Goal: Task Accomplishment & Management: Complete application form

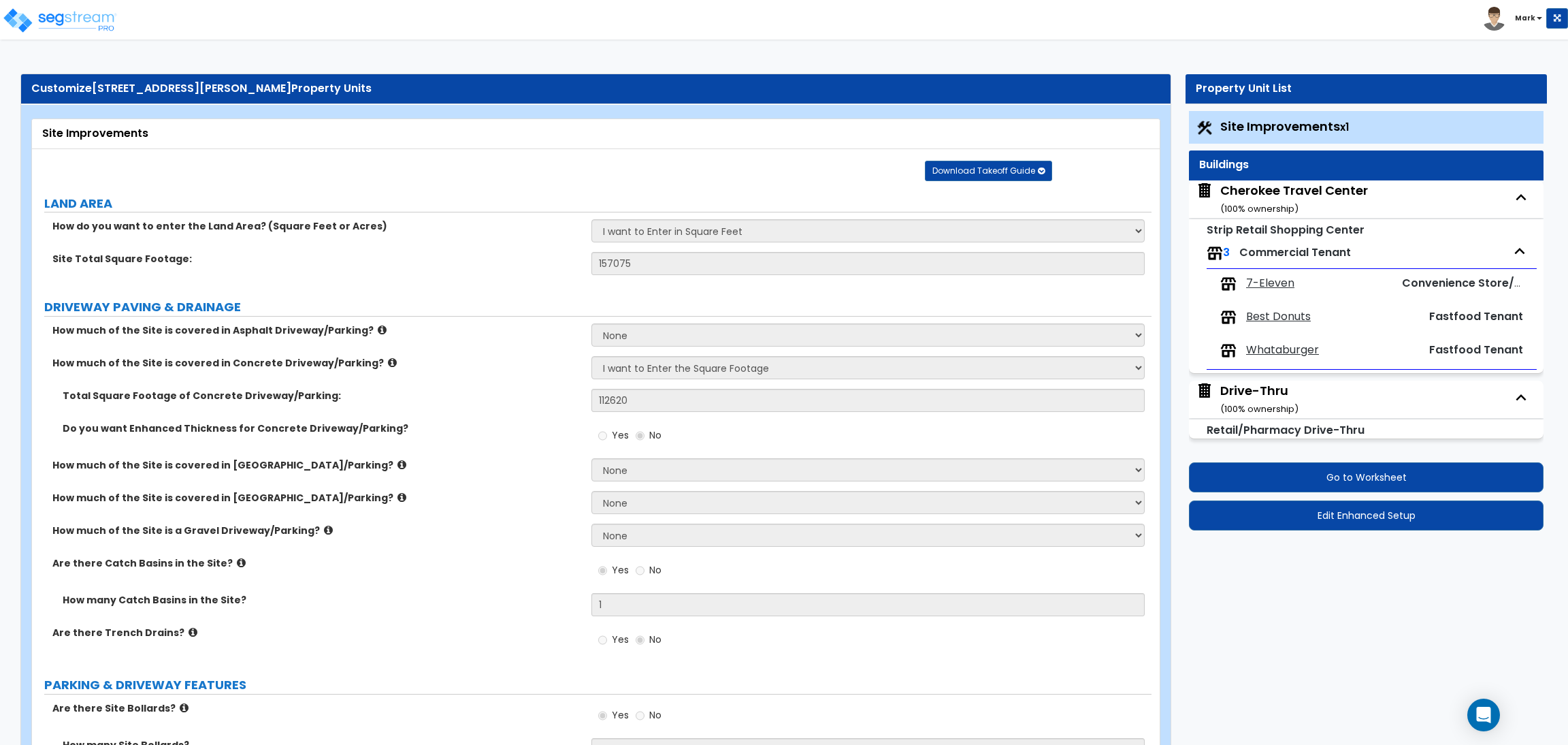
select select "2"
select select "1"
select select "2"
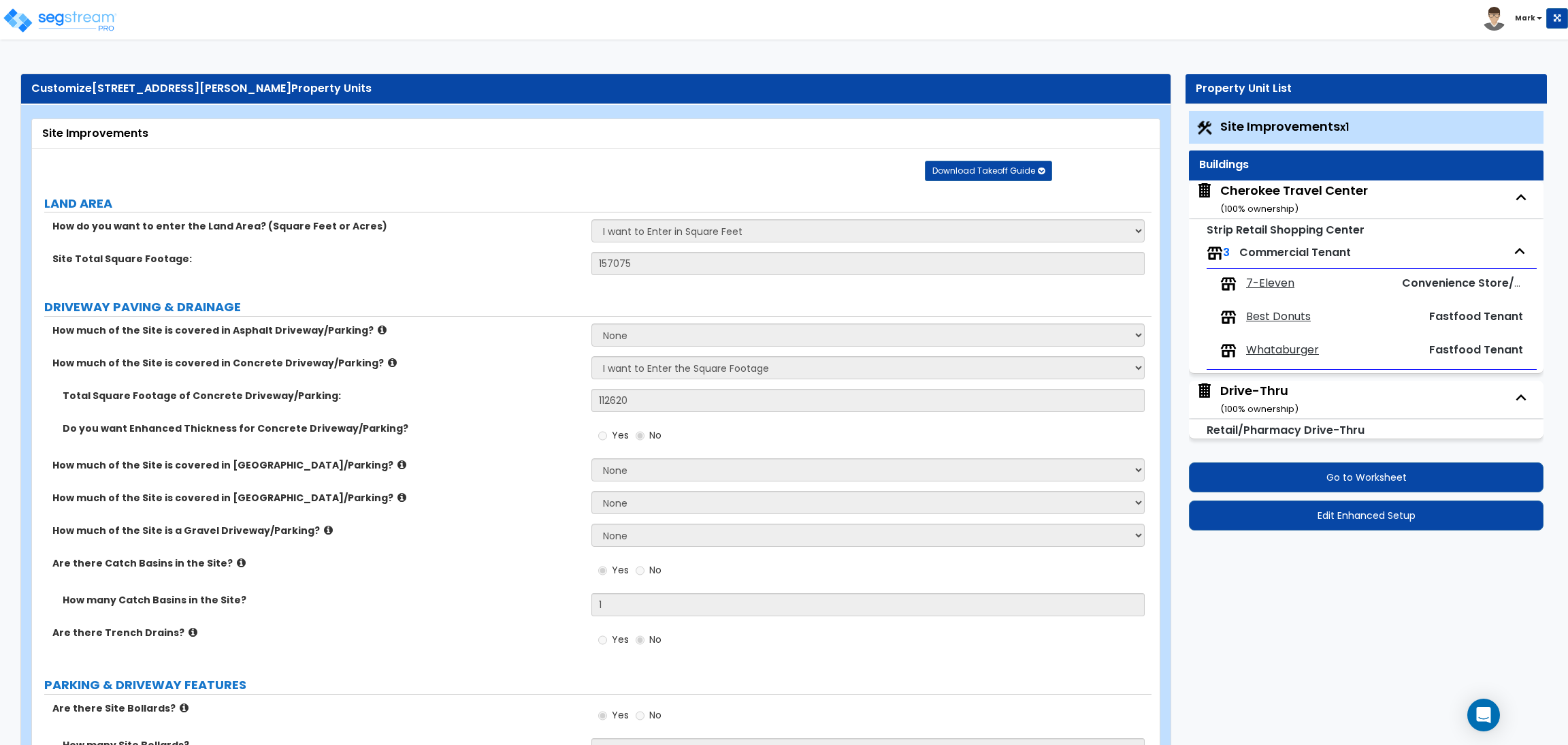
select select "1"
select select "2"
select select "1"
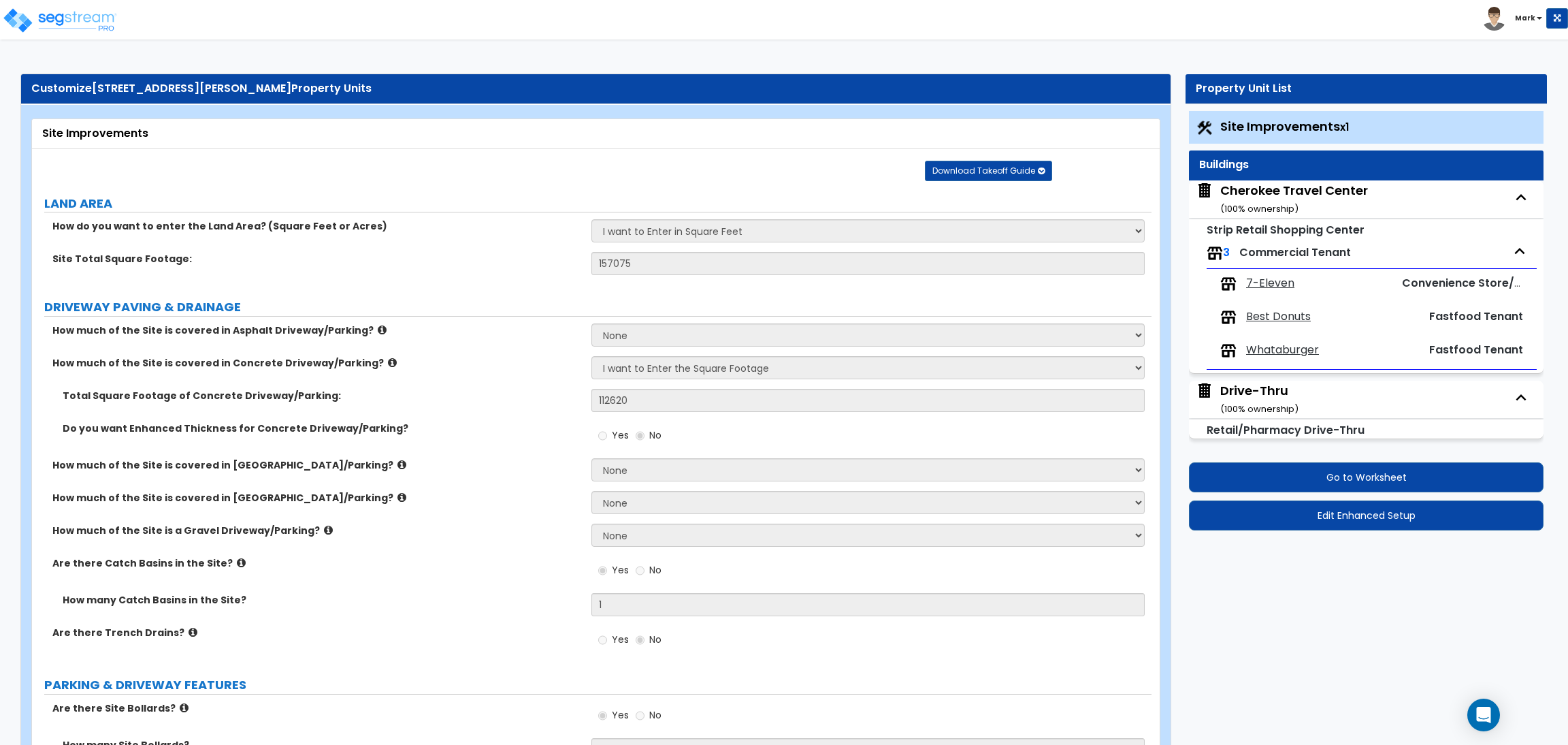
select select "1"
select select "5"
select select "2"
select select "1"
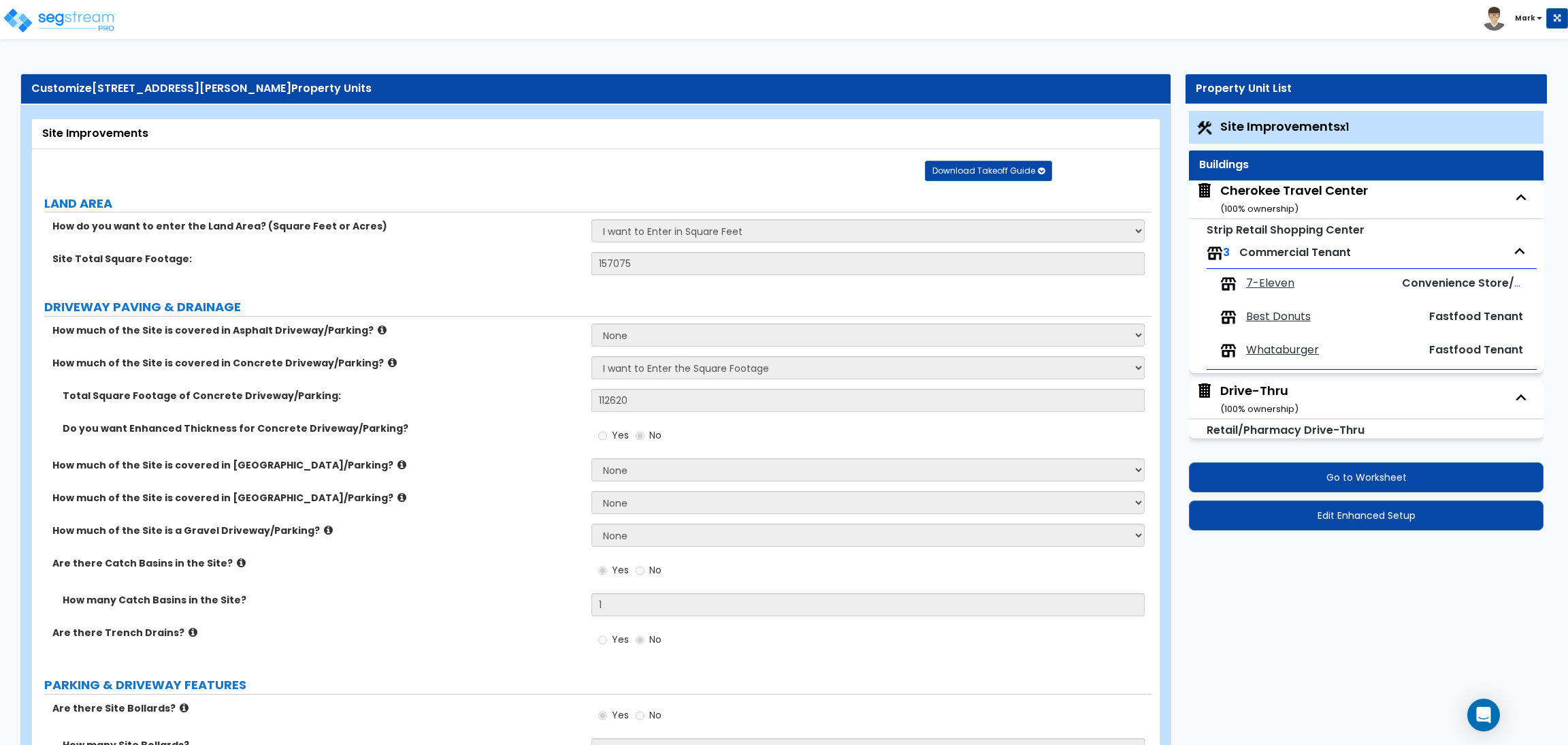
select select "4"
select select "2"
select select "4"
select select "2"
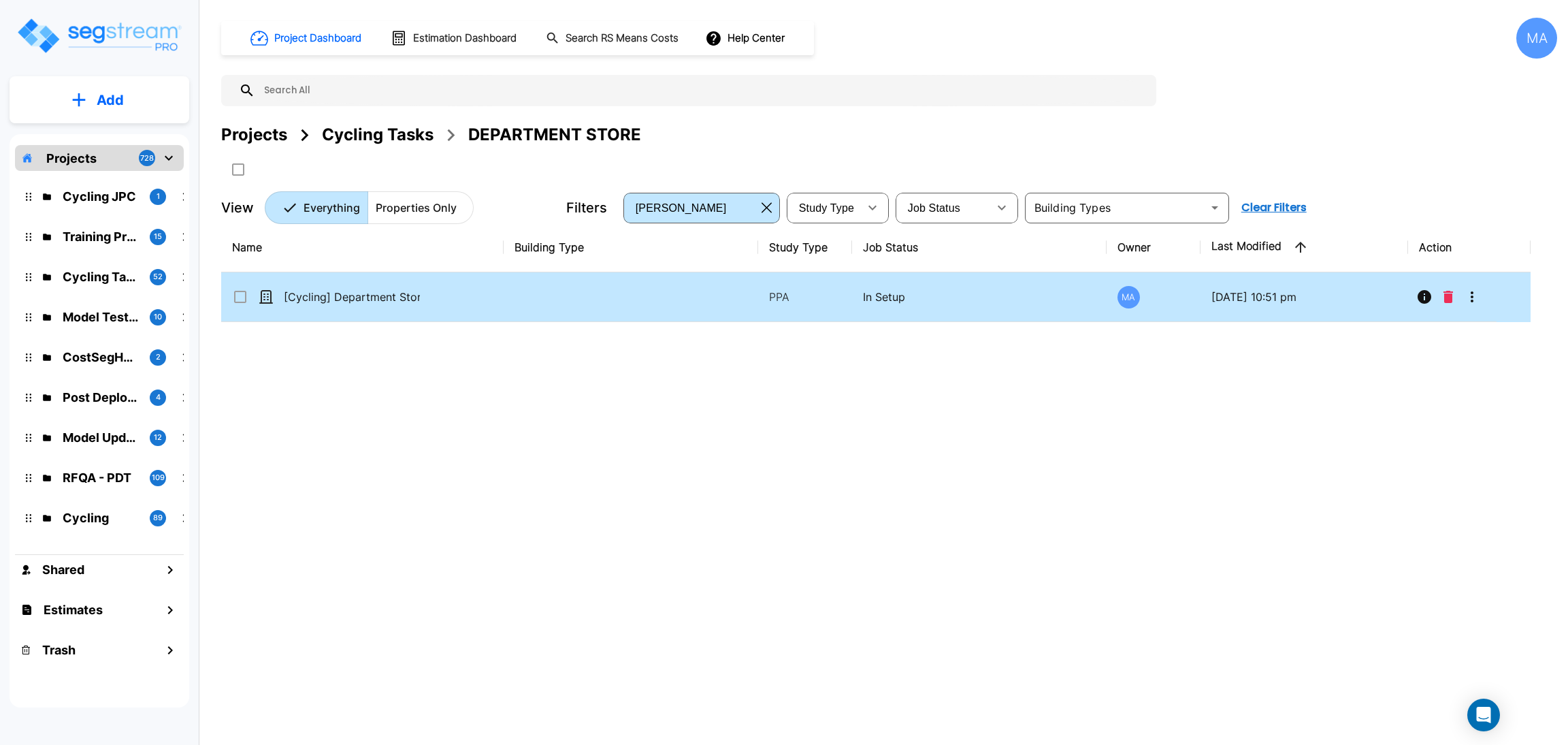
click at [438, 301] on td "[Cycling] Department Store - 091125" at bounding box center [362, 297] width 283 height 50
checkbox 091125"] "true"
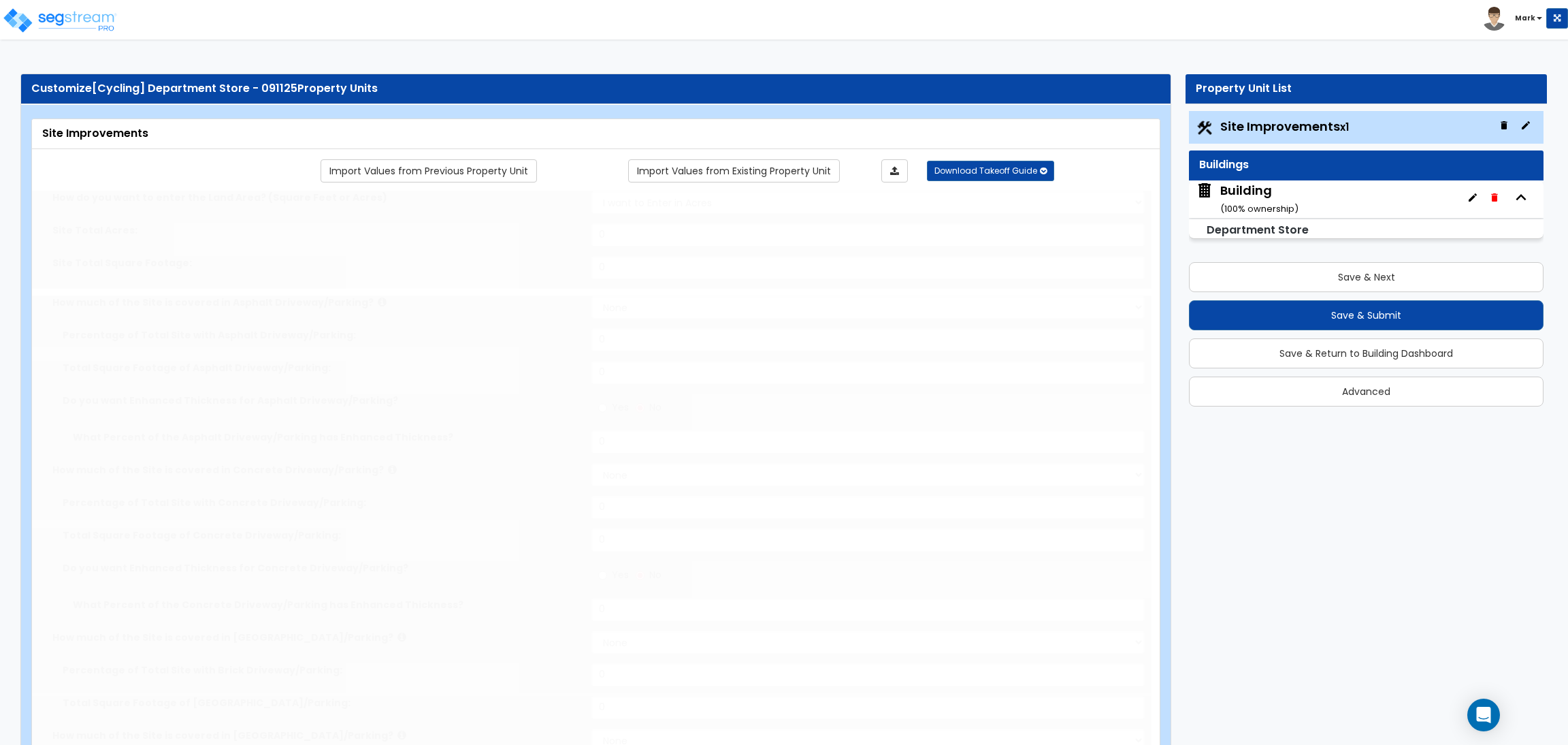
select select "2"
type input "40000"
select select "2"
type input "500"
select select "2"
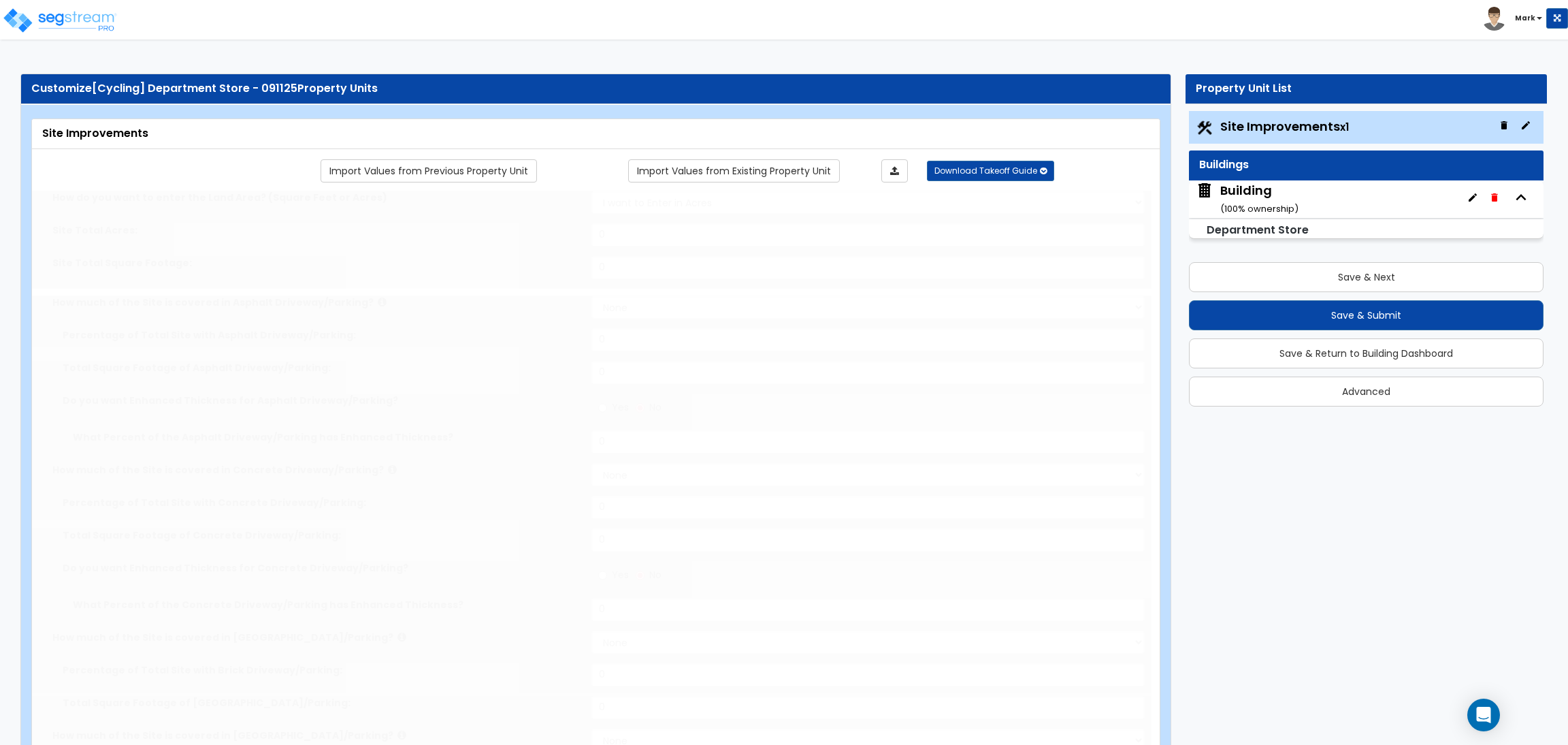
type input "400"
select select "2"
type input "250"
select select "2"
type input "350"
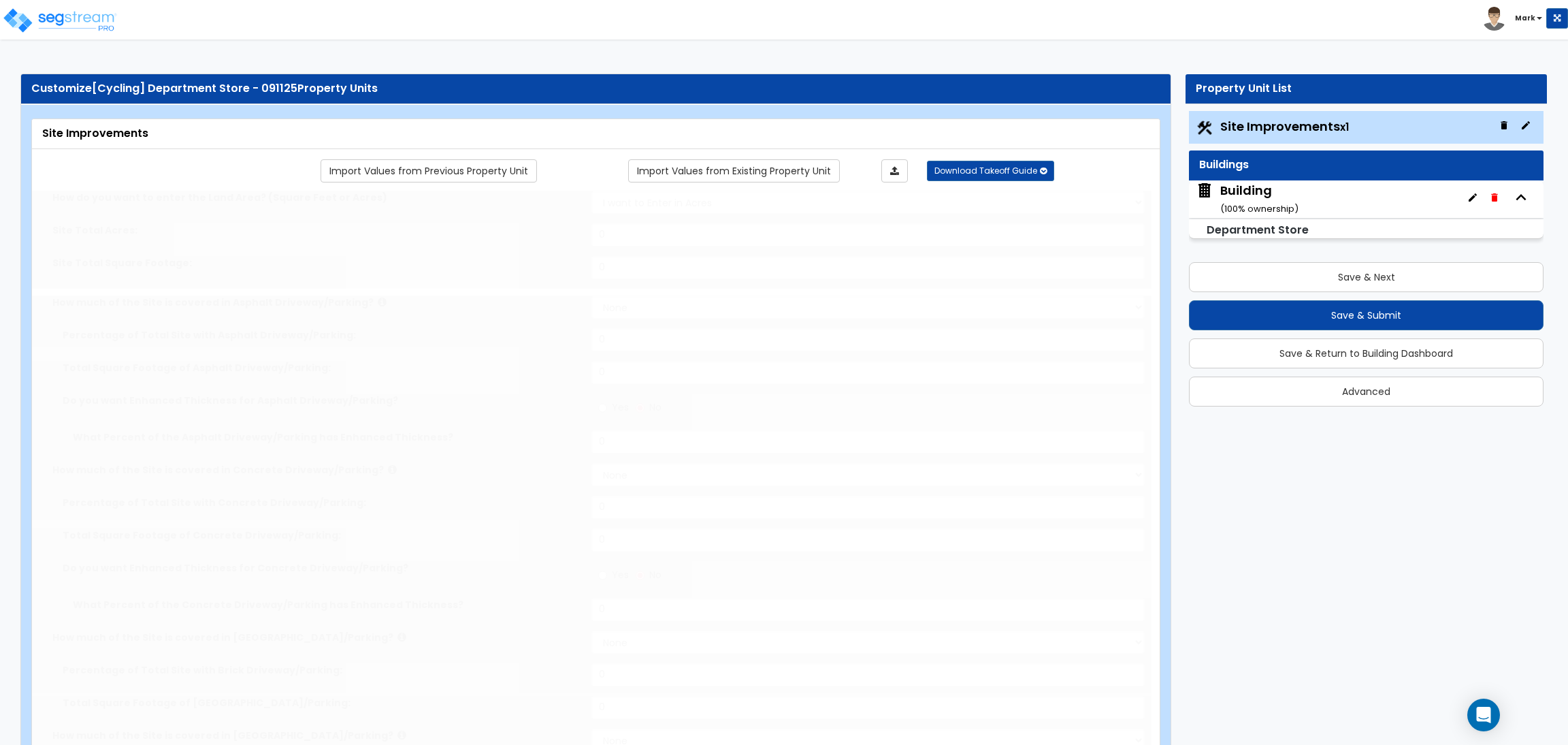
select select "2"
type input "275"
radio input "true"
type input "8"
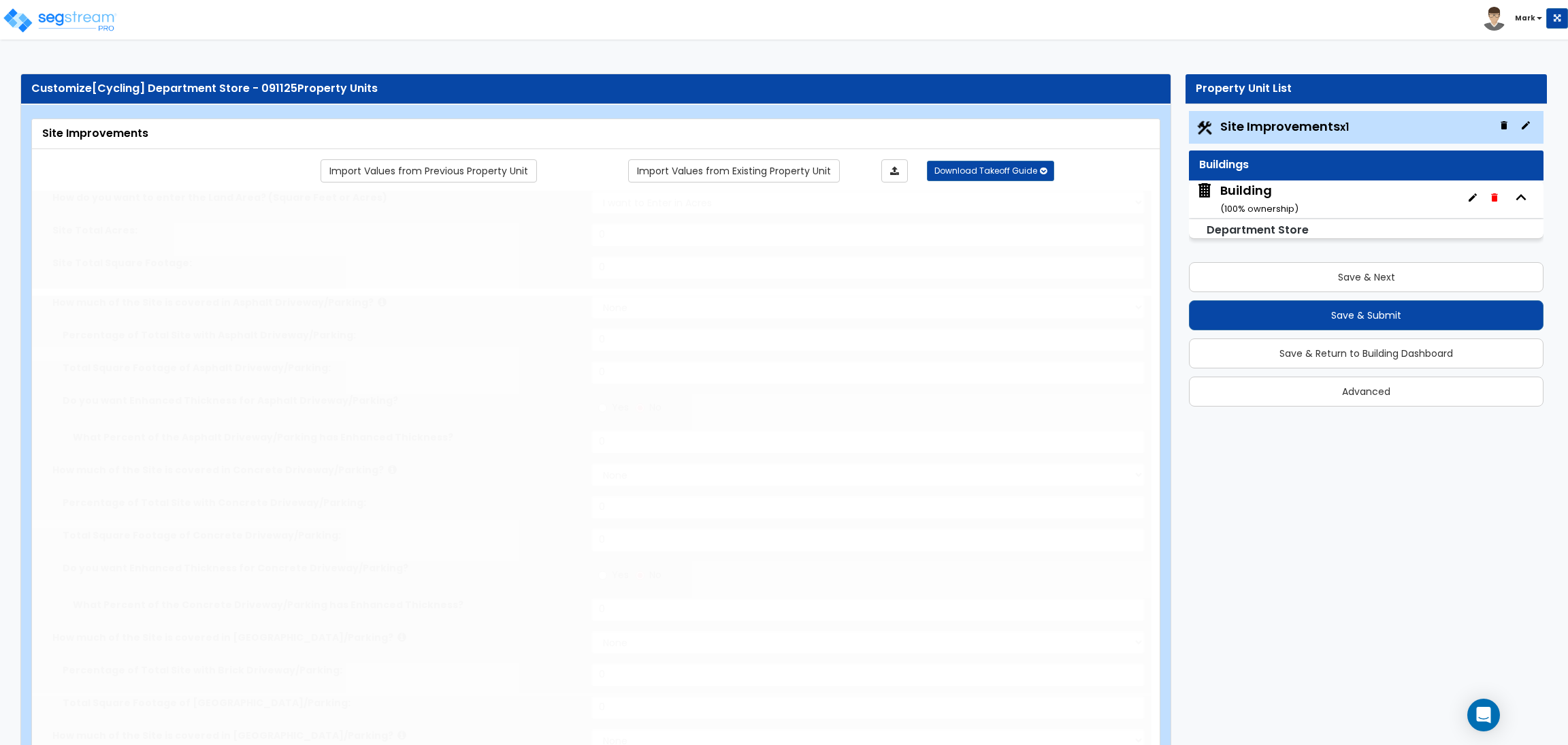
radio input "true"
type input "10"
type input "25"
type input "20"
radio input "true"
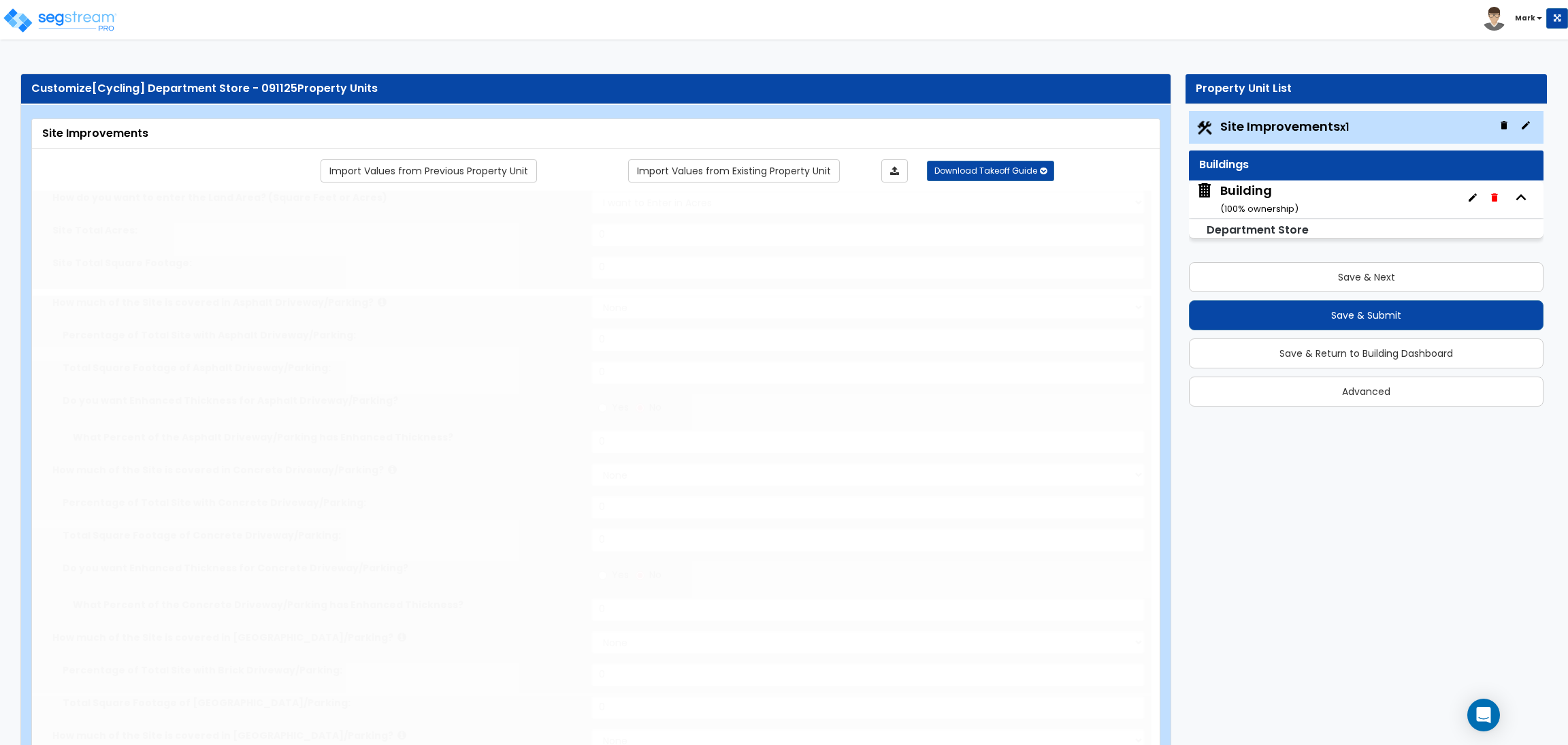
type input "10"
radio input "true"
select select "1"
radio input "true"
select select "2"
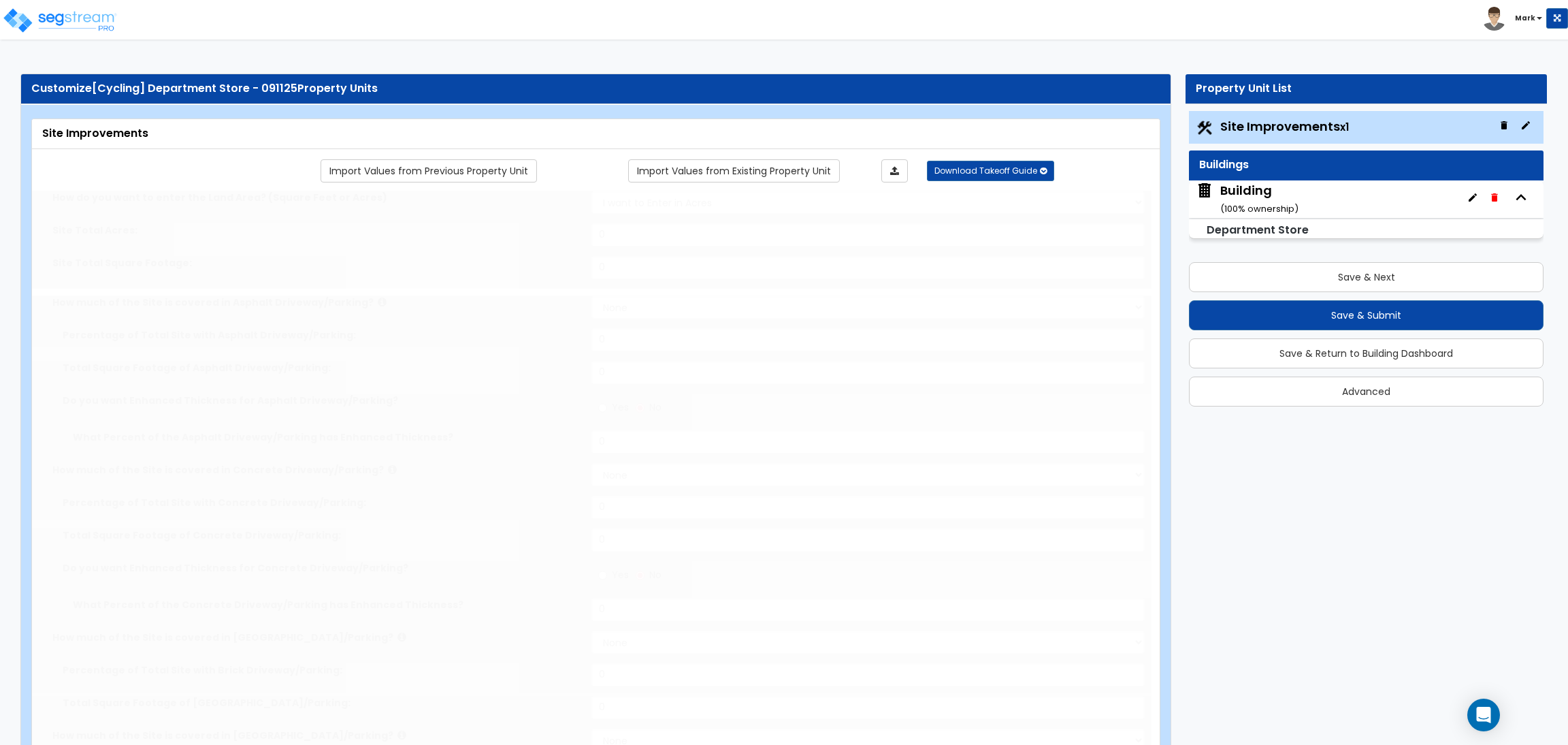
select select "1"
type input "5"
type input "2"
type input "3"
type input "1"
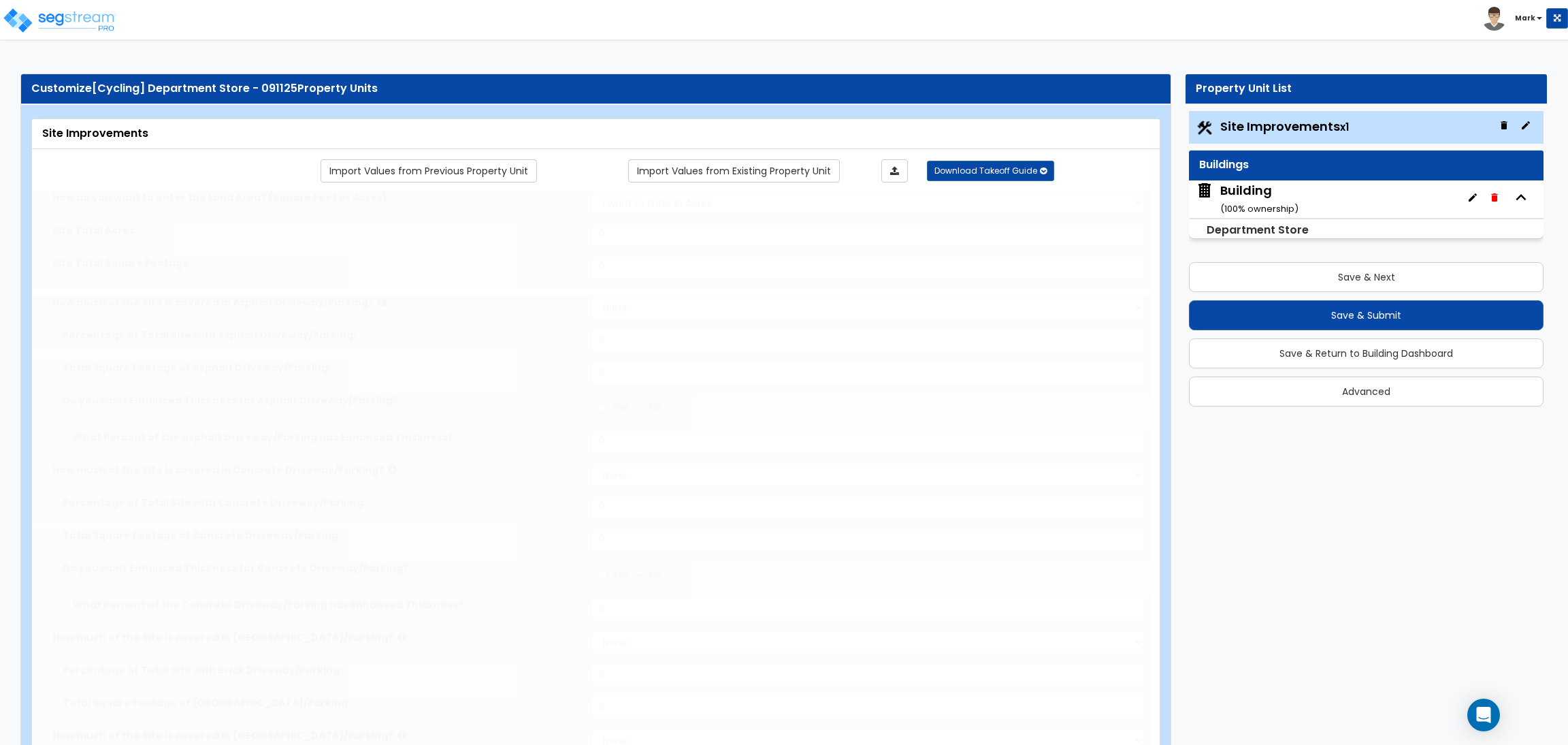
radio input "true"
type input "15"
radio input "true"
select select "1"
type input "20"
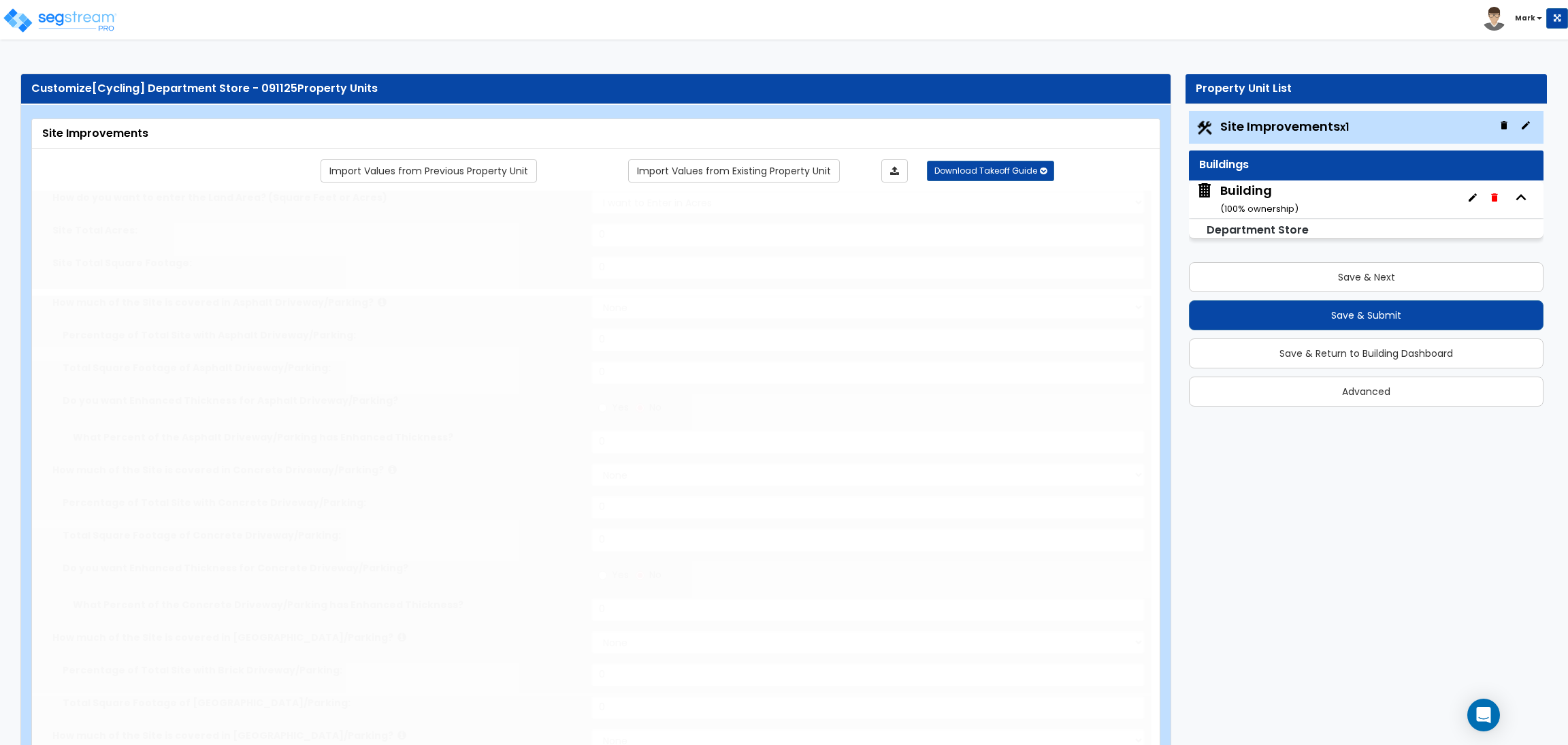
radio input "true"
type input "150"
radio input "true"
select select "1"
type input "20"
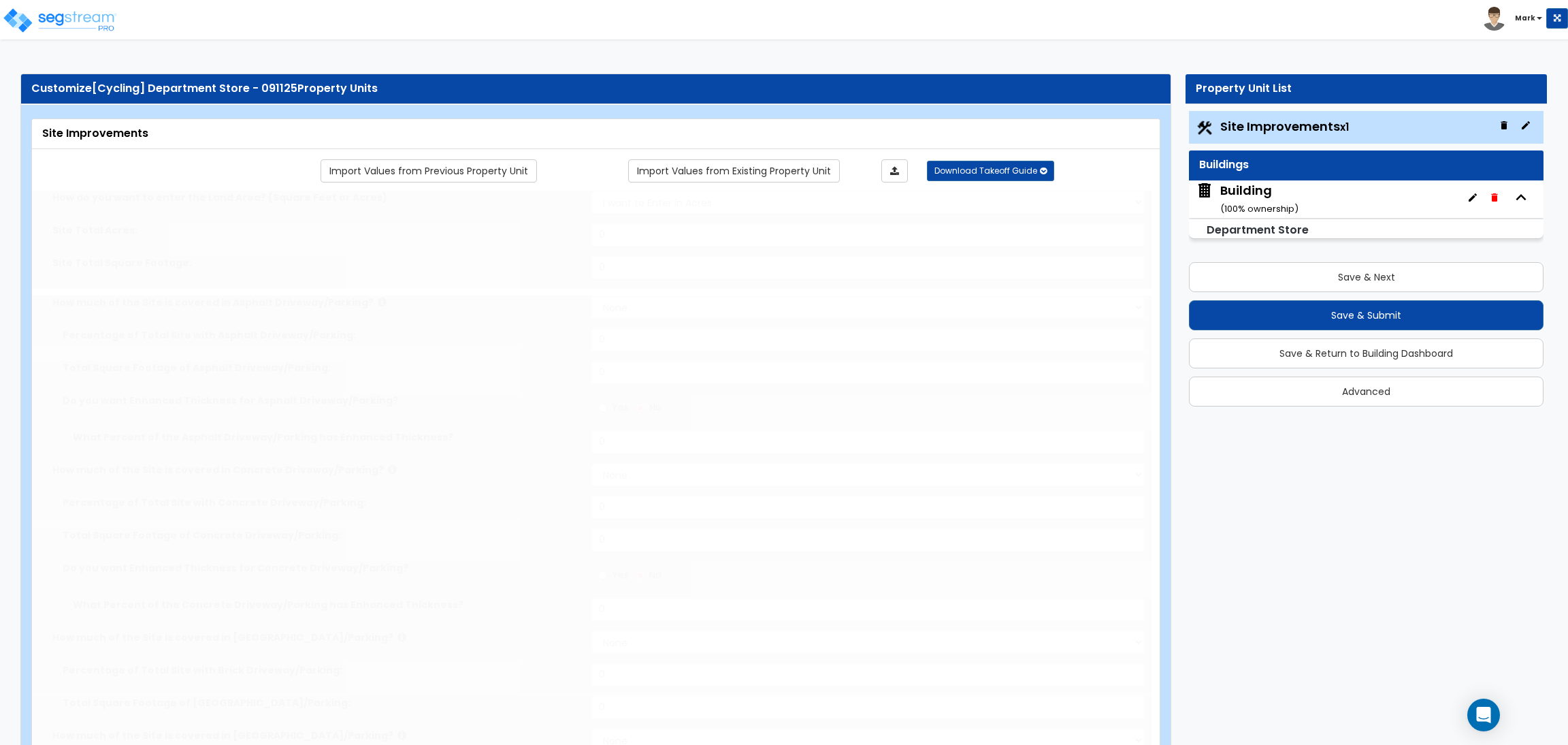
radio input "true"
type input "2"
radio input "true"
type input "5"
select select "1"
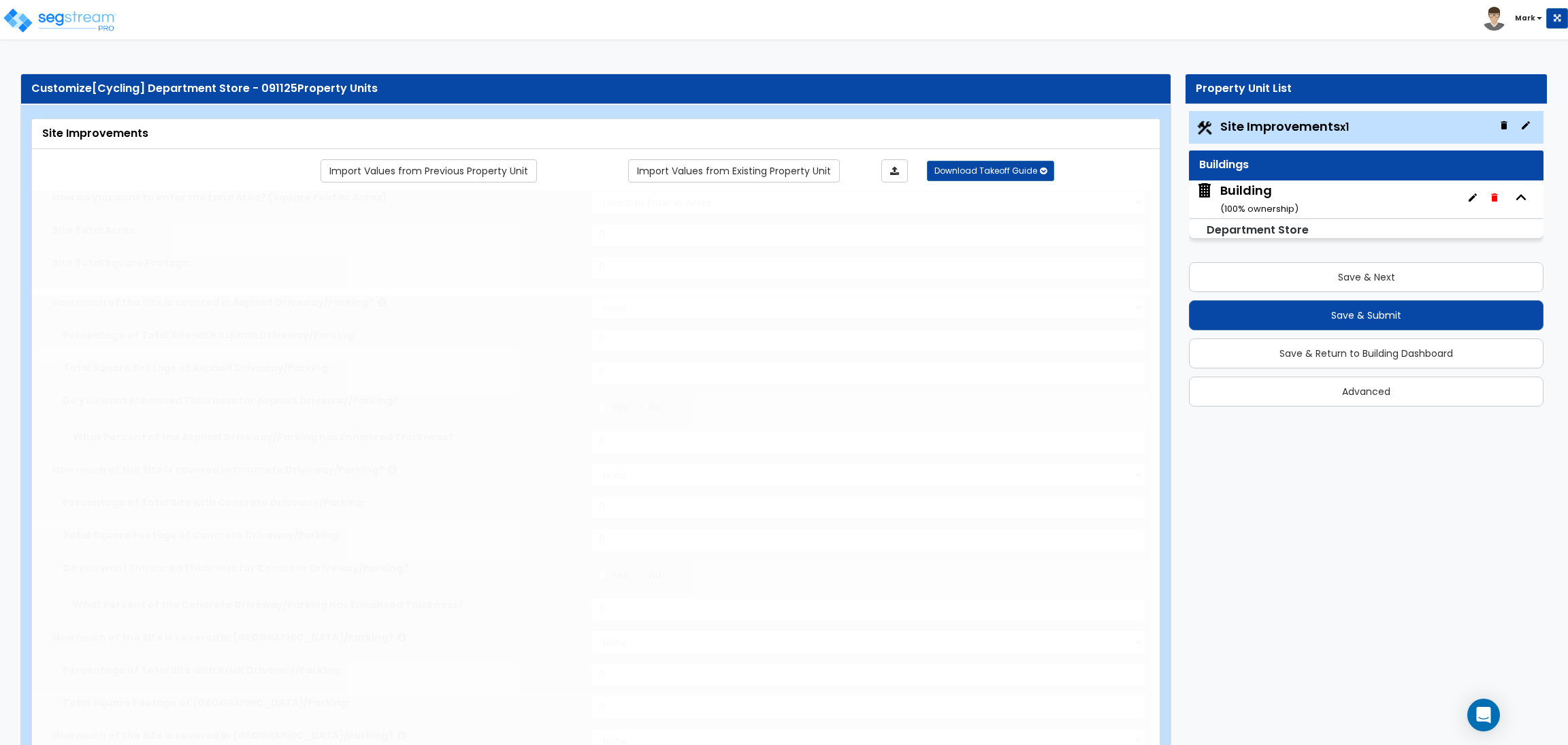
radio input "true"
select select "2"
radio input "true"
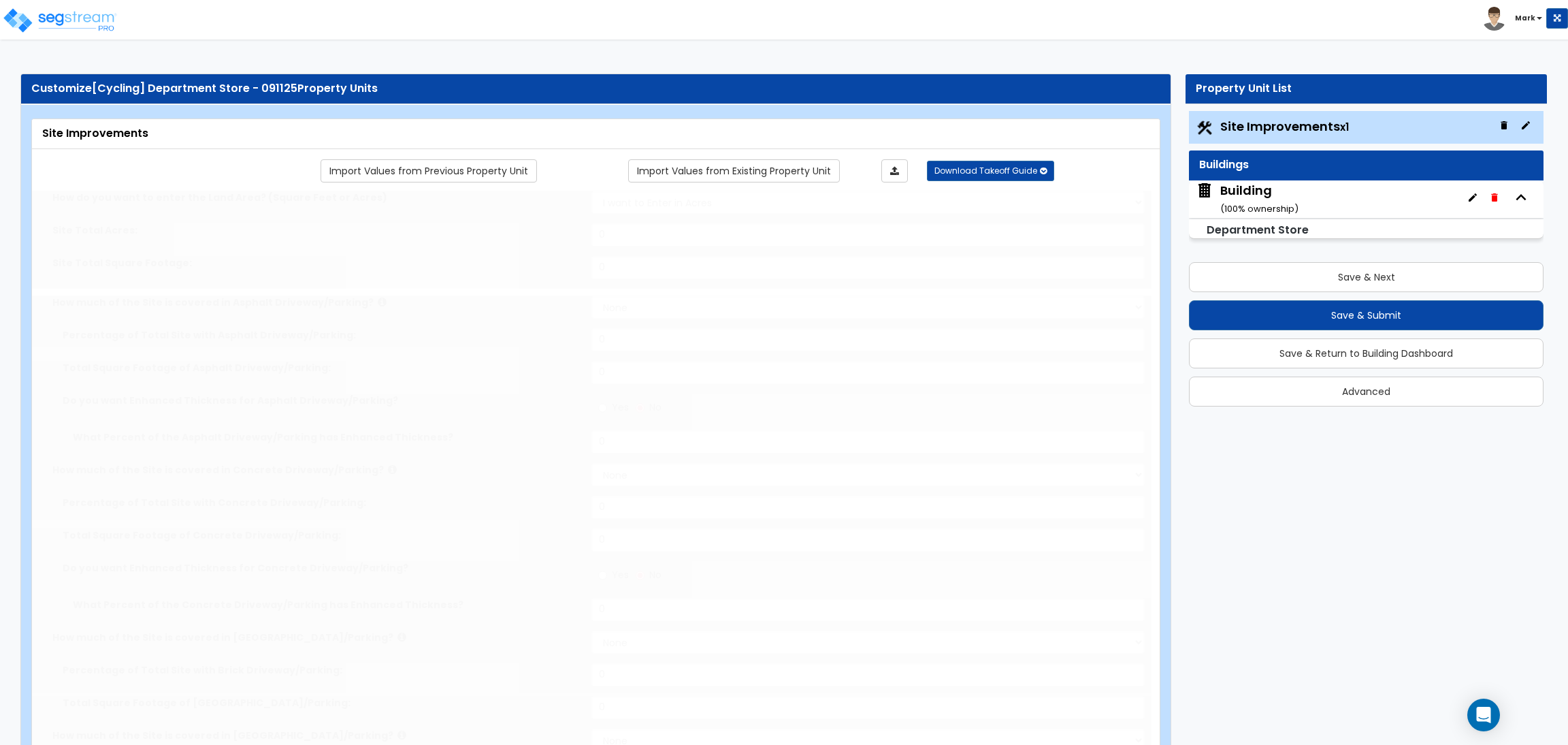
select select "2"
type input "100"
select select "2"
select select "1"
type input "60"
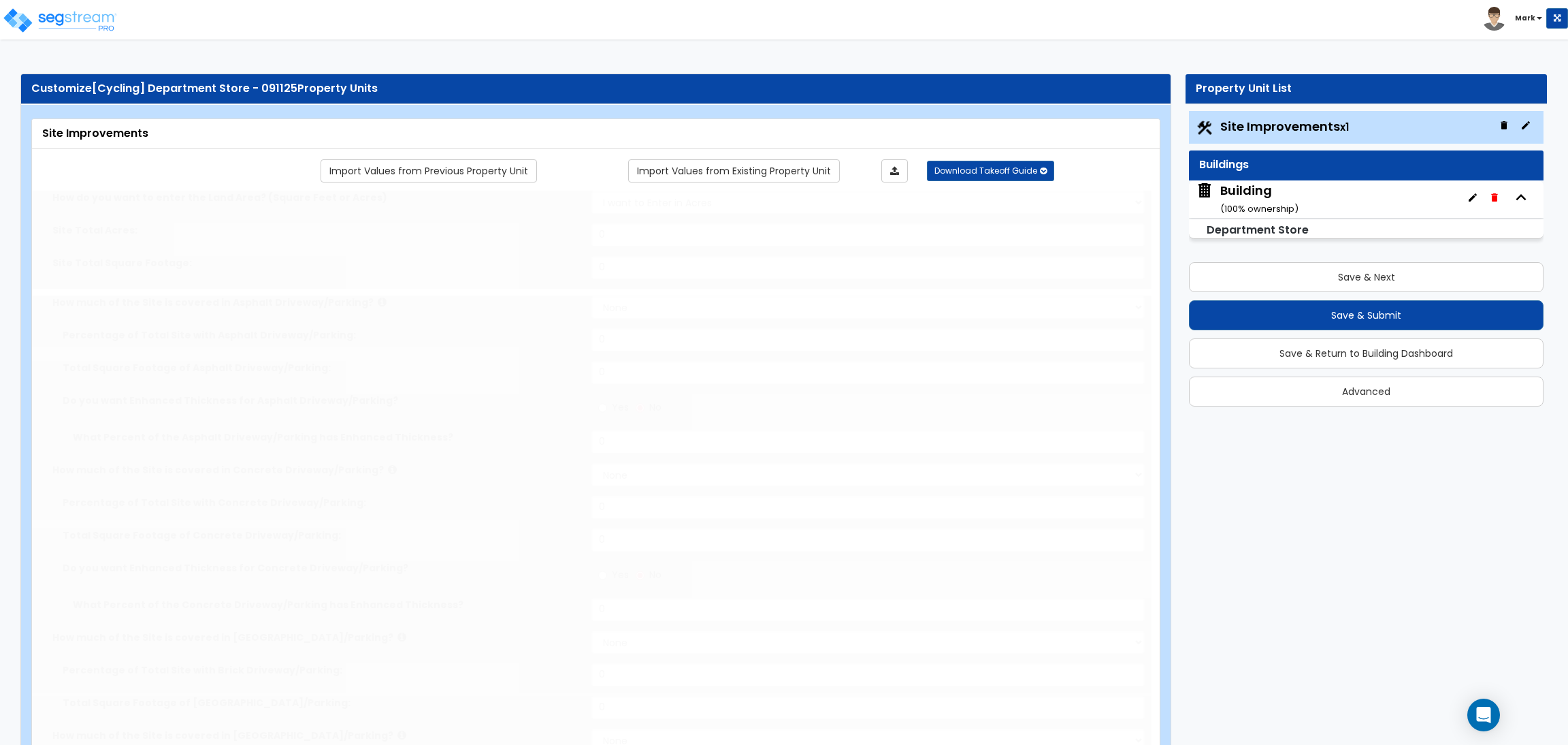
select select "10"
radio input "true"
type input "6"
radio input "true"
select select "1"
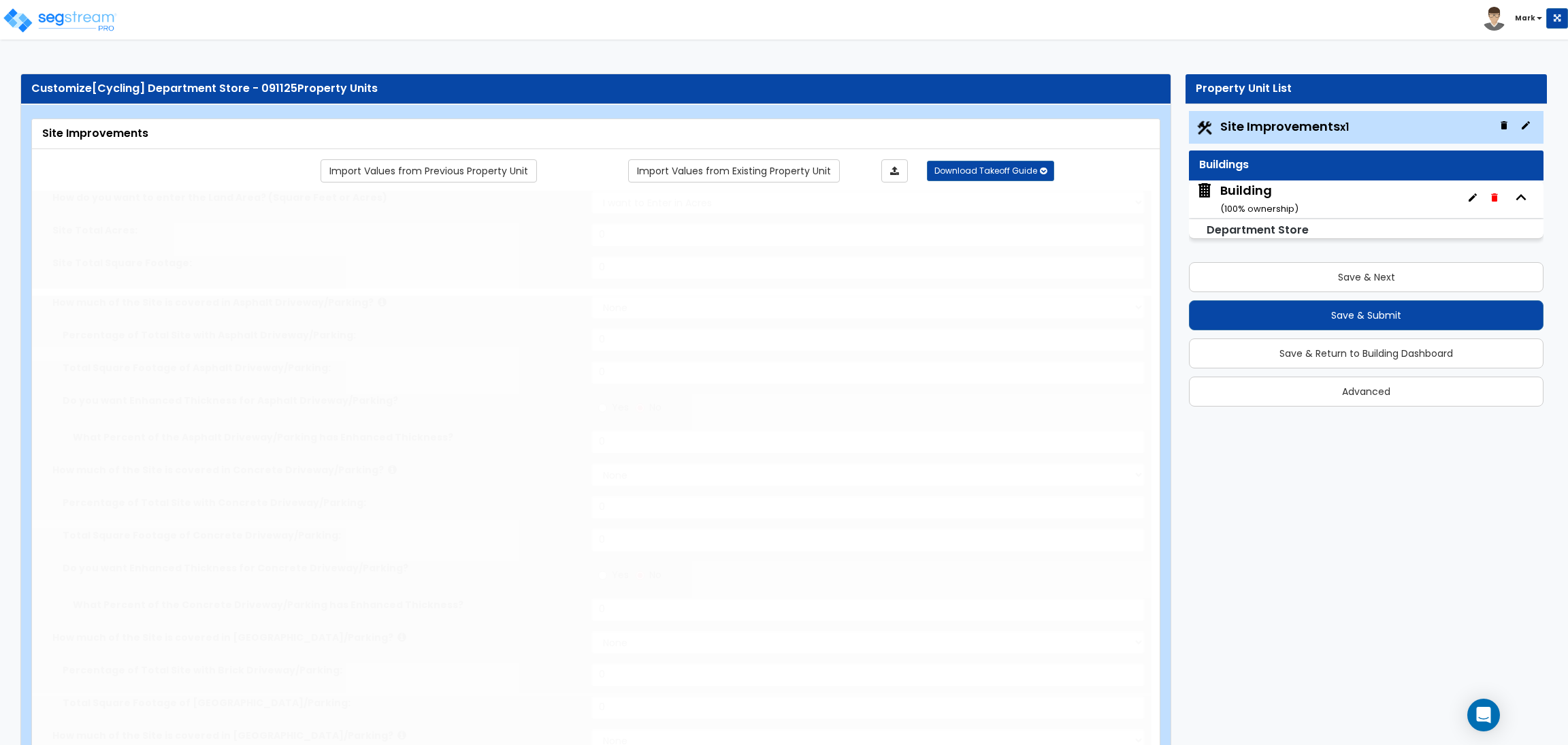
type input "250"
radio input "true"
type input "150"
type input "2"
radio input "true"
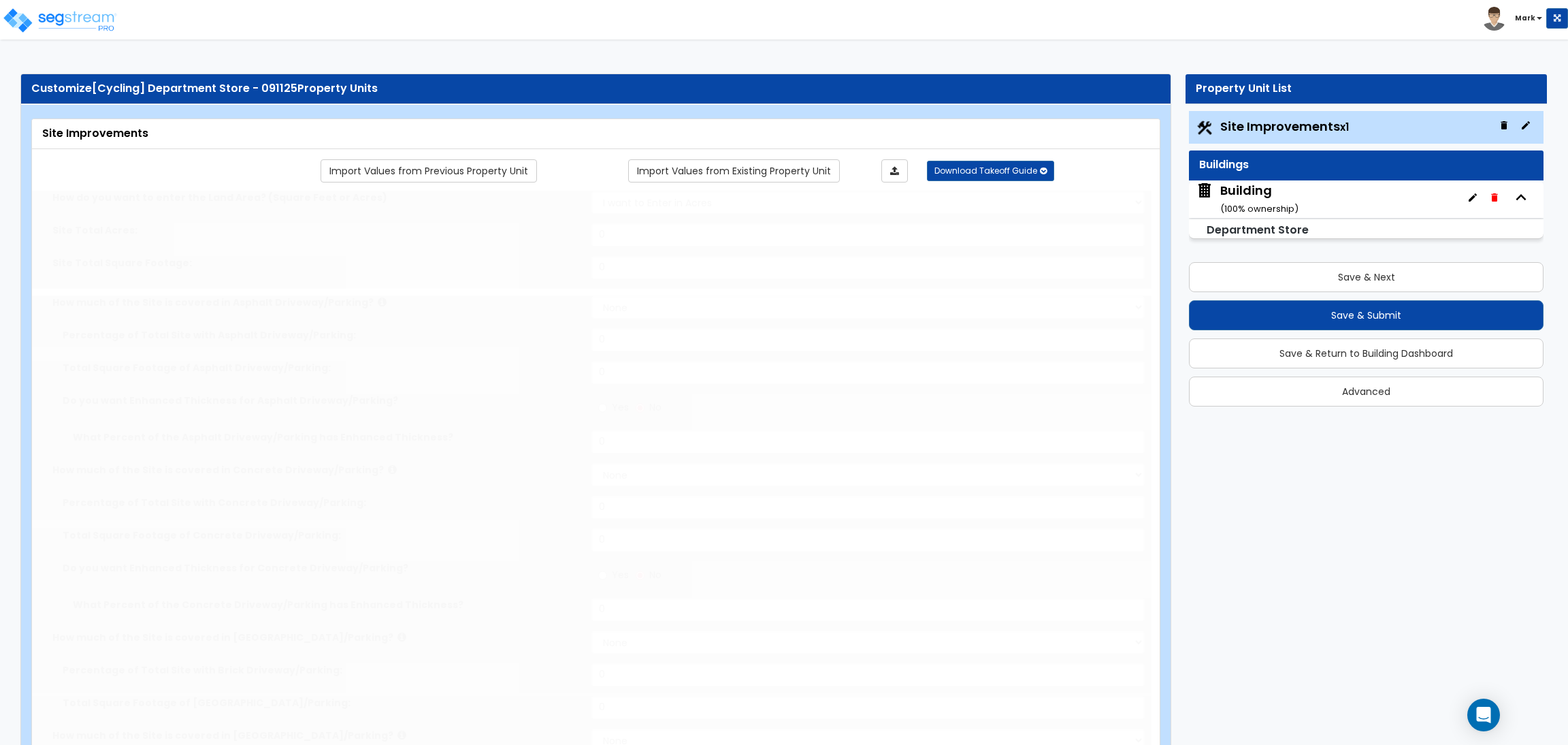
select select "1"
radio input "true"
select select "1"
type input "5"
type input "7"
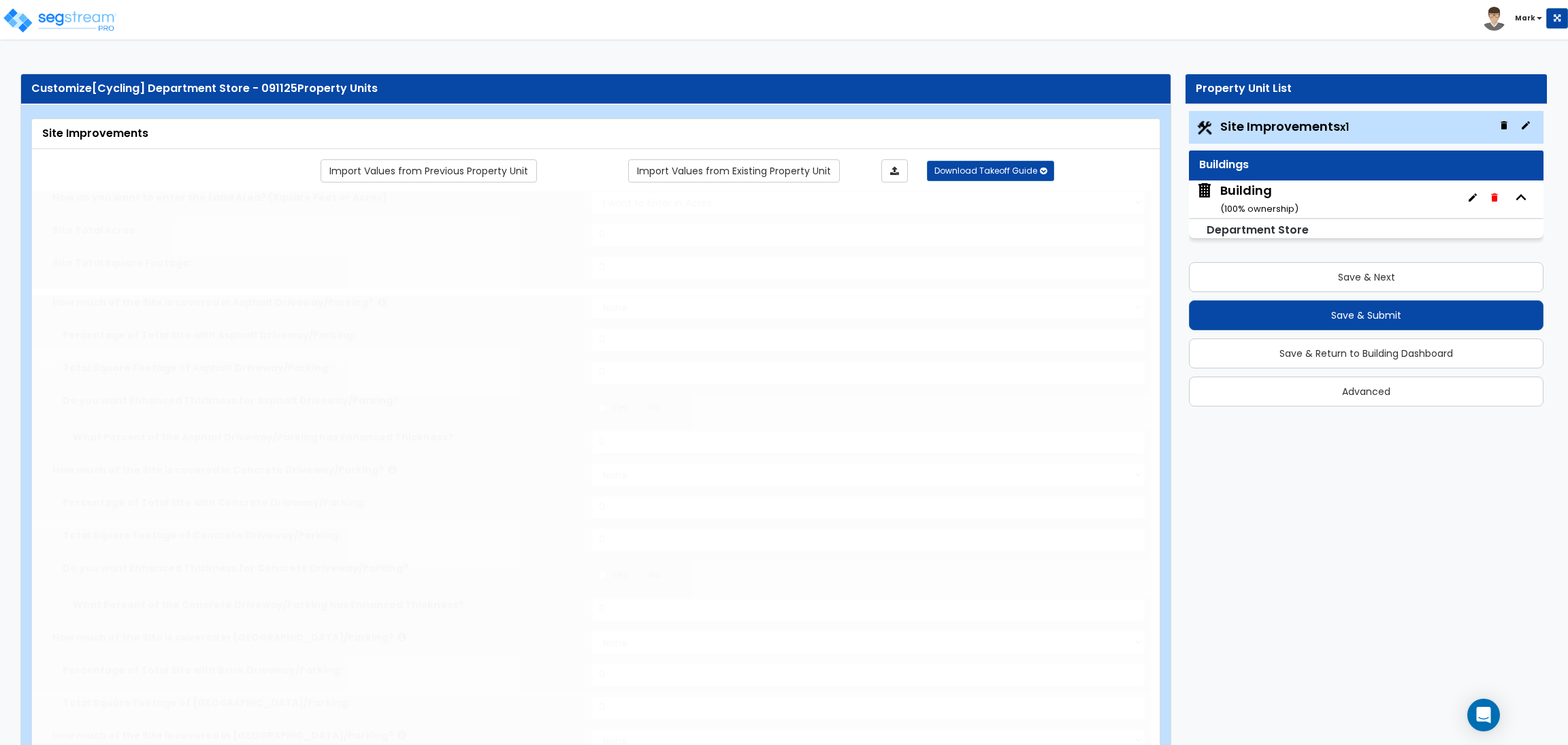
radio input "true"
select select "1"
radio input "true"
type input "4"
type input "5"
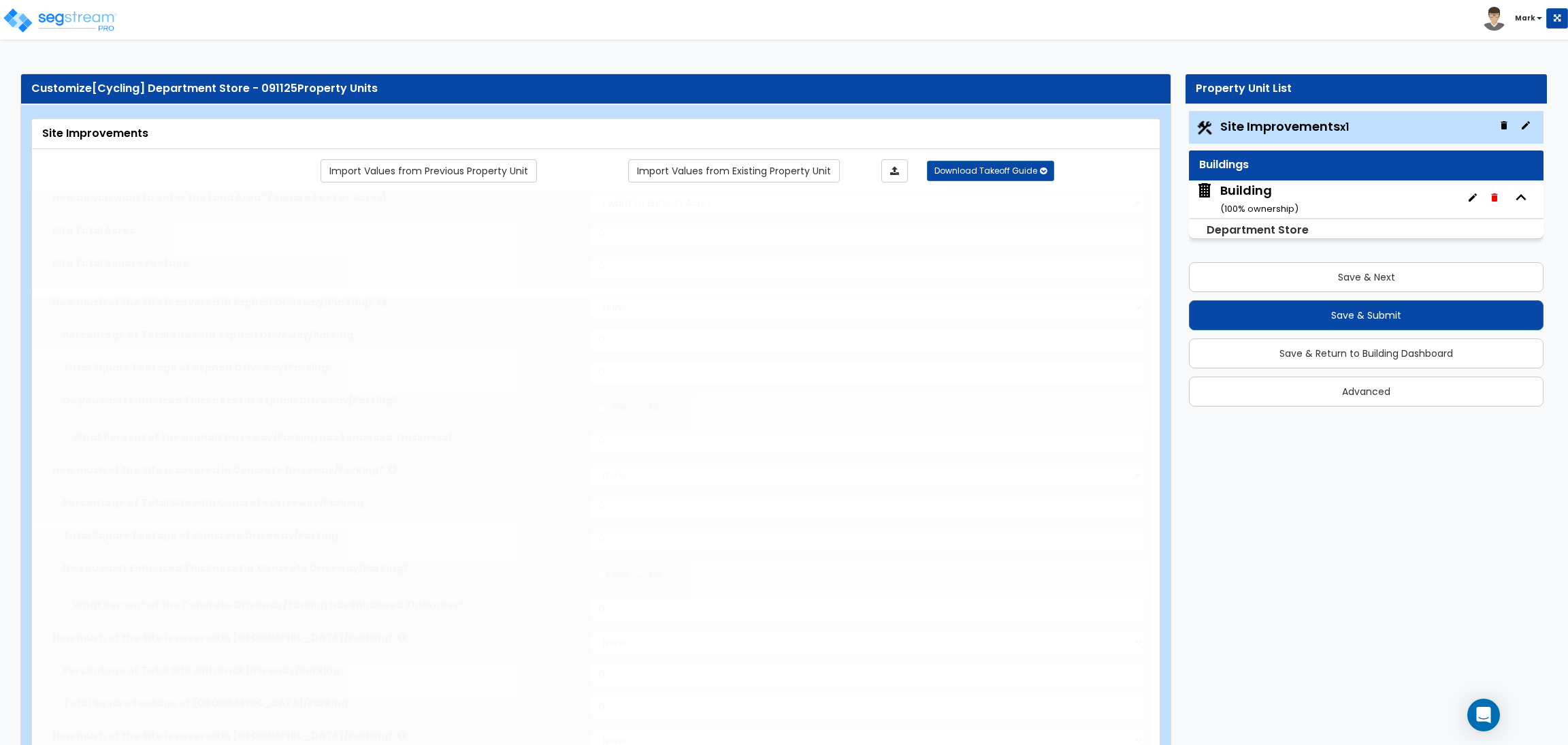
radio input "true"
select select "3"
radio input "true"
select select "2"
type input "15"
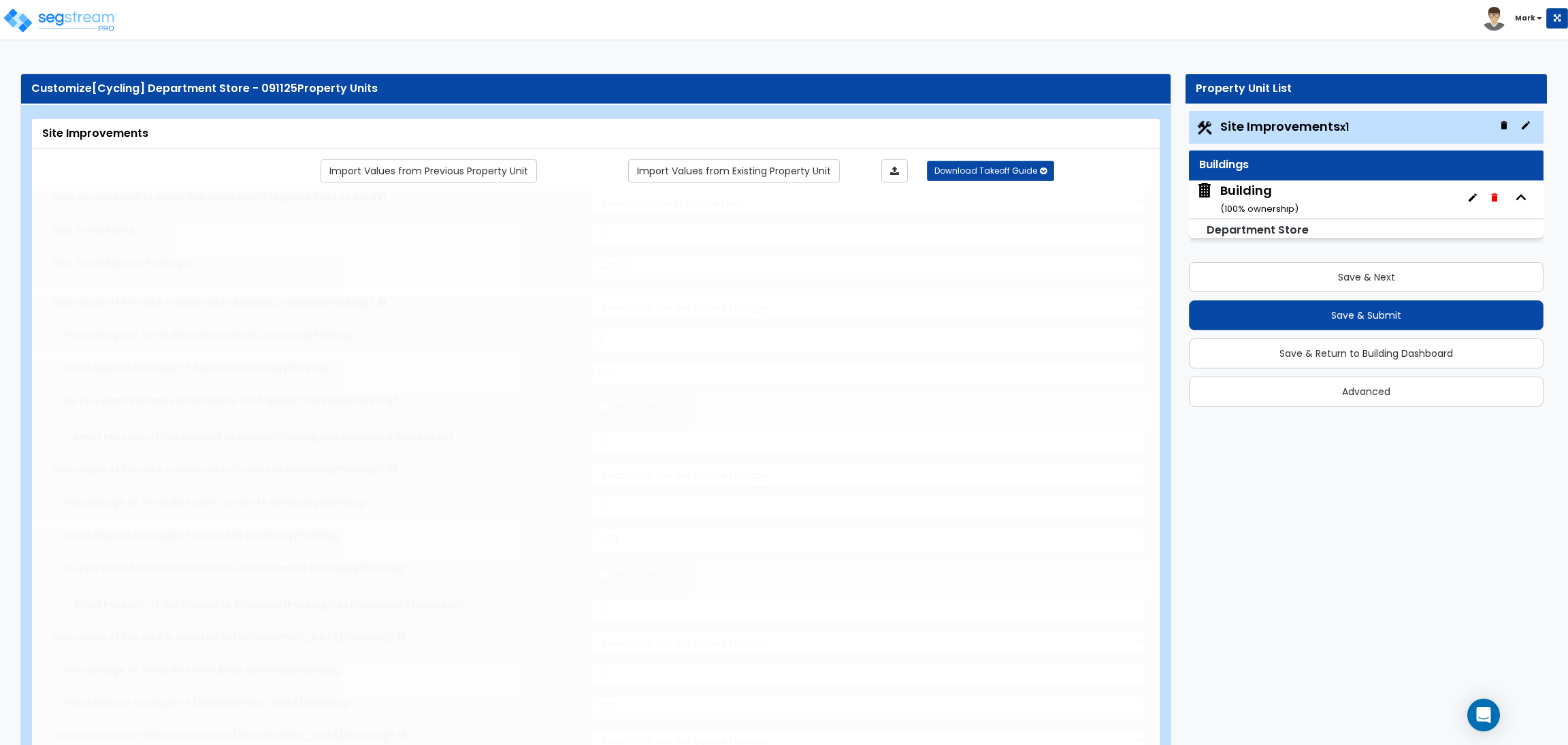
radio input "true"
type input "45"
radio input "true"
type input "85"
radio input "true"
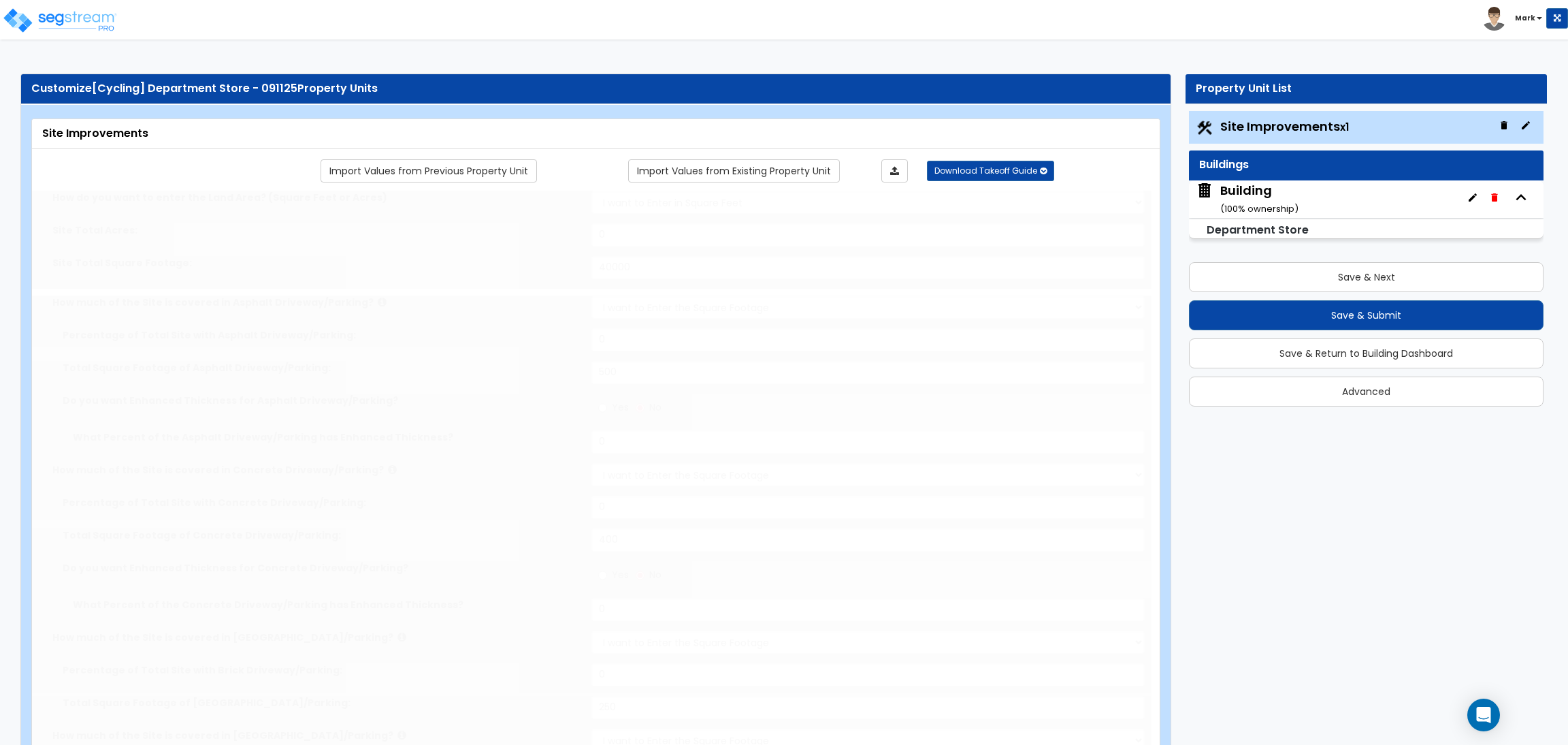
radio input "true"
select select "4"
type input "100"
radio input "true"
type input "50"
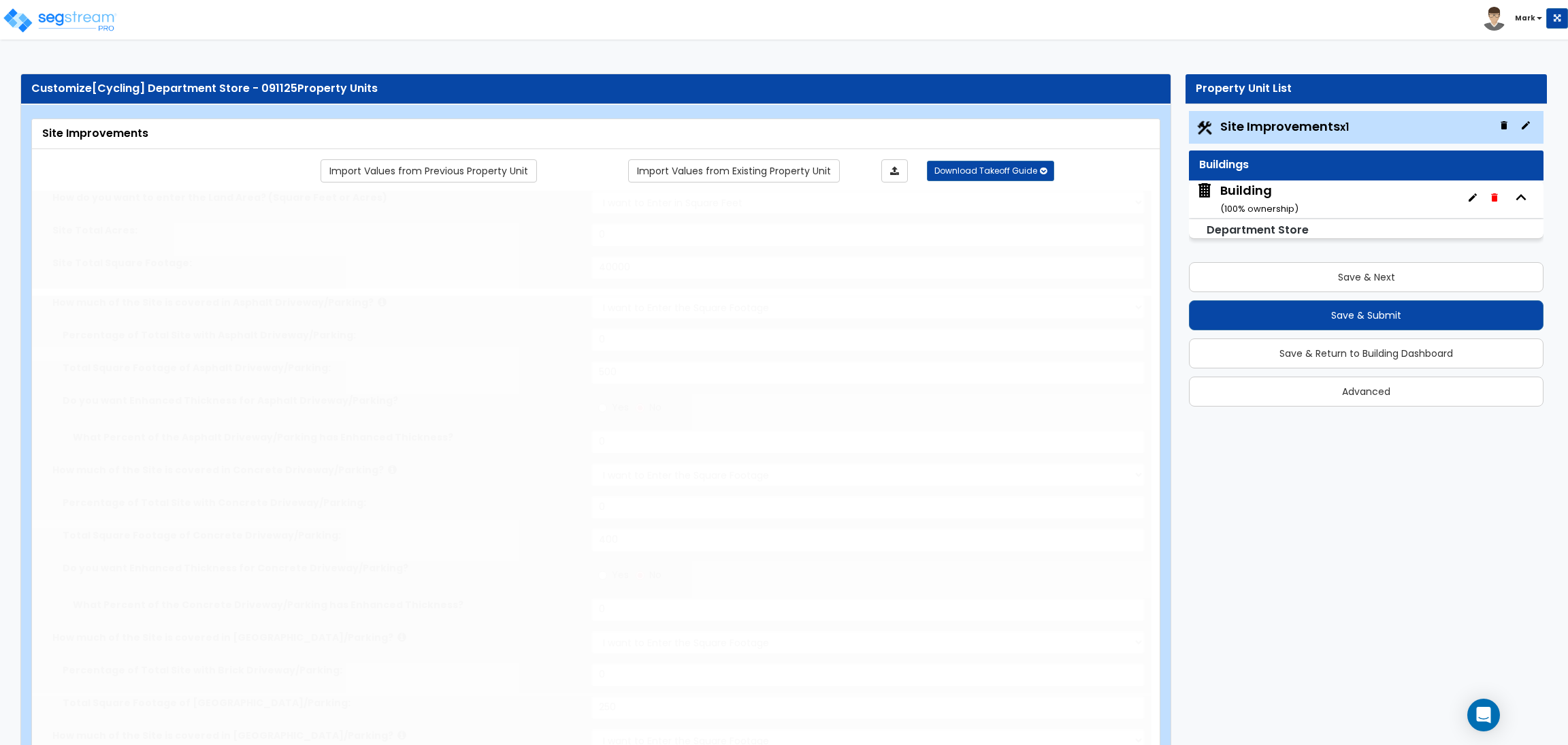
radio input "true"
select select "4"
type input "80"
radio input "true"
type input "75"
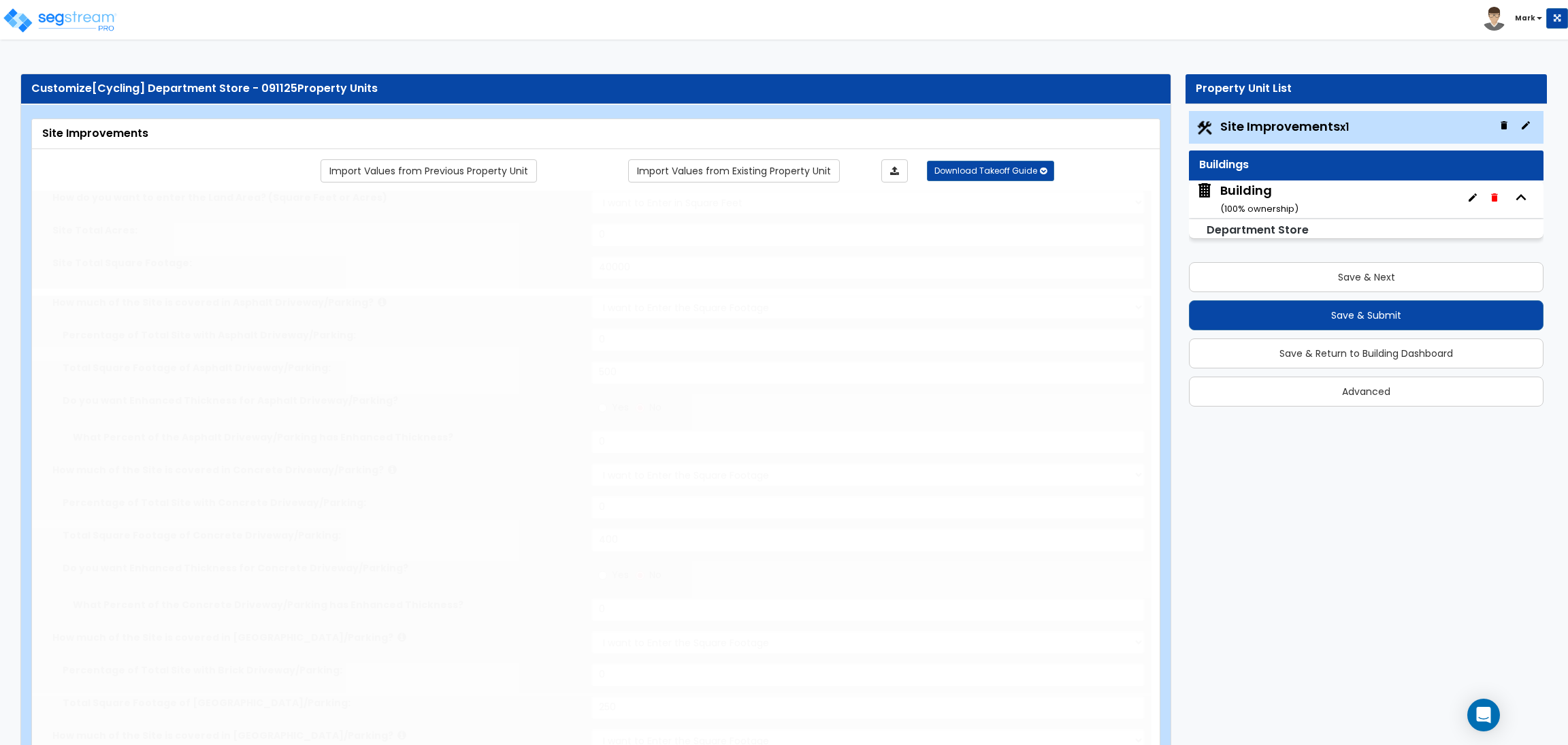
radio input "true"
type input "7"
type input "65"
radio input "true"
type input "7"
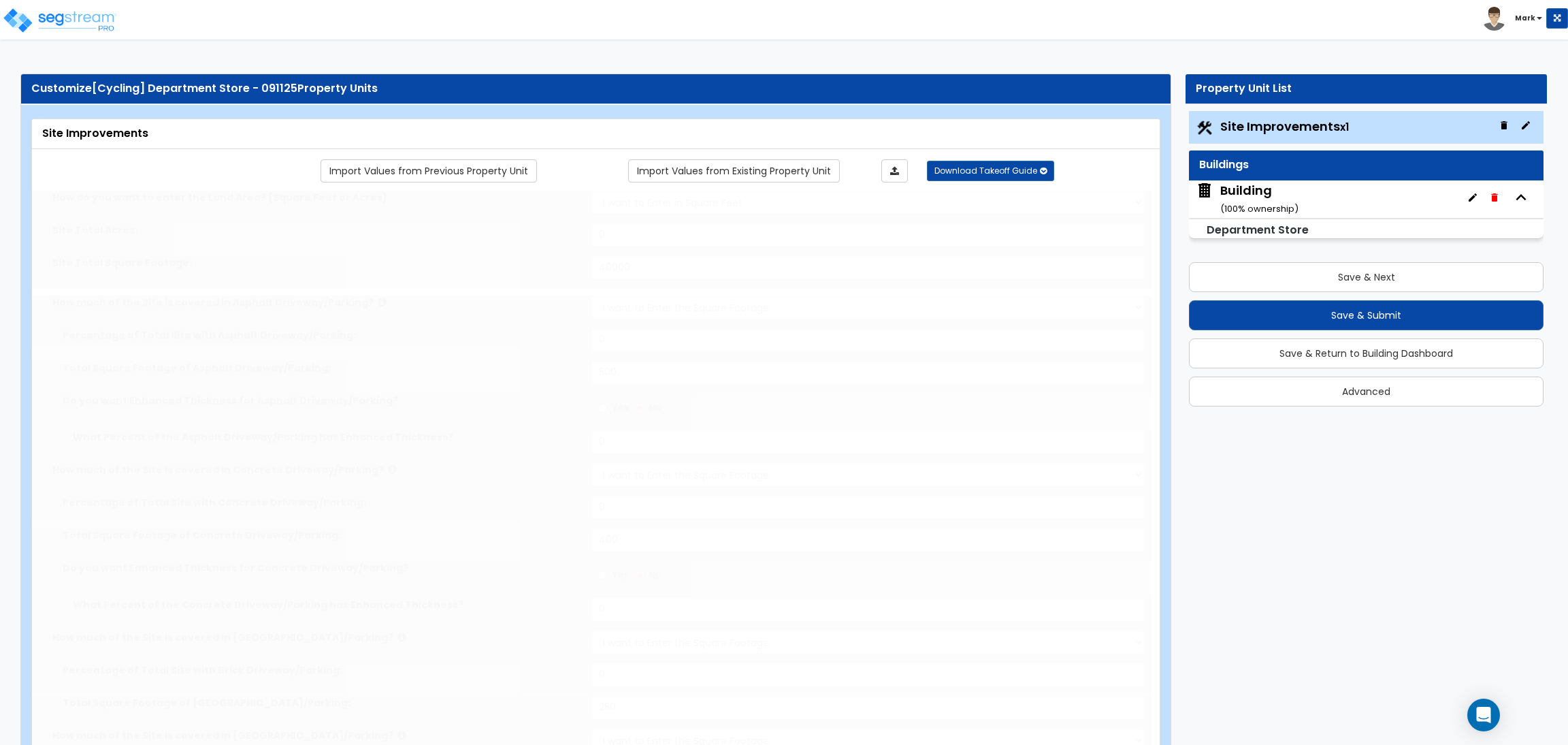
type input "90"
radio input "true"
type input "6"
type input "55"
radio input "true"
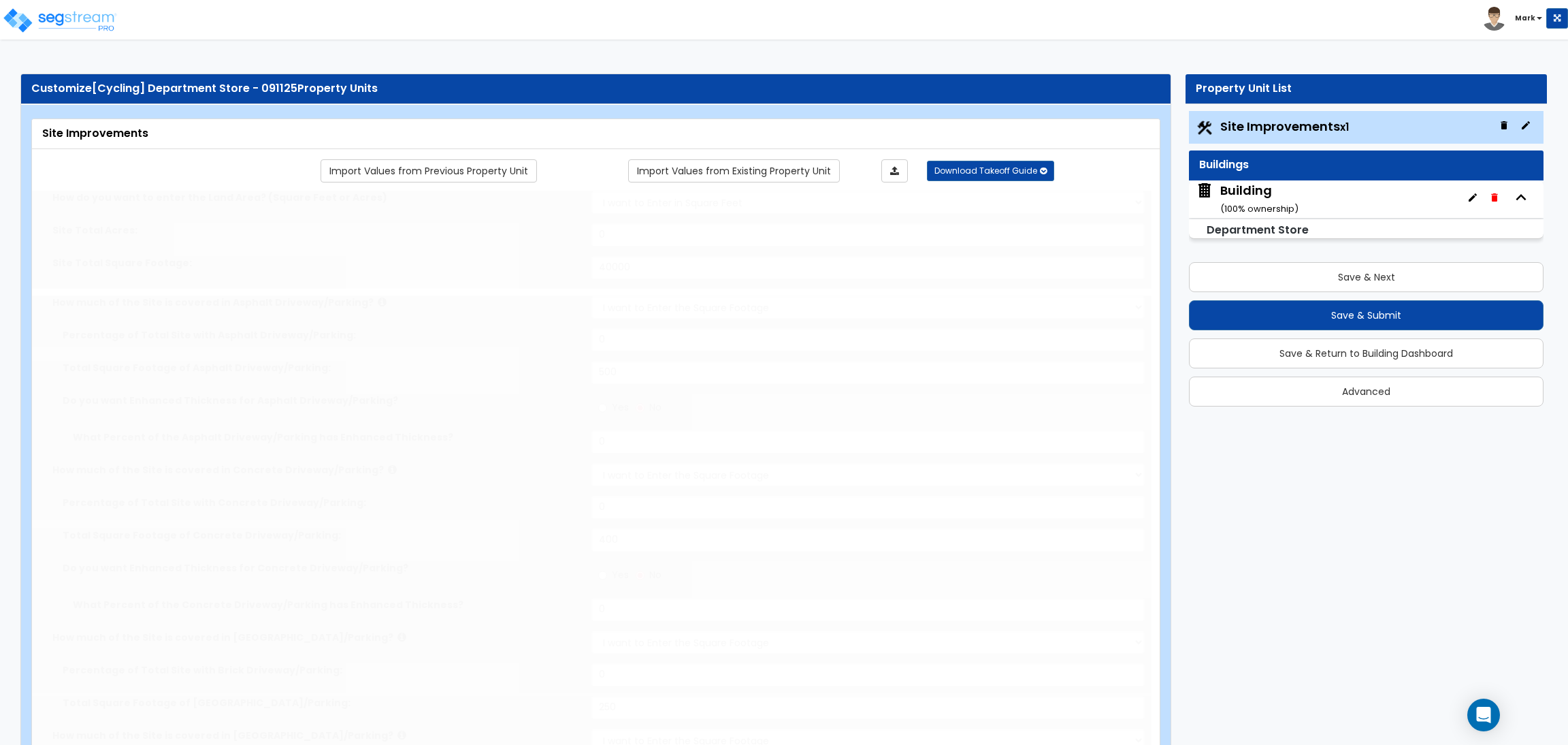
type input "7"
type input "60"
radio input "true"
select select "1"
type input "45"
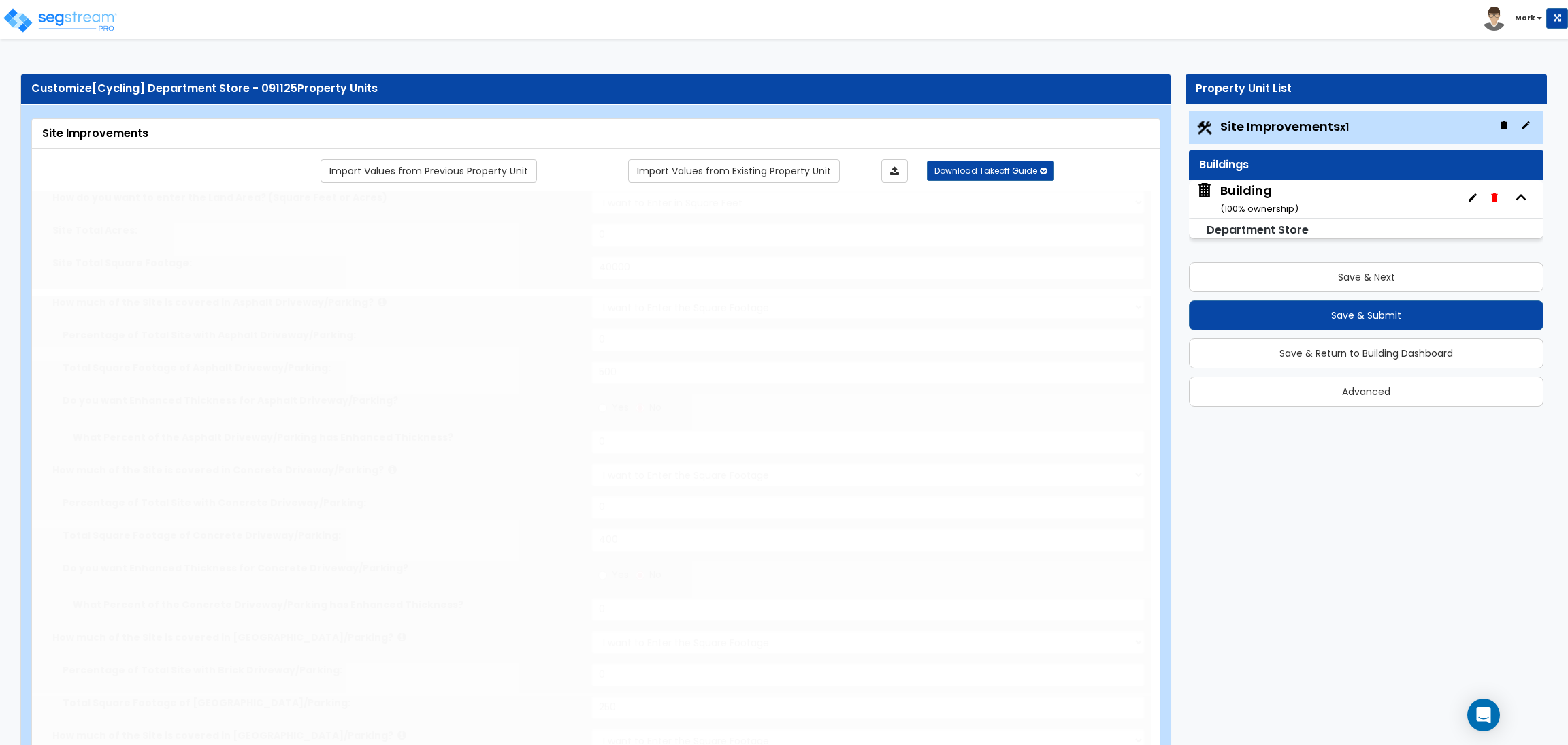
radio input "true"
select select "1"
type input "50"
radio input "true"
select select "1"
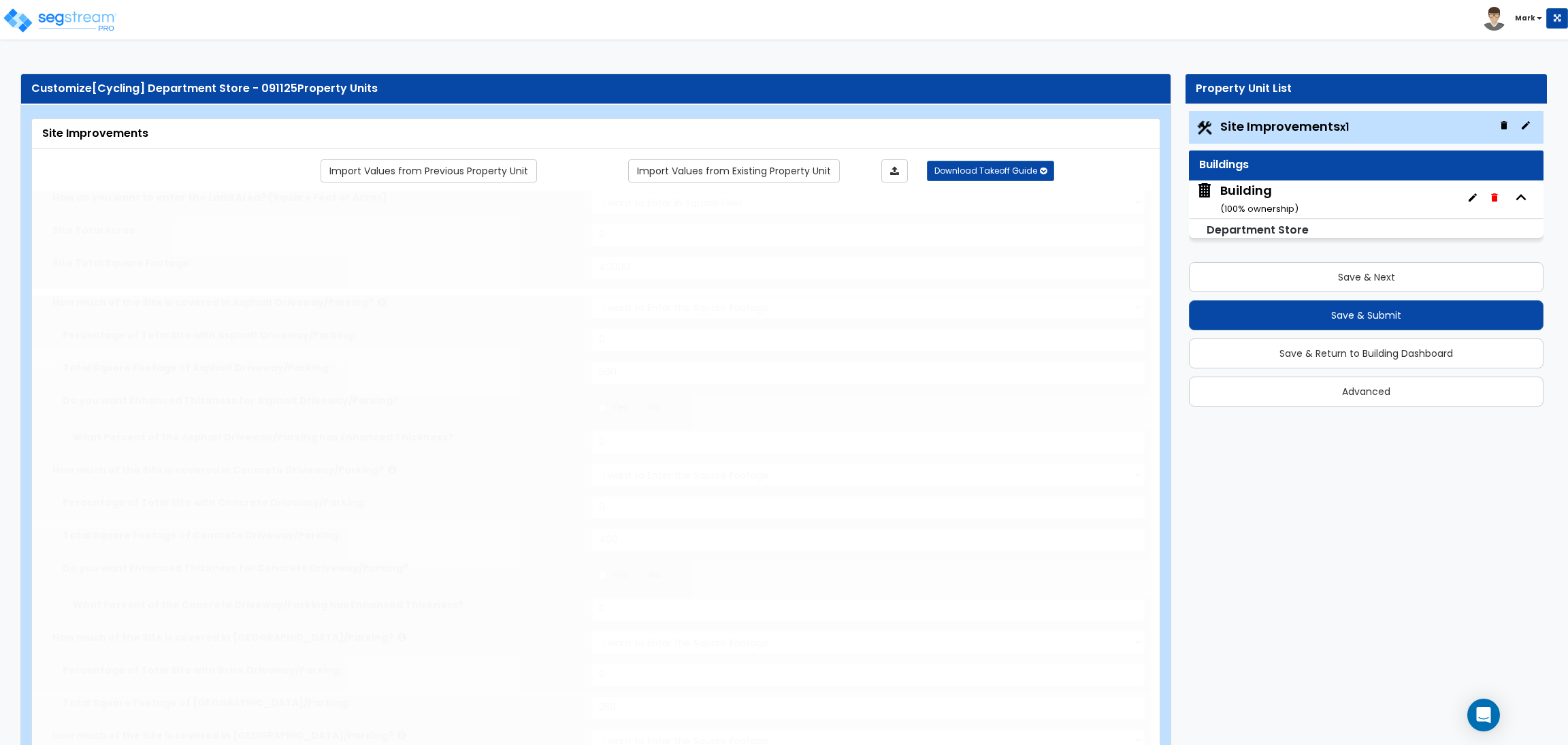
select select "6"
type input "3"
radio input "true"
select select "2"
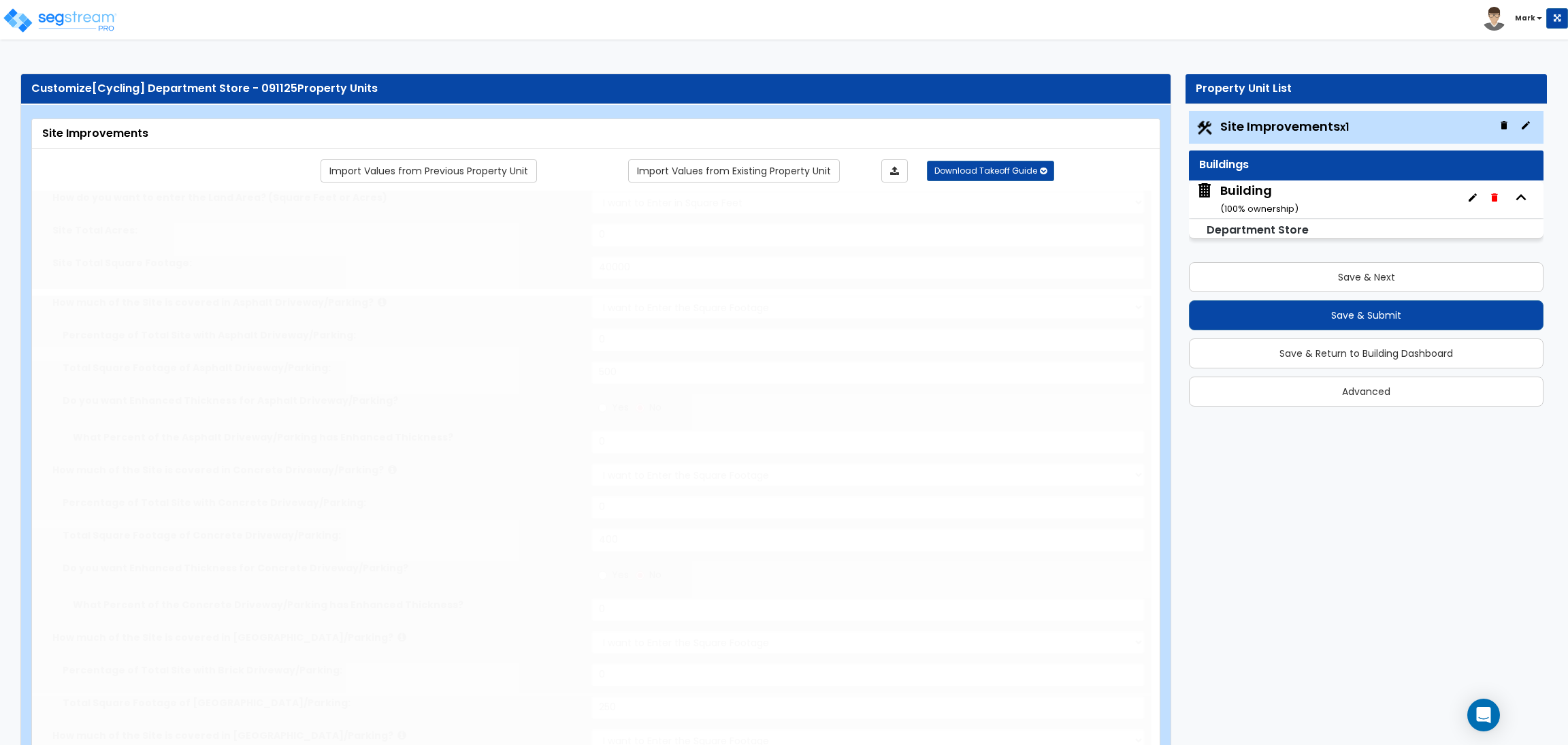
select select "2"
radio input "true"
type input "2"
select select "2"
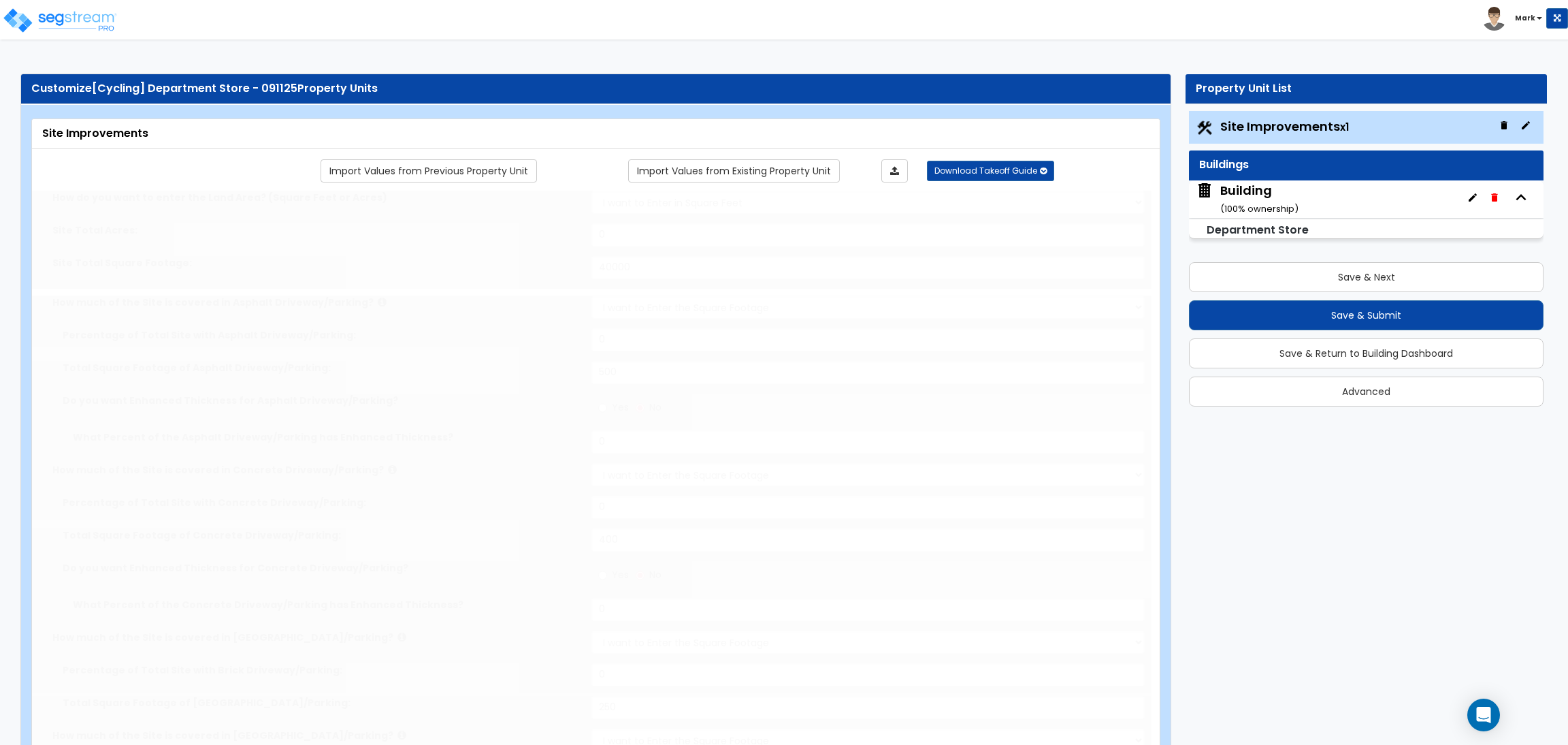
type input "500"
radio input "true"
select select "1"
select select "2"
radio input "true"
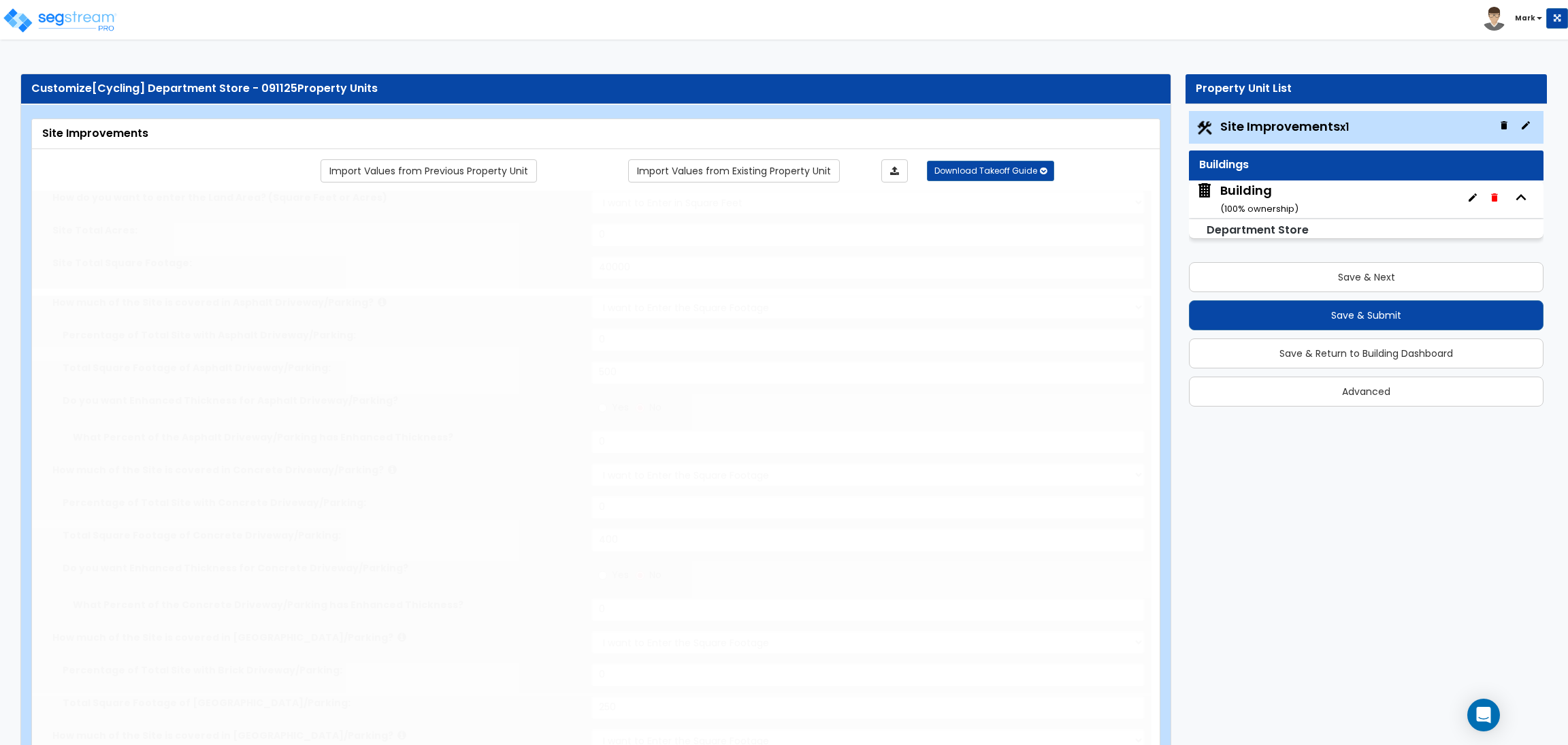
type input "5"
radio input "true"
type input "3"
radio input "true"
type input "4"
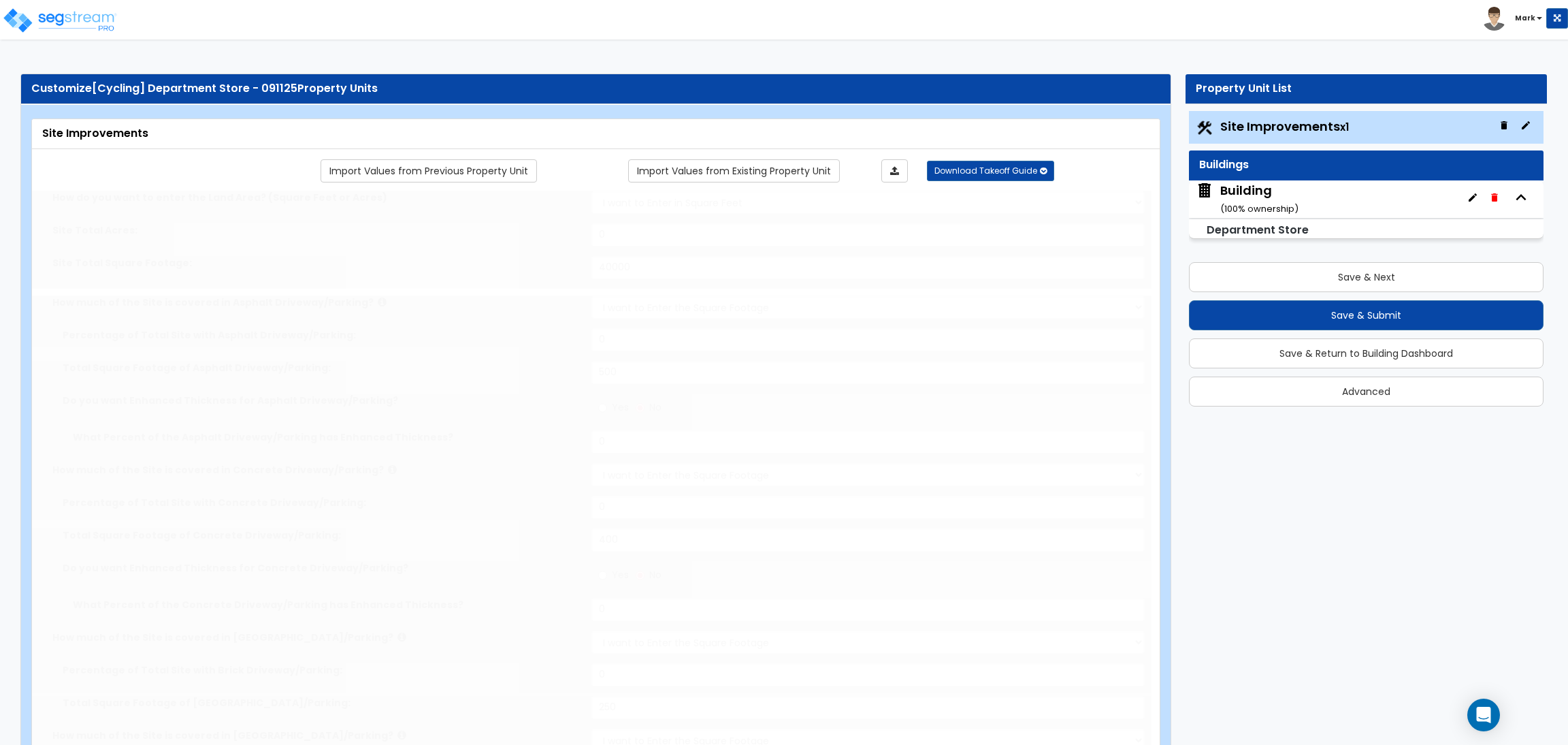
type input "80"
type input "10"
select select "2"
radio input "true"
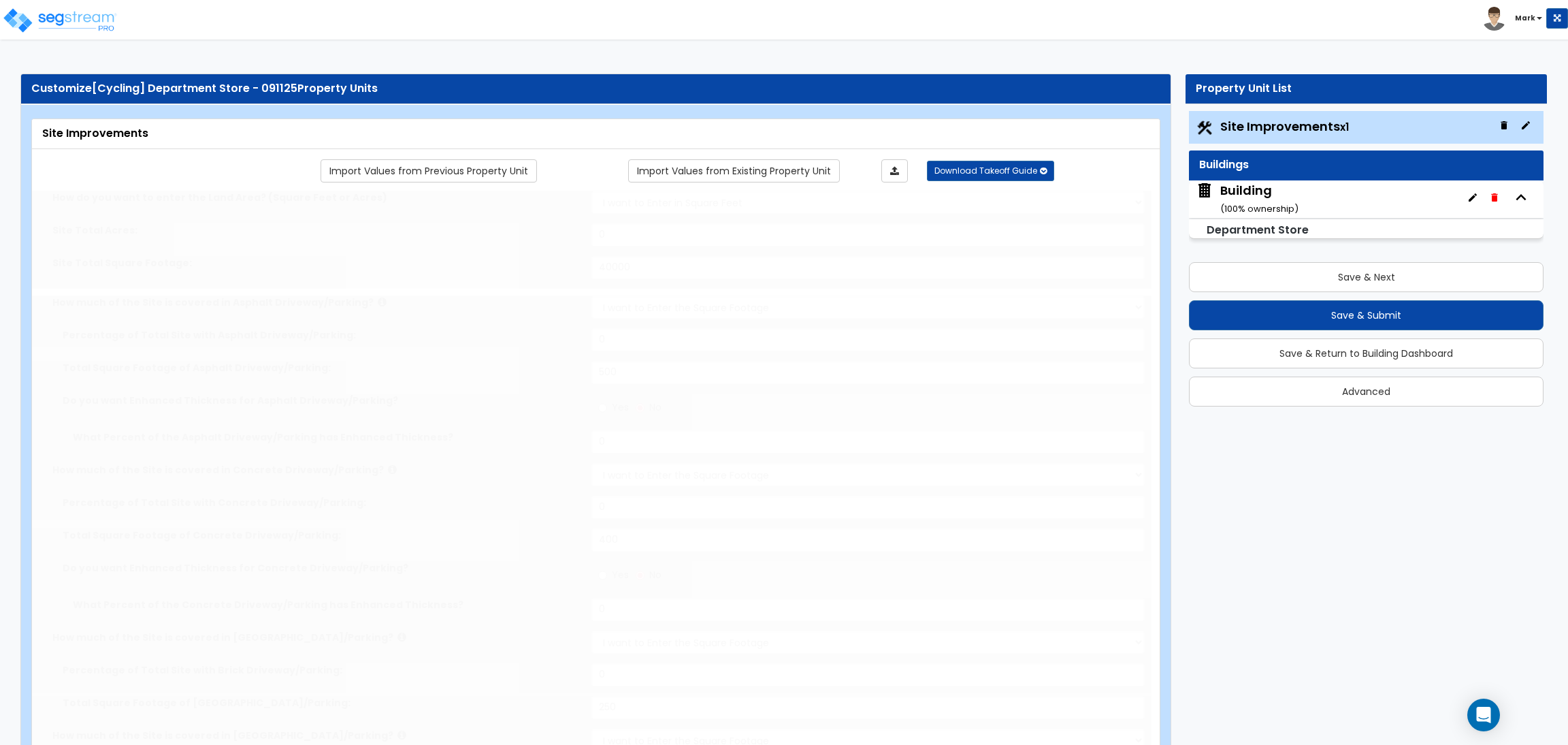
select select "1"
type input "1"
radio input "true"
type input "2"
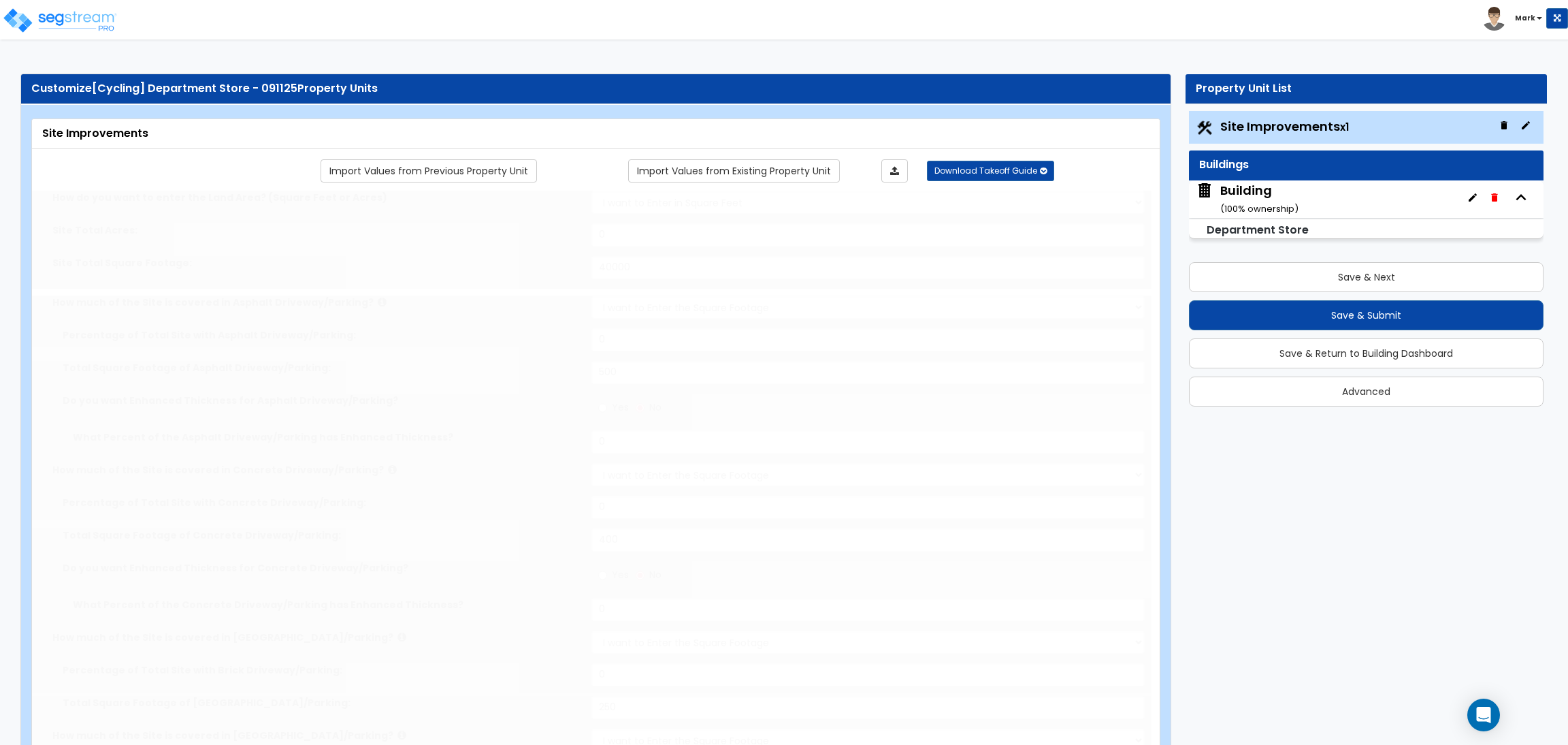
type input "200"
select select "8"
select select "2"
select select "4"
select select "1"
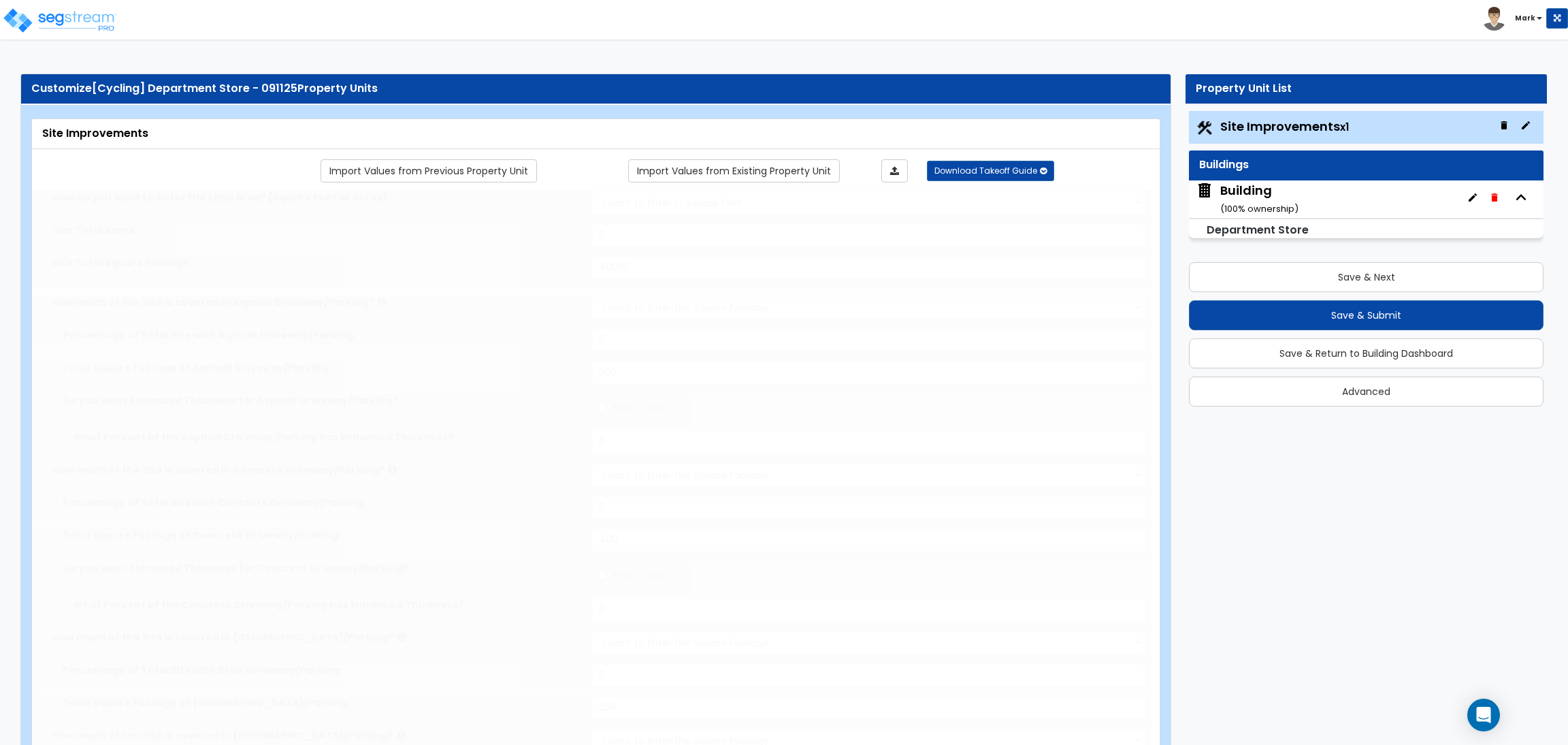
select select "20"
radio input "true"
select select "2"
type input "2"
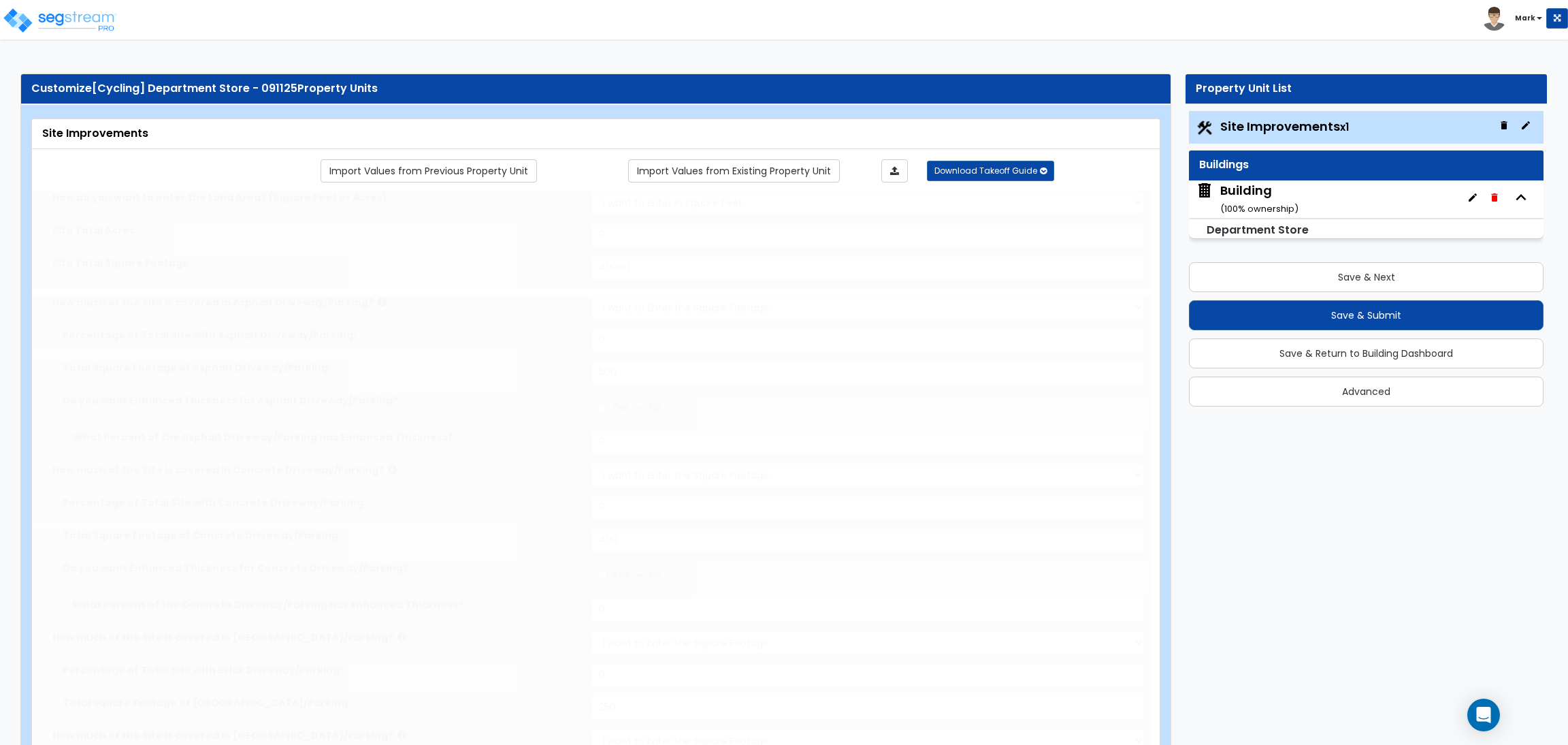
select select "5"
select select "3"
radio input "true"
select select "1"
type input "10"
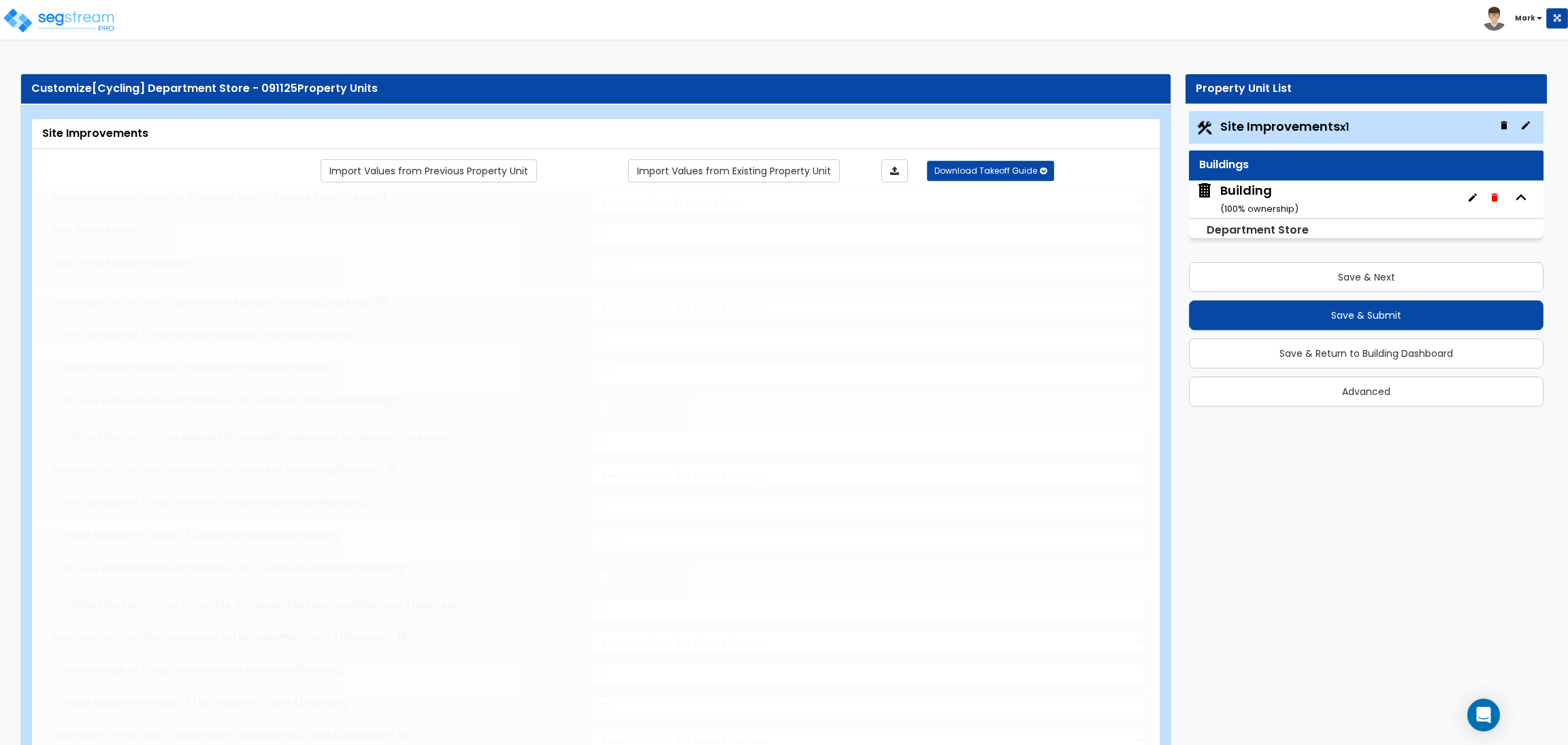
select select "1"
type input "2"
select select "1"
select select "2"
type input "2"
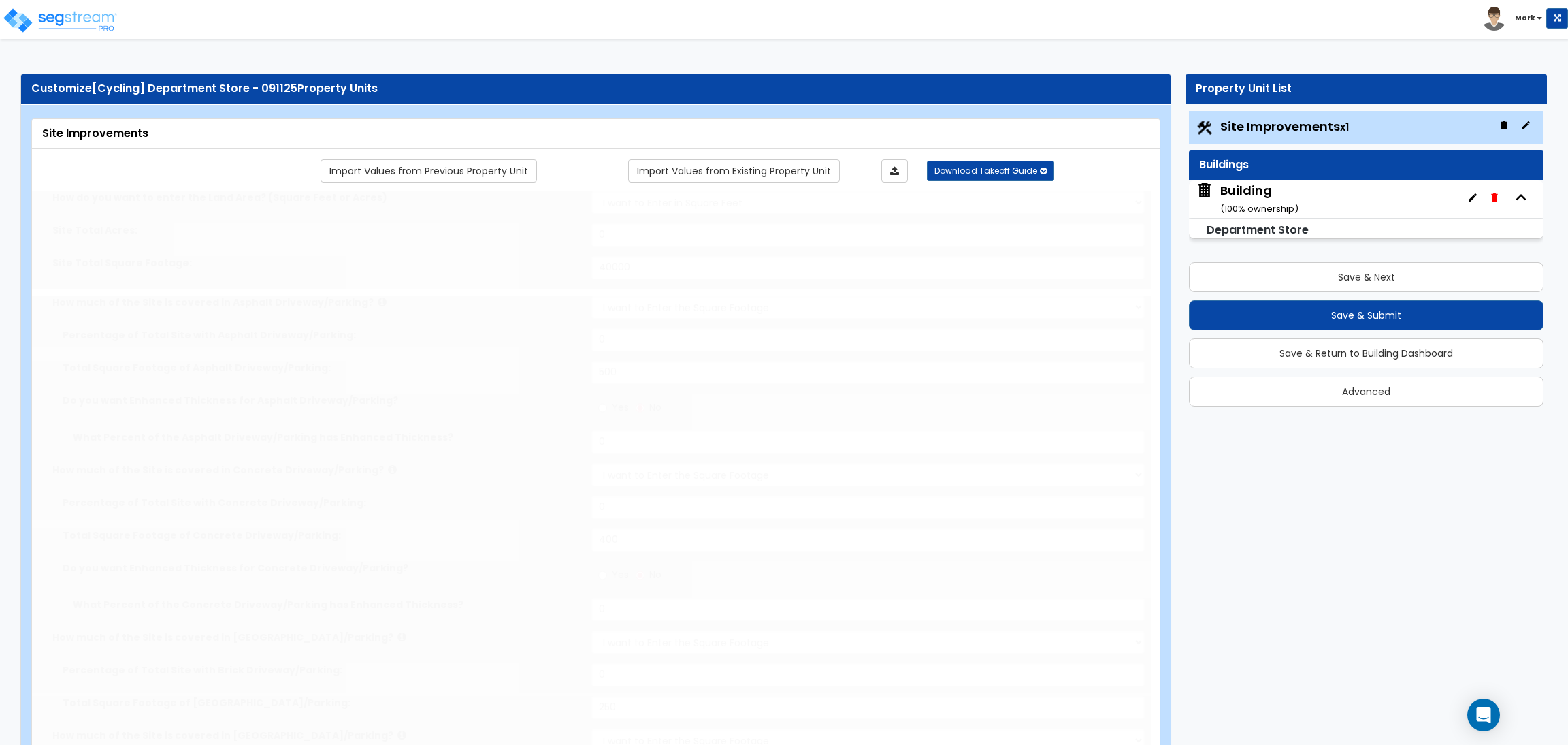
radio input "true"
type input "40"
radio input "true"
select select "1"
type input "2"
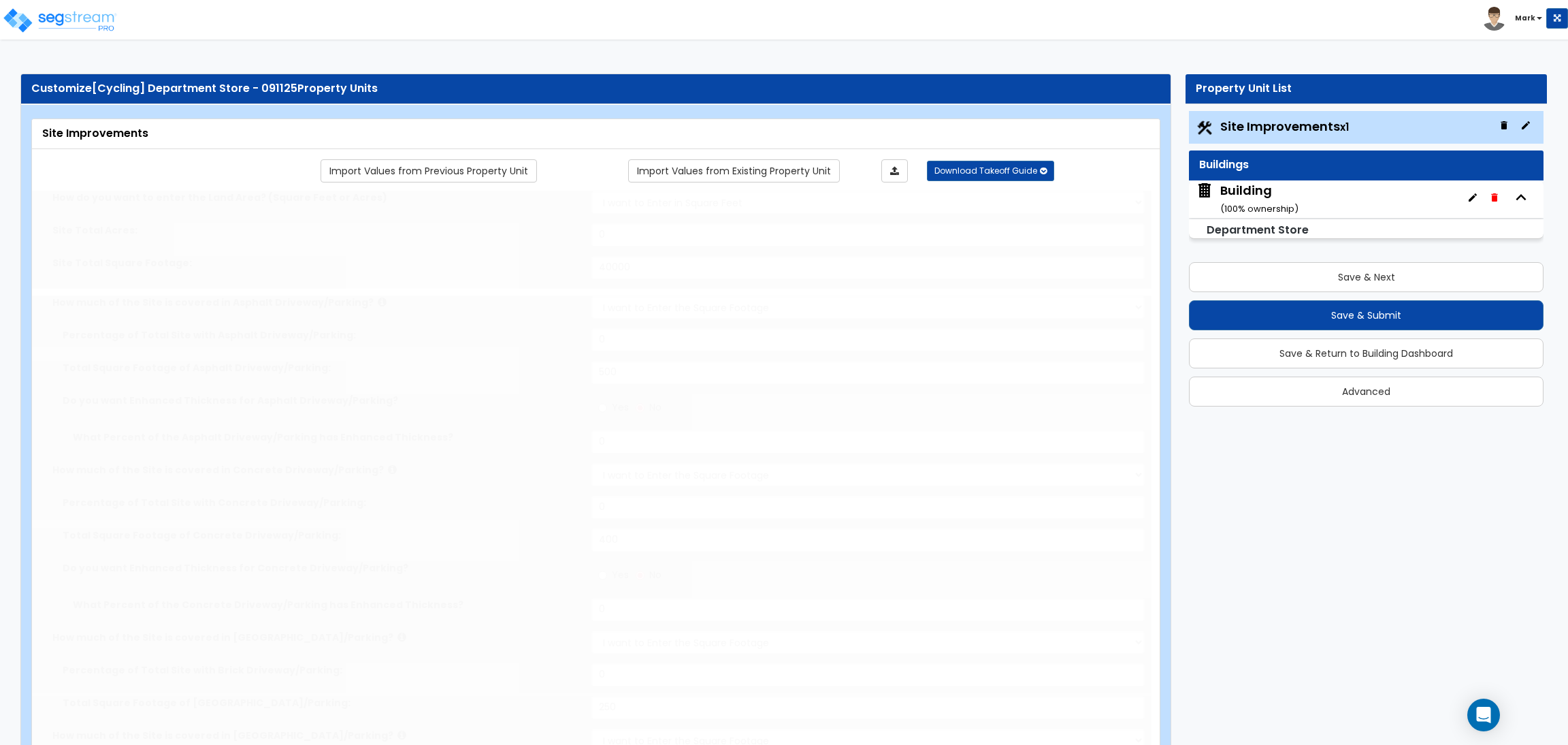
type input "80"
type input "6"
select select "4"
select select "2"
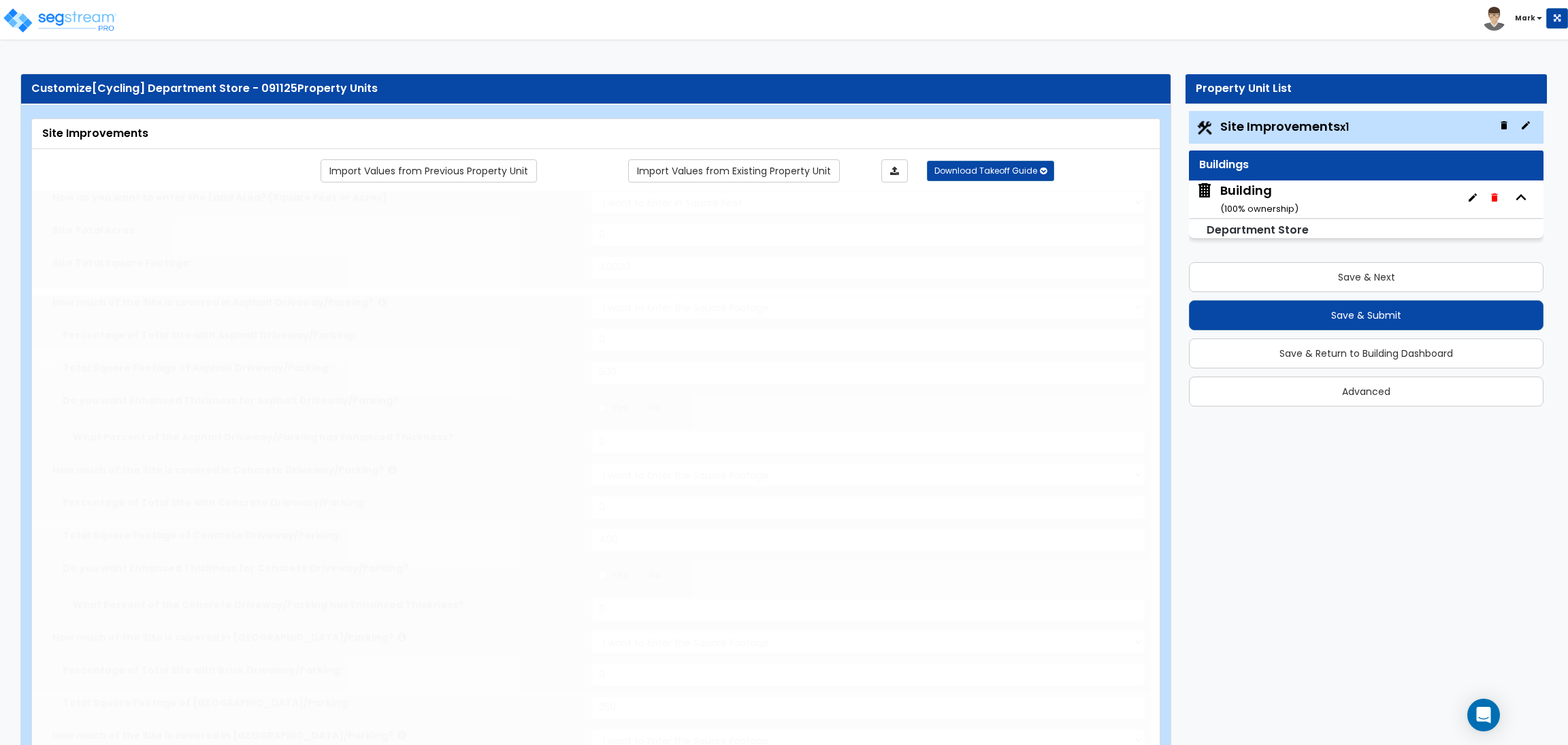
select select "1"
select select "2"
select select "1"
radio input "true"
type input "2"
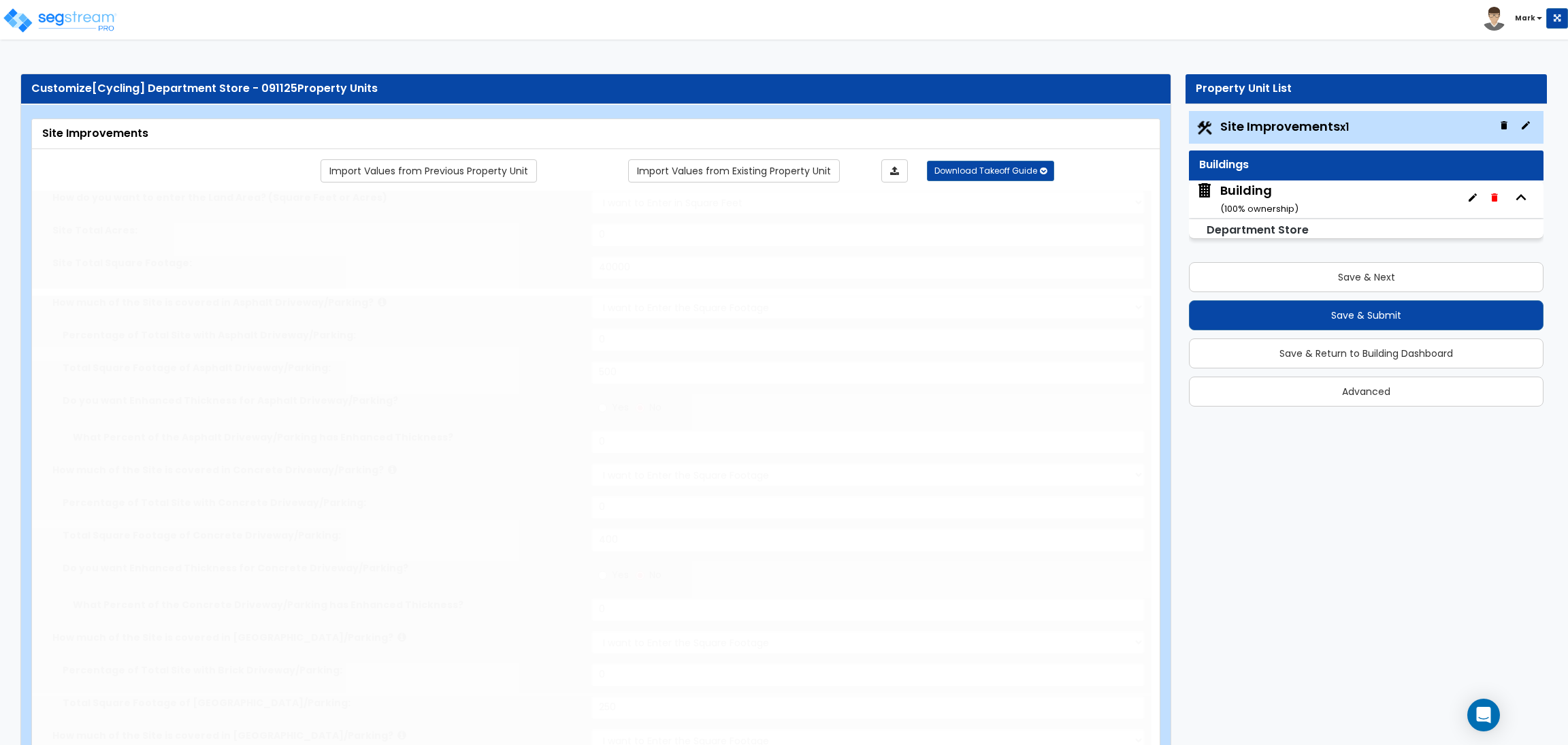
radio input "true"
select select "2"
select select "6"
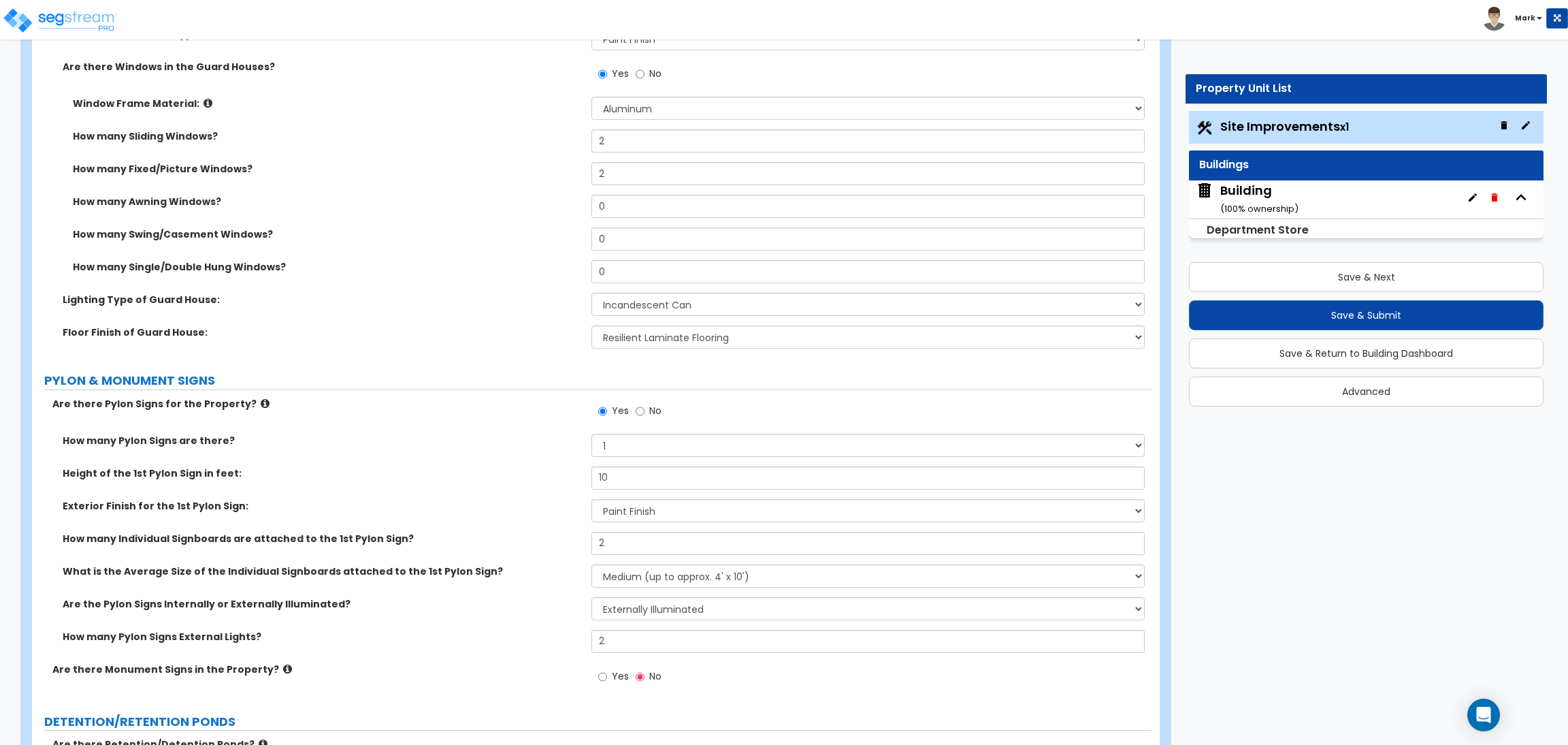
scroll to position [5966, 0]
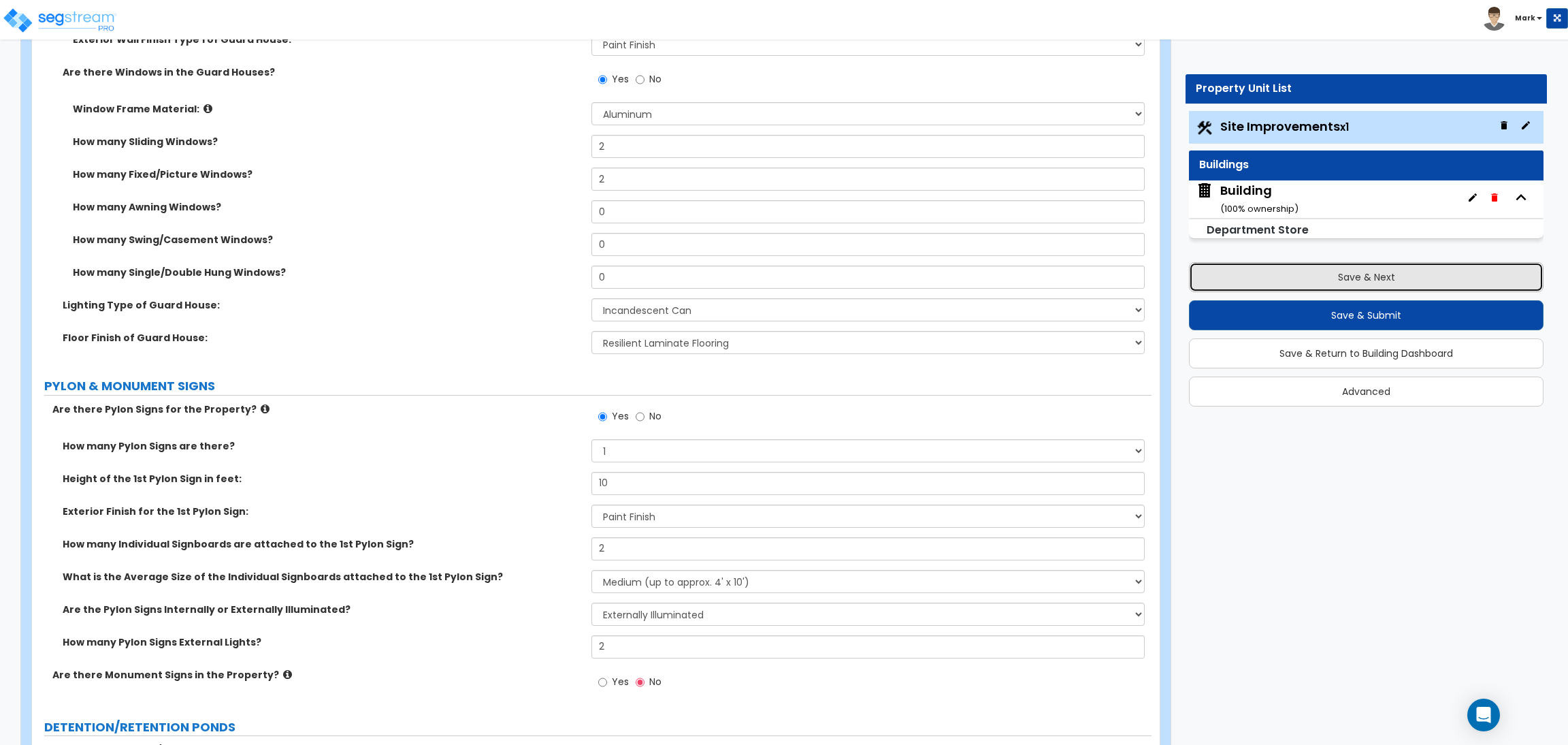
click at [1405, 270] on button "Save & Next" at bounding box center [1366, 277] width 355 height 30
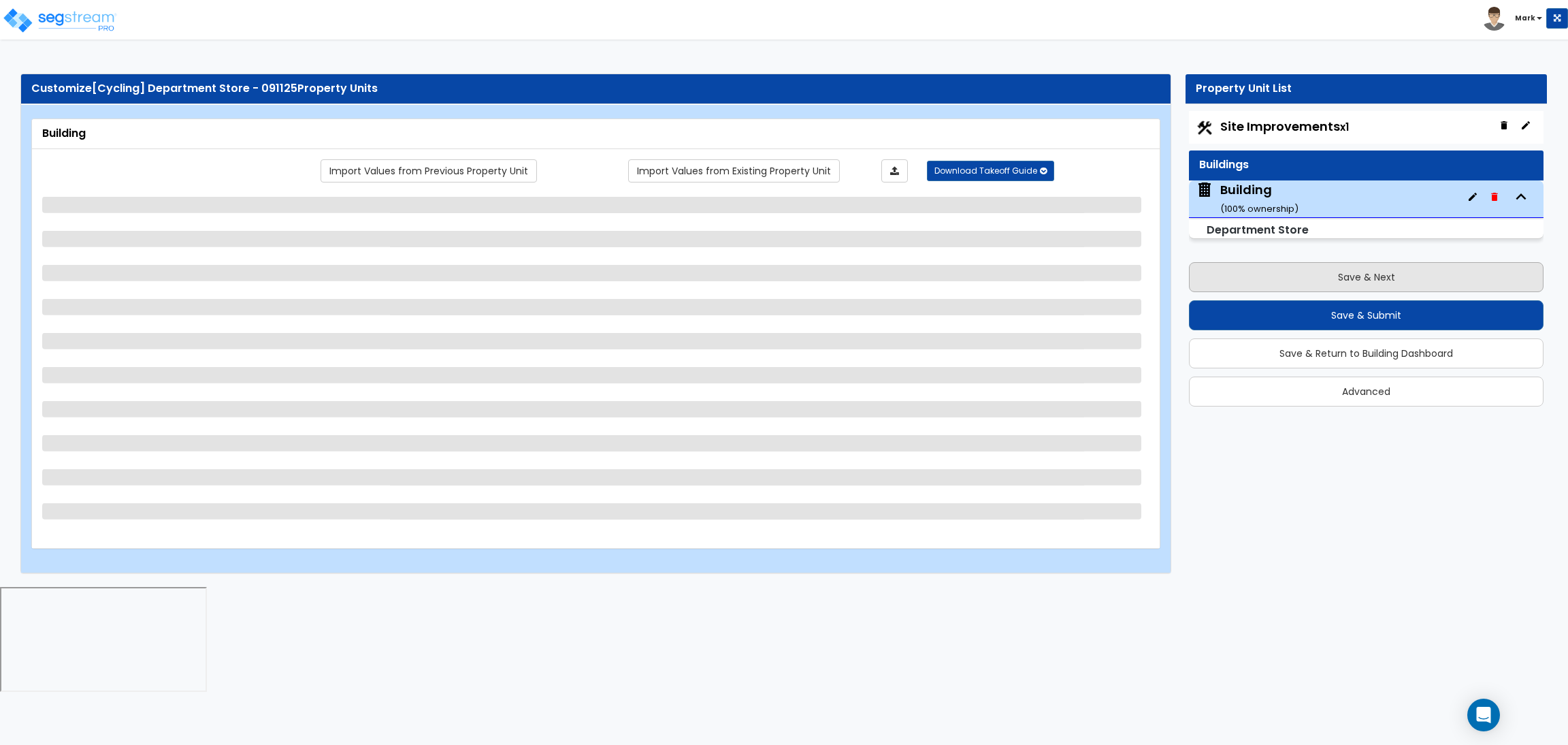
scroll to position [0, 0]
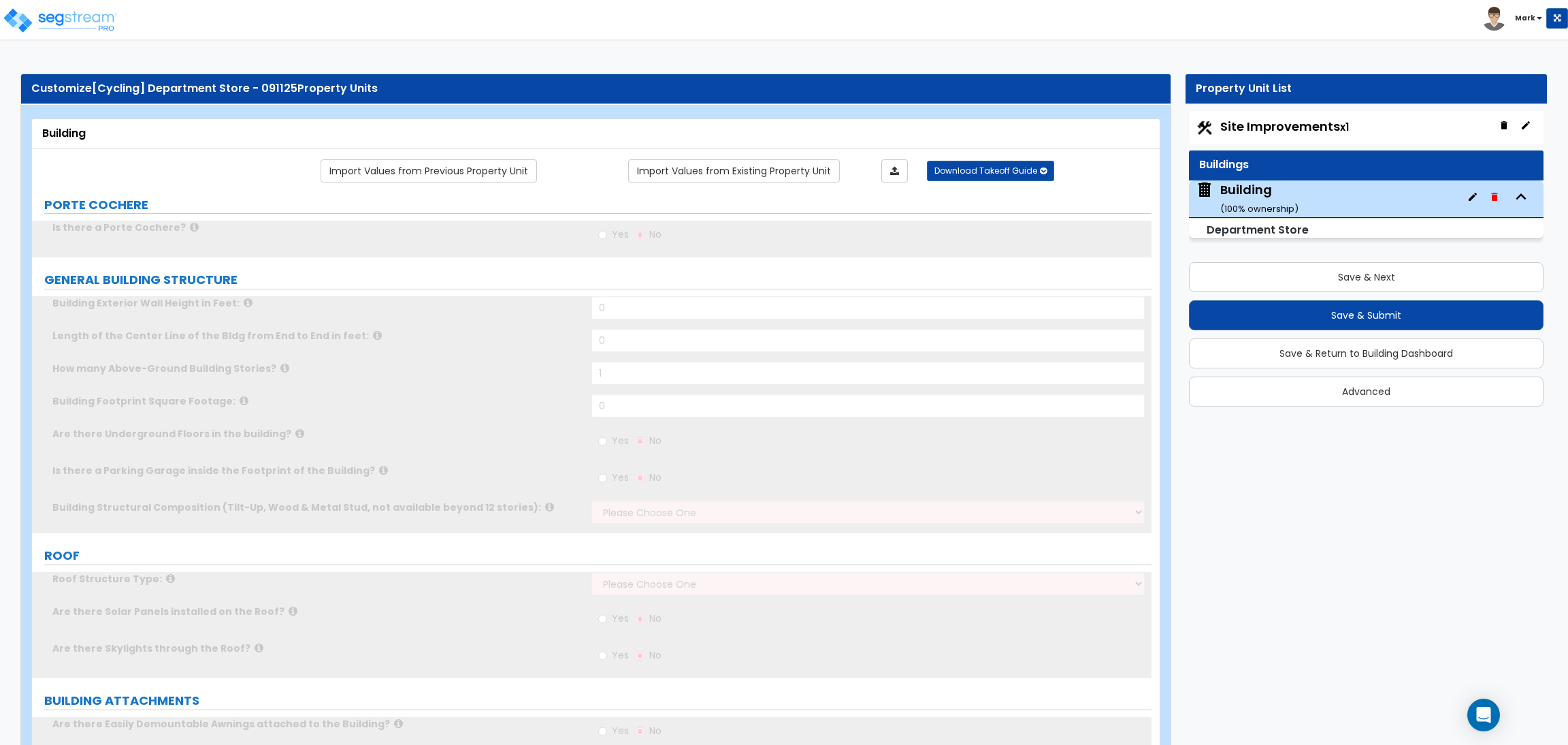
type input "1"
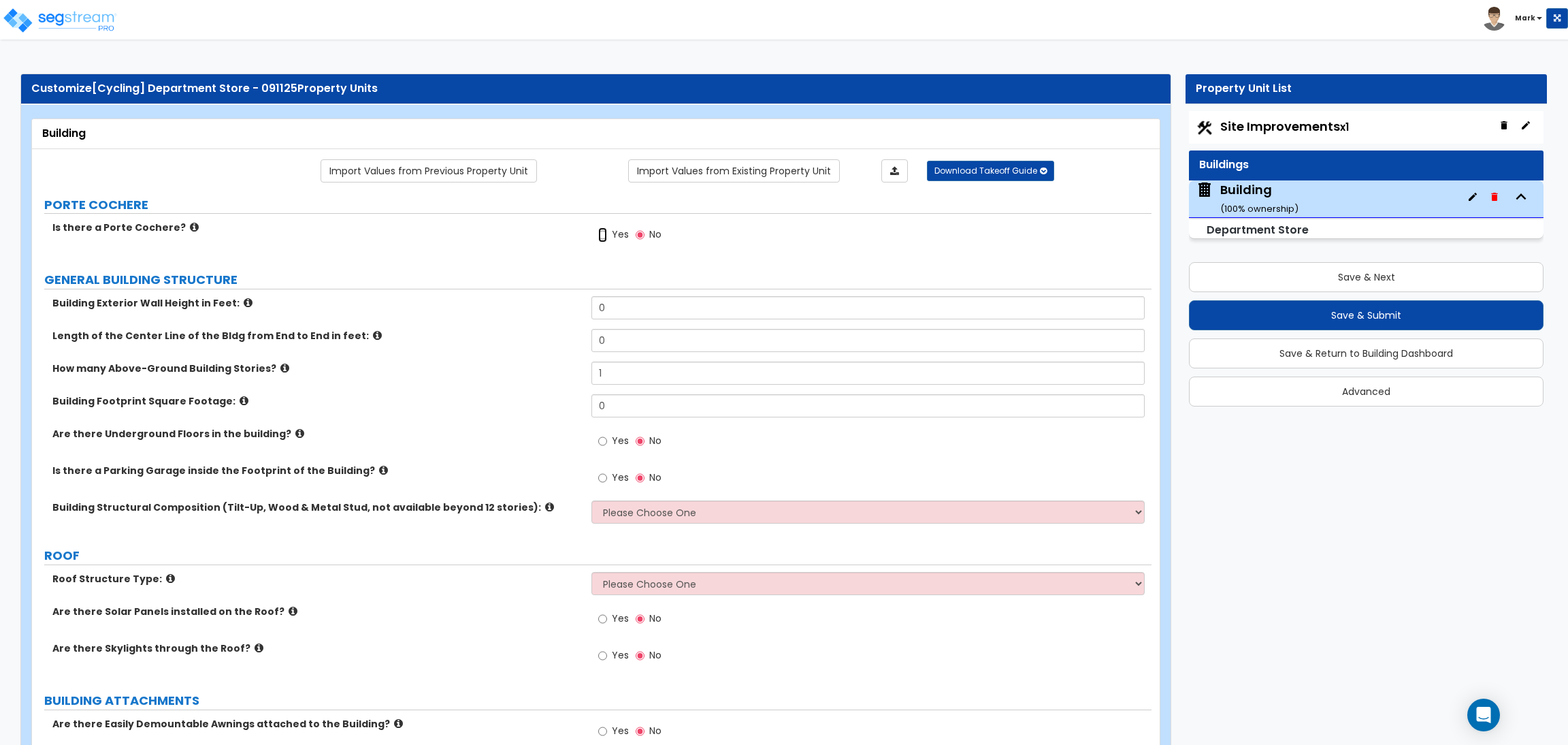
click at [600, 233] on input "Yes" at bounding box center [602, 235] width 8 height 15
radio input "true"
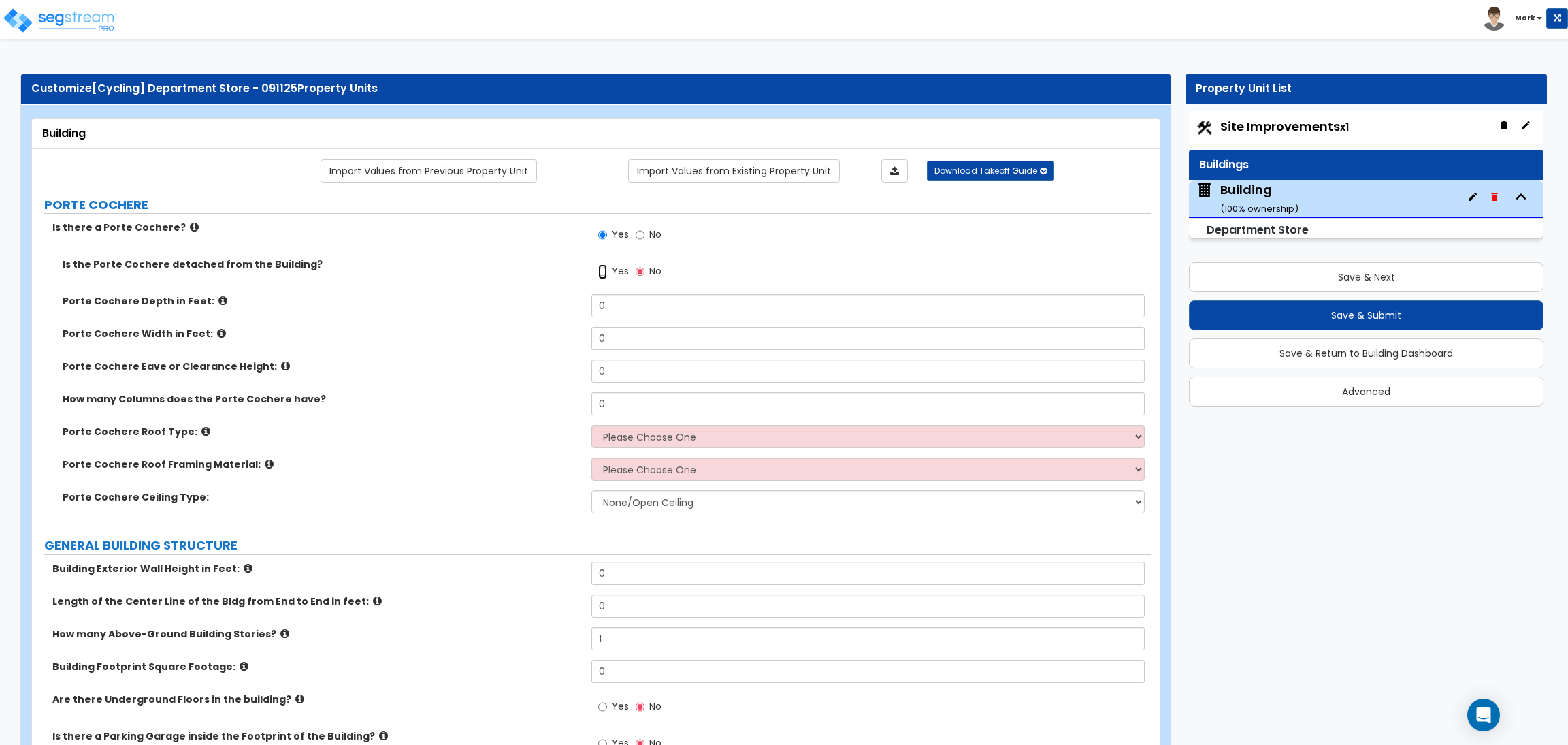
click at [606, 275] on input "Yes" at bounding box center [602, 271] width 8 height 15
radio input "true"
click at [585, 310] on div "Porte Cochere Depth in Feet: 0" at bounding box center [591, 310] width 1119 height 33
type input "10"
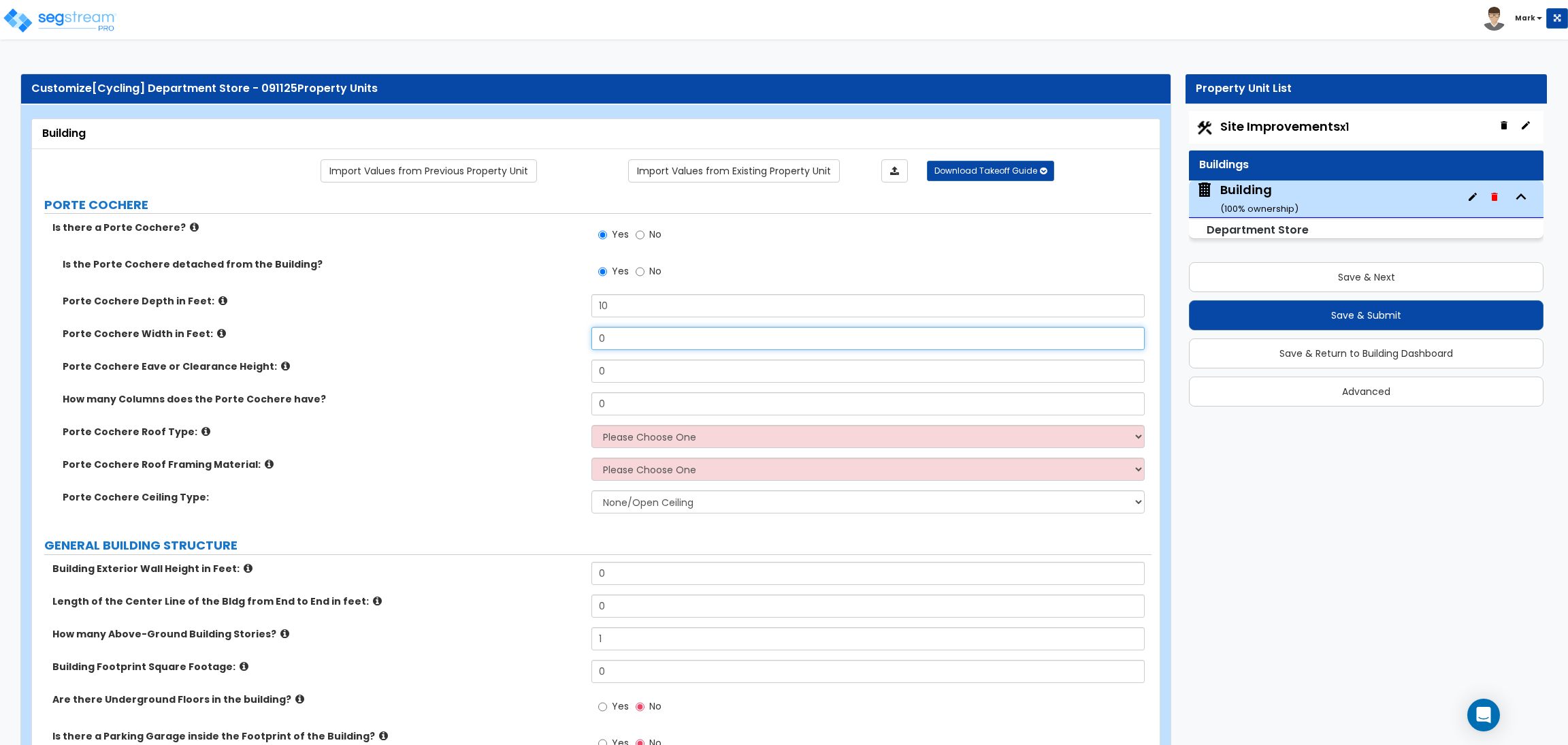
drag, startPoint x: 612, startPoint y: 339, endPoint x: 590, endPoint y: 341, distance: 22.1
click at [591, 341] on input "0" at bounding box center [867, 338] width 553 height 23
type input "1"
drag, startPoint x: 616, startPoint y: 375, endPoint x: 573, endPoint y: 373, distance: 43.0
click at [573, 373] on div "Porte Cochere Eave or Clearance Height: 0" at bounding box center [591, 375] width 1119 height 33
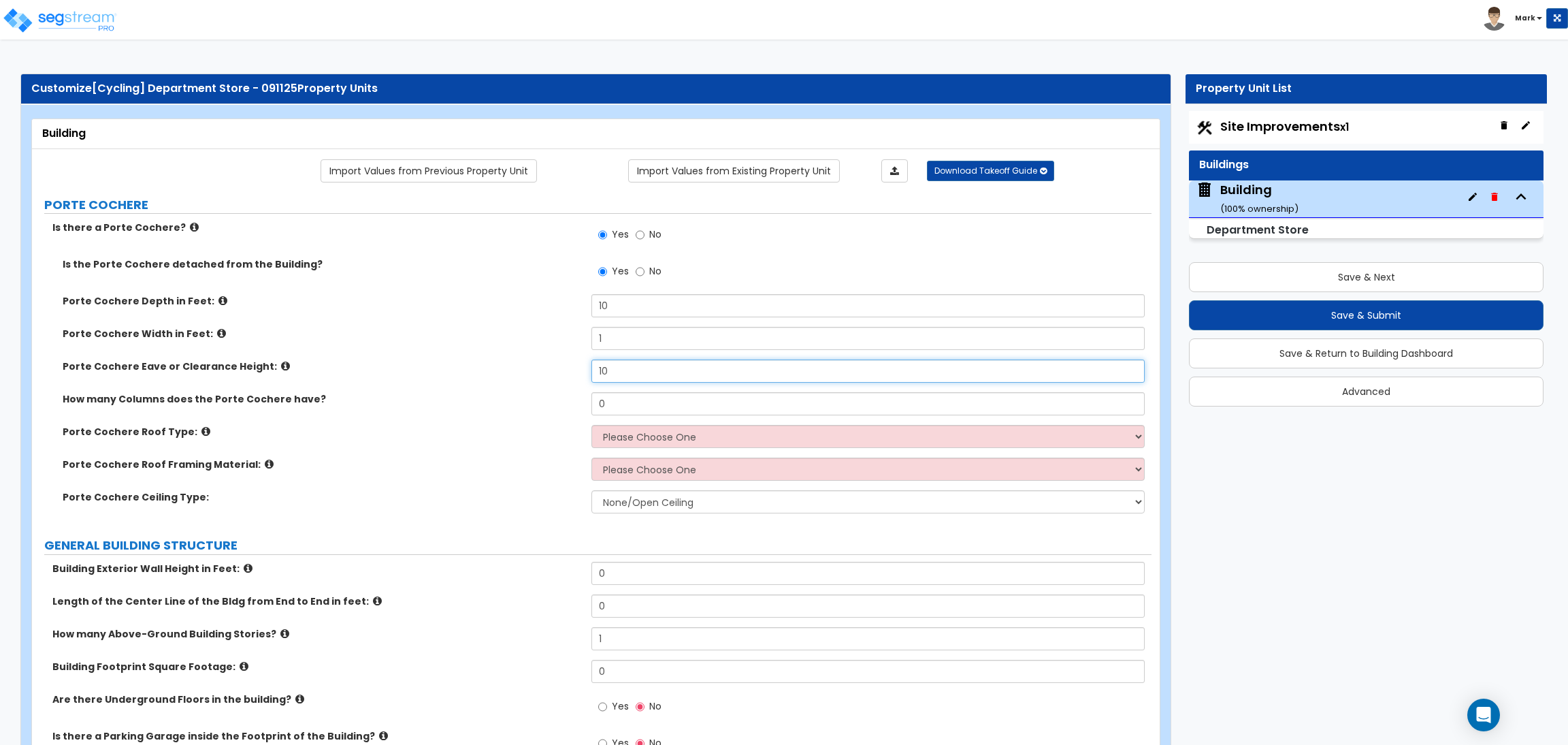
type input "10"
drag, startPoint x: 614, startPoint y: 329, endPoint x: 565, endPoint y: 329, distance: 49.0
click at [565, 329] on div "Porte Cochere Width in Feet: 1" at bounding box center [591, 343] width 1119 height 33
type input "10"
drag, startPoint x: 634, startPoint y: 401, endPoint x: 561, endPoint y: 408, distance: 73.3
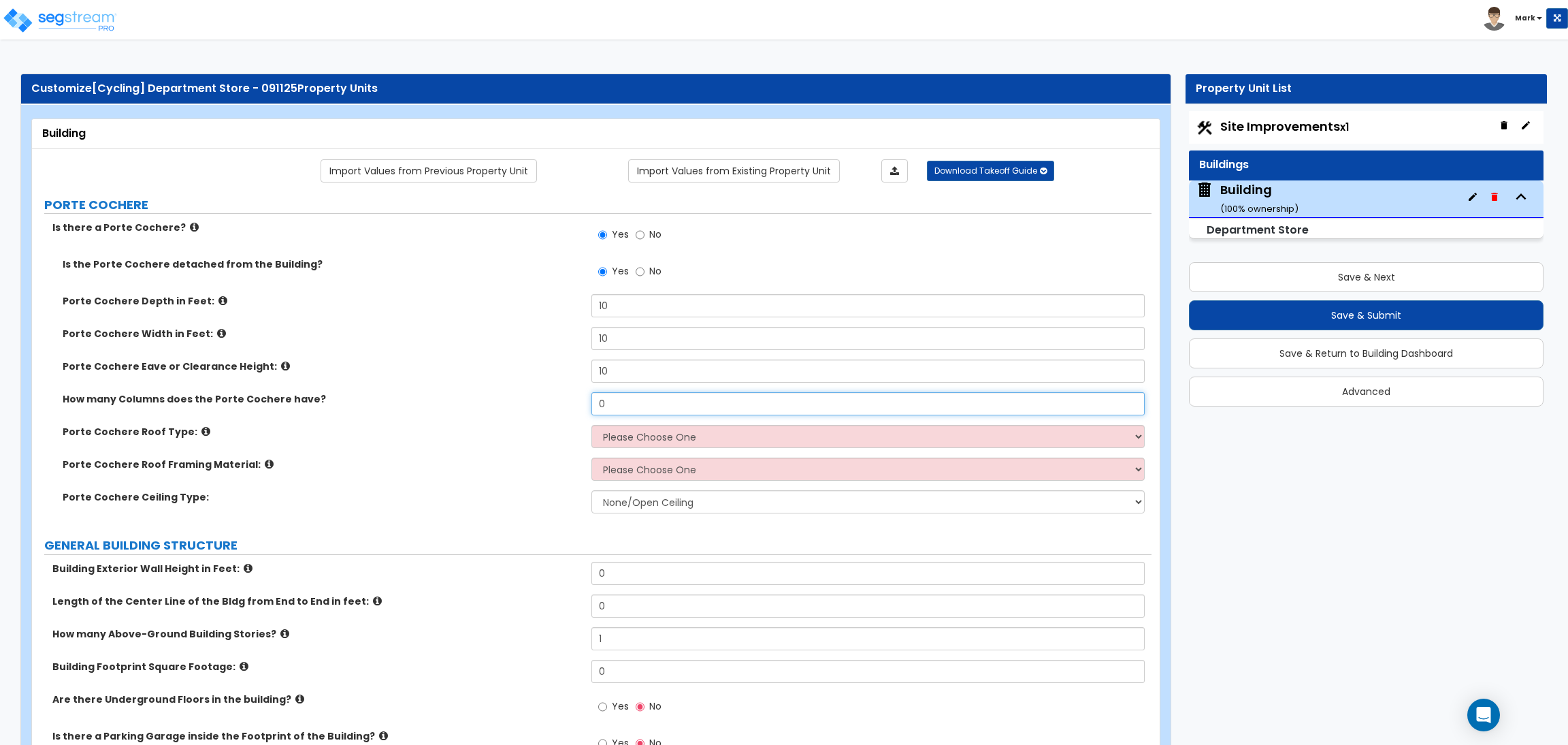
click at [561, 408] on div "How many Columns does the Porte Cochere have? 0" at bounding box center [591, 408] width 1119 height 33
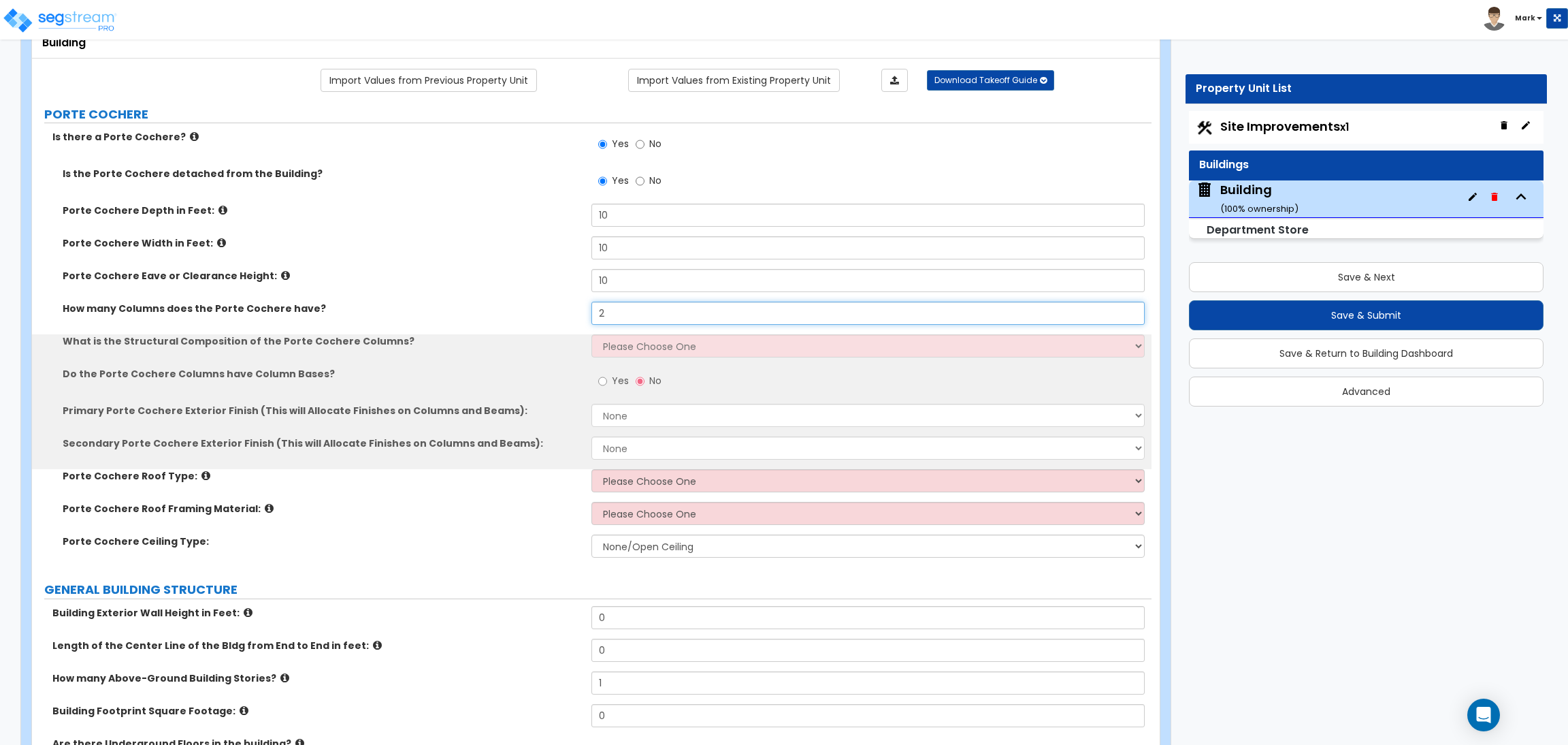
scroll to position [102, 0]
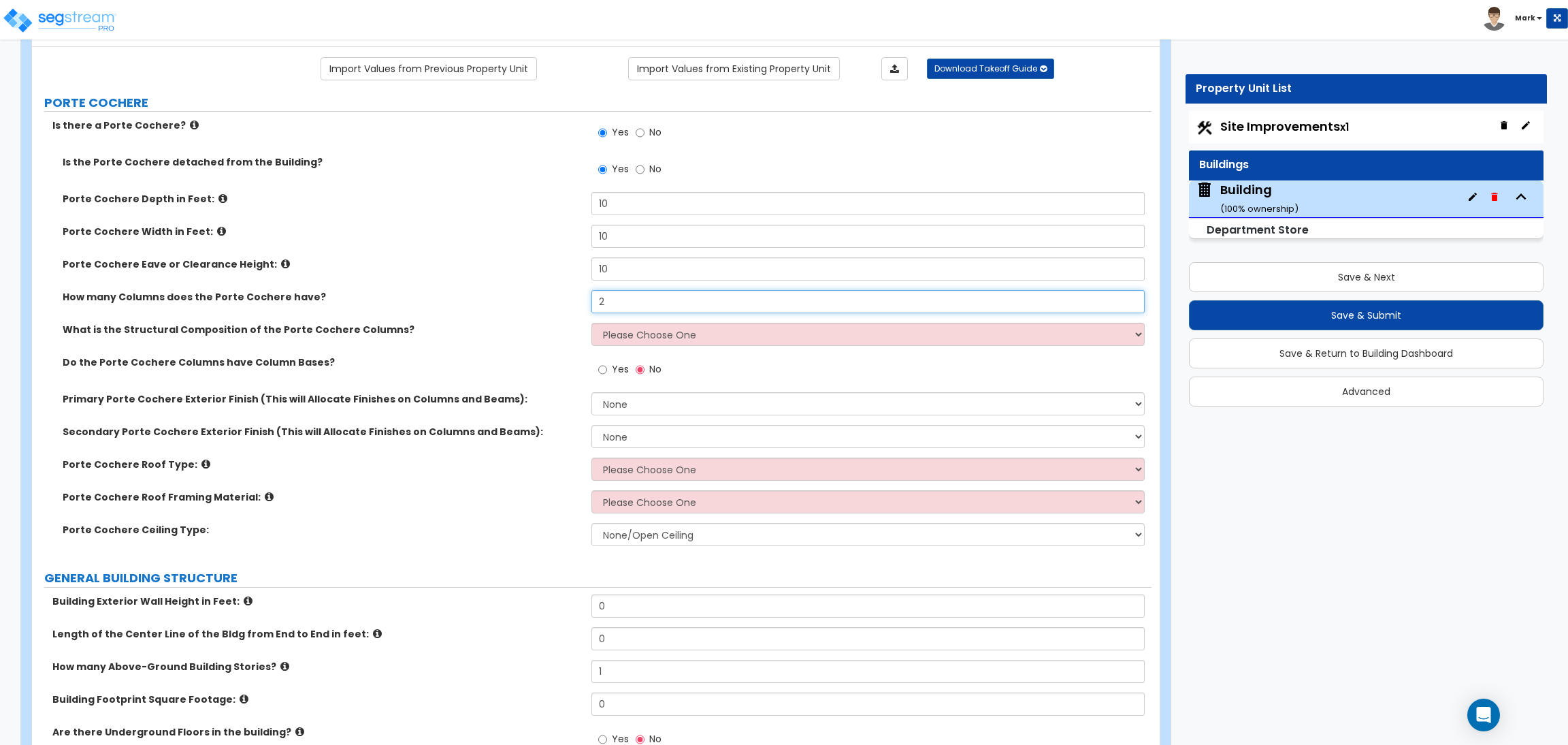
type input "2"
click at [704, 339] on select "Please Choose One Wood Steel Concrete" at bounding box center [867, 334] width 553 height 23
select select "3"
click at [591, 323] on select "Please Choose One Wood Steel Concrete" at bounding box center [867, 334] width 553 height 23
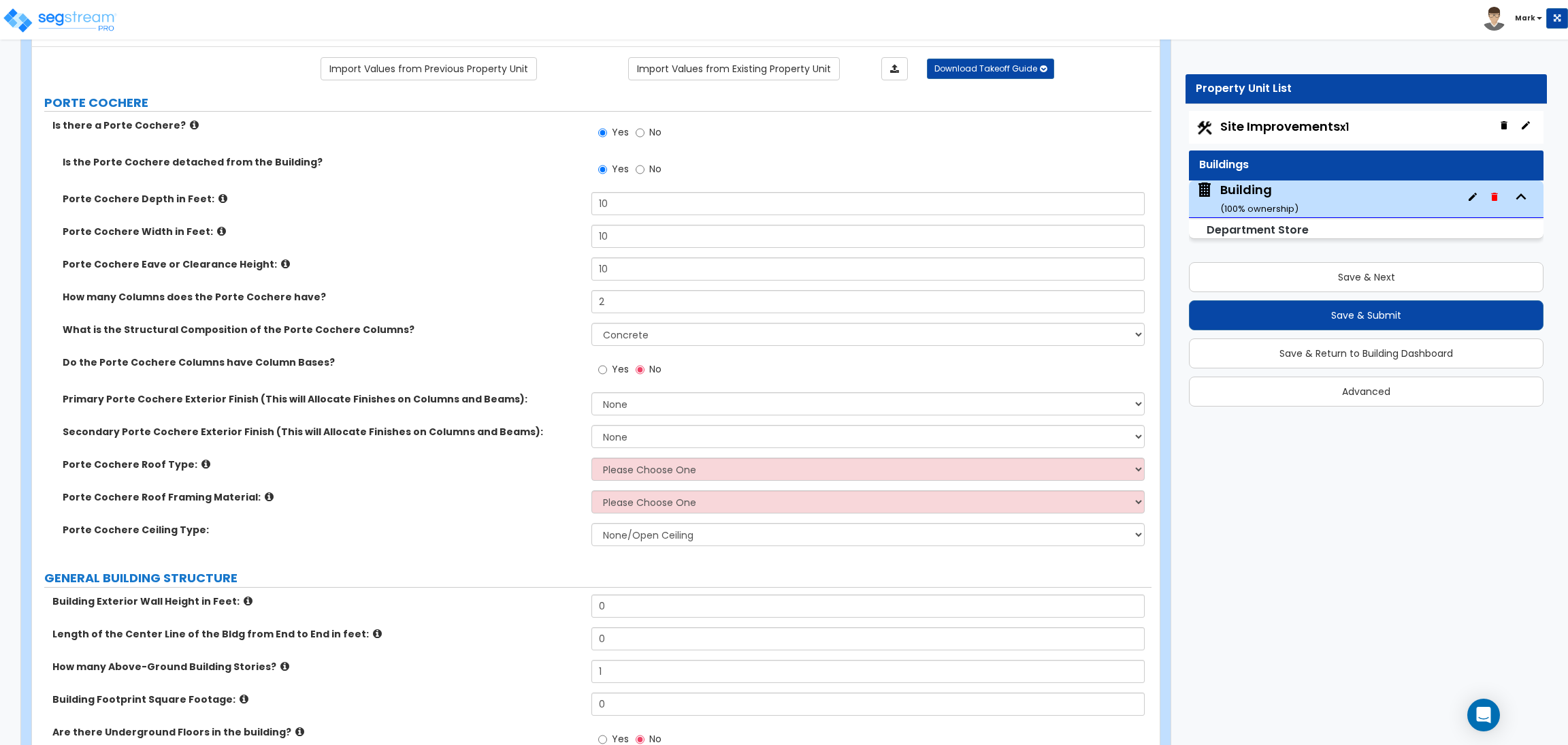
click at [607, 366] on label "Yes" at bounding box center [613, 371] width 31 height 23
click at [607, 366] on input "Yes" at bounding box center [602, 370] width 8 height 15
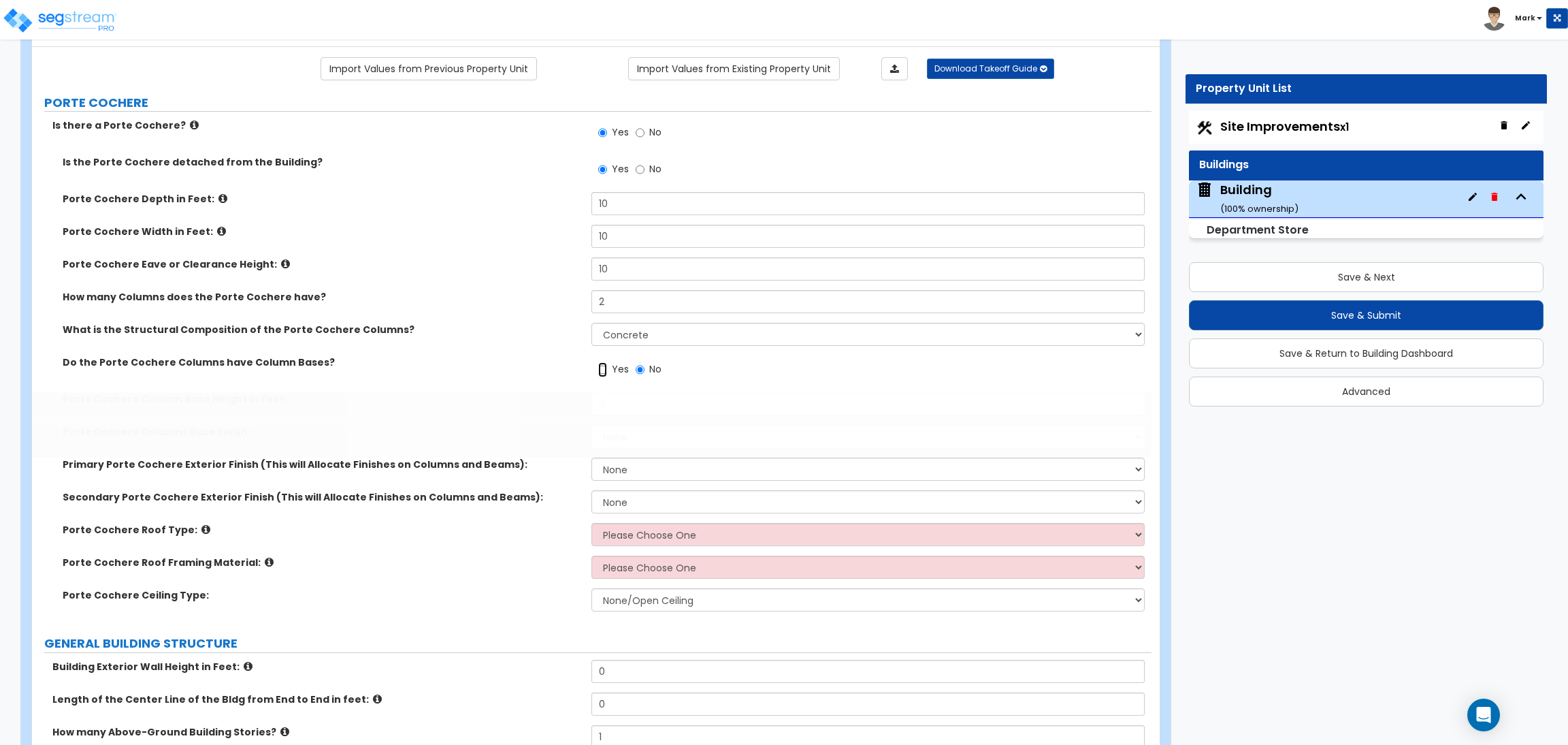
radio input "true"
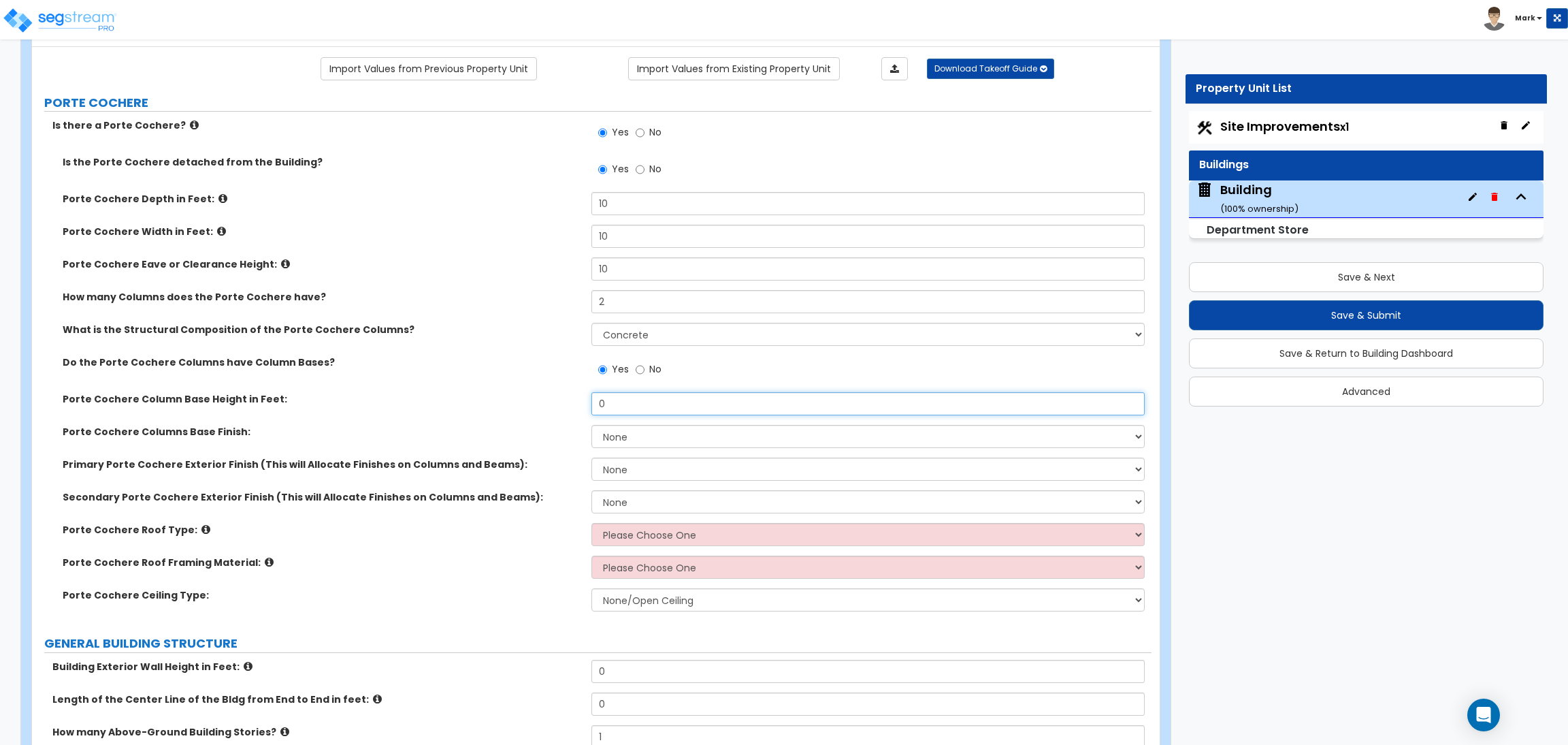
drag, startPoint x: 612, startPoint y: 408, endPoint x: 576, endPoint y: 408, distance: 36.0
click at [576, 408] on div "Porte Cochere Column Base Height in Feet: 0" at bounding box center [591, 408] width 1119 height 33
type input "3"
click at [617, 441] on select "None Paint Finish Stucco Finish Tile Finish Brick Veneer Stone Veneer Metal Com…" at bounding box center [867, 436] width 553 height 23
select select "5"
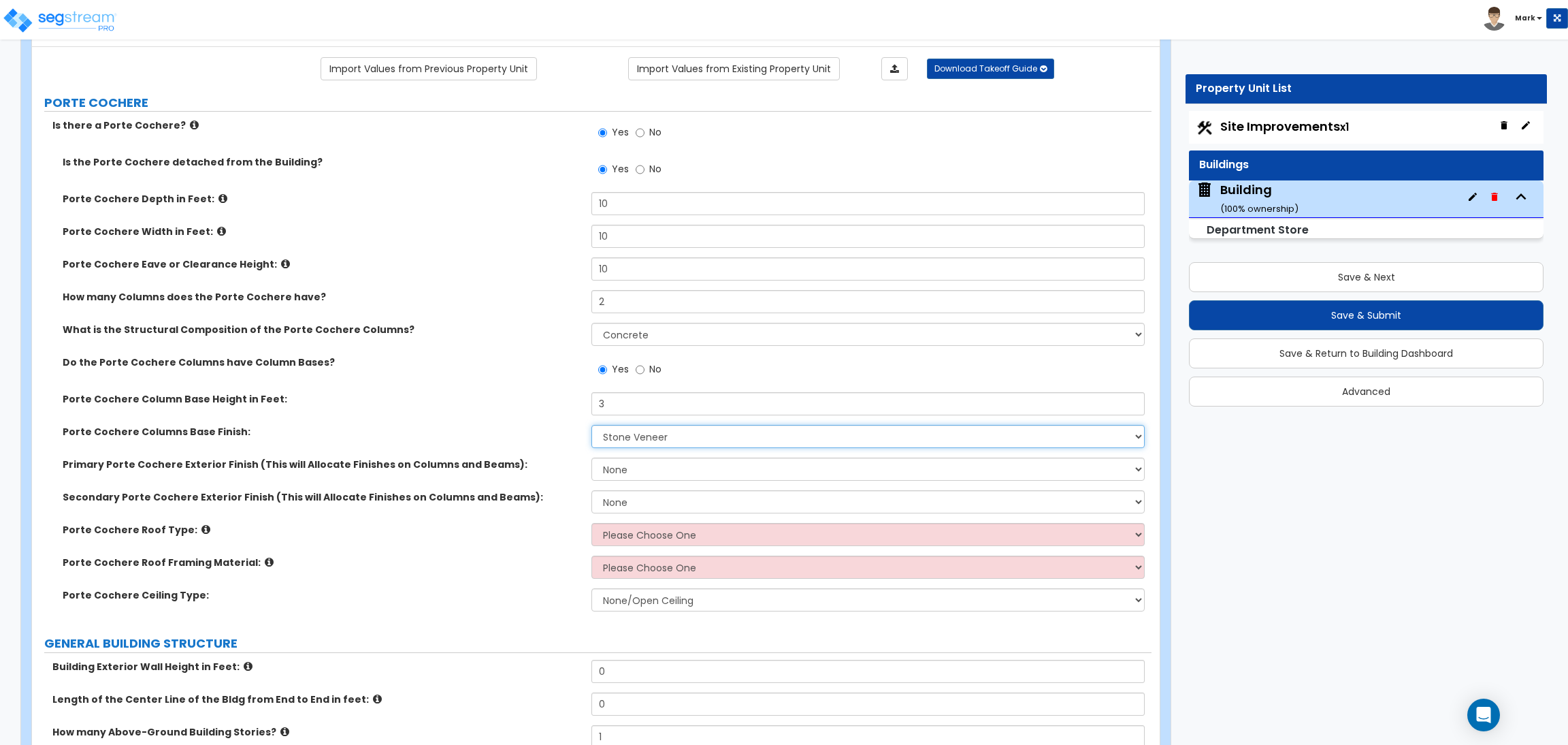
click at [591, 426] on select "None Paint Finish Stucco Finish Tile Finish Brick Veneer Stone Veneer Metal Com…" at bounding box center [867, 436] width 553 height 23
click at [617, 468] on select "None Paint Finish Stucco Finish Tile Finish Brick Veneer Stone Veneer Metal Com…" at bounding box center [867, 469] width 553 height 23
select select "1"
click at [591, 459] on select "None Paint Finish Stucco Finish Tile Finish Brick Veneer Stone Veneer Metal Com…" at bounding box center [867, 469] width 553 height 23
click at [616, 496] on select "None Paint Finish Stucco Finish Tile Finish Brick Veneer Stone Veneer Metal Com…" at bounding box center [867, 502] width 553 height 23
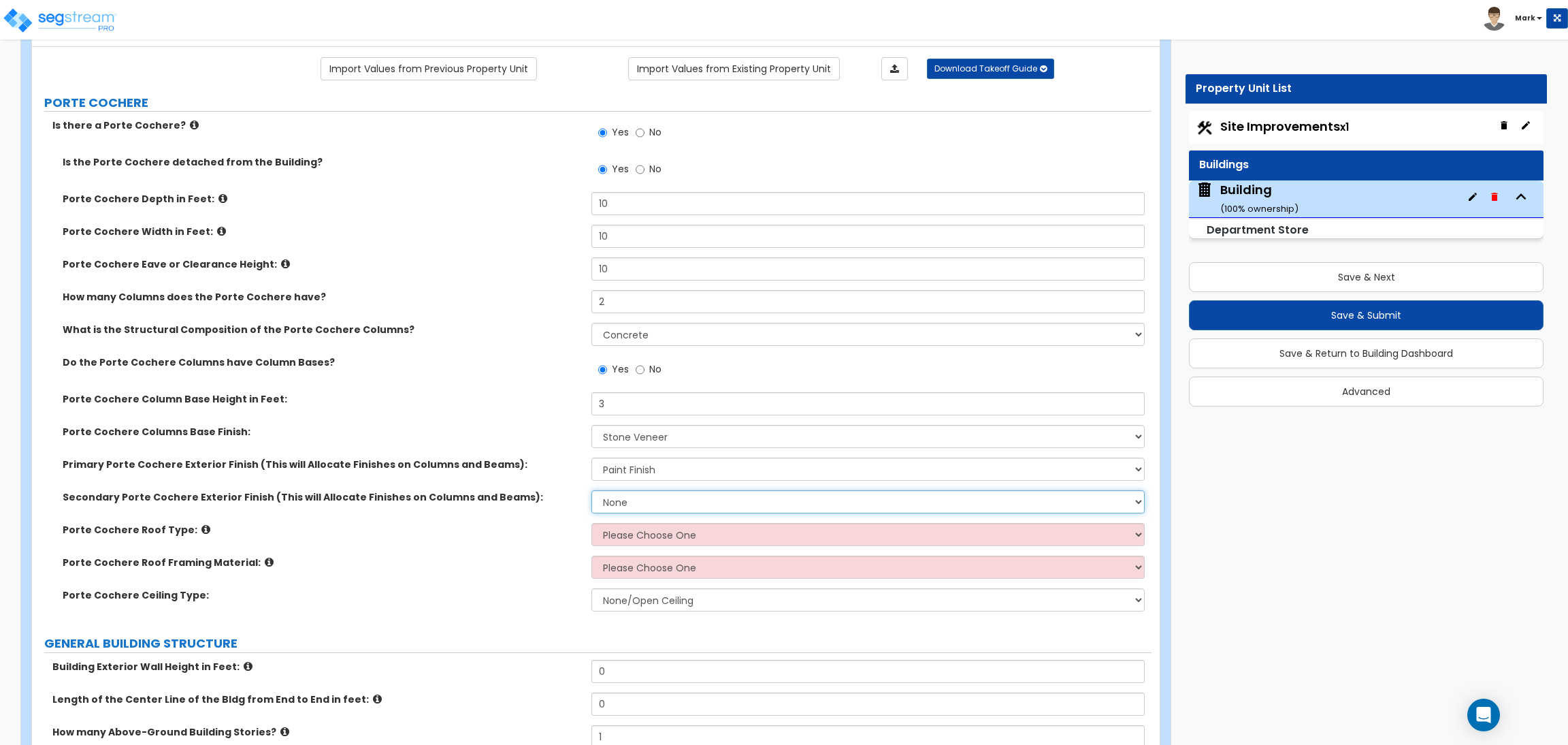
click at [591, 490] on select "None Paint Finish Stucco Finish Tile Finish Brick Veneer Stone Veneer Metal Com…" at bounding box center [867, 502] width 553 height 23
click at [617, 502] on select "None Paint Finish Stucco Finish Tile Finish Brick Veneer Stone Veneer Metal Com…" at bounding box center [867, 502] width 553 height 23
click at [544, 568] on label "Porte Cochere Roof Framing Material:" at bounding box center [322, 562] width 518 height 14
click at [628, 506] on select "None Paint Finish Stucco Finish Tile Finish Brick Veneer Stone Veneer Metal Com…" at bounding box center [867, 502] width 553 height 23
click at [522, 576] on div "Porte Cochere Roof Framing Material: Please Choose One Wood Metal" at bounding box center [591, 572] width 1119 height 33
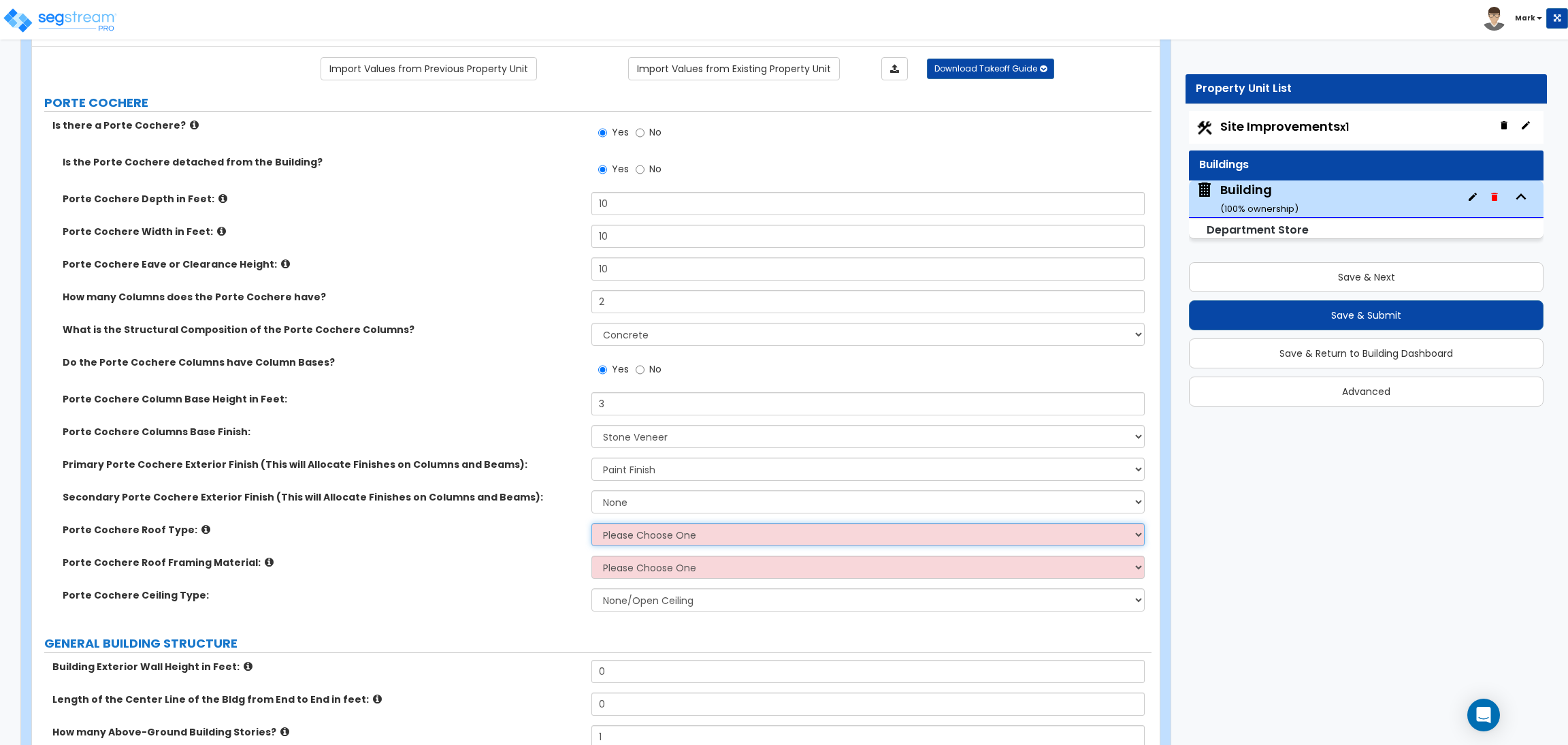
click at [623, 535] on select "Please Choose One Gabled Roof Flat Roof" at bounding box center [867, 534] width 553 height 23
select select "2"
click at [591, 523] on select "Please Choose One Gabled Roof Flat Roof" at bounding box center [867, 534] width 553 height 23
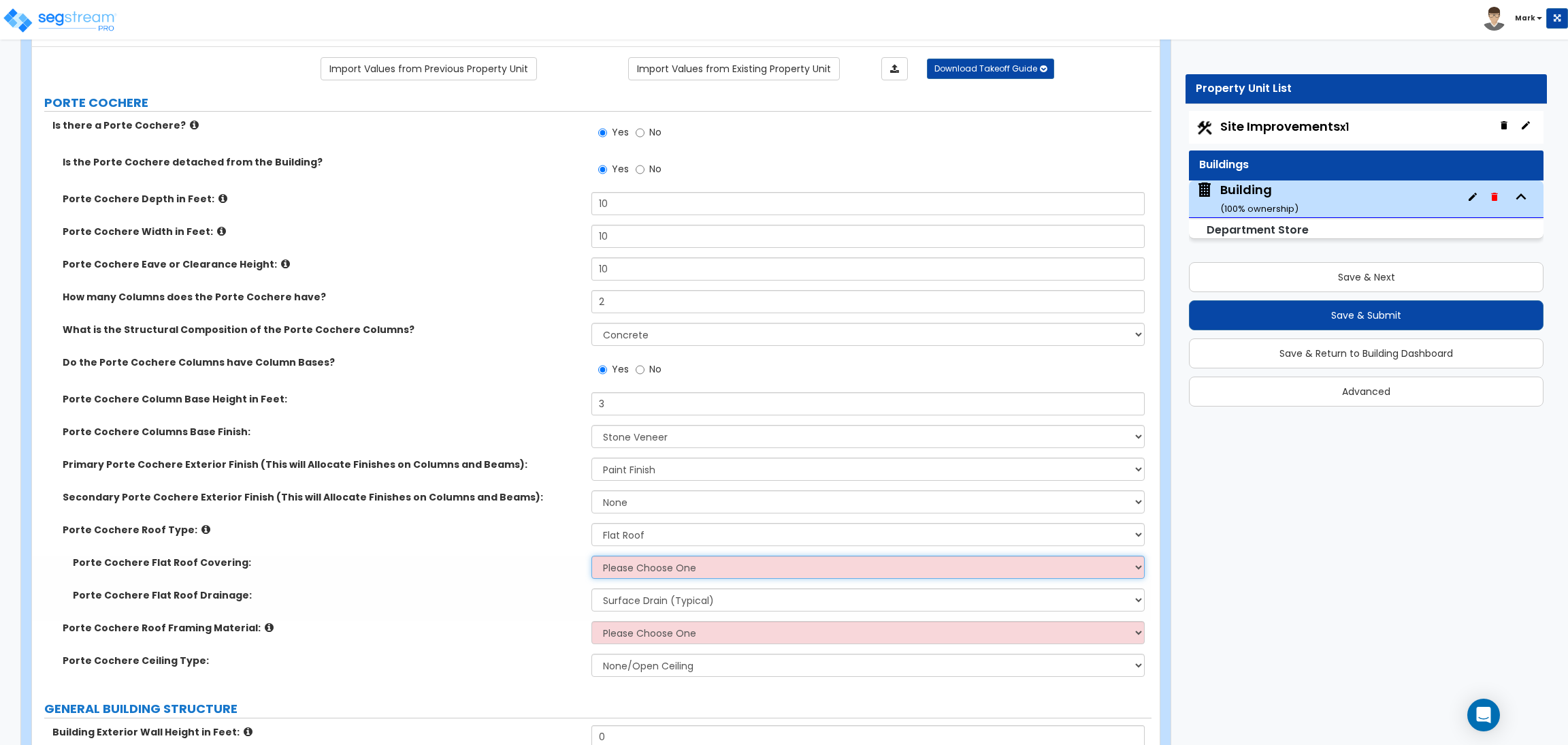
click at [615, 568] on select "Please Choose One Rolled Asphalt Plastic Membrane Asphalt Flood Coat" at bounding box center [867, 567] width 553 height 23
select select "1"
click at [591, 556] on select "Please Choose One Rolled Asphalt Plastic Membrane Asphalt Flood Coat" at bounding box center [867, 567] width 553 height 23
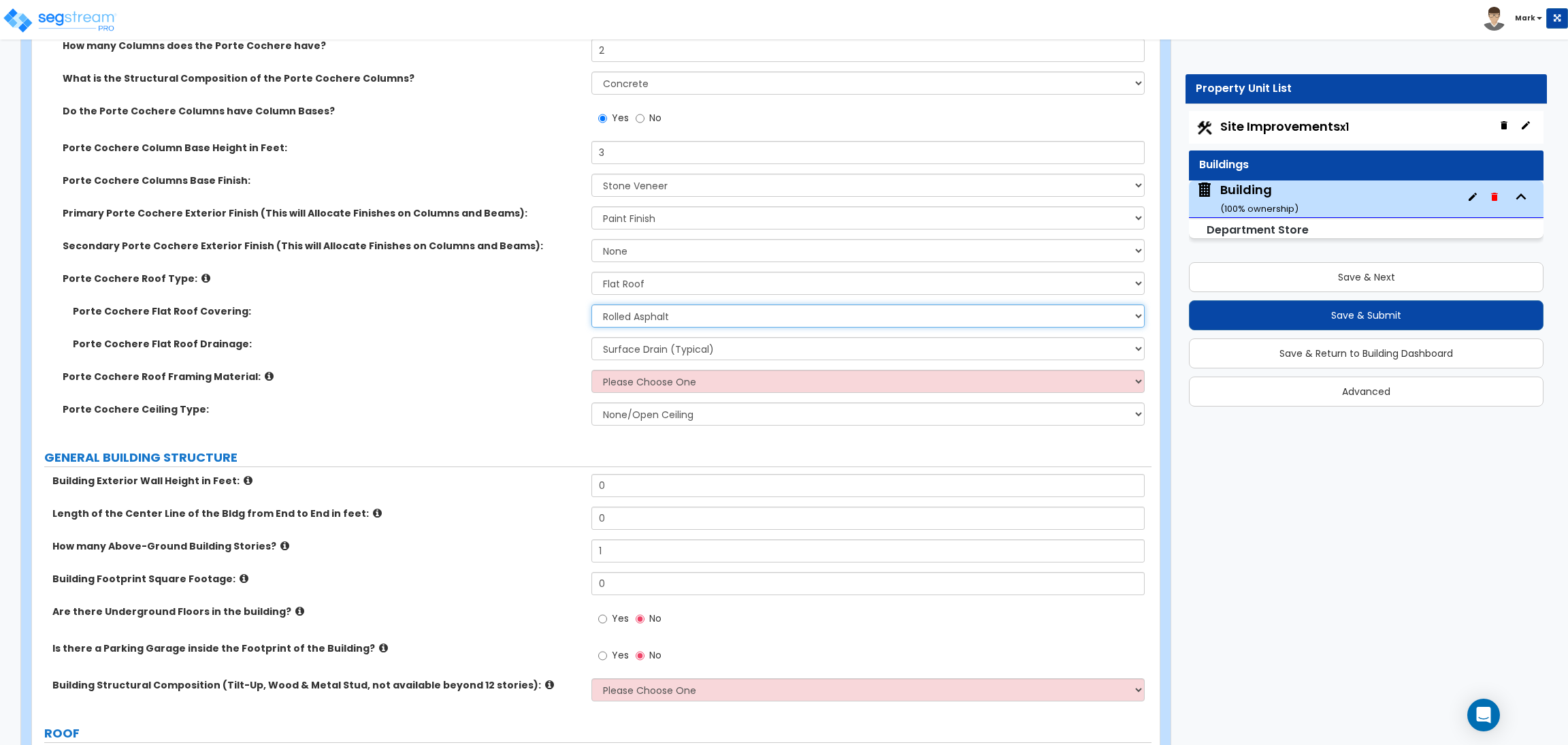
scroll to position [408, 0]
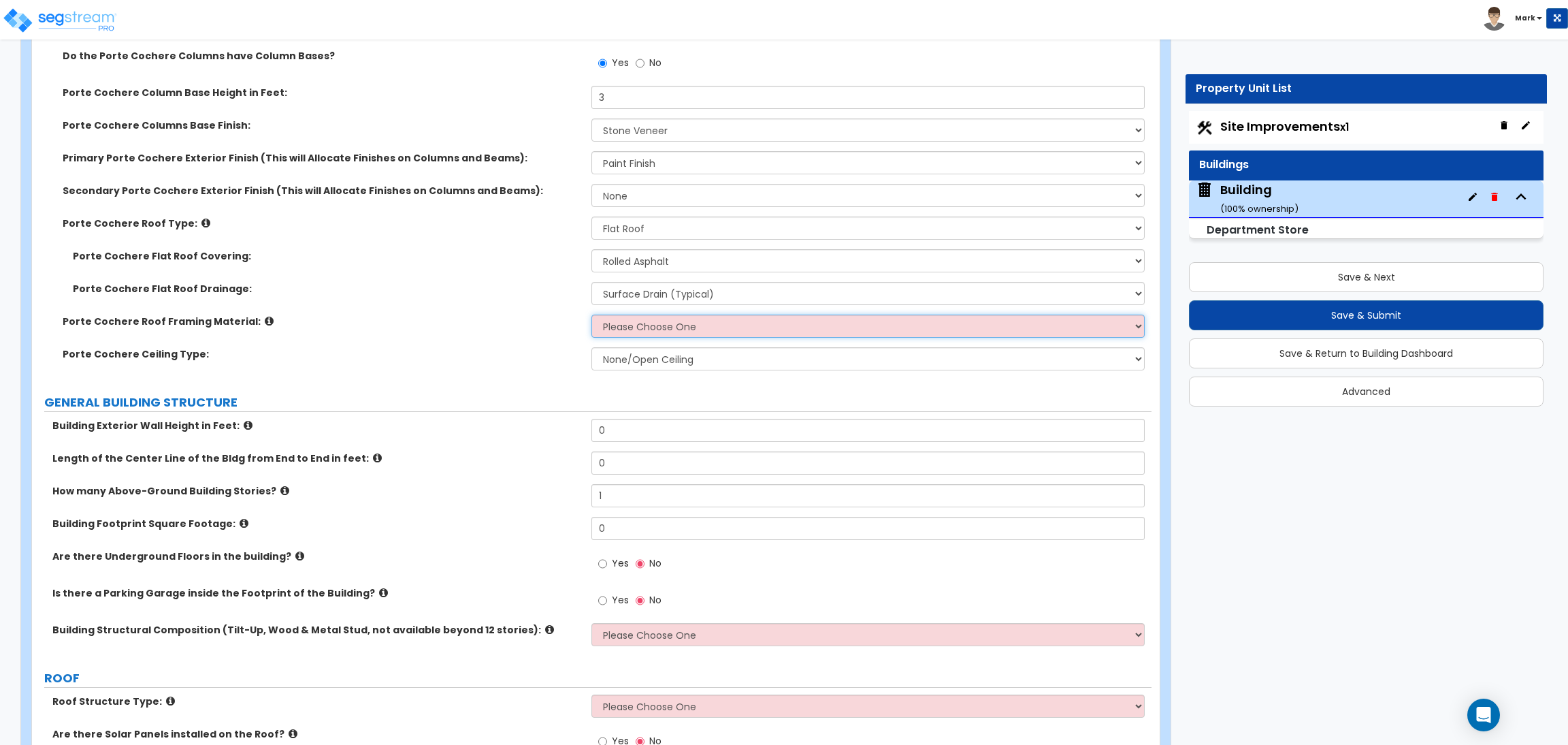
click at [683, 328] on select "Please Choose One Wood Metal" at bounding box center [867, 326] width 553 height 23
click at [591, 315] on select "Please Choose One Wood Metal" at bounding box center [867, 326] width 553 height 23
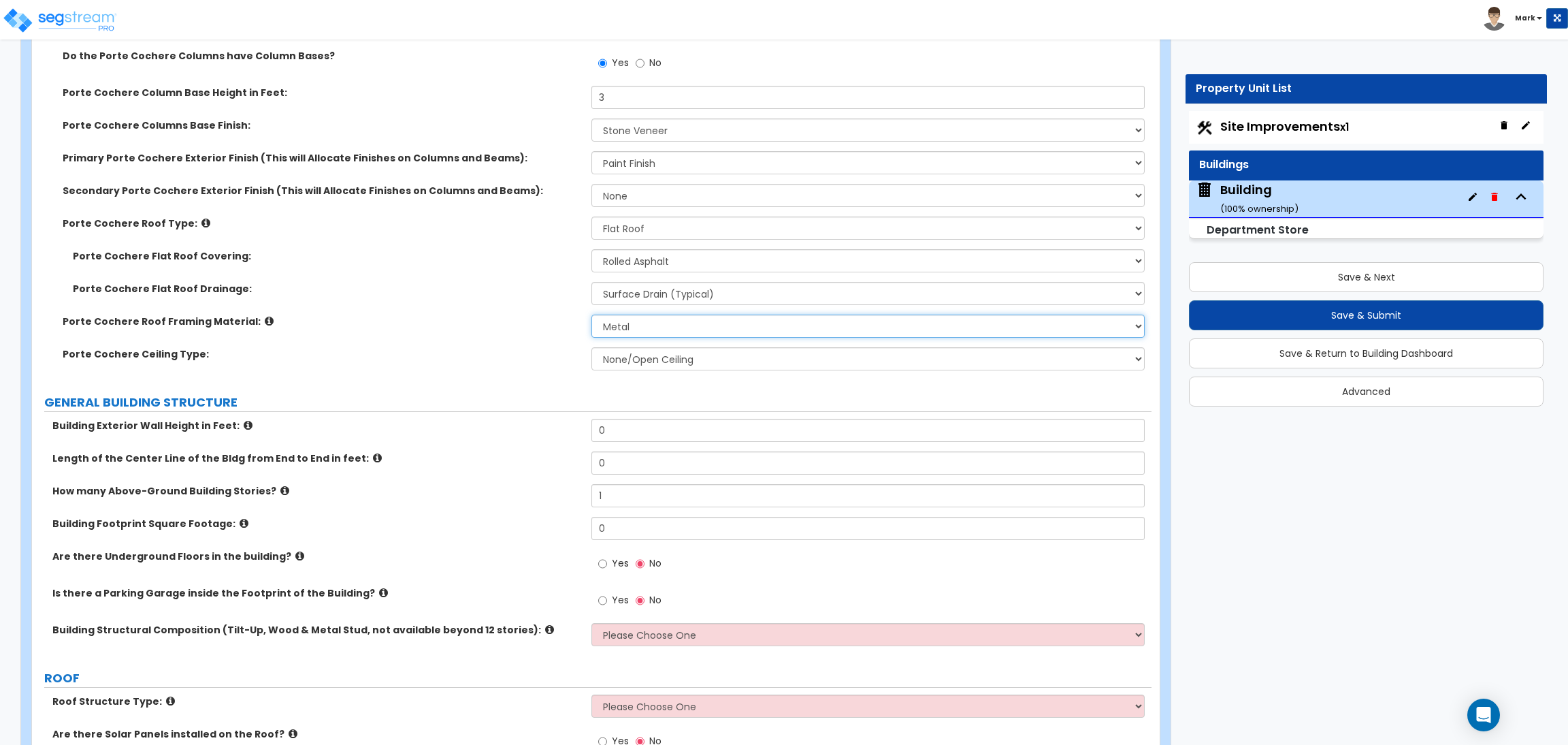
click at [643, 321] on select "Please Choose One Wood Metal" at bounding box center [867, 326] width 553 height 23
select select "1"
click at [591, 315] on select "Please Choose One Wood Metal" at bounding box center [867, 326] width 553 height 23
click at [632, 356] on select "None/Open Ceiling Drywall Ceiling Suspended Metal Ceiling" at bounding box center [867, 358] width 553 height 23
click at [492, 394] on label "GENERAL BUILDING STRUCTURE" at bounding box center [597, 402] width 1107 height 18
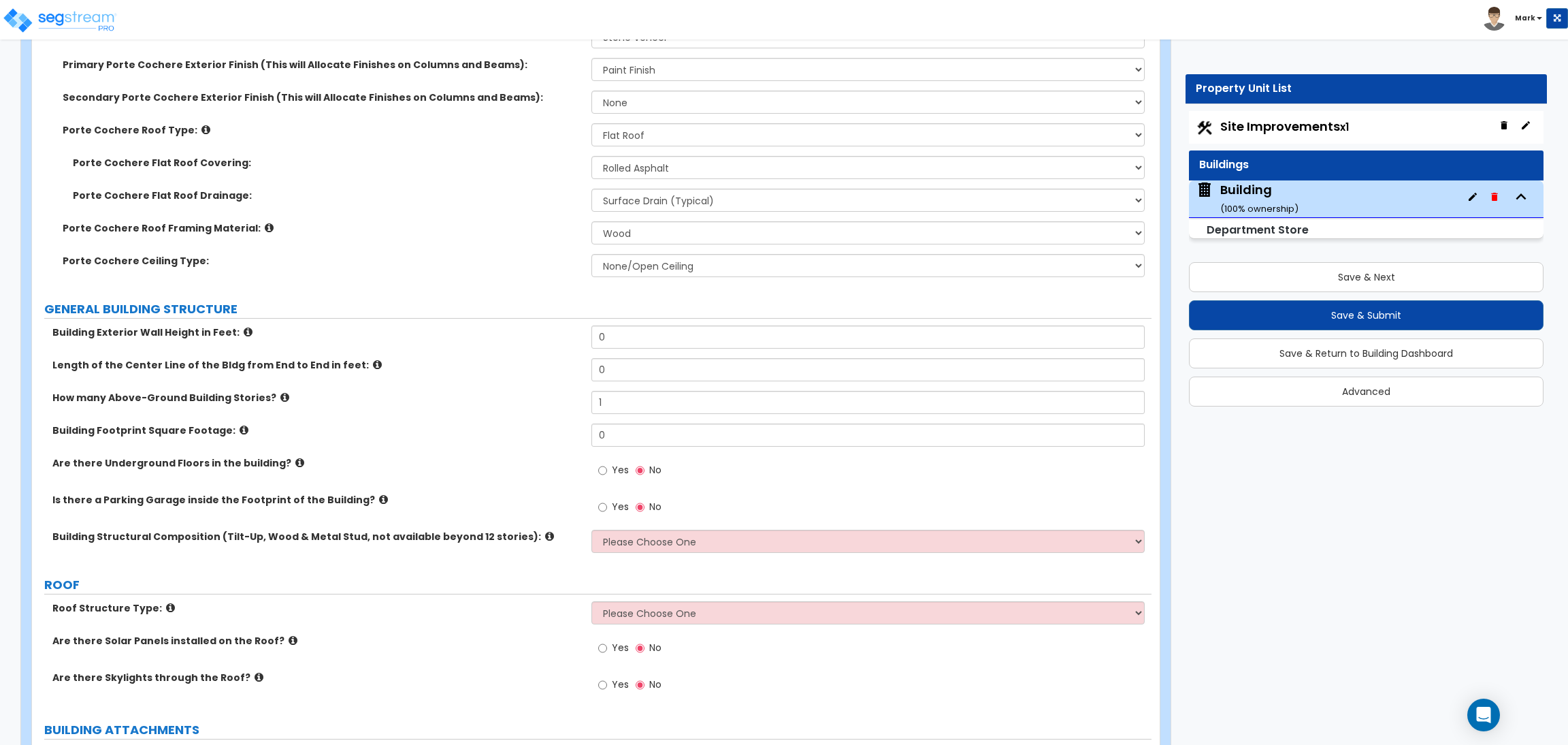
scroll to position [510, 0]
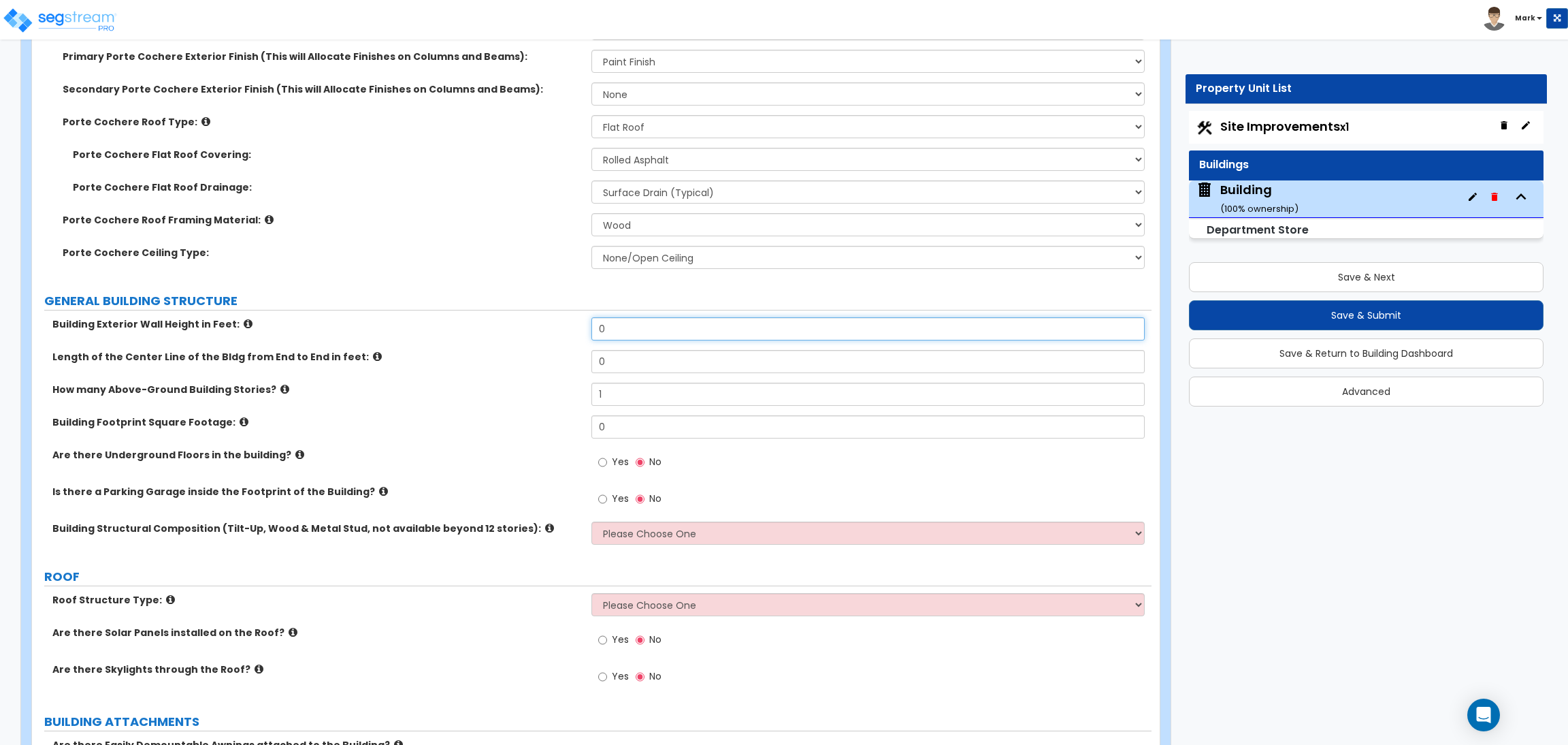
drag, startPoint x: 620, startPoint y: 336, endPoint x: 528, endPoint y: 334, distance: 92.0
click at [530, 334] on div "Building Exterior Wall Height in Feet: 0" at bounding box center [591, 333] width 1119 height 33
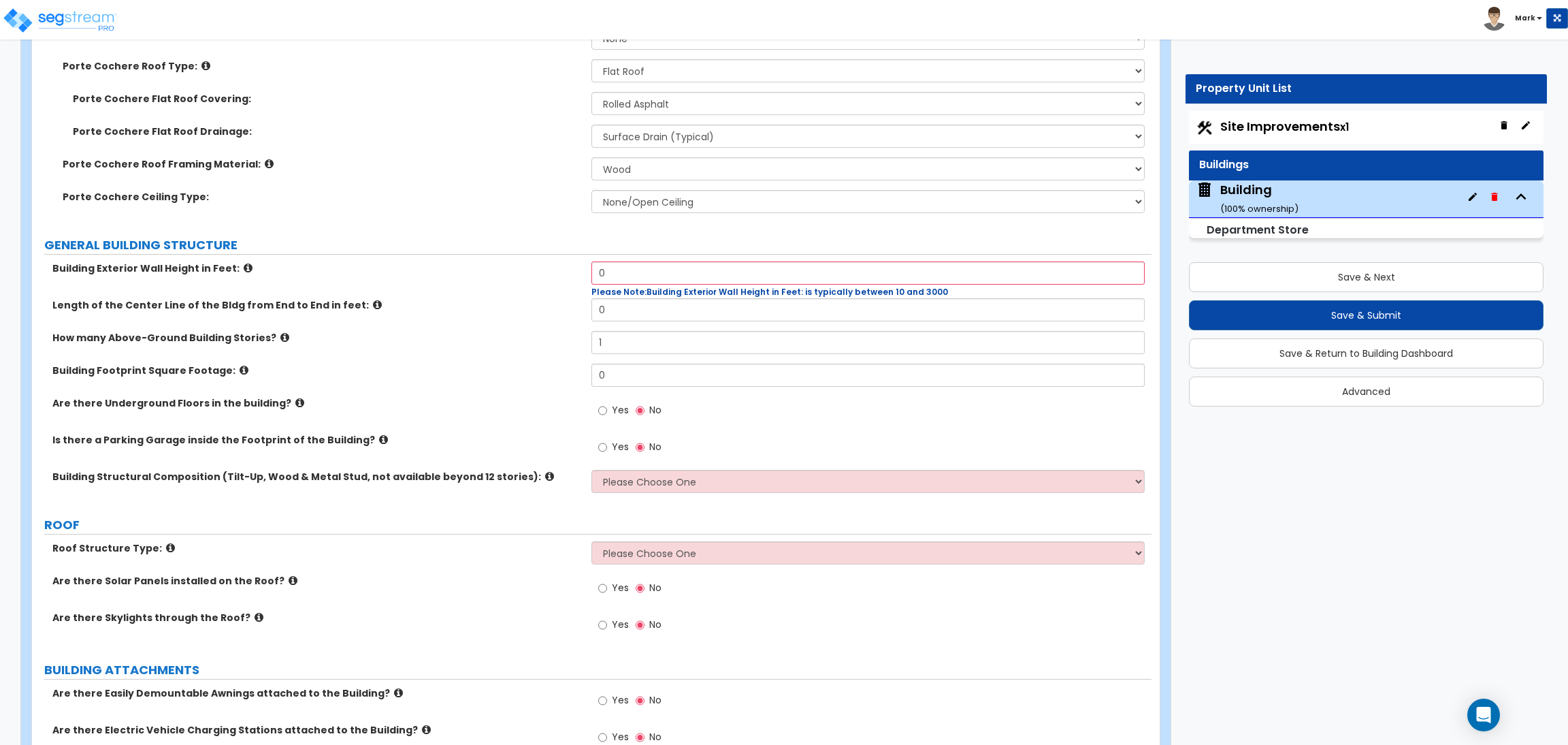
scroll to position [612, 0]
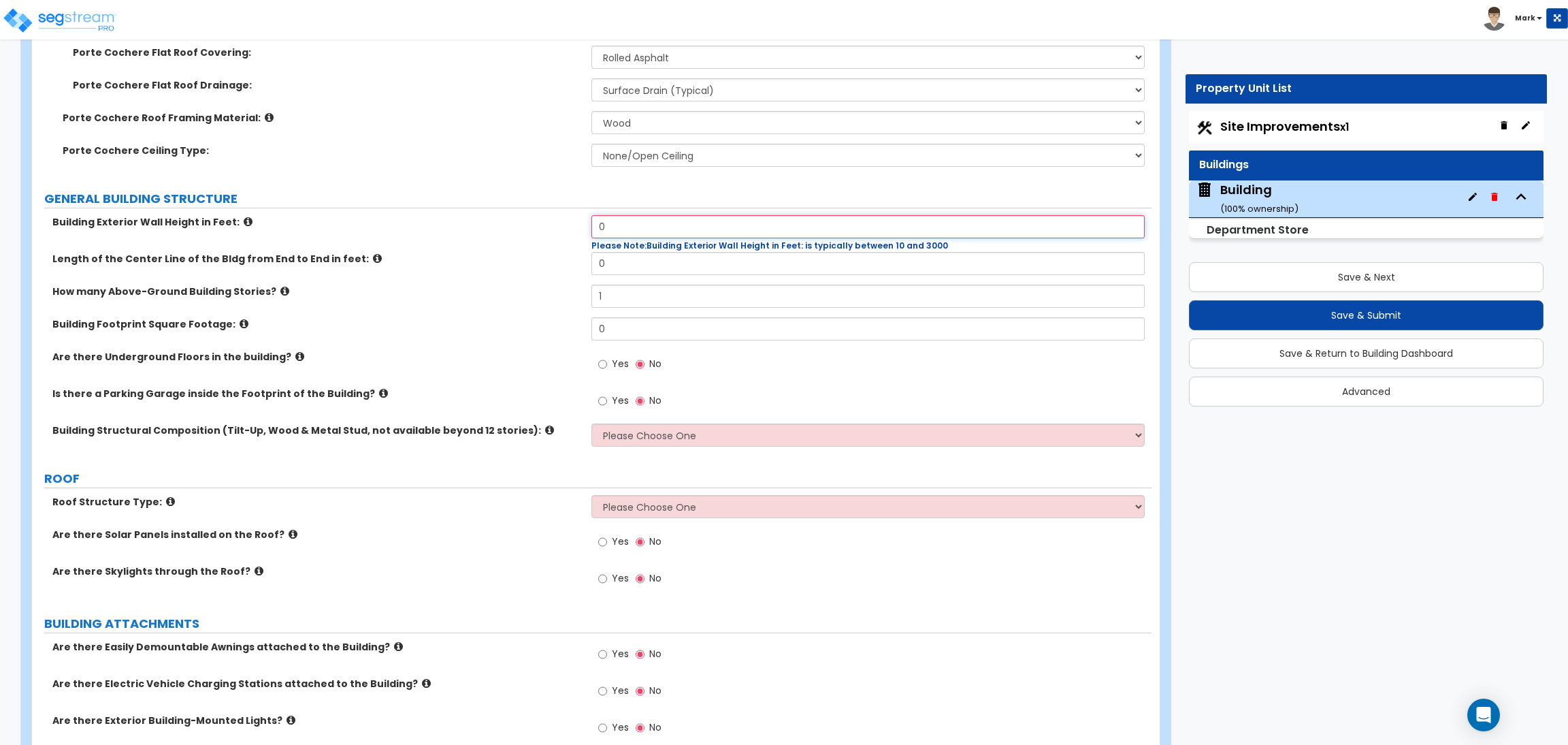
drag, startPoint x: 632, startPoint y: 226, endPoint x: 528, endPoint y: 230, distance: 104.1
click at [533, 230] on div "Building Exterior Wall Height in Feet: 0 Please Note: Building Exterior Wall He…" at bounding box center [591, 233] width 1119 height 37
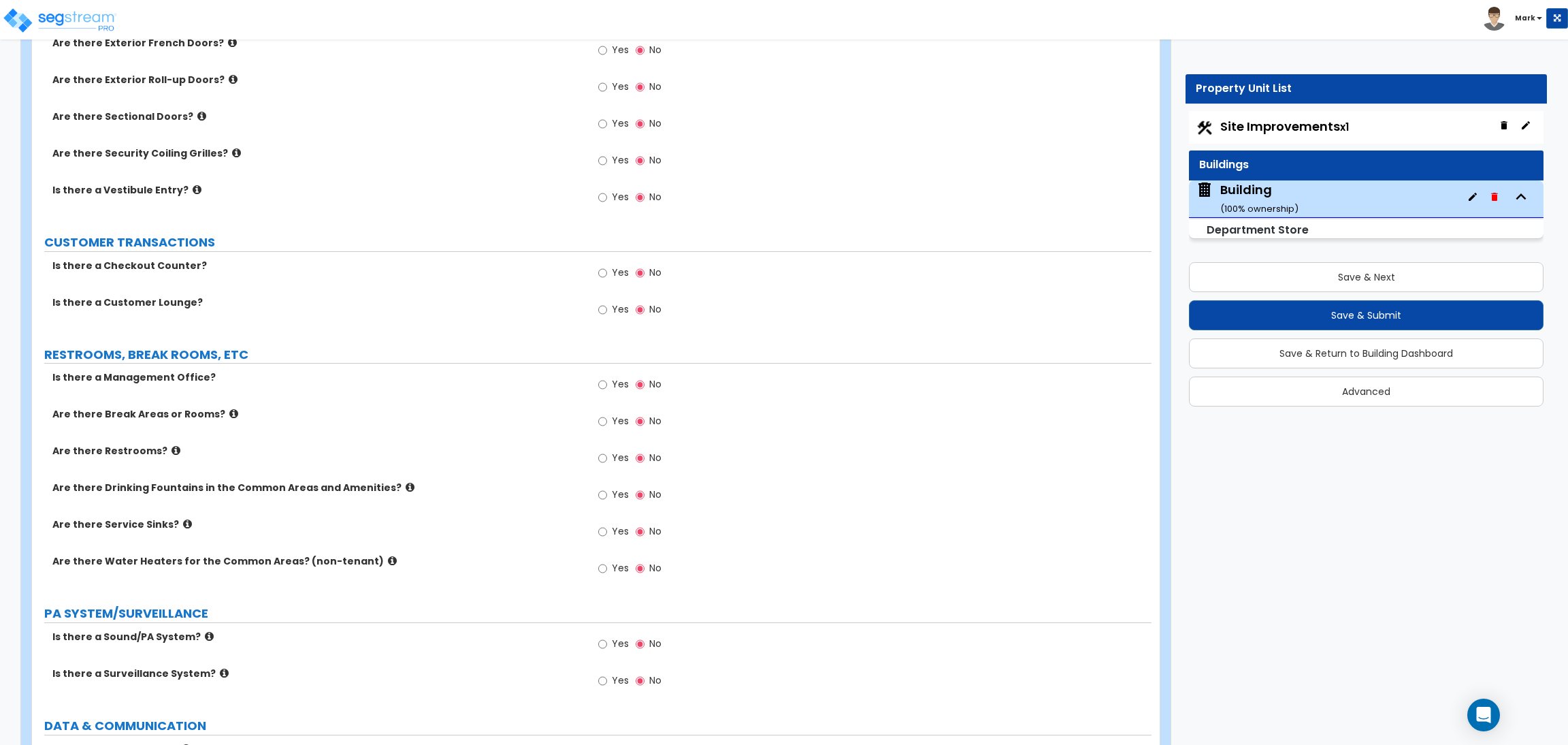
scroll to position [1736, 0]
click at [605, 268] on input "Yes" at bounding box center [602, 270] width 8 height 15
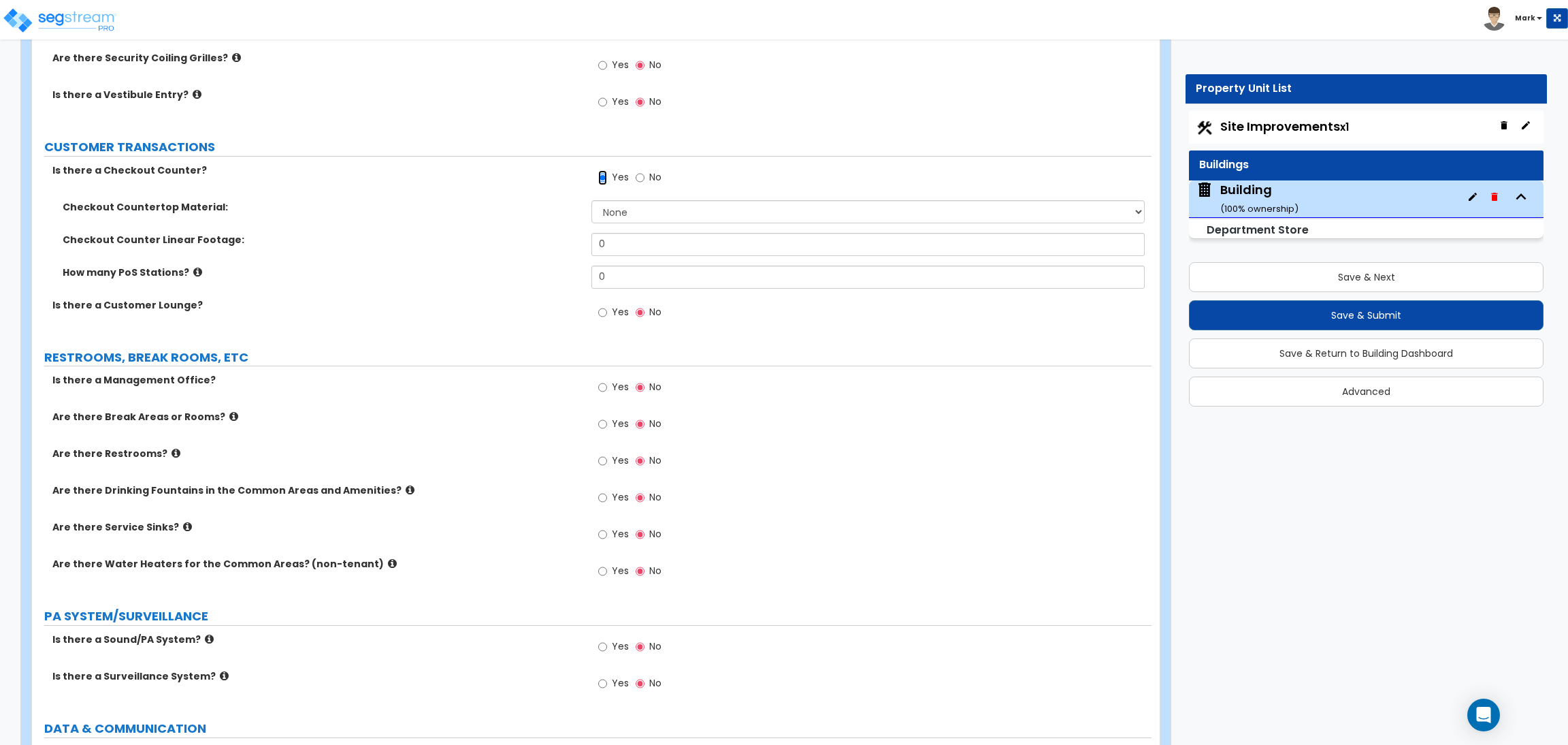
scroll to position [1837, 0]
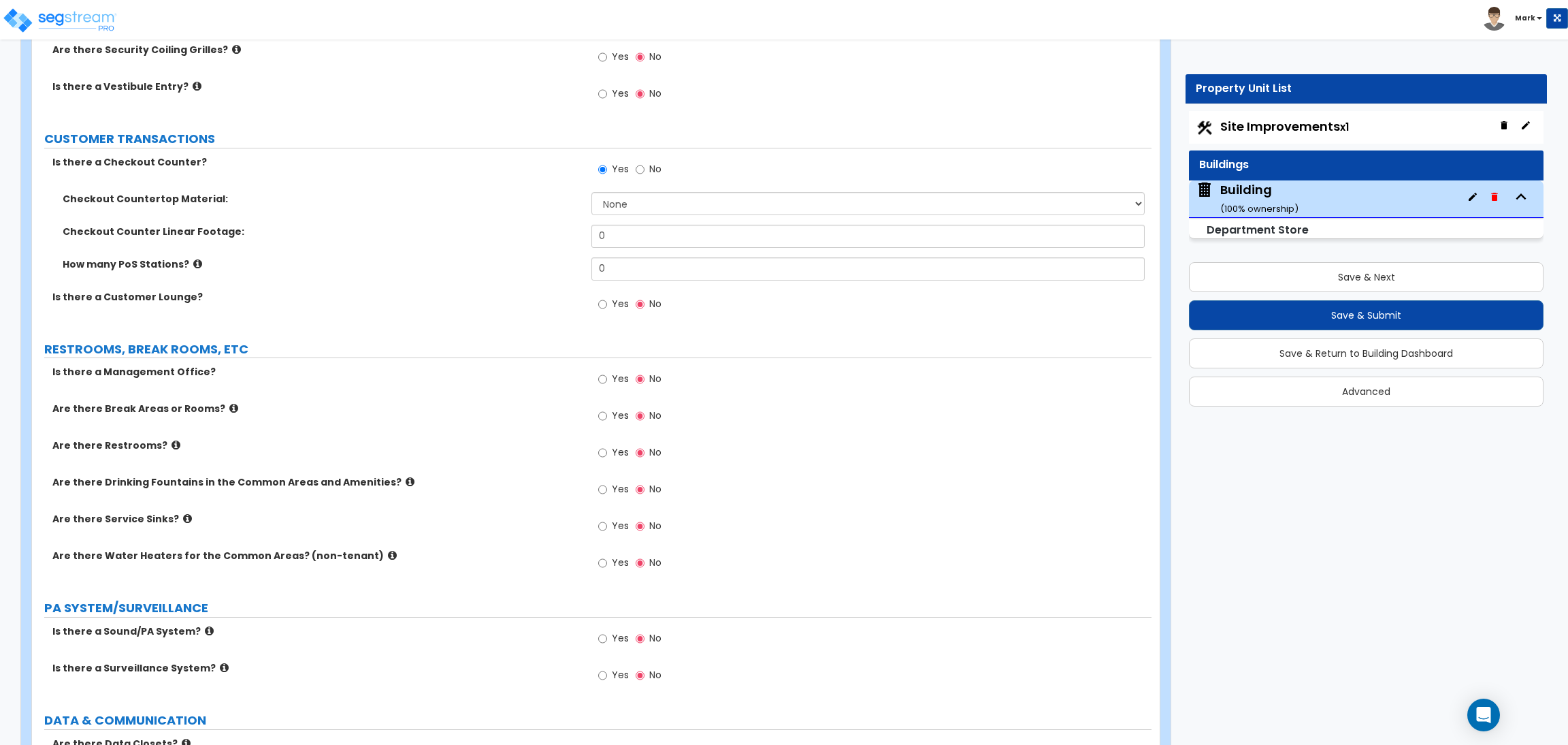
click at [618, 414] on span "Yes" at bounding box center [620, 415] width 17 height 14
click at [607, 414] on input "Yes" at bounding box center [602, 416] width 8 height 15
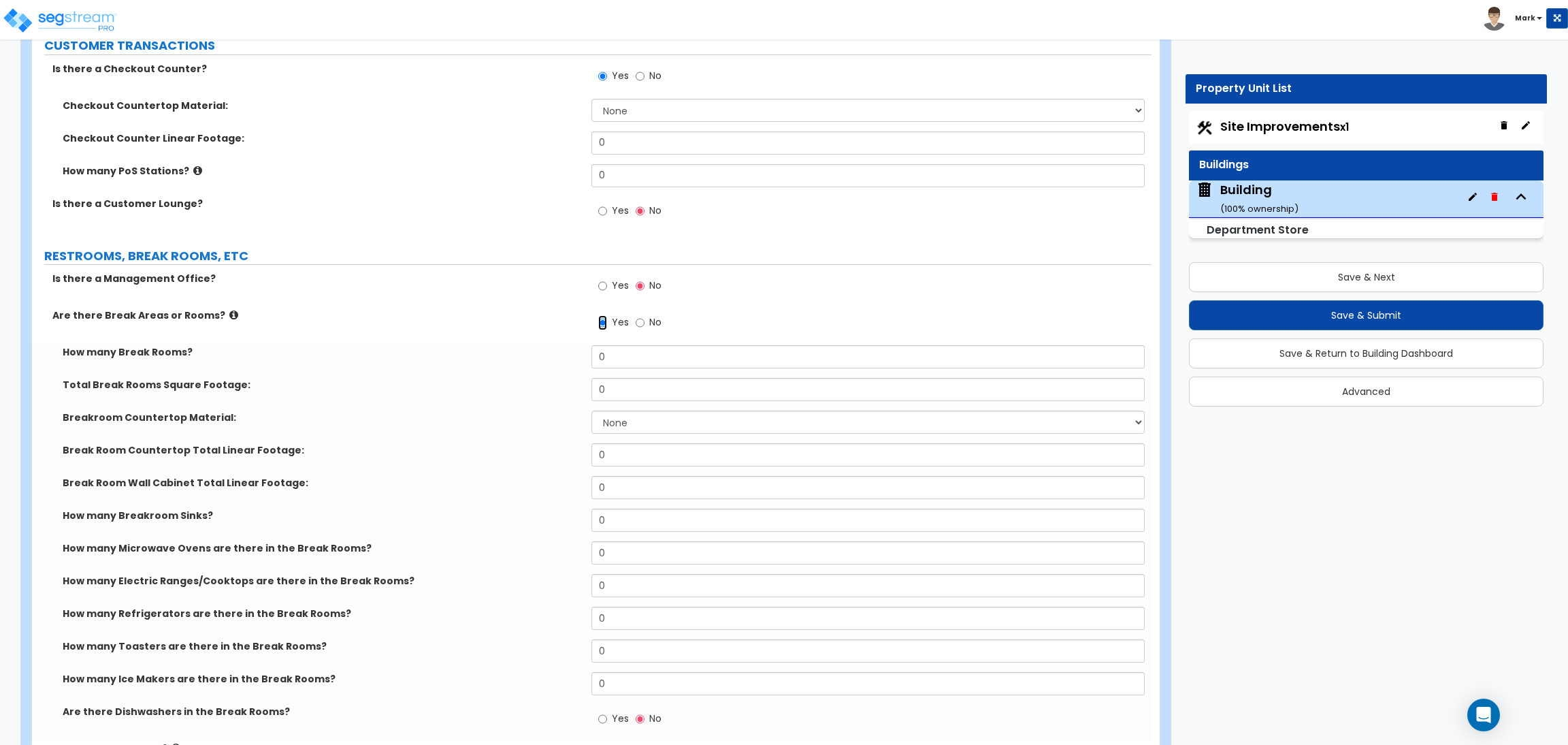
scroll to position [1939, 0]
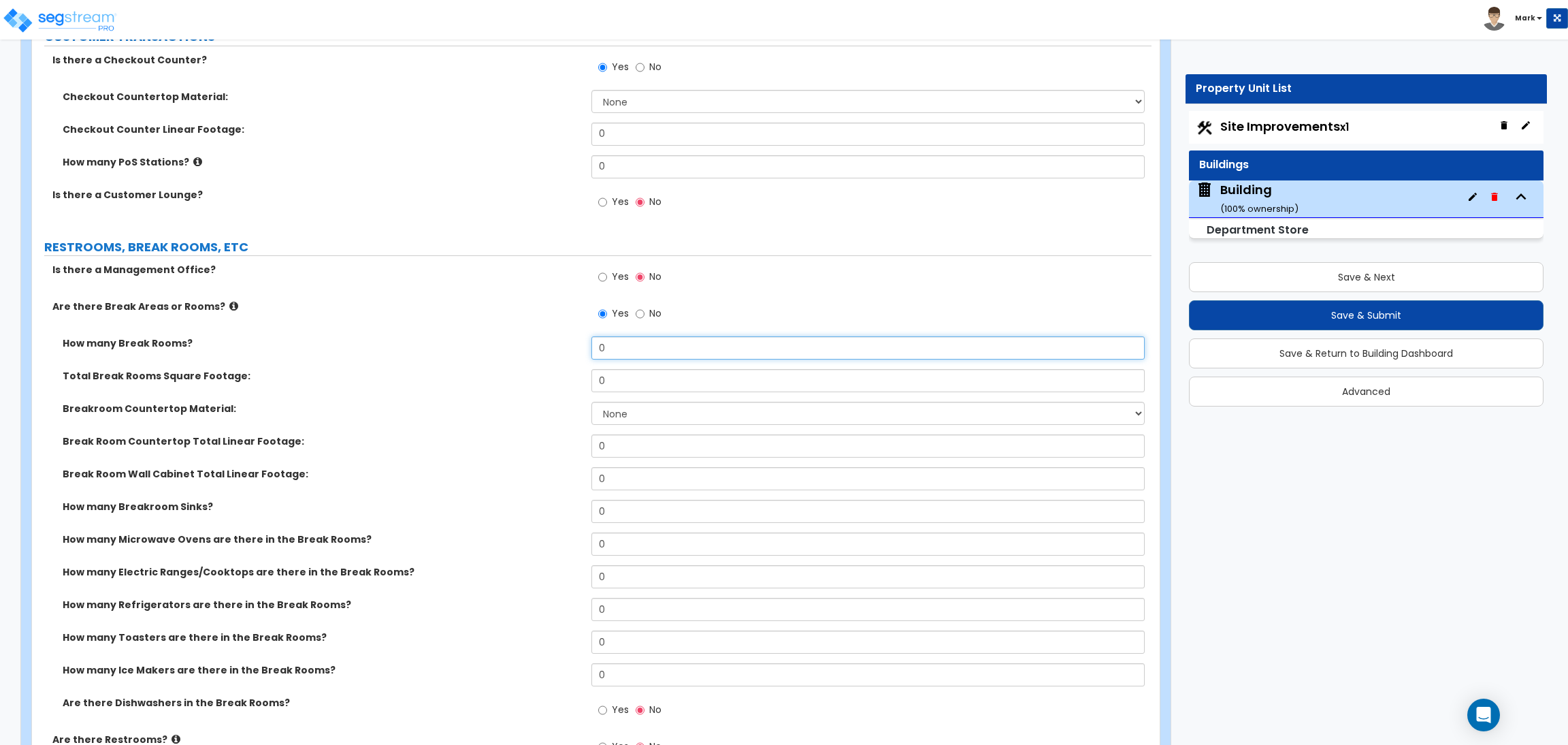
drag, startPoint x: 621, startPoint y: 346, endPoint x: 554, endPoint y: 353, distance: 67.4
click at [560, 353] on div "How many Break Rooms? 0" at bounding box center [591, 352] width 1119 height 33
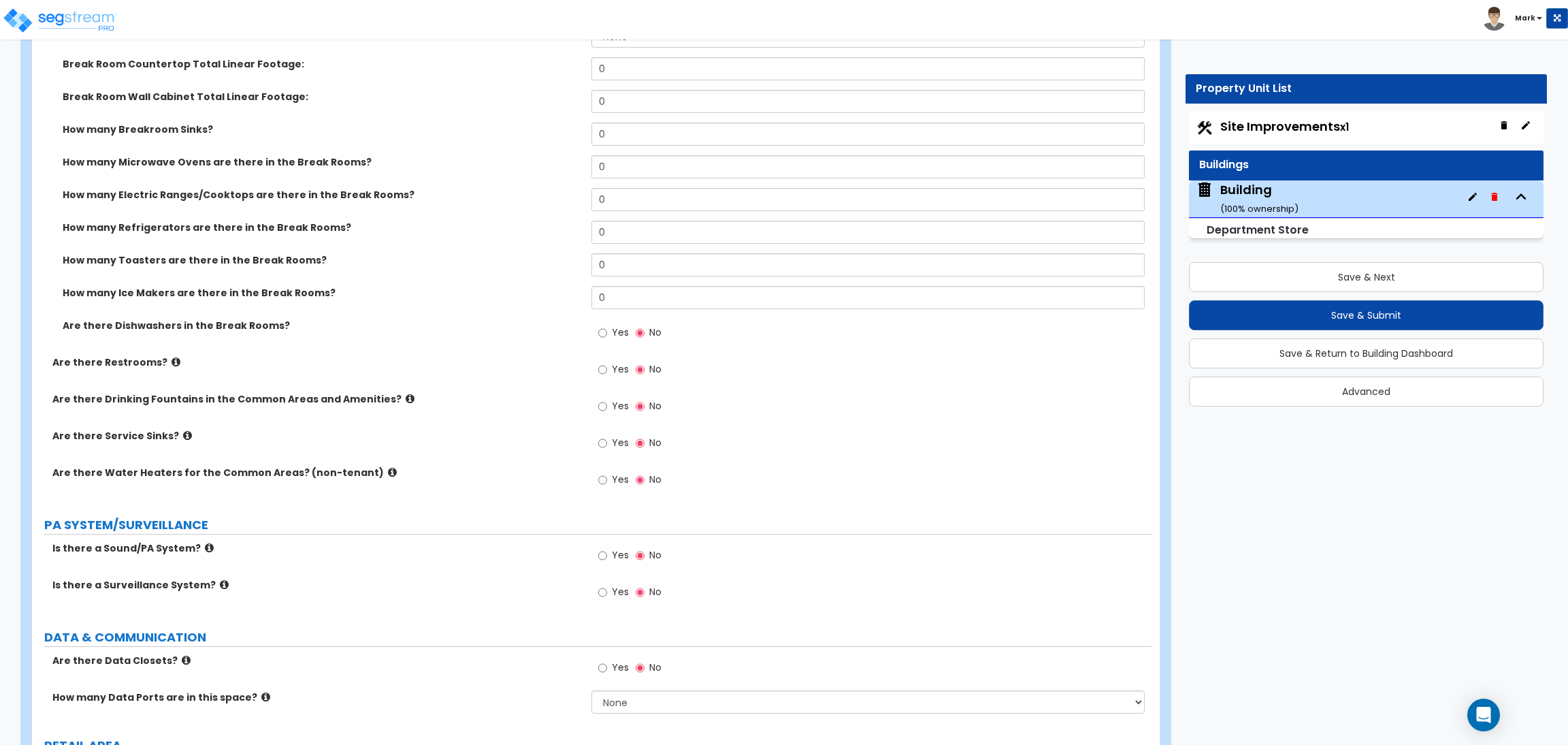
scroll to position [2309, 0]
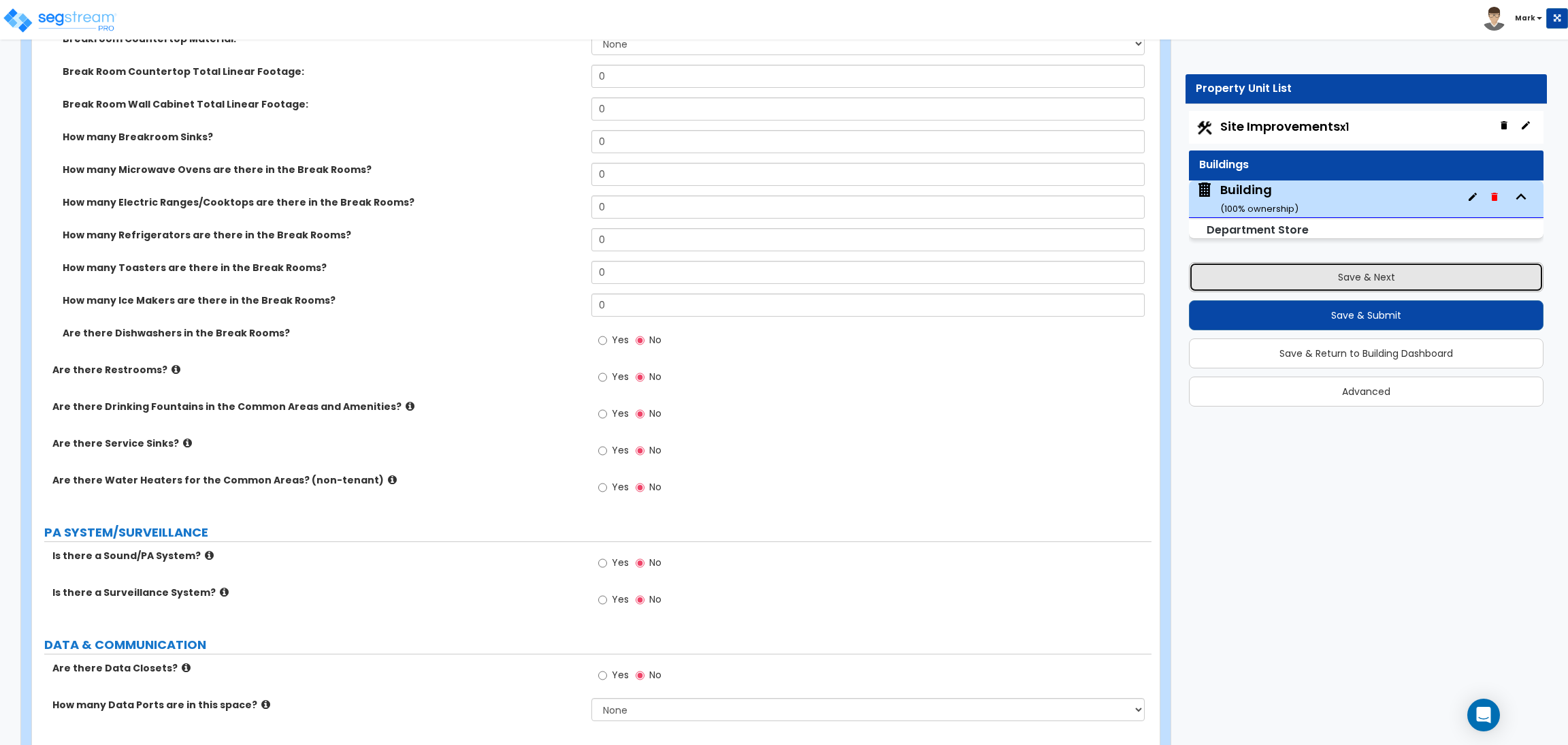
click at [1309, 285] on button "Save & Next" at bounding box center [1366, 277] width 355 height 30
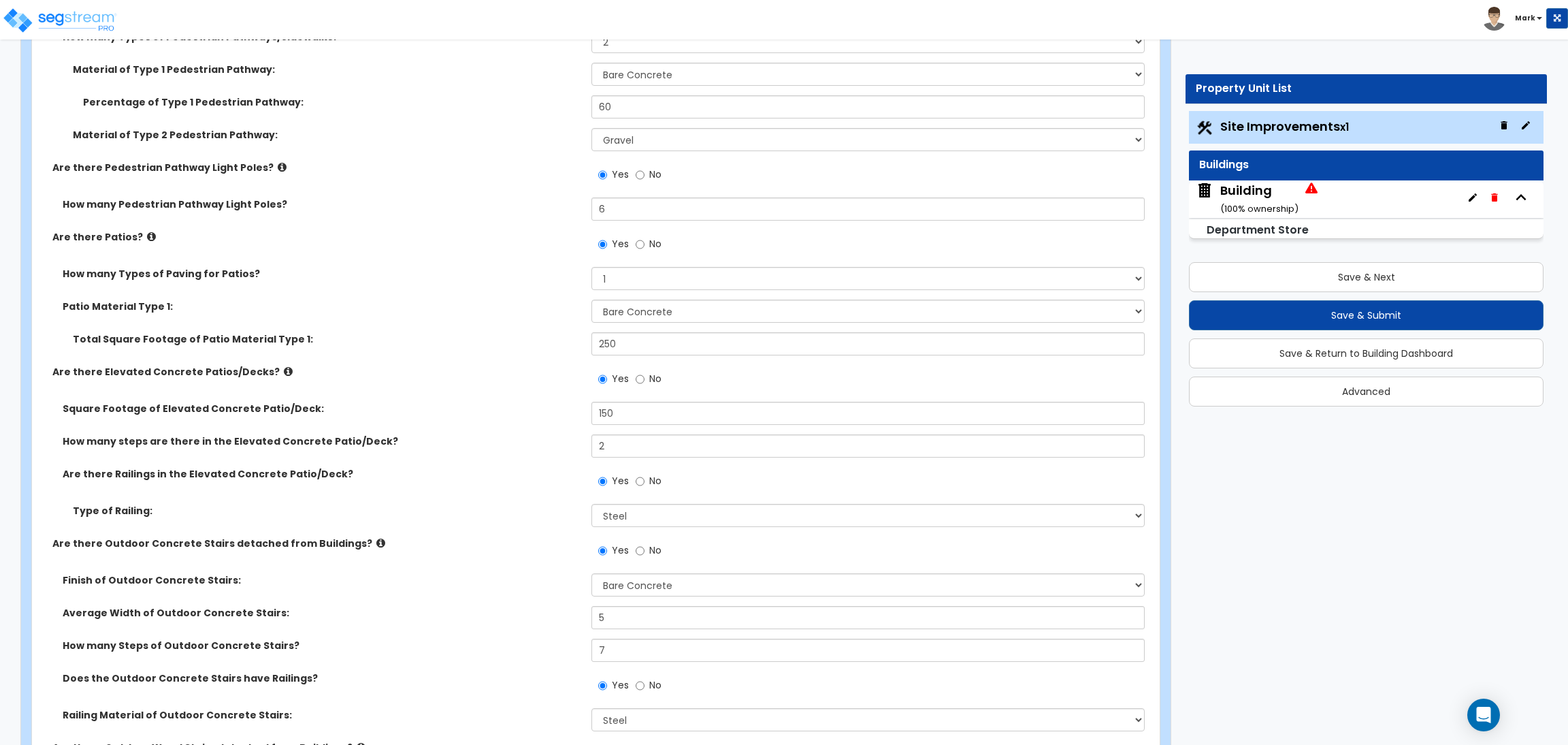
scroll to position [2246, 0]
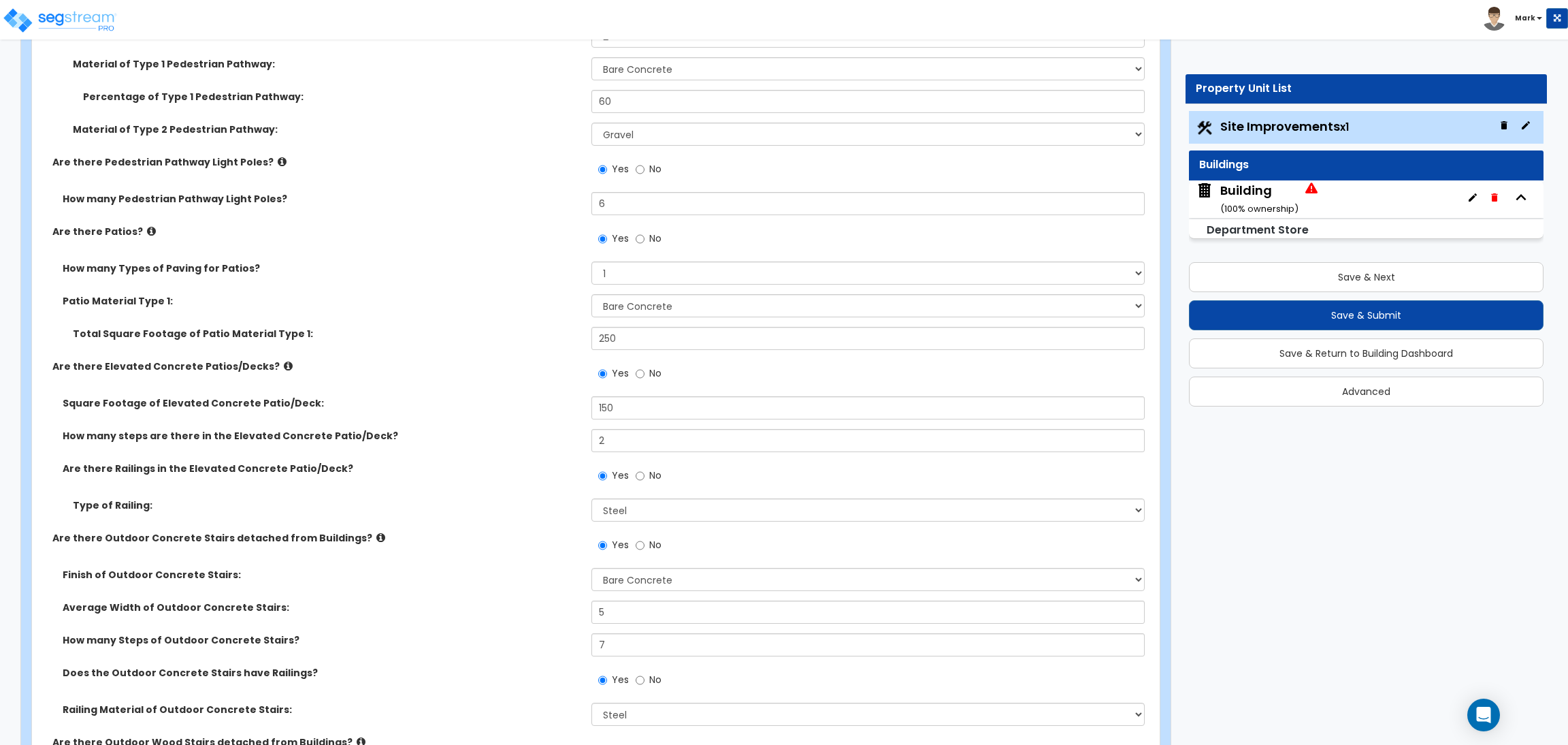
click at [283, 368] on icon at bounding box center [287, 365] width 8 height 10
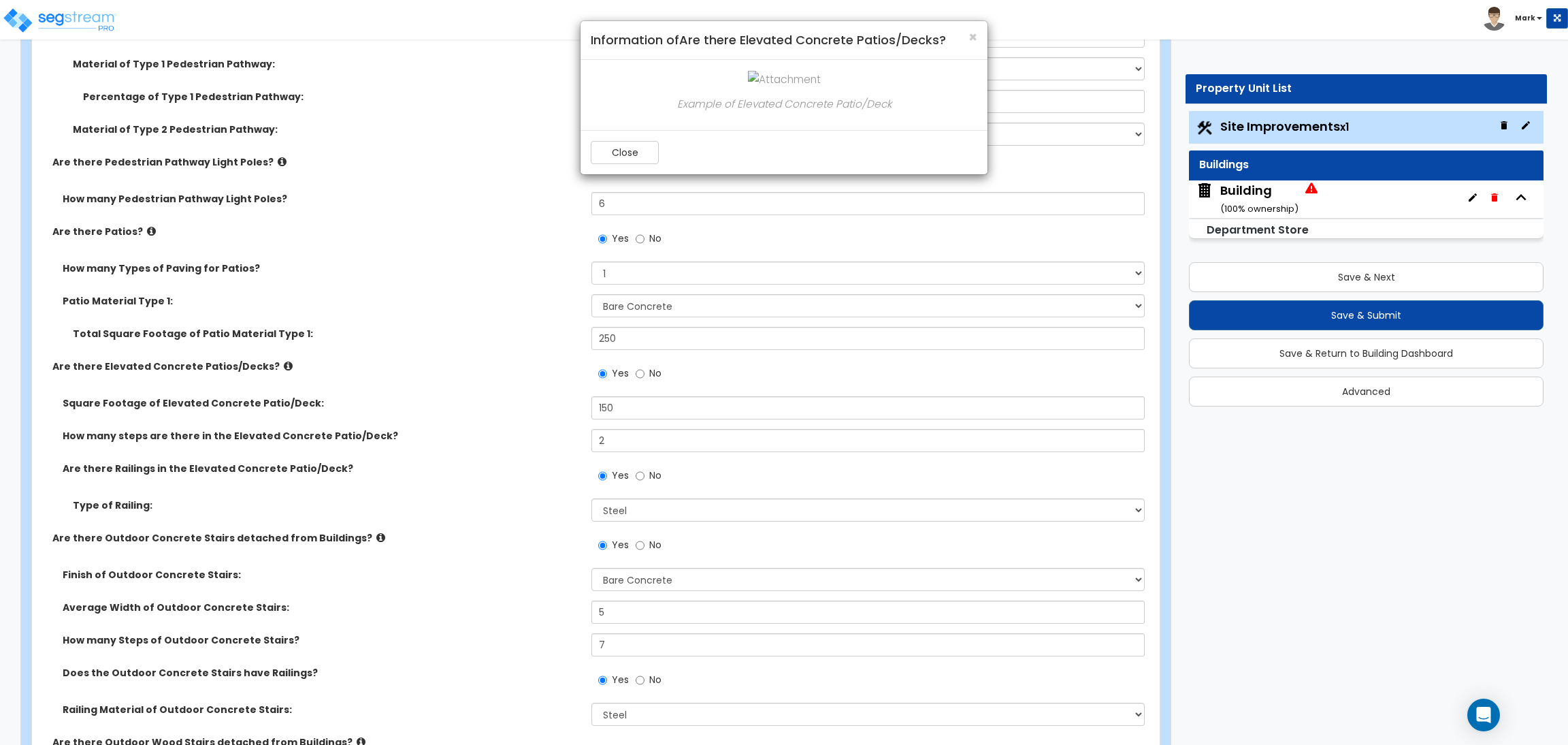
click at [966, 35] on h4 "Information of Are there Elevated Concrete Patios/Decks?" at bounding box center [783, 39] width 386 height 18
click at [980, 46] on div "× Information of Are there Elevated Concrete Patios/Decks?" at bounding box center [783, 40] width 407 height 38
click at [966, 37] on h4 "Information of Are there Elevated Concrete Patios/Decks?" at bounding box center [783, 39] width 386 height 18
click at [974, 37] on span "×" at bounding box center [972, 37] width 8 height 20
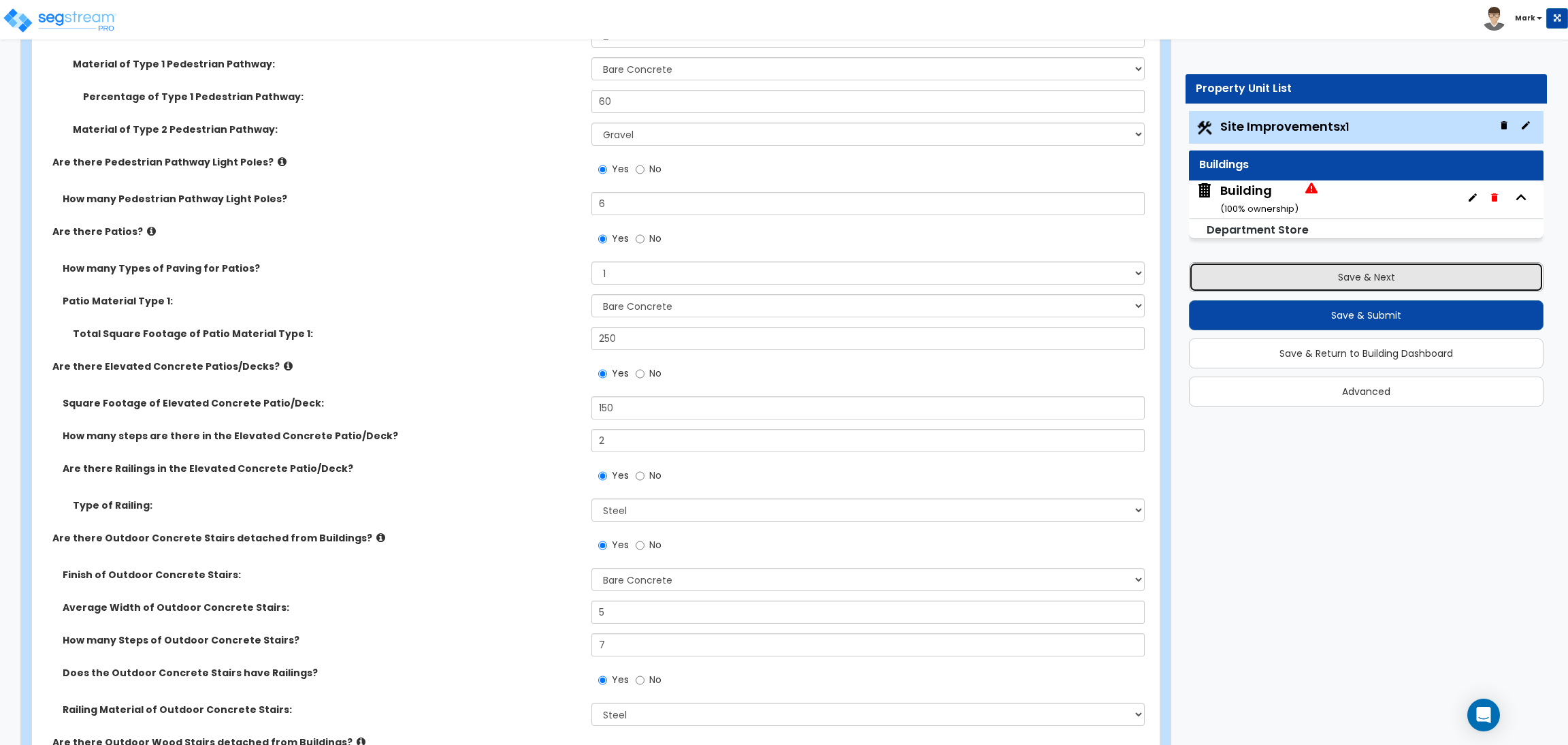
click at [1321, 266] on button "Save & Next" at bounding box center [1366, 277] width 355 height 30
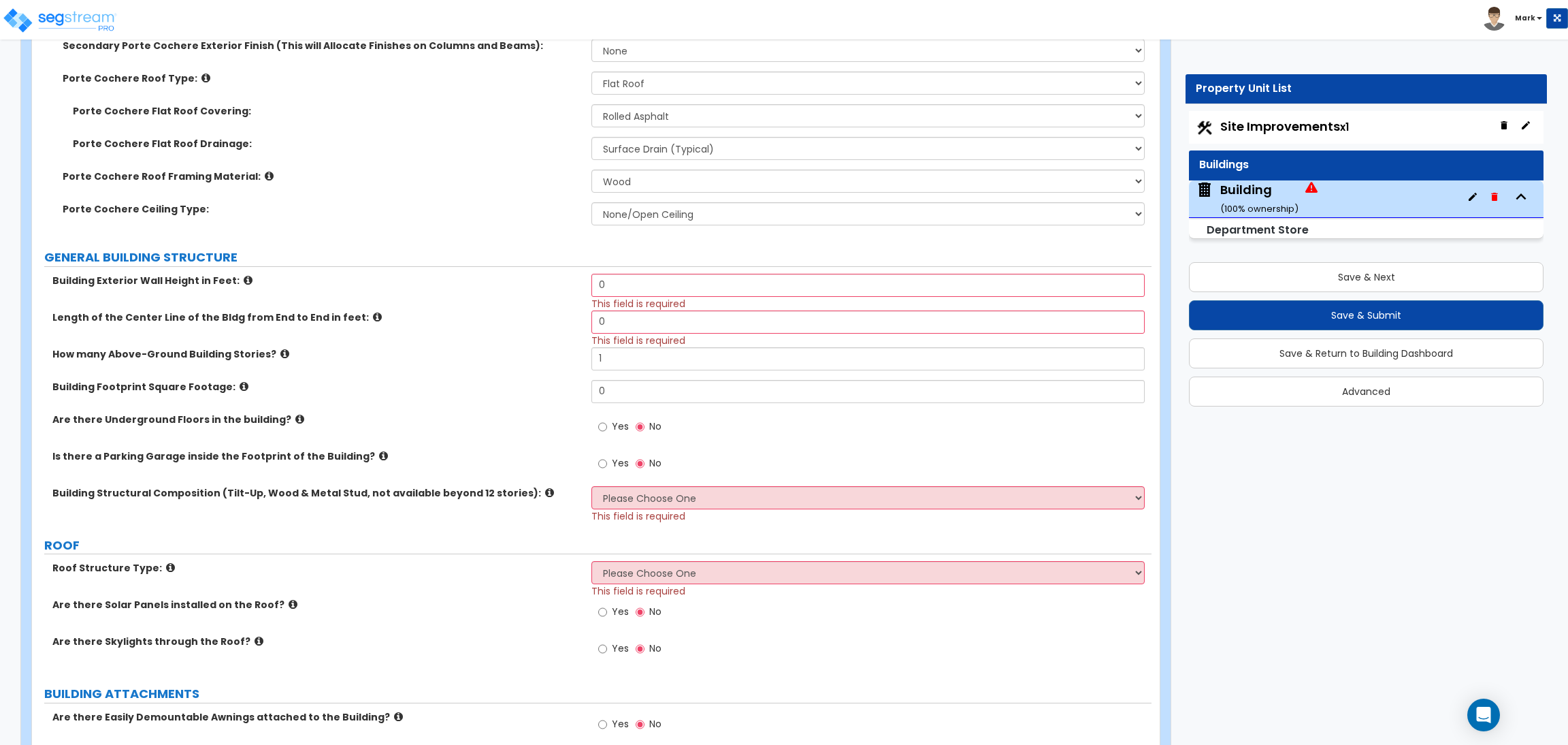
scroll to position [715, 0]
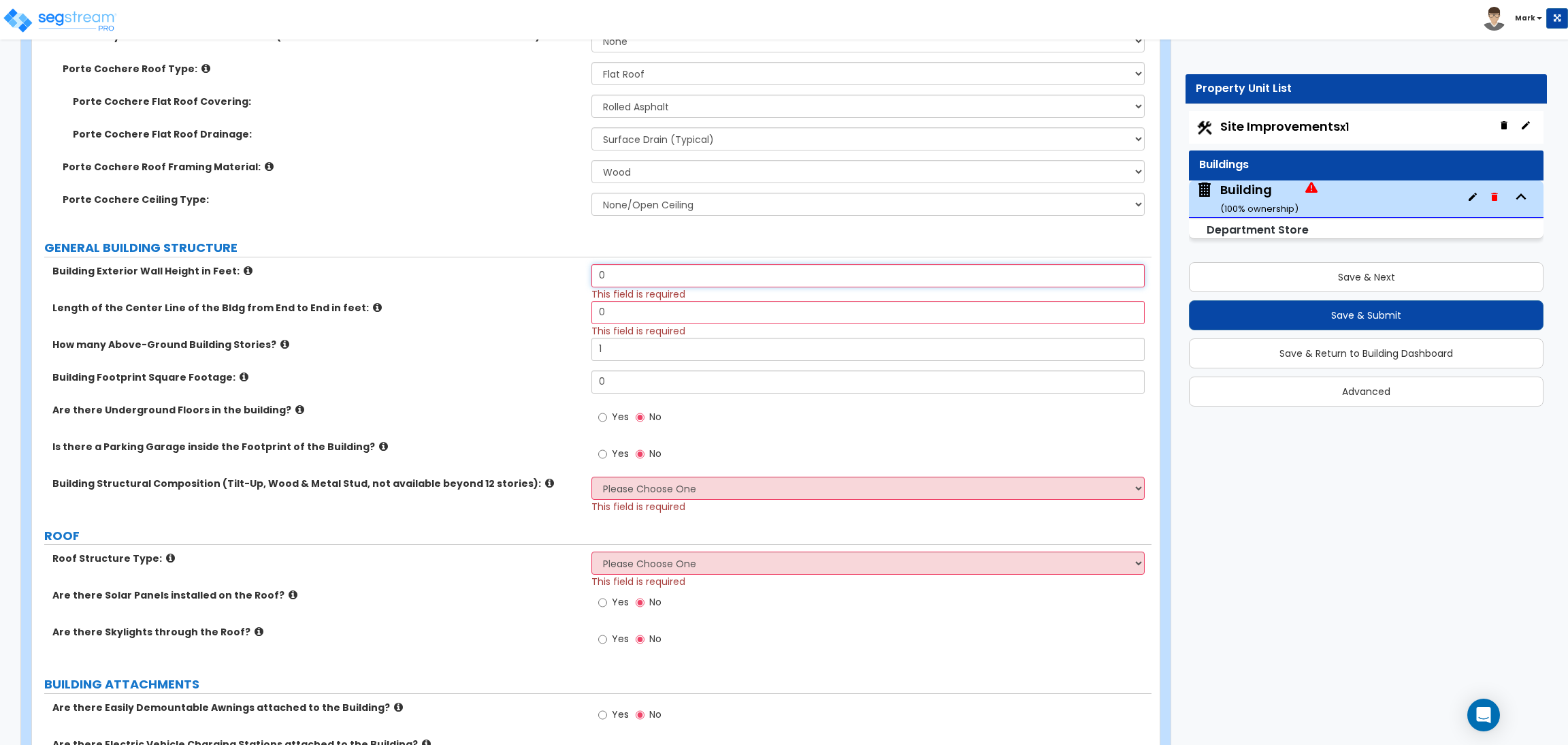
drag, startPoint x: 645, startPoint y: 284, endPoint x: 504, endPoint y: 280, distance: 141.1
click at [515, 285] on div "Building Exterior Wall Height in Feet: 0 This field is required" at bounding box center [591, 282] width 1119 height 37
click at [617, 312] on input "0" at bounding box center [867, 312] width 553 height 23
drag, startPoint x: 640, startPoint y: 303, endPoint x: 533, endPoint y: 303, distance: 107.0
click at [533, 303] on div "Length of the Center Line of the Bldg from End to End in feet: 0 This field is …" at bounding box center [591, 318] width 1119 height 37
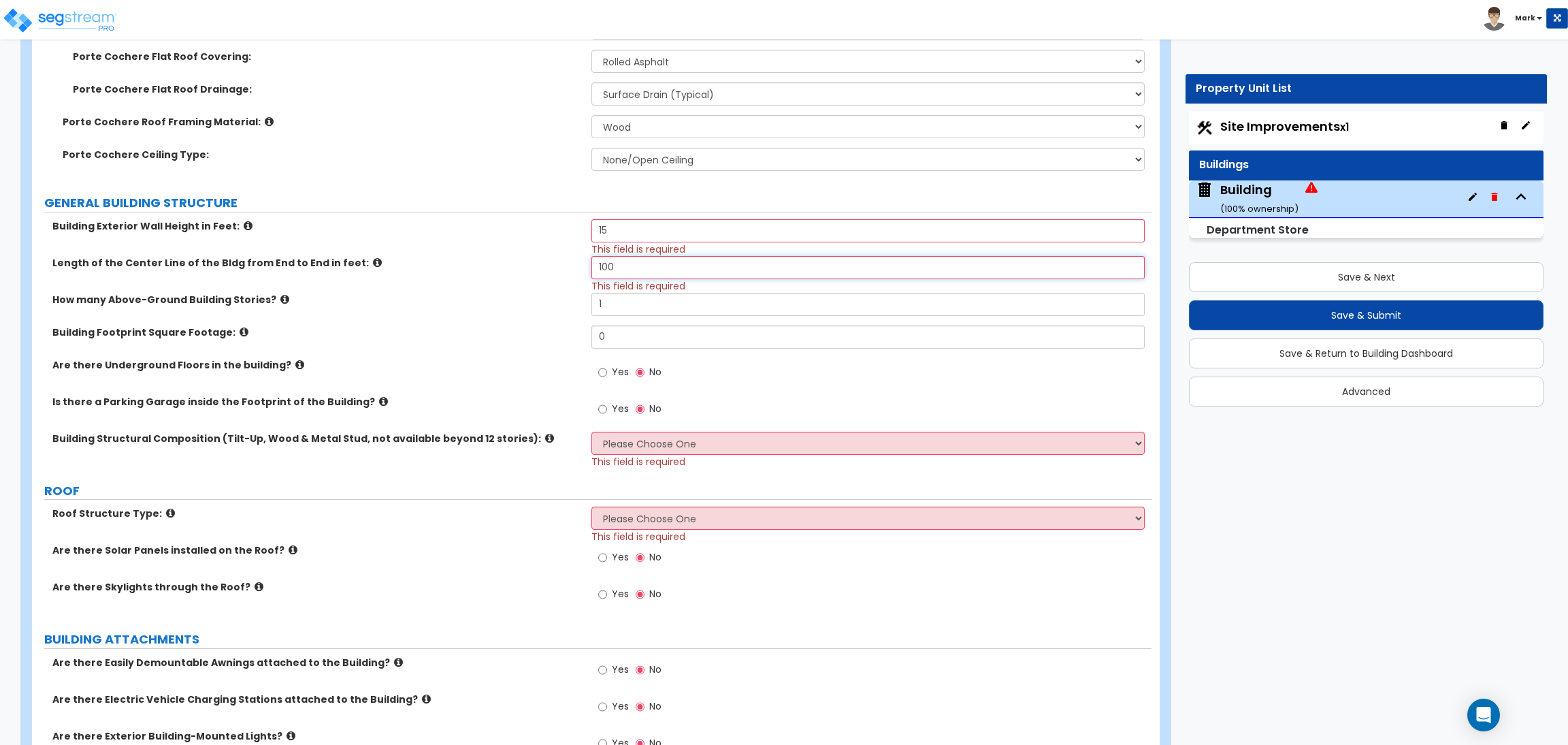
scroll to position [817, 0]
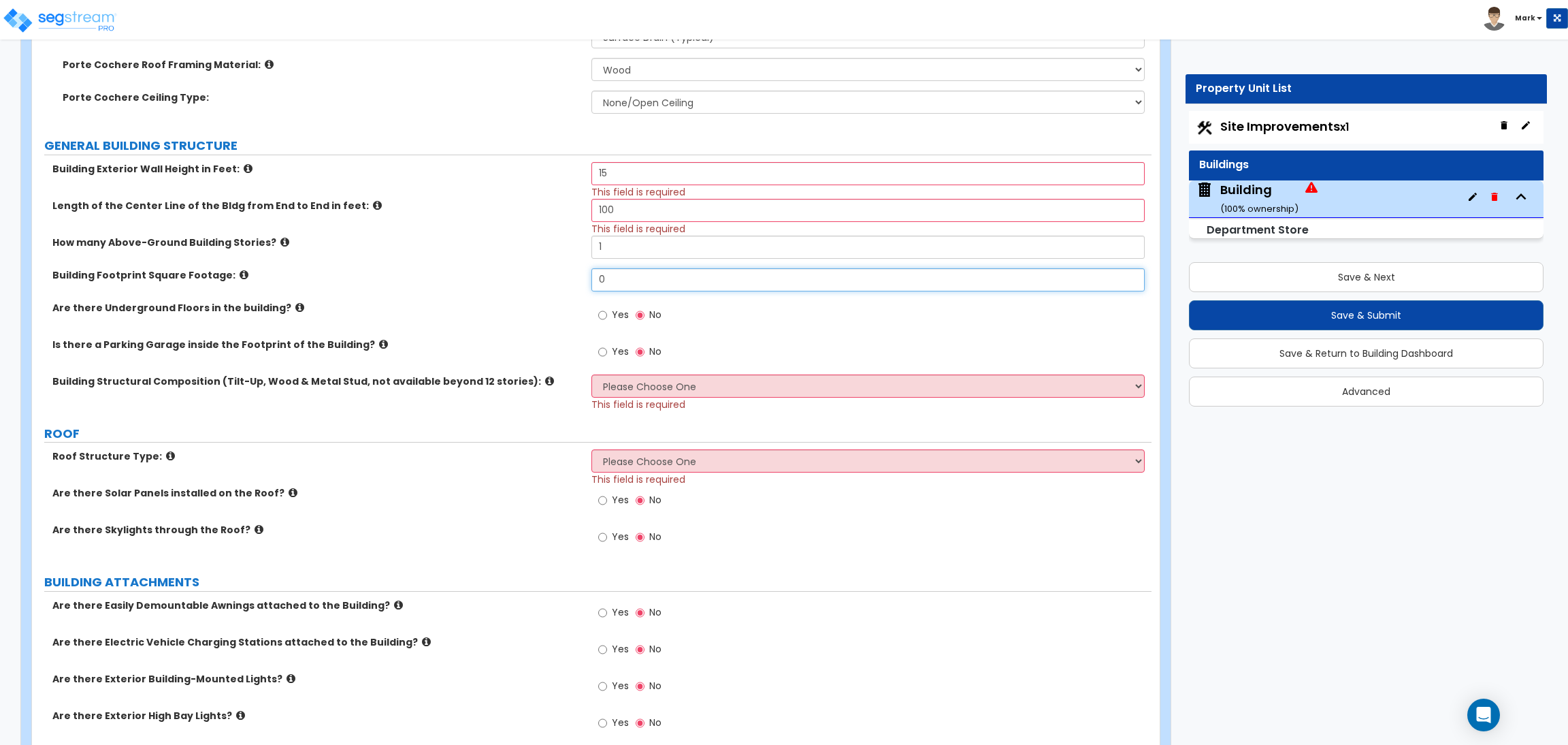
drag, startPoint x: 634, startPoint y: 269, endPoint x: 560, endPoint y: 271, distance: 74.0
click at [560, 271] on div "Building Footprint Square Footage: 0" at bounding box center [591, 285] width 1119 height 33
click at [623, 315] on span "Yes" at bounding box center [620, 314] width 17 height 14
click at [607, 315] on input "Yes" at bounding box center [602, 315] width 8 height 15
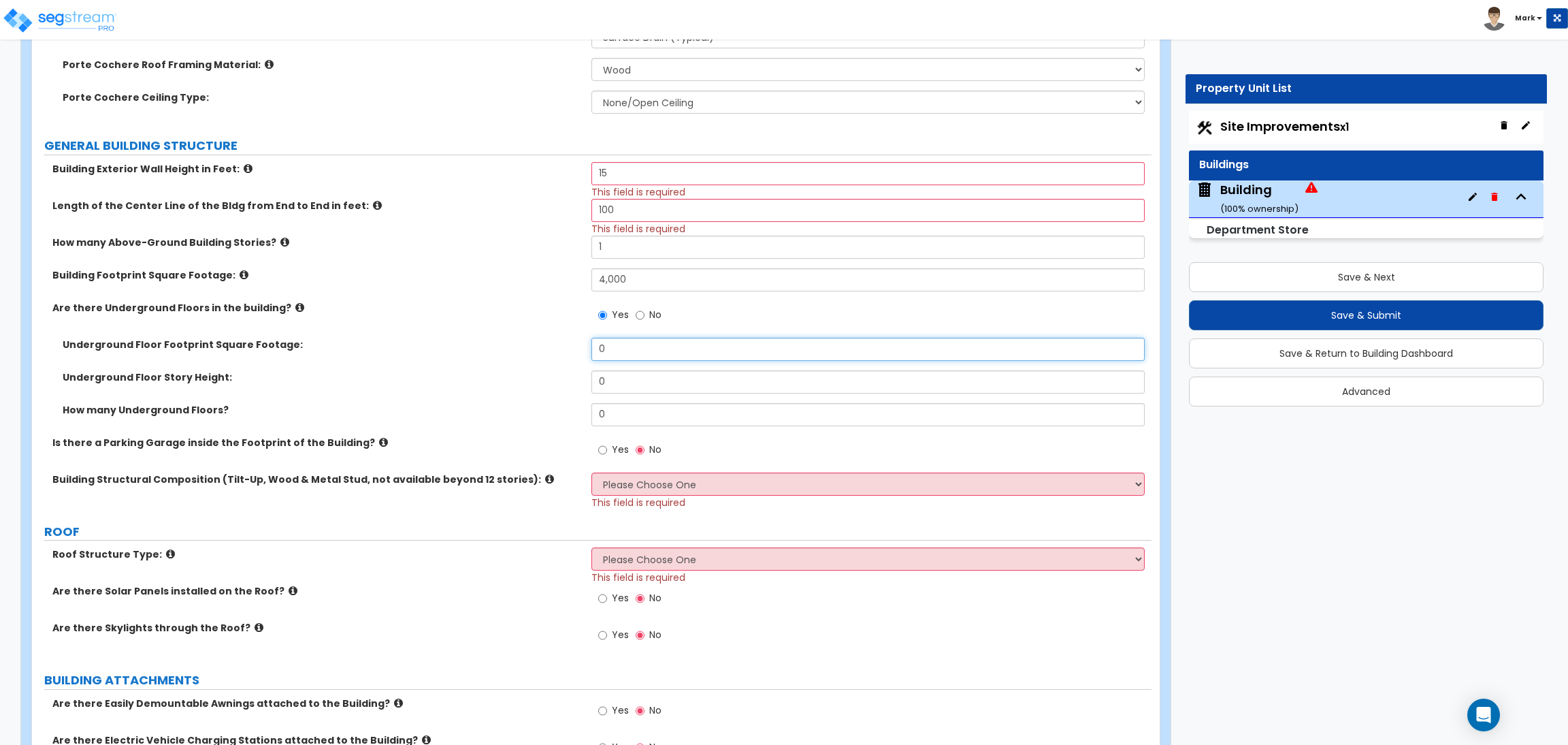
drag, startPoint x: 626, startPoint y: 345, endPoint x: 515, endPoint y: 320, distance: 113.8
click at [525, 323] on div "Building Exterior Wall Height in Feet: 15 This field is required Length of the …" at bounding box center [591, 335] width 1099 height 347
drag, startPoint x: 632, startPoint y: 360, endPoint x: 532, endPoint y: 368, distance: 100.3
click at [532, 368] on div "Underground Floor Footprint Square Footage: 1,500" at bounding box center [591, 354] width 1119 height 33
click at [622, 381] on input "0" at bounding box center [867, 382] width 553 height 23
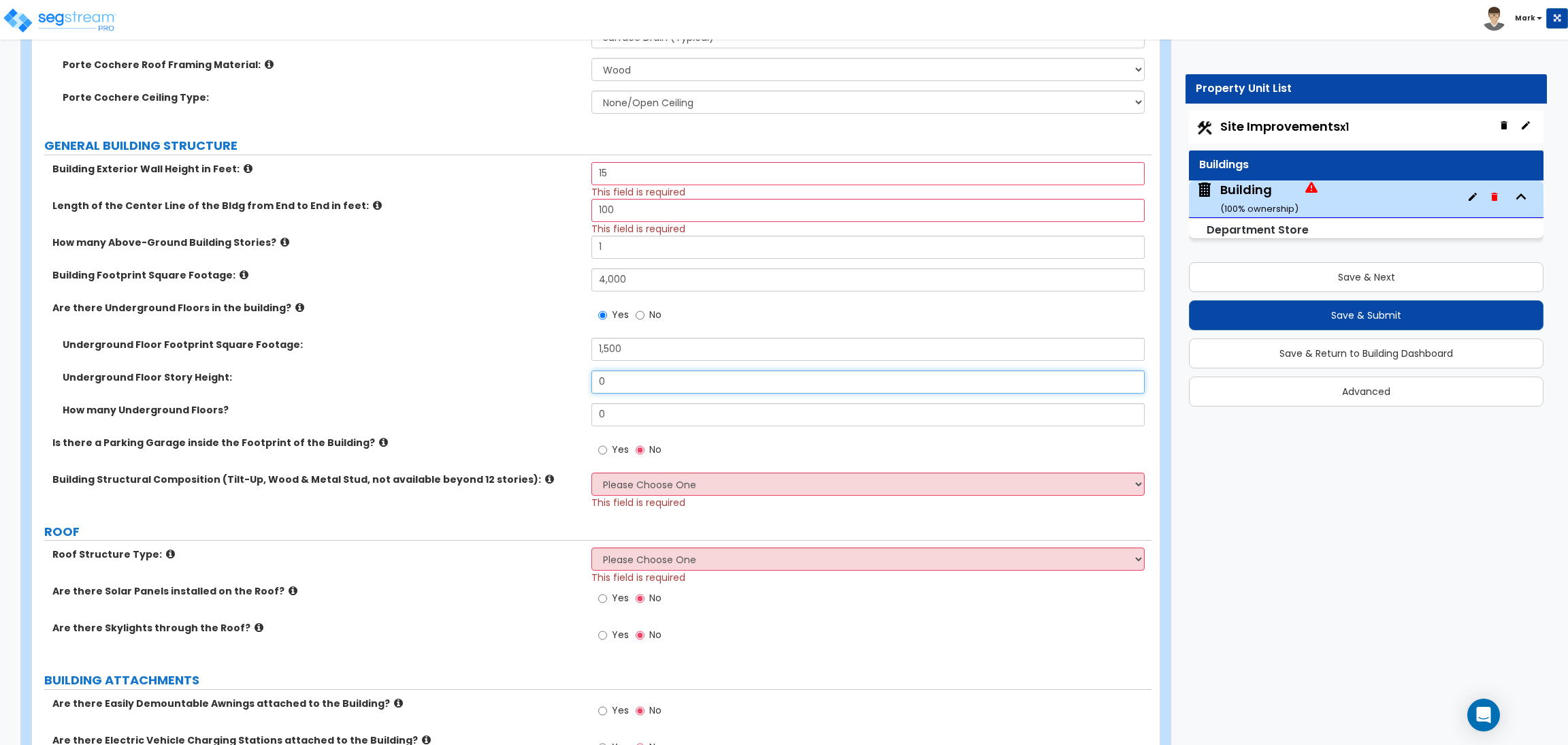
drag, startPoint x: 673, startPoint y: 386, endPoint x: 567, endPoint y: 388, distance: 106.0
click at [567, 388] on div "Underground Floor Story Height: 0" at bounding box center [591, 387] width 1119 height 33
click at [612, 420] on input "0" at bounding box center [867, 415] width 553 height 23
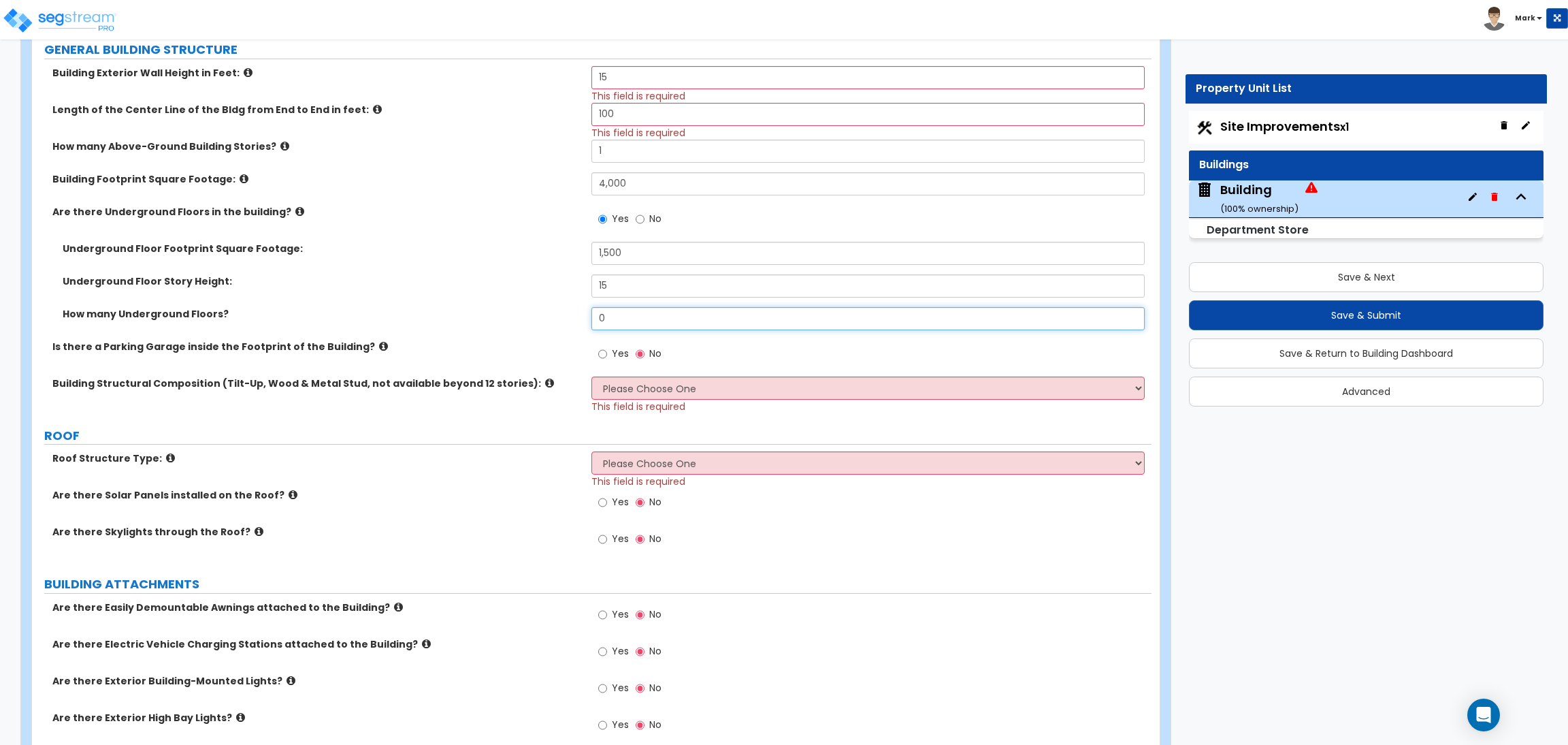
scroll to position [918, 0]
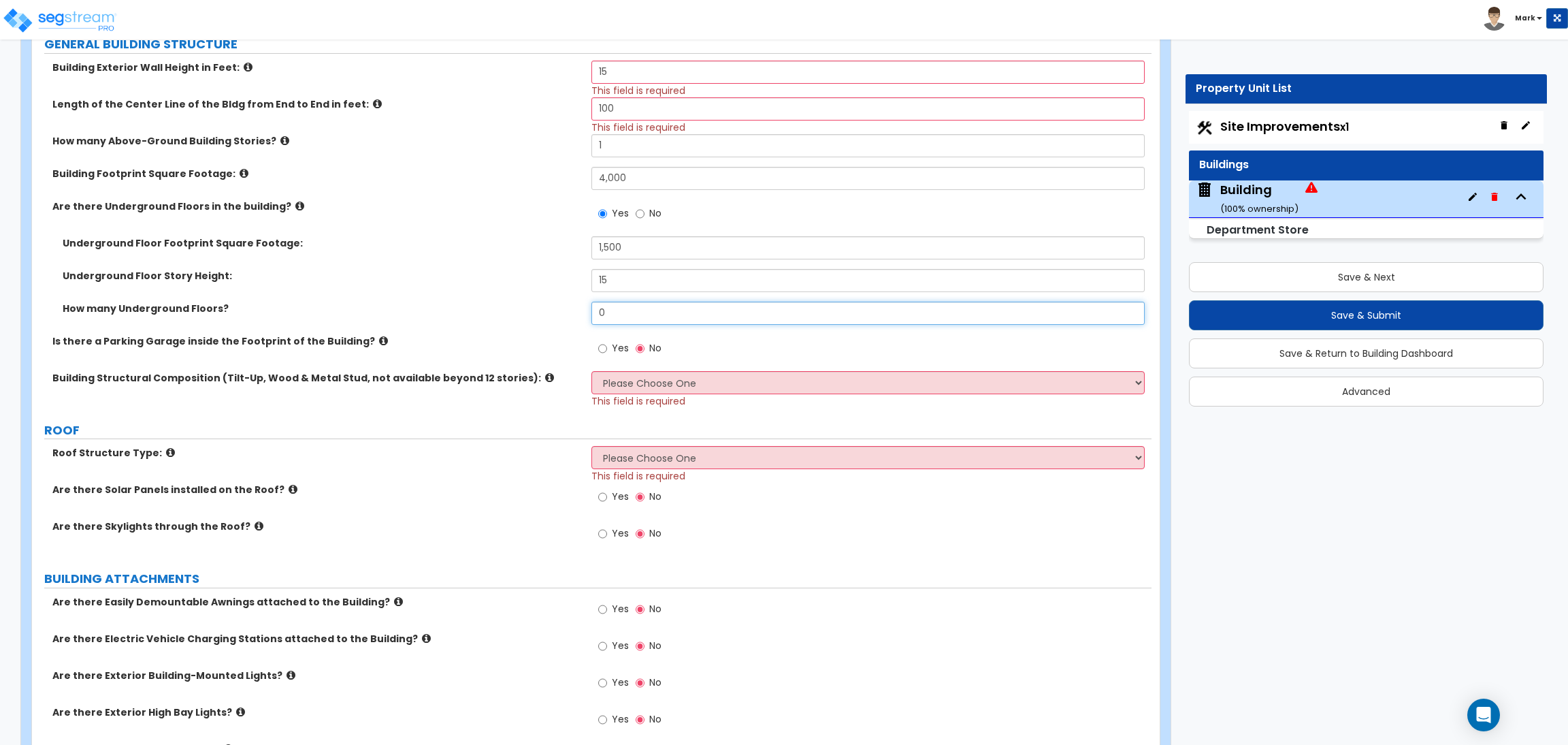
drag, startPoint x: 619, startPoint y: 315, endPoint x: 576, endPoint y: 318, distance: 43.1
click at [576, 318] on div "How many Underground Floors? 0" at bounding box center [591, 317] width 1119 height 33
click at [616, 353] on span "Yes" at bounding box center [620, 347] width 17 height 14
click at [607, 353] on input "Yes" at bounding box center [602, 348] width 8 height 15
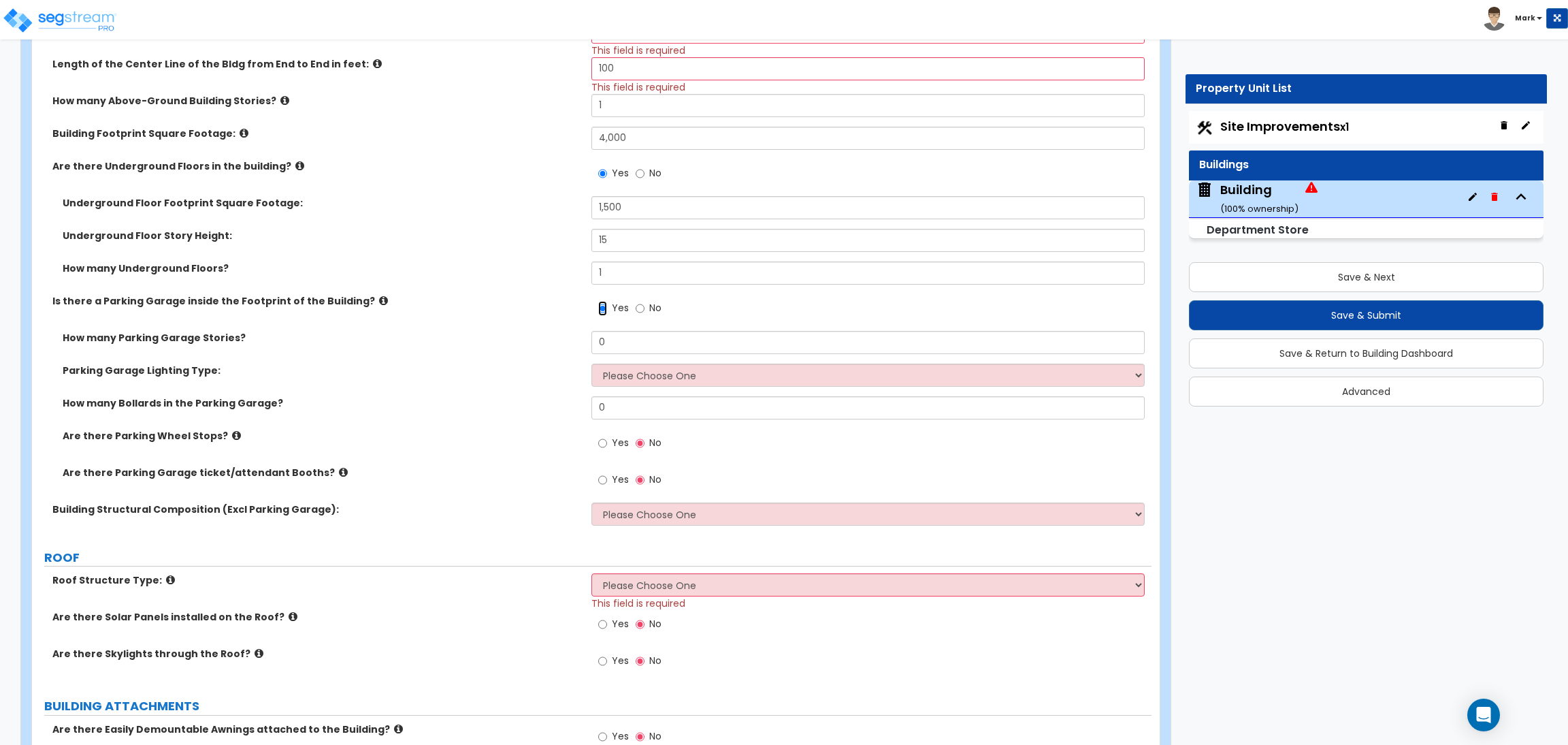
scroll to position [1020, 0]
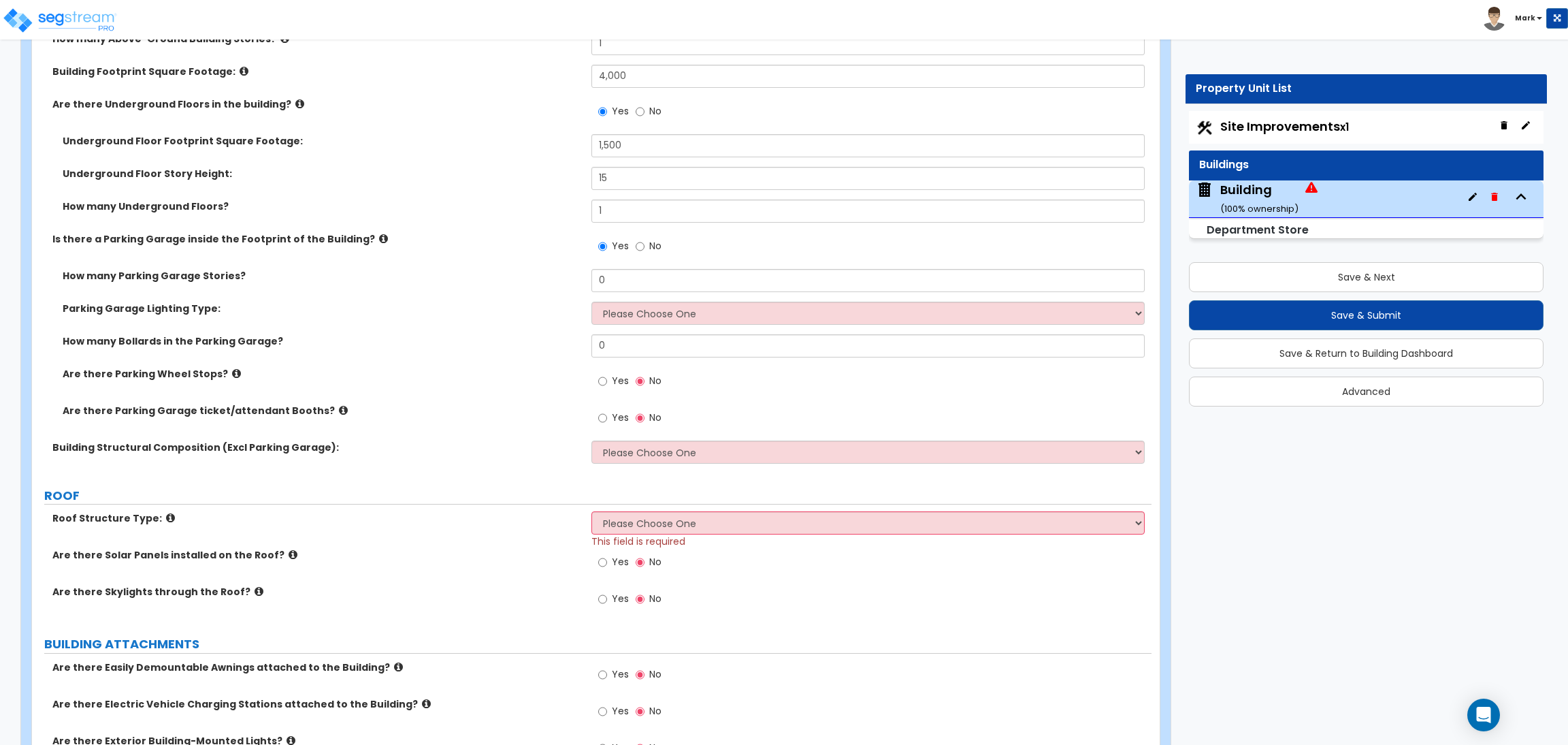
click at [606, 372] on label "Yes" at bounding box center [613, 382] width 31 height 23
click at [606, 373] on input "Yes" at bounding box center [602, 381] width 8 height 15
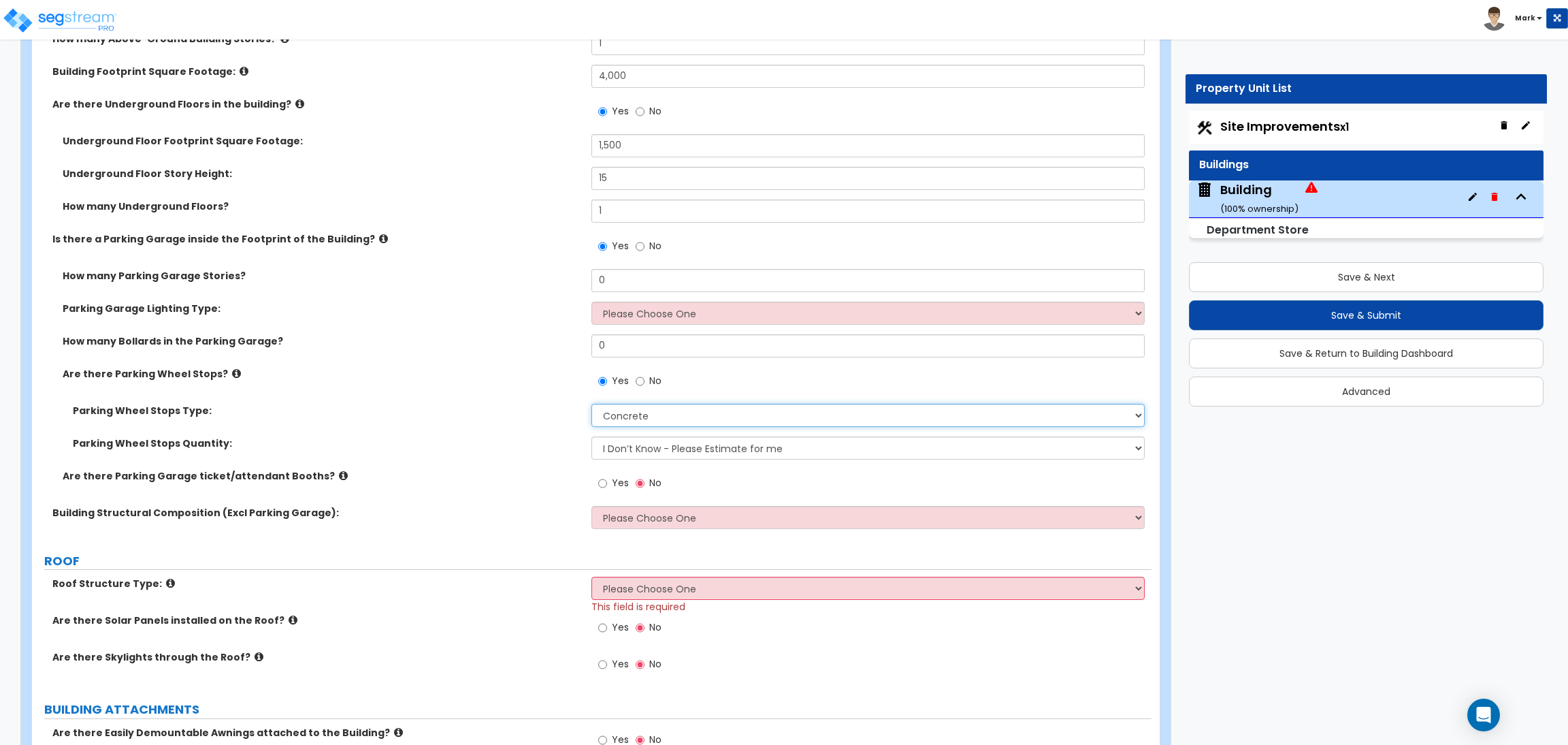
click at [618, 415] on select "Concrete Rubber/Plastic" at bounding box center [867, 415] width 553 height 23
click at [591, 403] on select "Concrete Rubber/Plastic" at bounding box center [867, 415] width 553 height 23
click at [612, 486] on span "Yes" at bounding box center [620, 482] width 17 height 14
click at [607, 486] on input "Yes" at bounding box center [602, 483] width 8 height 15
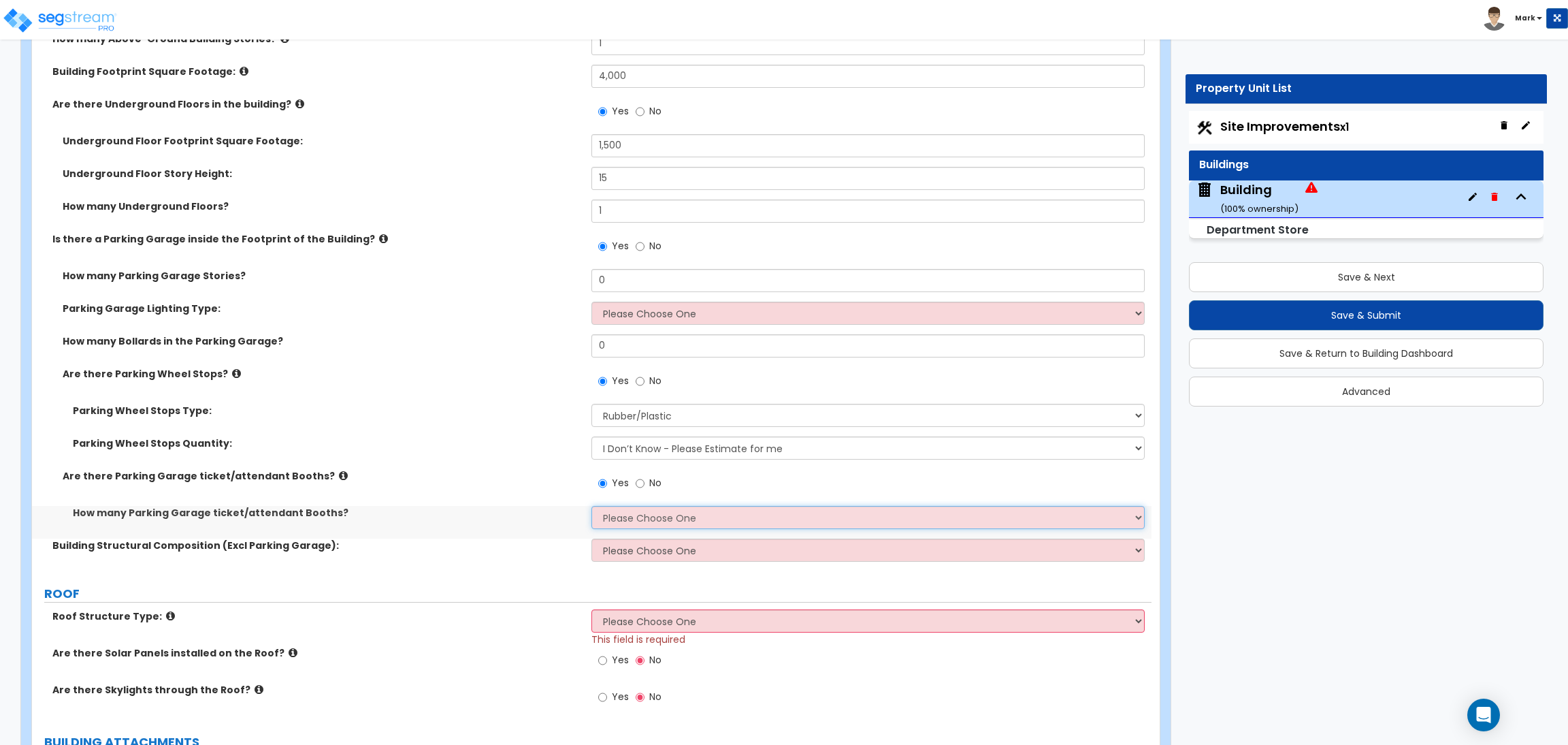
click at [636, 516] on select "Please Choose One 1 2 3 4 5" at bounding box center [867, 517] width 553 height 23
click at [591, 505] on select "Please Choose One 1 2 3 4 5" at bounding box center [867, 517] width 553 height 23
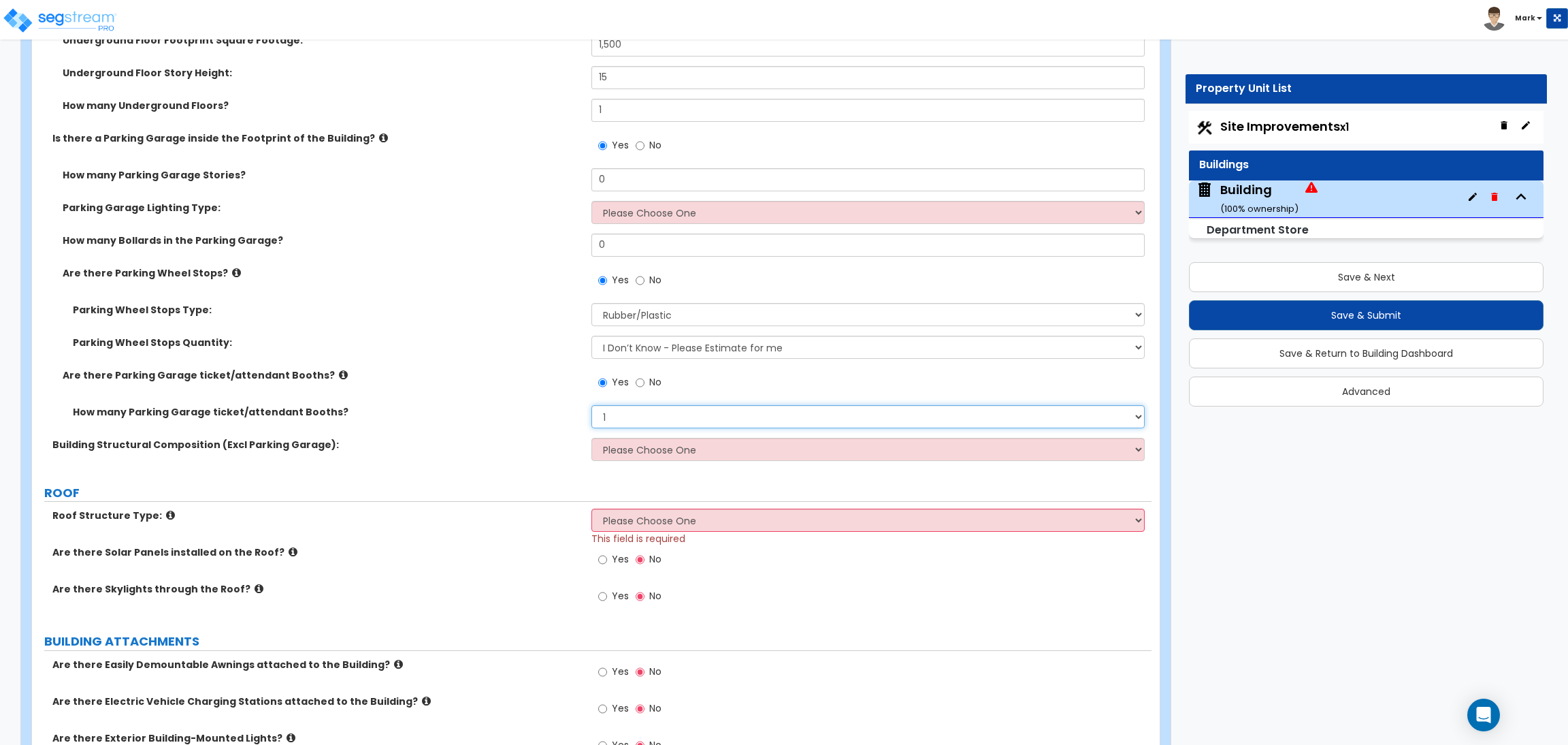
scroll to position [1122, 0]
click at [609, 450] on select "Please Choose One Tilt-up Wall Construction Reinforced Concrete Structural Stee…" at bounding box center [867, 447] width 553 height 23
click at [591, 436] on select "Please Choose One Tilt-up Wall Construction Reinforced Concrete Structural Stee…" at bounding box center [867, 447] width 553 height 23
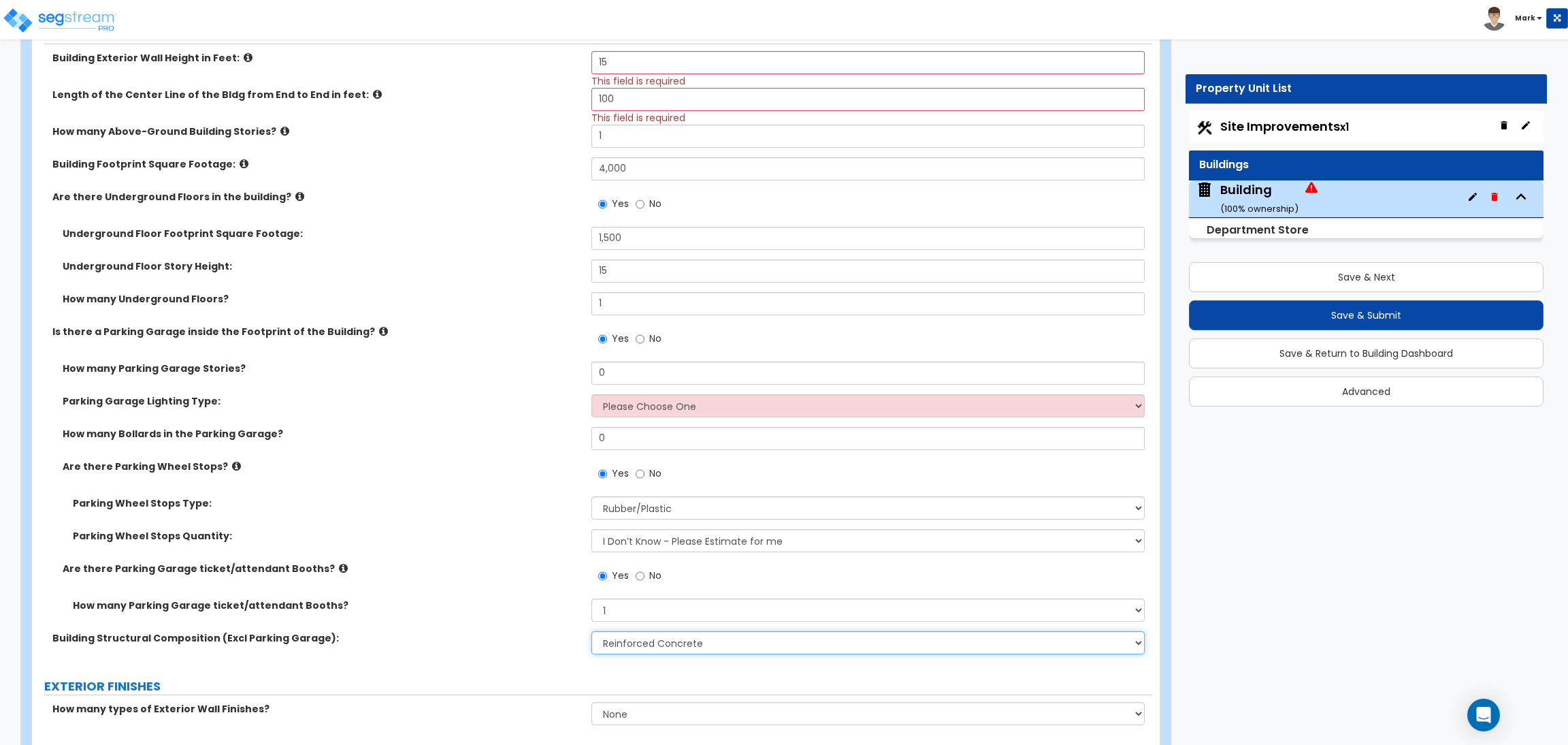
scroll to position [918, 0]
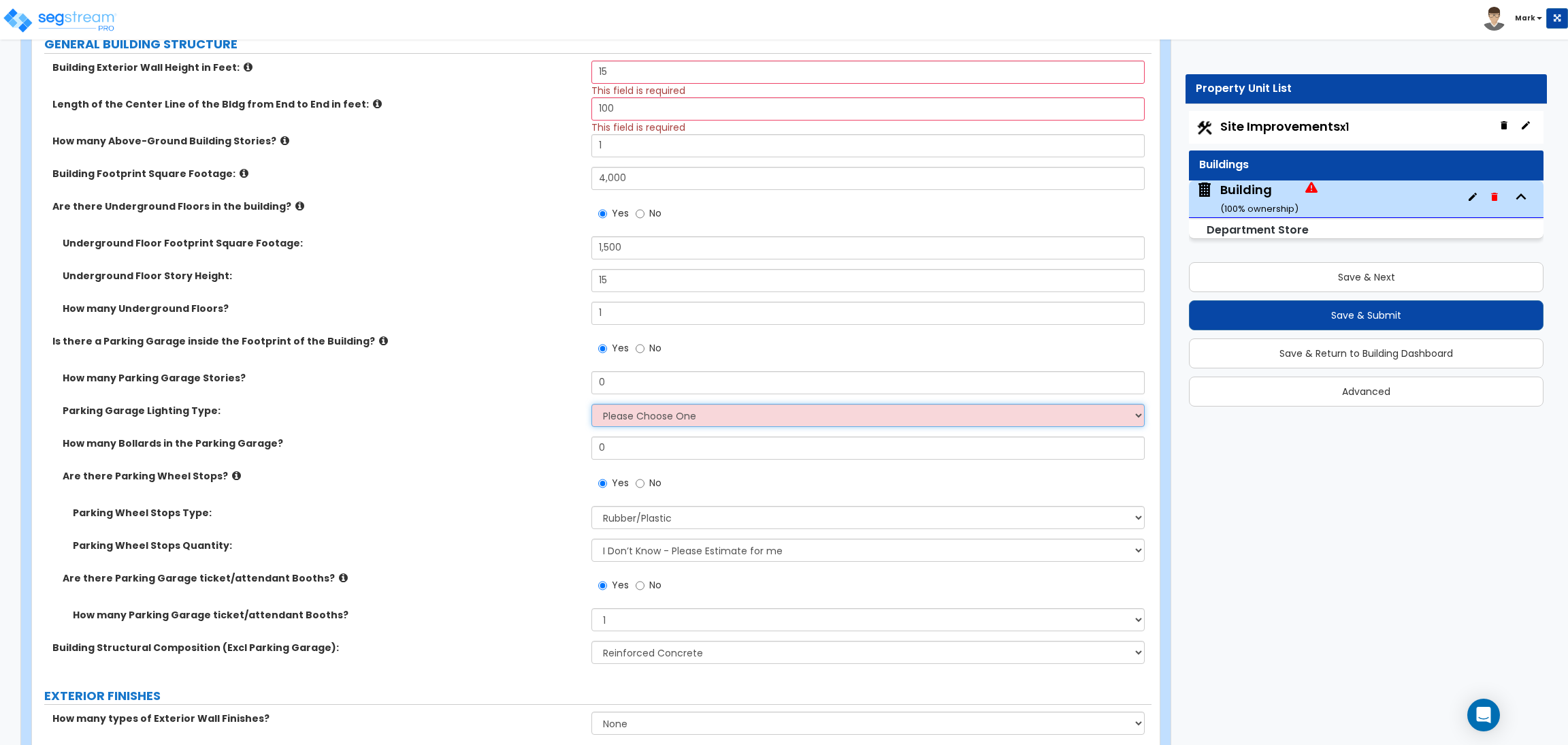
click at [610, 414] on select "Please Choose One Bay Lighting Strip Lighting" at bounding box center [867, 415] width 553 height 23
click at [591, 403] on select "Please Choose One Bay Lighting Strip Lighting" at bounding box center [867, 415] width 553 height 23
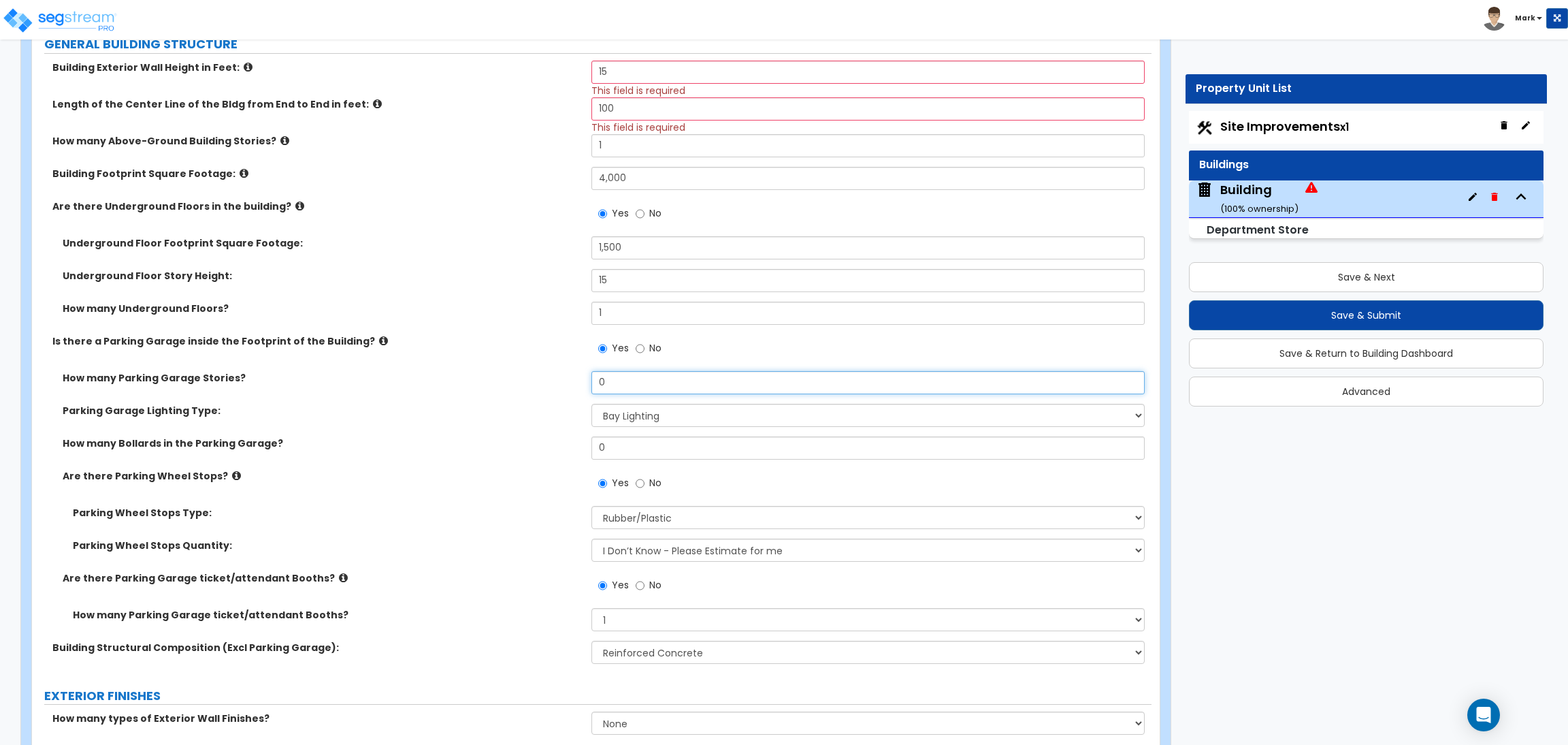
drag, startPoint x: 608, startPoint y: 383, endPoint x: 570, endPoint y: 383, distance: 38.0
click at [570, 383] on div "How many Parking Garage Stories? 0" at bounding box center [591, 387] width 1119 height 33
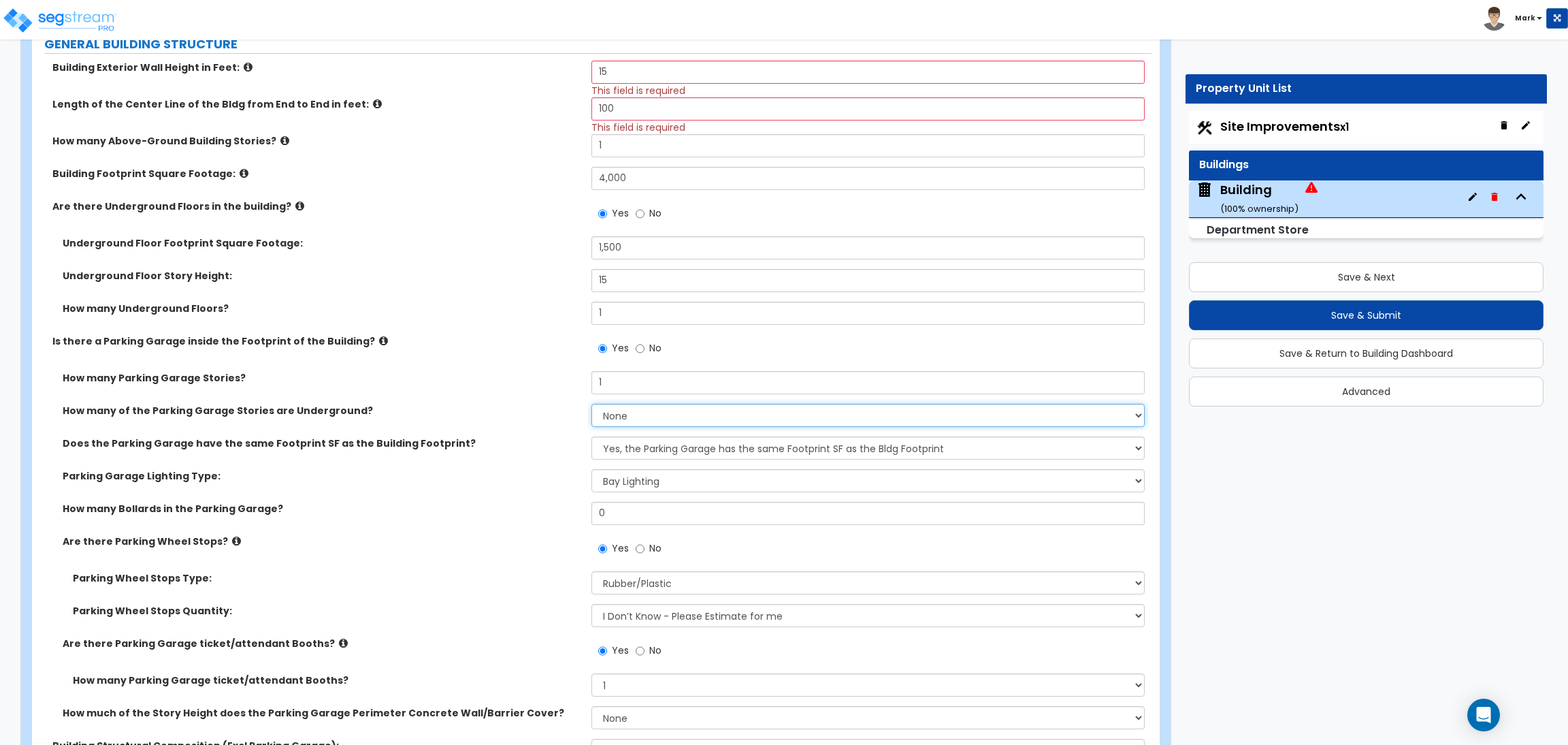
click at [631, 416] on select "None 1 2 3 4 5" at bounding box center [867, 415] width 553 height 23
click at [591, 403] on select "None 1 2 3 4 5" at bounding box center [867, 415] width 553 height 23
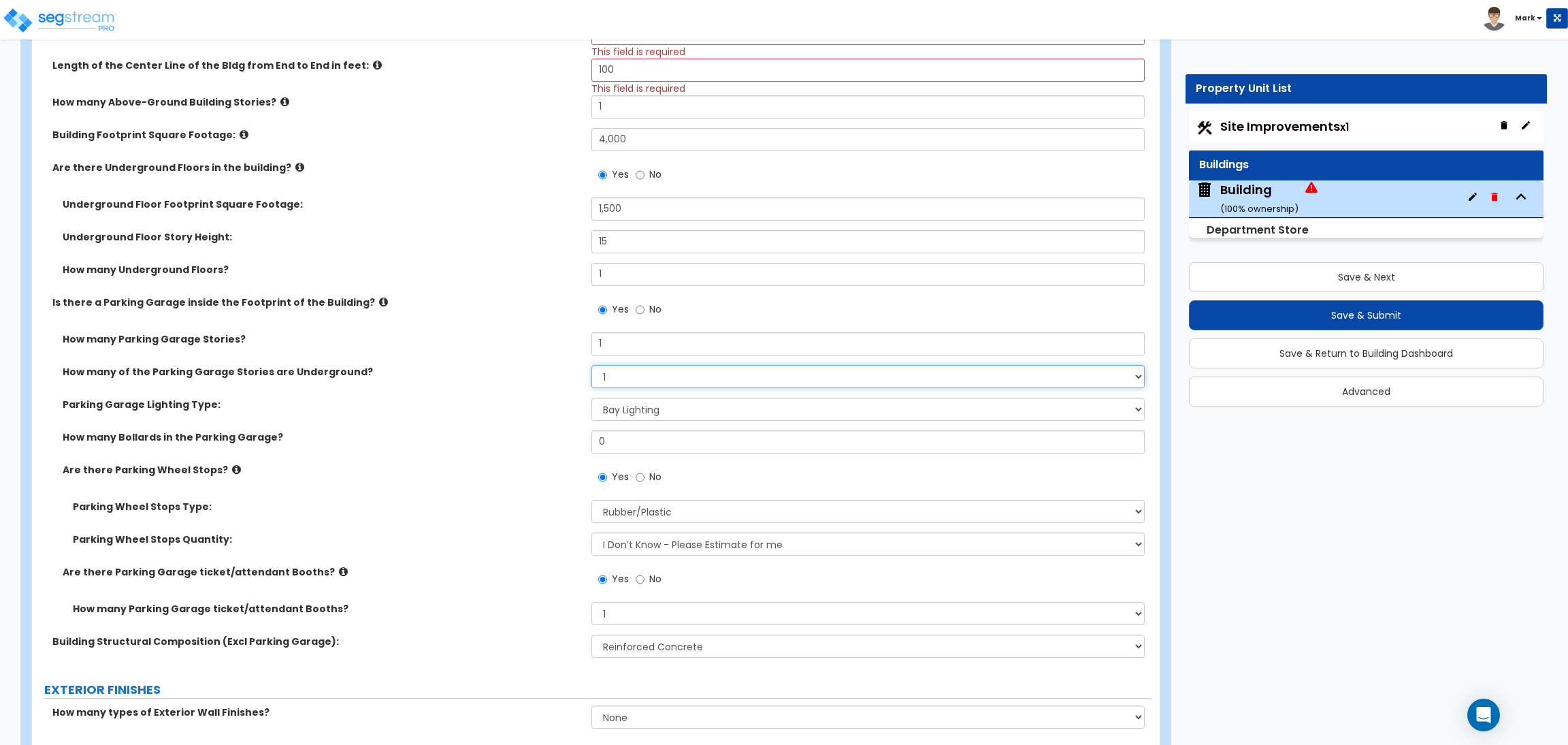
scroll to position [1020, 0]
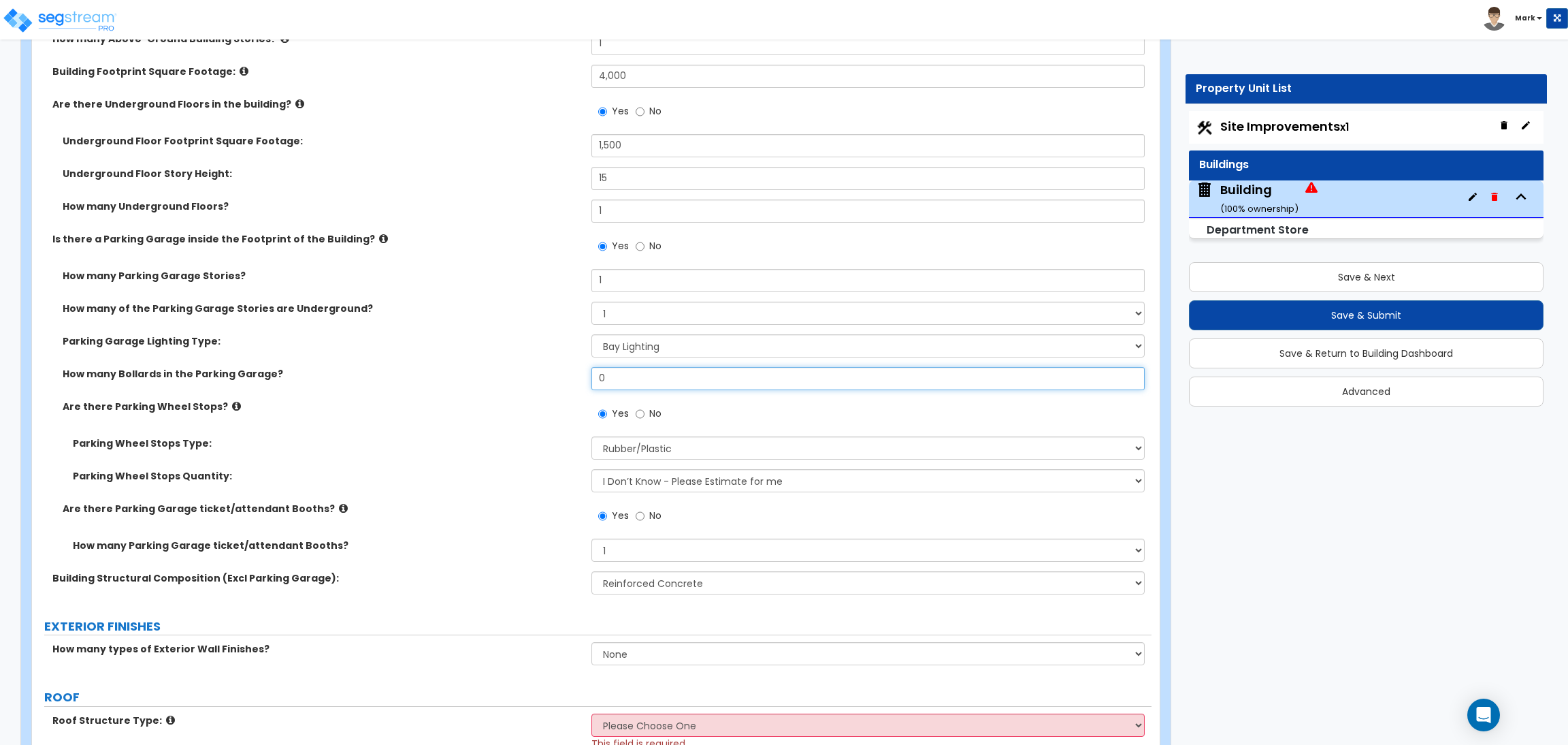
drag, startPoint x: 631, startPoint y: 375, endPoint x: 515, endPoint y: 379, distance: 116.1
click at [526, 379] on div "How many Bollards in the Parking Garage? 0" at bounding box center [591, 383] width 1119 height 33
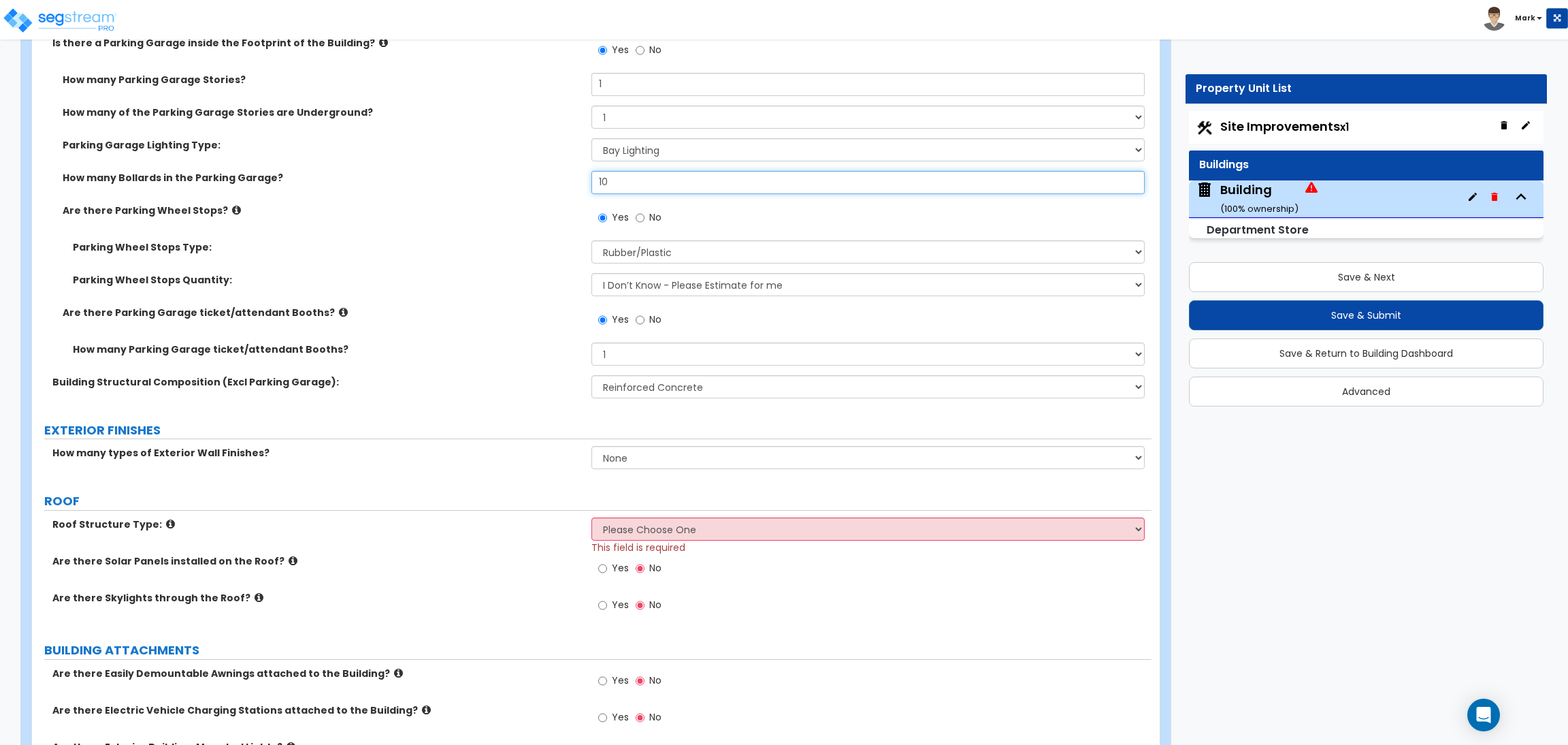
scroll to position [1224, 0]
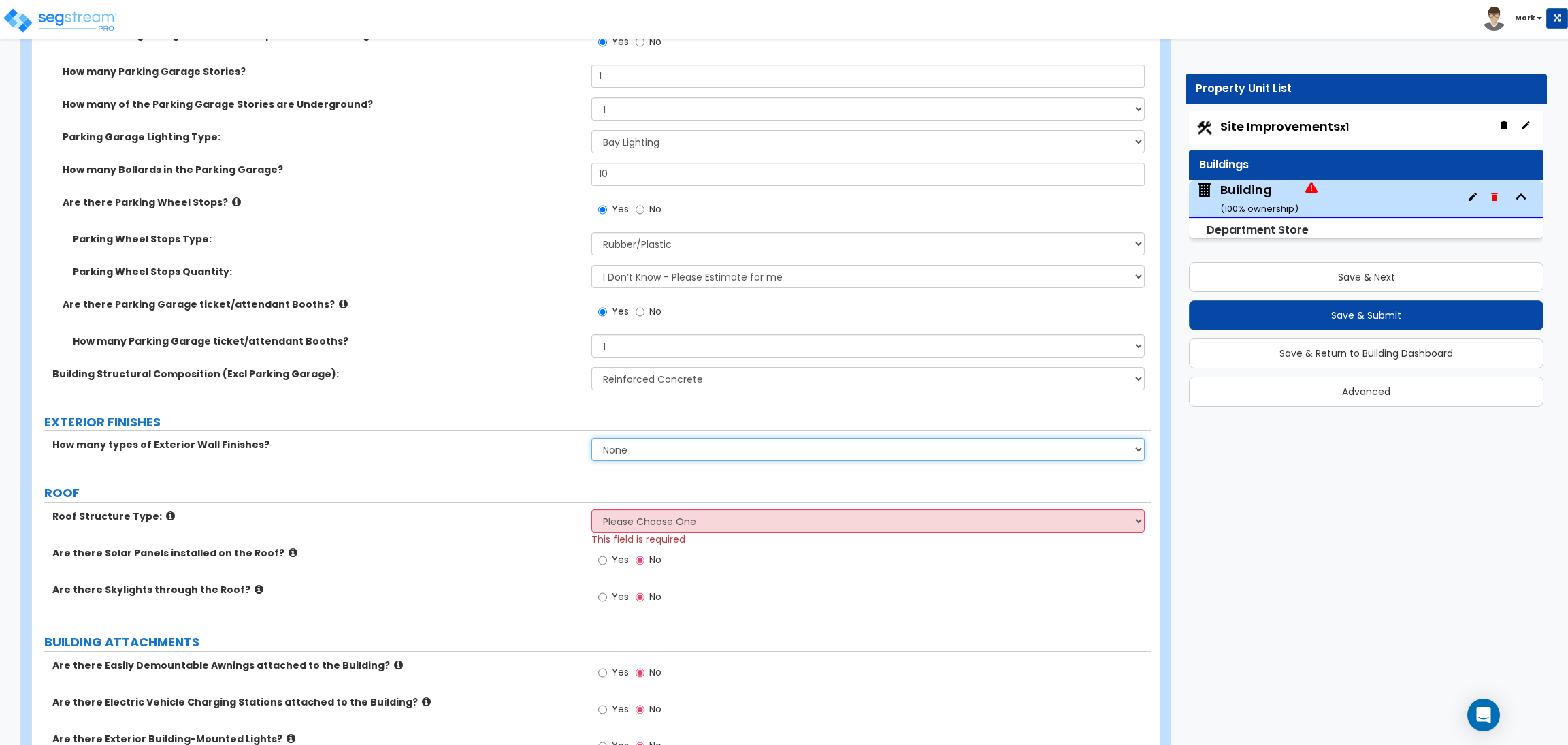
click at [618, 447] on select "None 1 2 3" at bounding box center [867, 449] width 553 height 23
click at [591, 438] on select "None 1 2 3" at bounding box center [867, 449] width 553 height 23
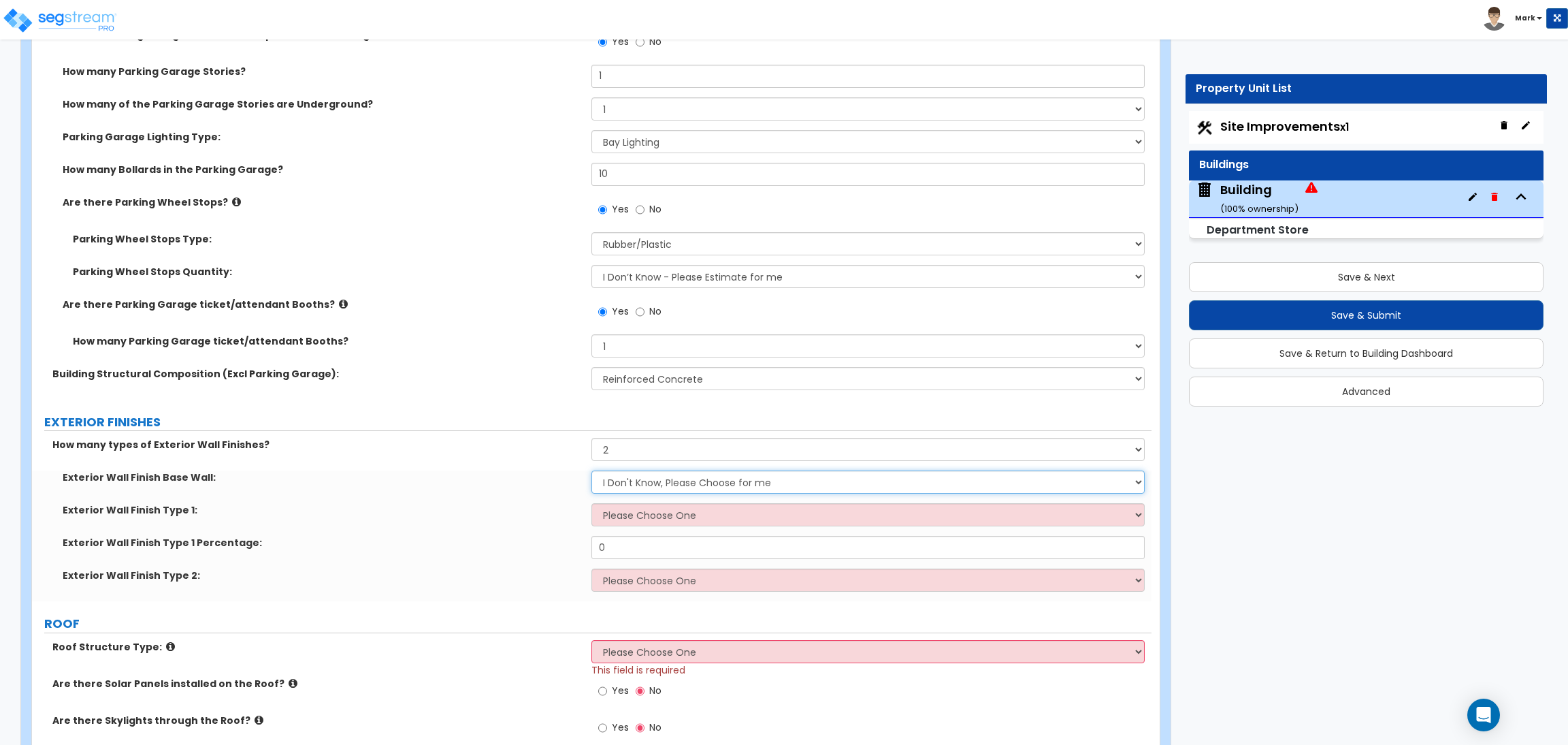
click at [619, 483] on select "I Don't Know, Please Choose for me Concrete Masonry Units (CMU) Cast-in-Place C…" at bounding box center [867, 482] width 553 height 23
click at [505, 548] on label "Exterior Wall Finish Type 1 Percentage:" at bounding box center [322, 542] width 518 height 14
click at [671, 481] on select "I Don't Know, Please Choose for me Concrete Masonry Units (CMU) Cast-in-Place C…" at bounding box center [867, 482] width 553 height 23
click at [591, 471] on select "I Don't Know, Please Choose for me Concrete Masonry Units (CMU) Cast-in-Place C…" at bounding box center [867, 482] width 553 height 23
click at [624, 515] on select "Please Choose One No Finish/Shared Wall No Wall Brick Veneer Stone Veneer Wood …" at bounding box center [867, 515] width 553 height 23
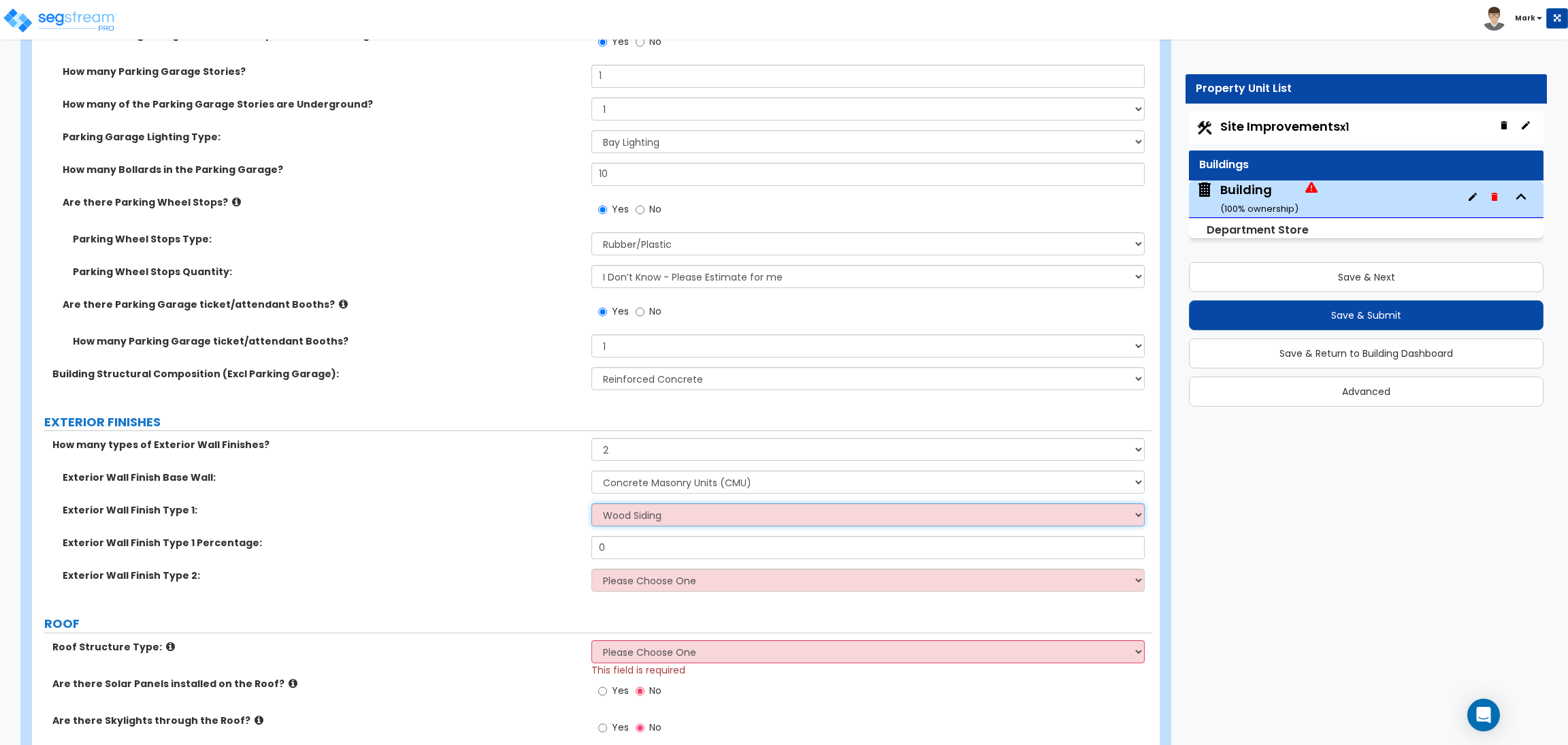
click at [591, 504] on select "Please Choose One No Finish/Shared Wall No Wall Brick Veneer Stone Veneer Wood …" at bounding box center [867, 515] width 553 height 23
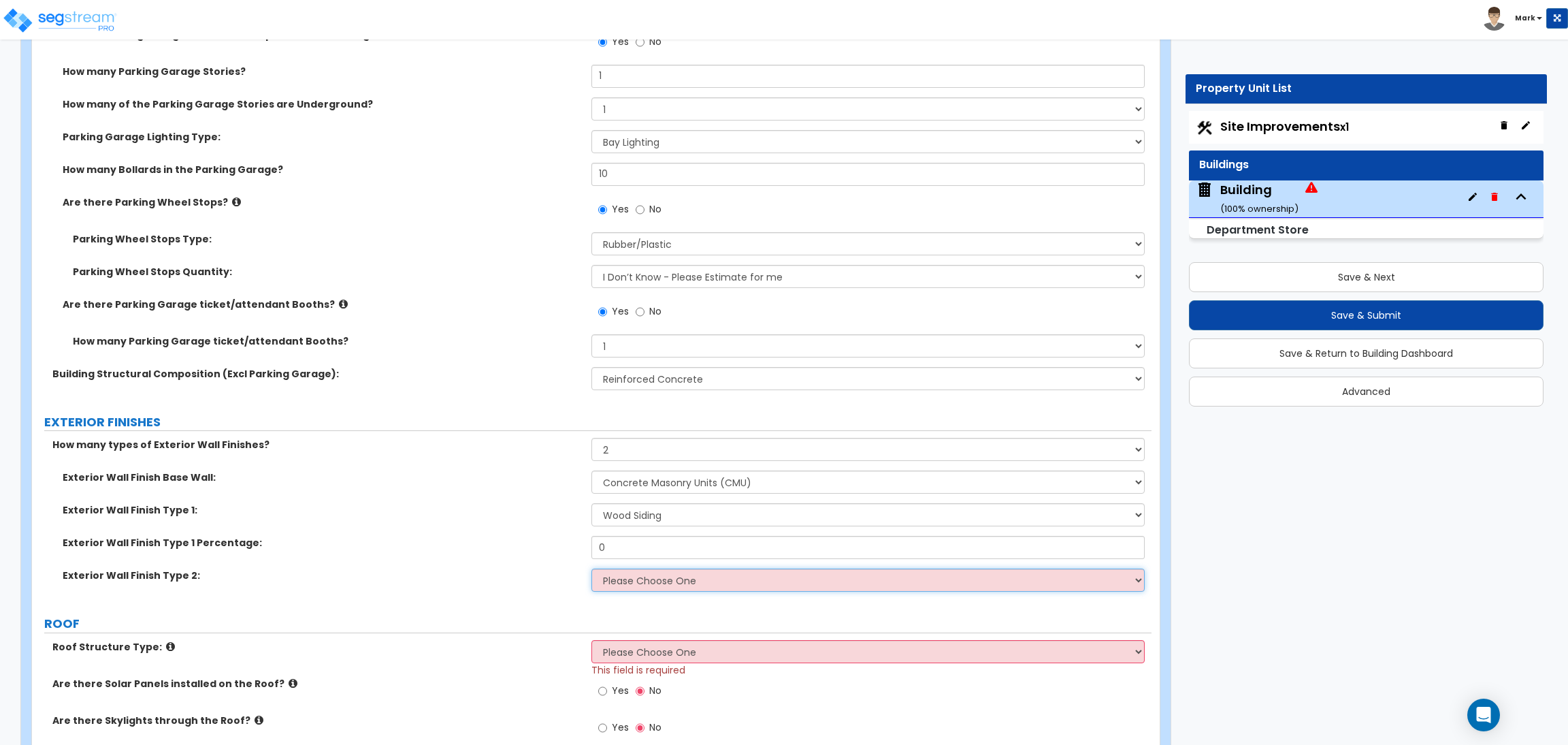
click at [639, 578] on select "Please Choose One No Finish/Shared Wall No Wall Brick Veneer Stone Veneer Wood …" at bounding box center [867, 579] width 553 height 23
click at [591, 568] on select "Please Choose One No Finish/Shared Wall No Wall Brick Veneer Stone Veneer Wood …" at bounding box center [867, 579] width 553 height 23
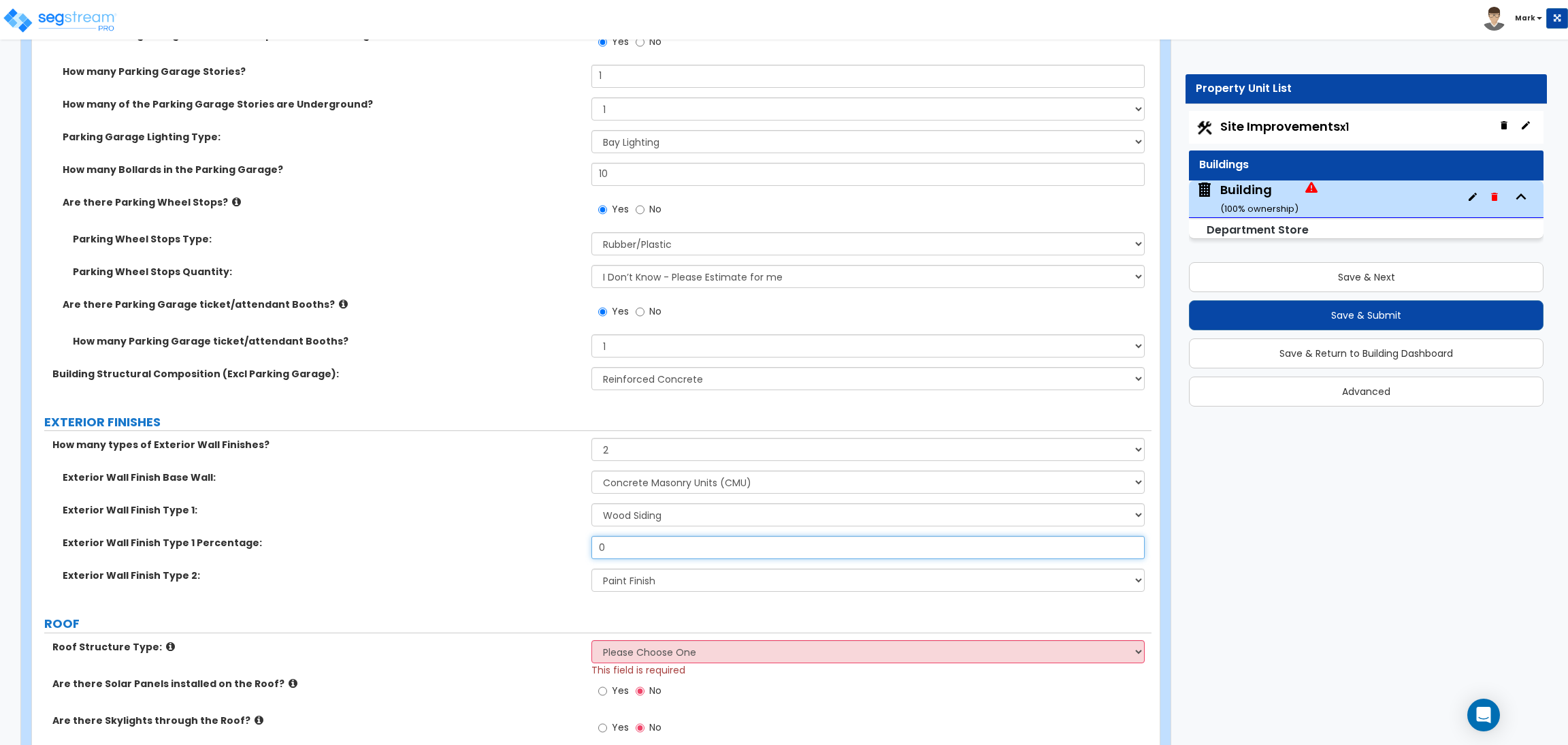
drag, startPoint x: 623, startPoint y: 545, endPoint x: 488, endPoint y: 517, distance: 137.9
click at [489, 519] on div "Exterior Wall Finish Base Wall: I Don't Know, Please Choose for me Concrete Mas…" at bounding box center [591, 536] width 1099 height 131
click at [623, 516] on select "Please Choose One No Finish/Shared Wall No Wall Brick Veneer Stone Veneer Wood …" at bounding box center [867, 515] width 553 height 23
click at [591, 504] on select "Please Choose One No Finish/Shared Wall No Wall Brick Veneer Stone Veneer Wood …" at bounding box center [867, 515] width 553 height 23
click at [640, 591] on select "Please Choose One No Finish/Shared Wall No Wall Brick Veneer Stone Veneer Wood …" at bounding box center [867, 579] width 553 height 23
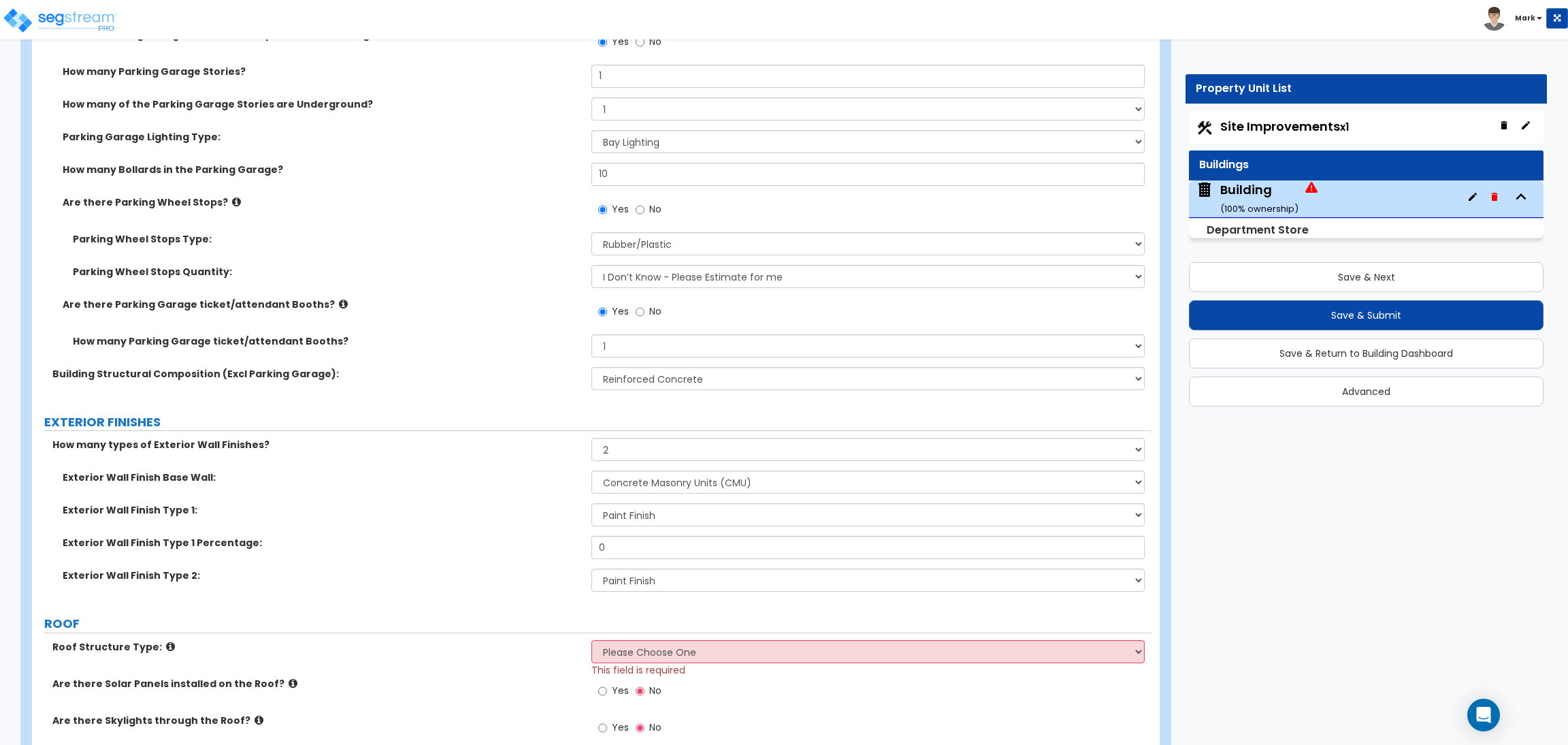
click at [550, 584] on div "Exterior Wall Finish Type 2: Please Choose One No Finish/Shared Wall No Wall Br…" at bounding box center [591, 584] width 1119 height 33
click at [639, 576] on select "Please Choose One No Finish/Shared Wall No Wall Brick Veneer Stone Veneer Wood …" at bounding box center [867, 579] width 553 height 23
click at [591, 568] on select "Please Choose One No Finish/Shared Wall No Wall Brick Veneer Stone Veneer Wood …" at bounding box center [867, 579] width 553 height 23
drag, startPoint x: 647, startPoint y: 543, endPoint x: 497, endPoint y: 540, distance: 150.0
click at [496, 540] on div "Exterior Wall Finish Type 1 Percentage: 0" at bounding box center [591, 551] width 1119 height 33
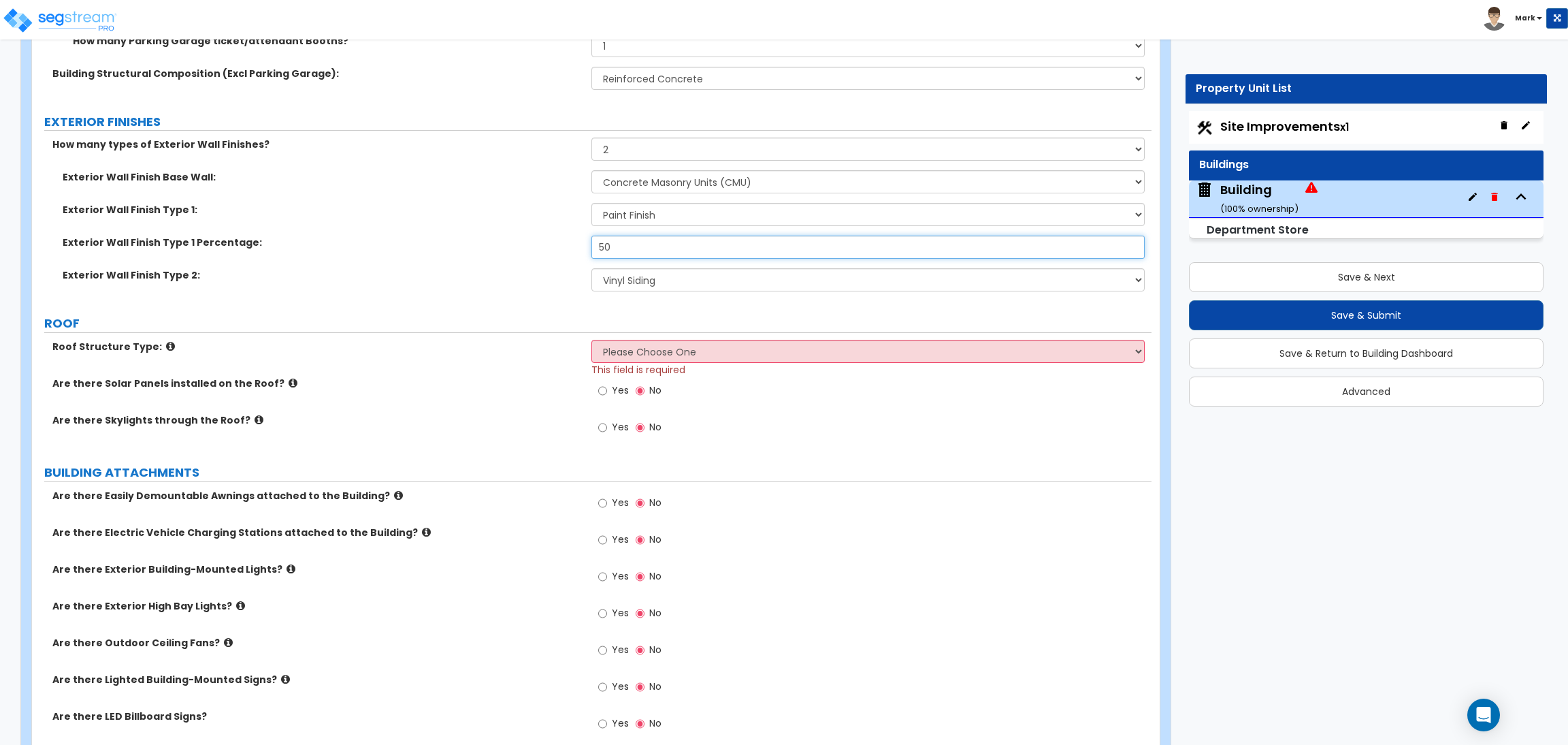
scroll to position [1532, 0]
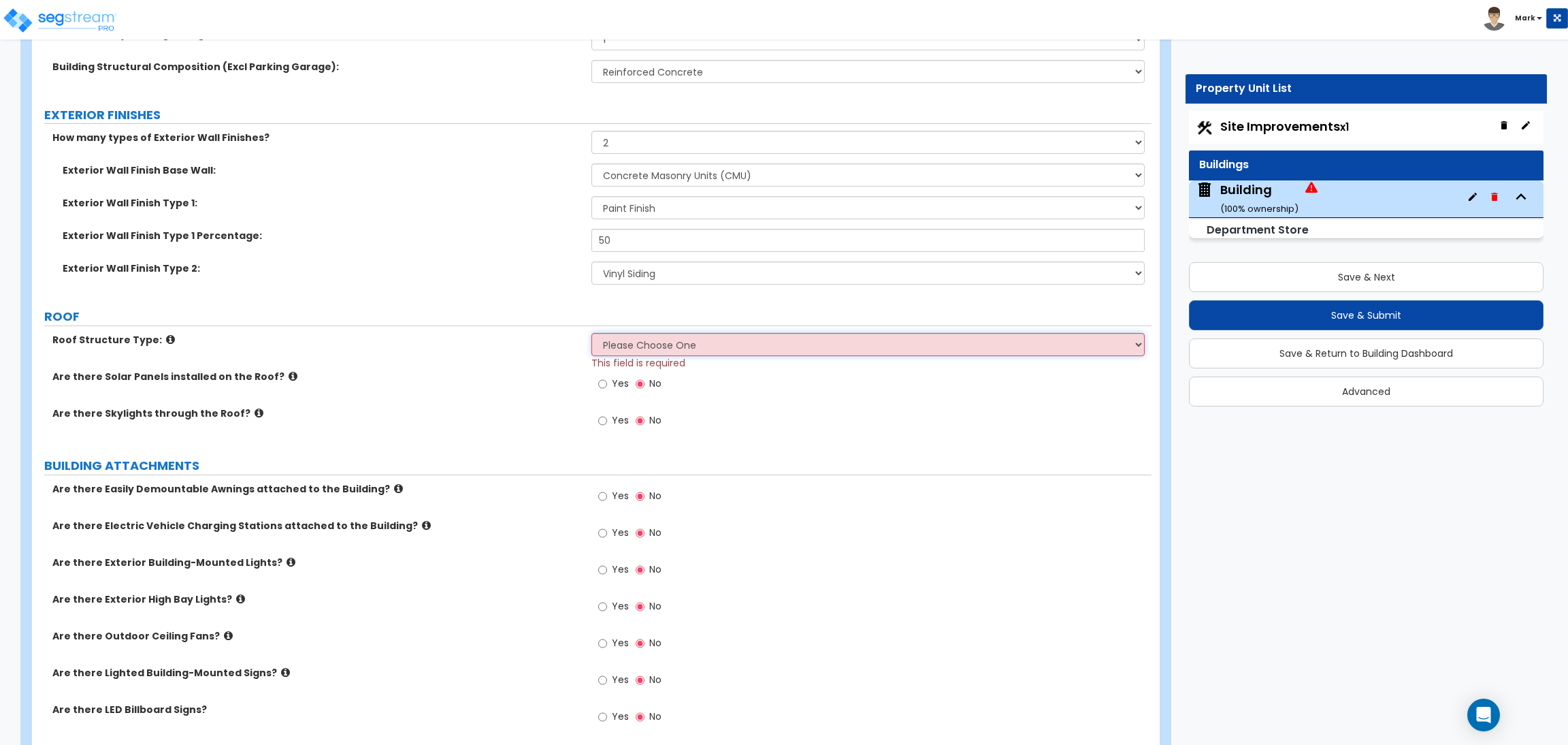
click at [667, 356] on select "Please Choose One Gable Roof Flat Roof Hybrid Gable & Flat Roof" at bounding box center [867, 344] width 553 height 23
click at [591, 333] on select "Please Choose One Gable Roof Flat Roof Hybrid Gable & Flat Roof" at bounding box center [867, 344] width 553 height 23
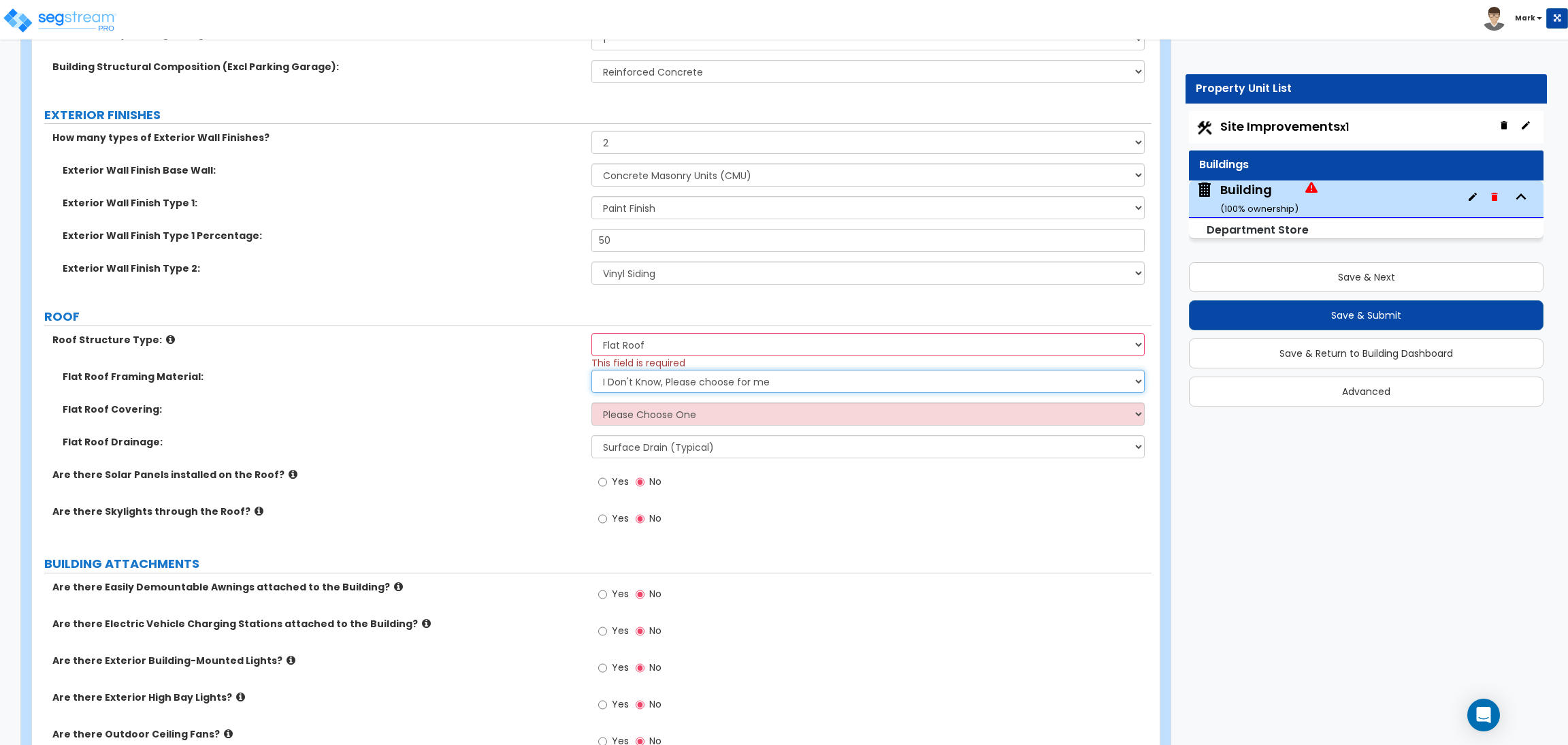
click at [632, 384] on select "I Don't Know, Please choose for me Metal Wood Concrete" at bounding box center [867, 381] width 553 height 23
click at [591, 371] on select "I Don't Know, Please choose for me Metal Wood Concrete" at bounding box center [867, 381] width 553 height 23
drag, startPoint x: 640, startPoint y: 384, endPoint x: 645, endPoint y: 392, distance: 9.4
click at [640, 384] on select "I Don't Know, Please choose for me Metal Wood Concrete" at bounding box center [867, 381] width 553 height 23
click at [591, 371] on select "I Don't Know, Please choose for me Metal Wood Concrete" at bounding box center [867, 381] width 553 height 23
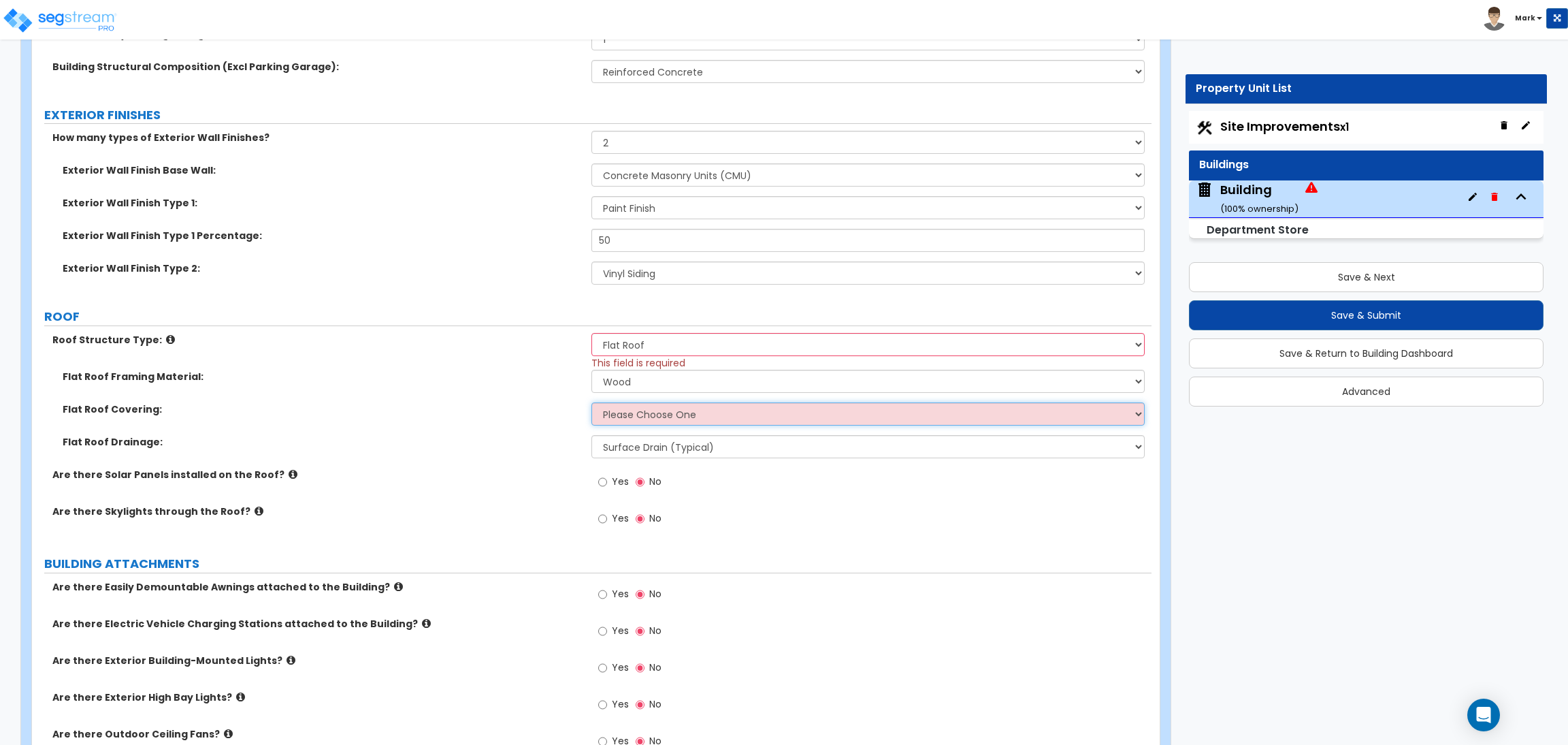
click at [627, 406] on select "Please Choose One Rolled Asphalt PVC Membrane Plastic (EPDM) Membrane Asphalt F…" at bounding box center [867, 414] width 553 height 23
click at [591, 403] on select "Please Choose One Rolled Asphalt PVC Membrane Plastic (EPDM) Membrane Asphalt F…" at bounding box center [867, 414] width 553 height 23
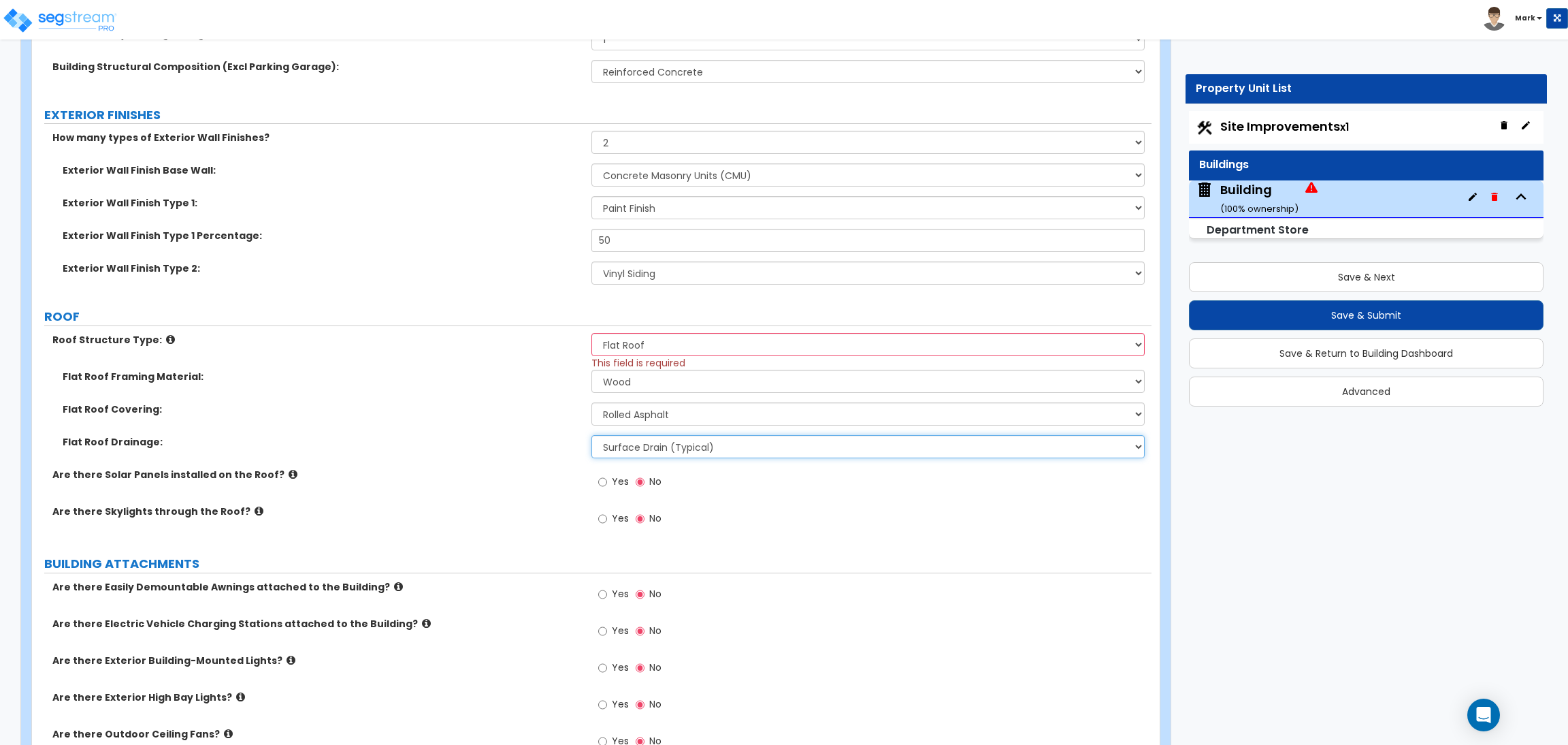
click at [632, 447] on select "Surface Drain (Typical) Gutters Downspout Only" at bounding box center [867, 446] width 553 height 23
click at [508, 463] on div "Flat Roof Drainage: Surface Drain (Typical) Gutters Downspout Only" at bounding box center [591, 451] width 1119 height 33
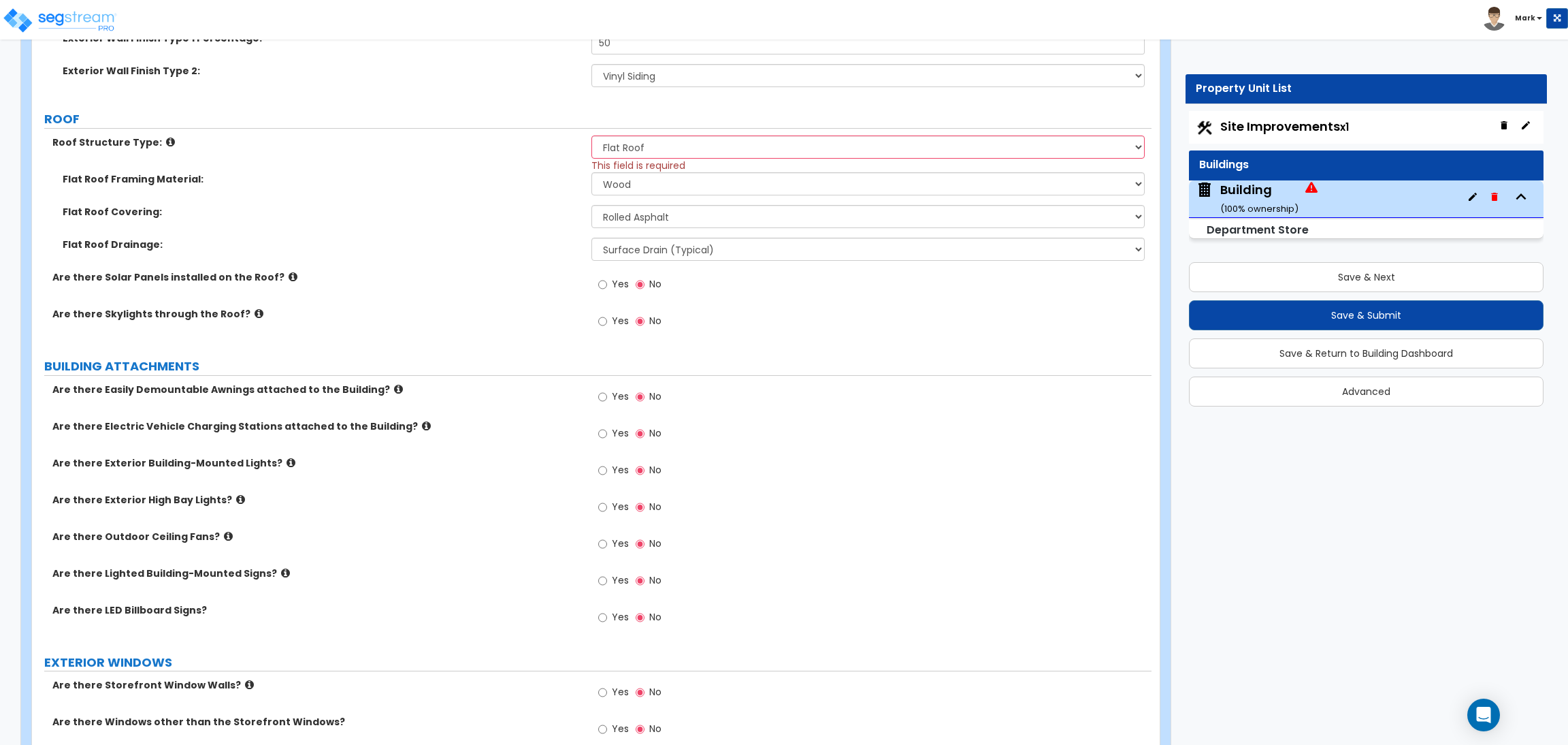
scroll to position [1736, 0]
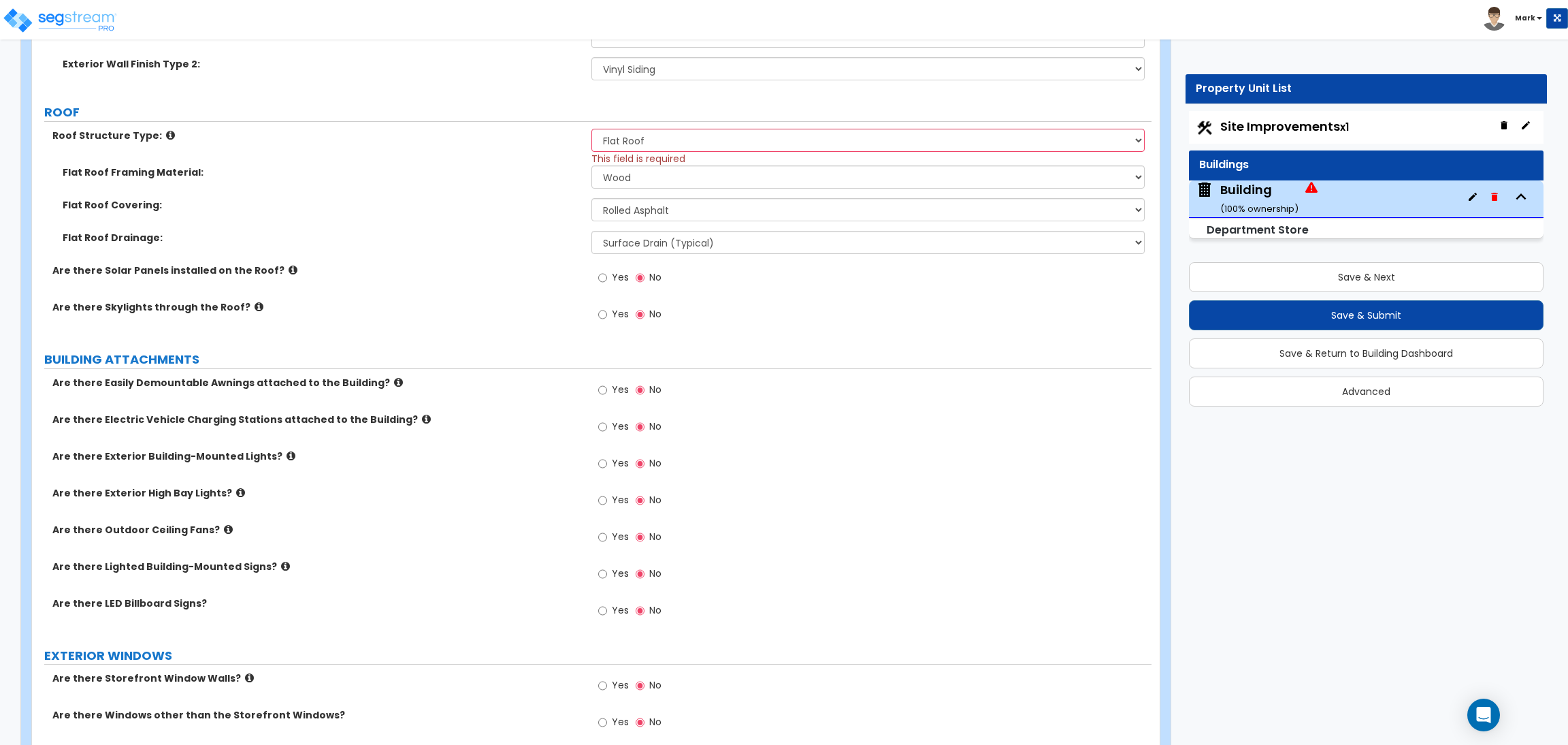
click at [612, 276] on span "Yes" at bounding box center [620, 277] width 17 height 14
click at [607, 276] on input "Yes" at bounding box center [602, 278] width 8 height 15
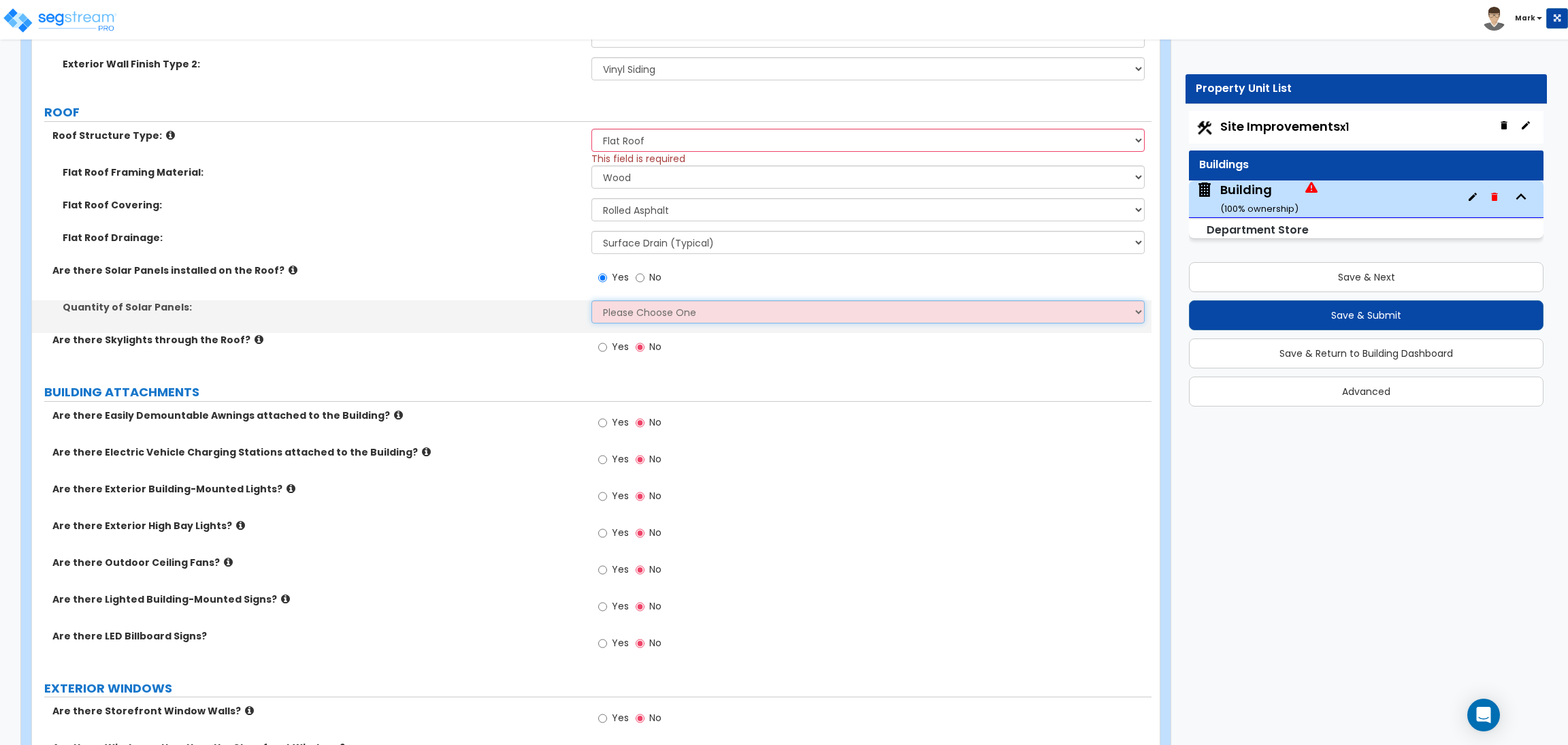
click at [633, 308] on select "Please Choose One Enter the Percentage of Roof Covered by Solar Panels Enter th…" at bounding box center [867, 312] width 553 height 23
click at [591, 300] on select "Please Choose One Enter the Percentage of Roof Covered by Solar Panels Enter th…" at bounding box center [867, 312] width 553 height 23
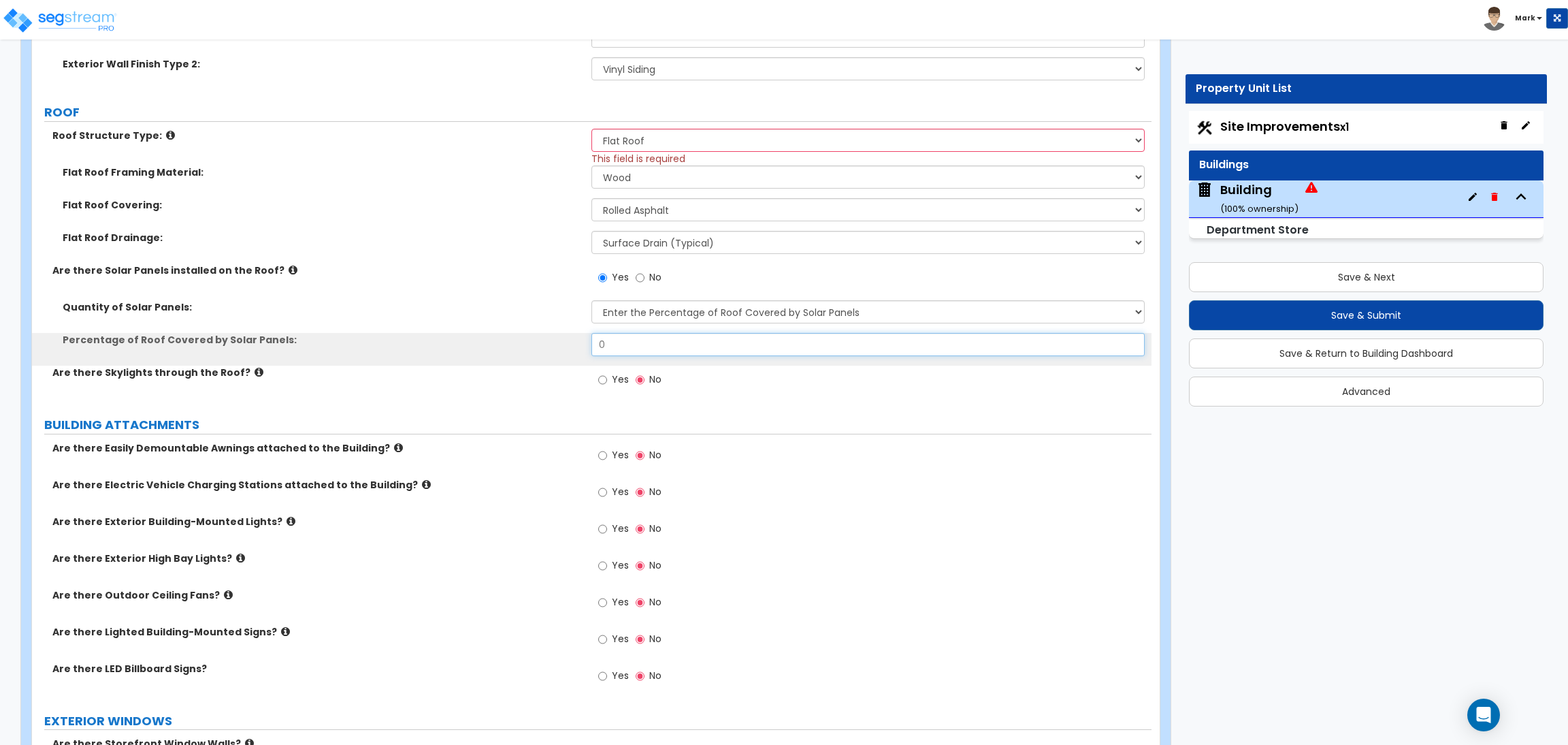
drag, startPoint x: 630, startPoint y: 352, endPoint x: 545, endPoint y: 353, distance: 85.0
click at [569, 353] on div "Percentage of Roof Covered by Solar Panels: 0" at bounding box center [591, 349] width 1119 height 33
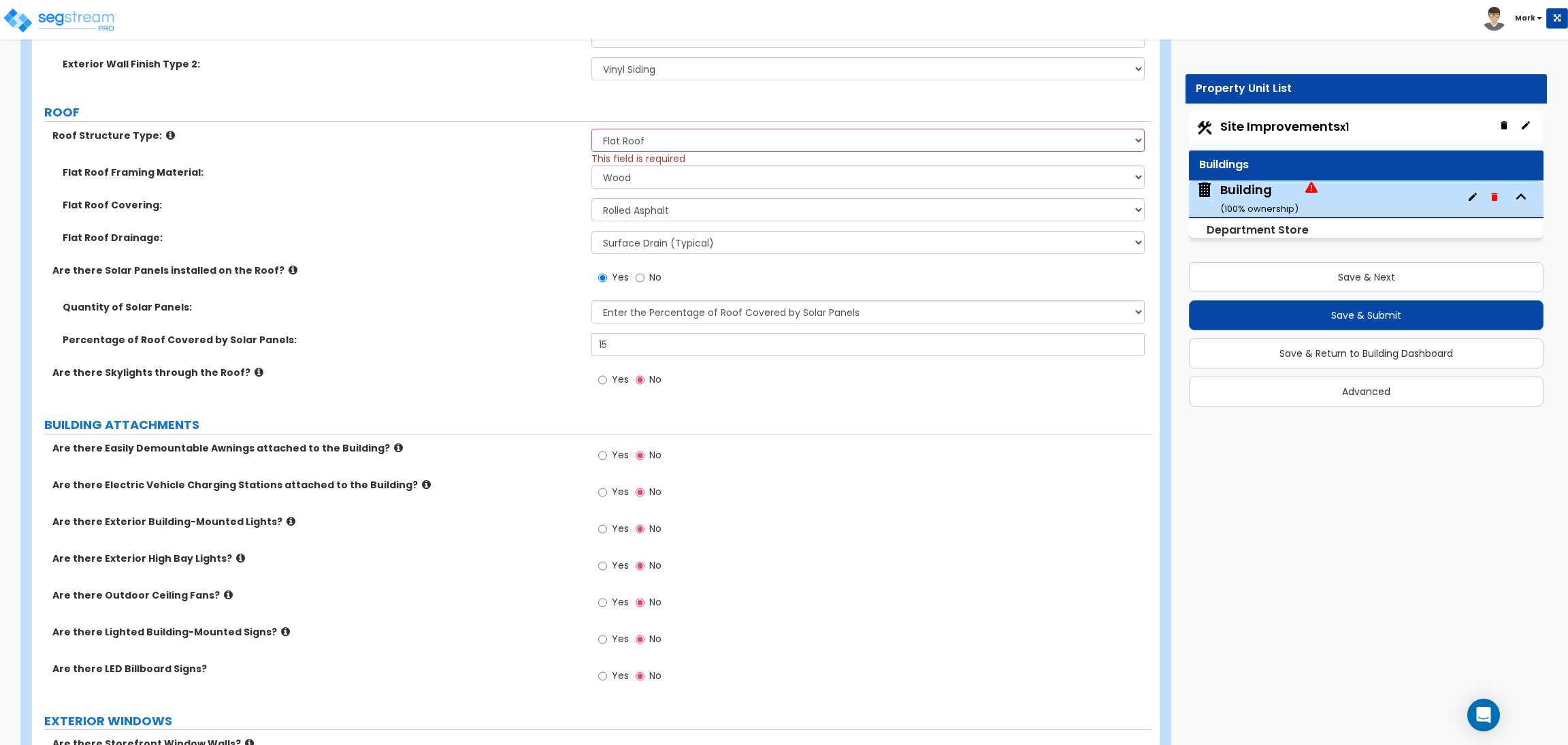
click at [608, 381] on label "Yes" at bounding box center [613, 381] width 31 height 23
click at [607, 381] on input "Yes" at bounding box center [602, 380] width 8 height 15
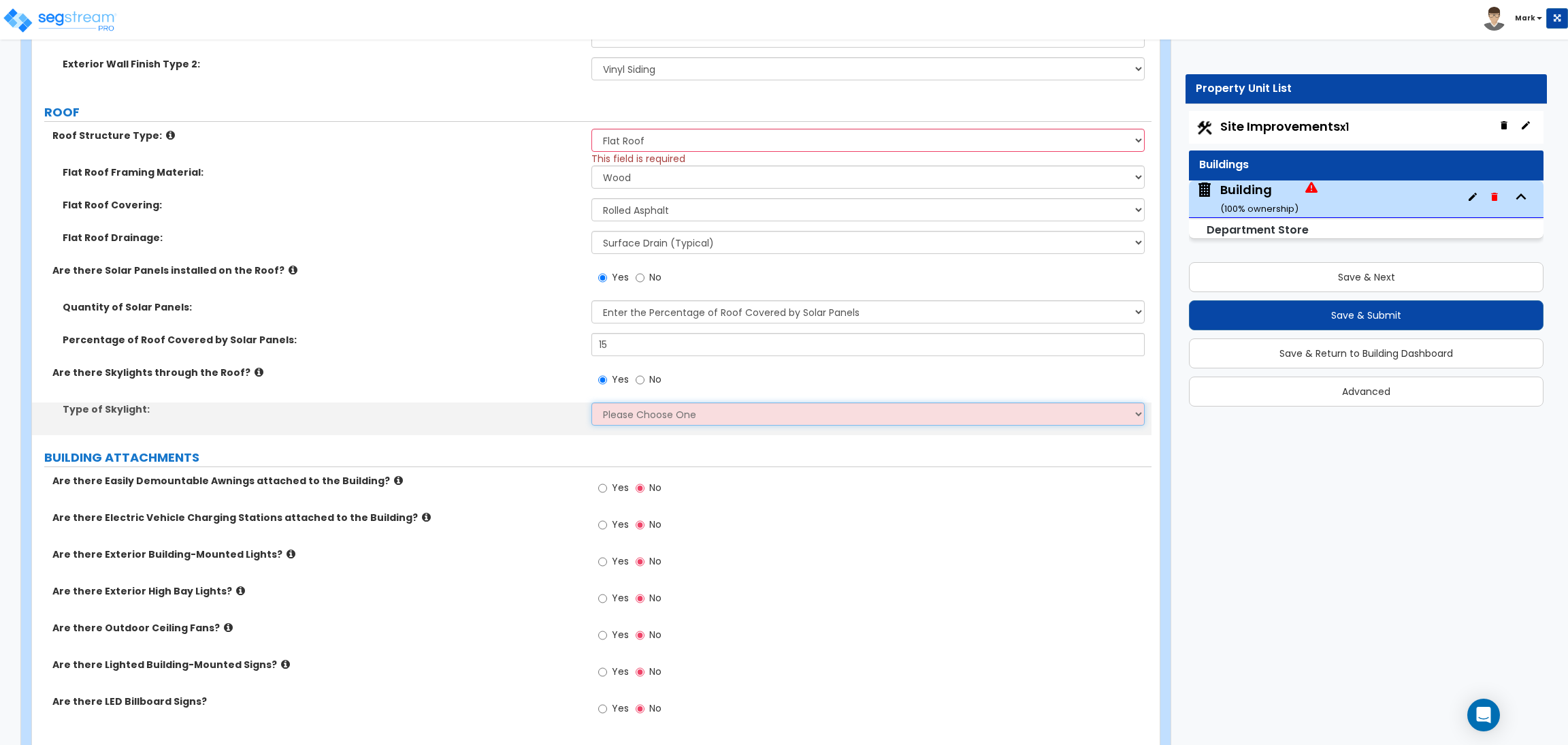
click at [631, 413] on select "Please Choose One Sandwich Panels Fixed Rectangular Glass Barrel Vault Dome Squ…" at bounding box center [867, 414] width 553 height 23
click at [591, 403] on select "Please Choose One Sandwich Panels Fixed Rectangular Glass Barrel Vault Dome Squ…" at bounding box center [867, 414] width 553 height 23
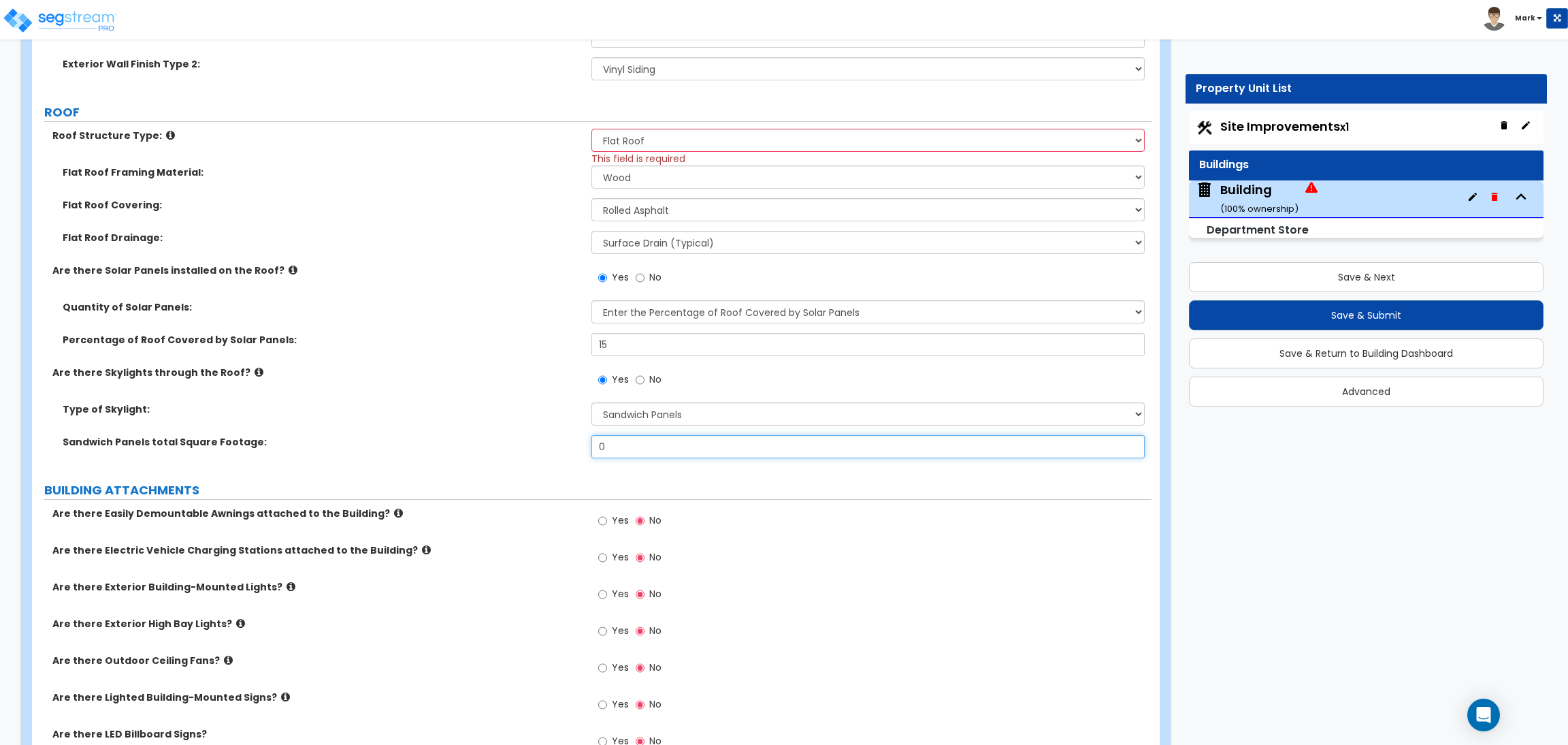
drag, startPoint x: 626, startPoint y: 438, endPoint x: 538, endPoint y: 448, distance: 88.6
click at [557, 448] on div "Sandwich Panels total Square Footage: 0" at bounding box center [591, 451] width 1119 height 33
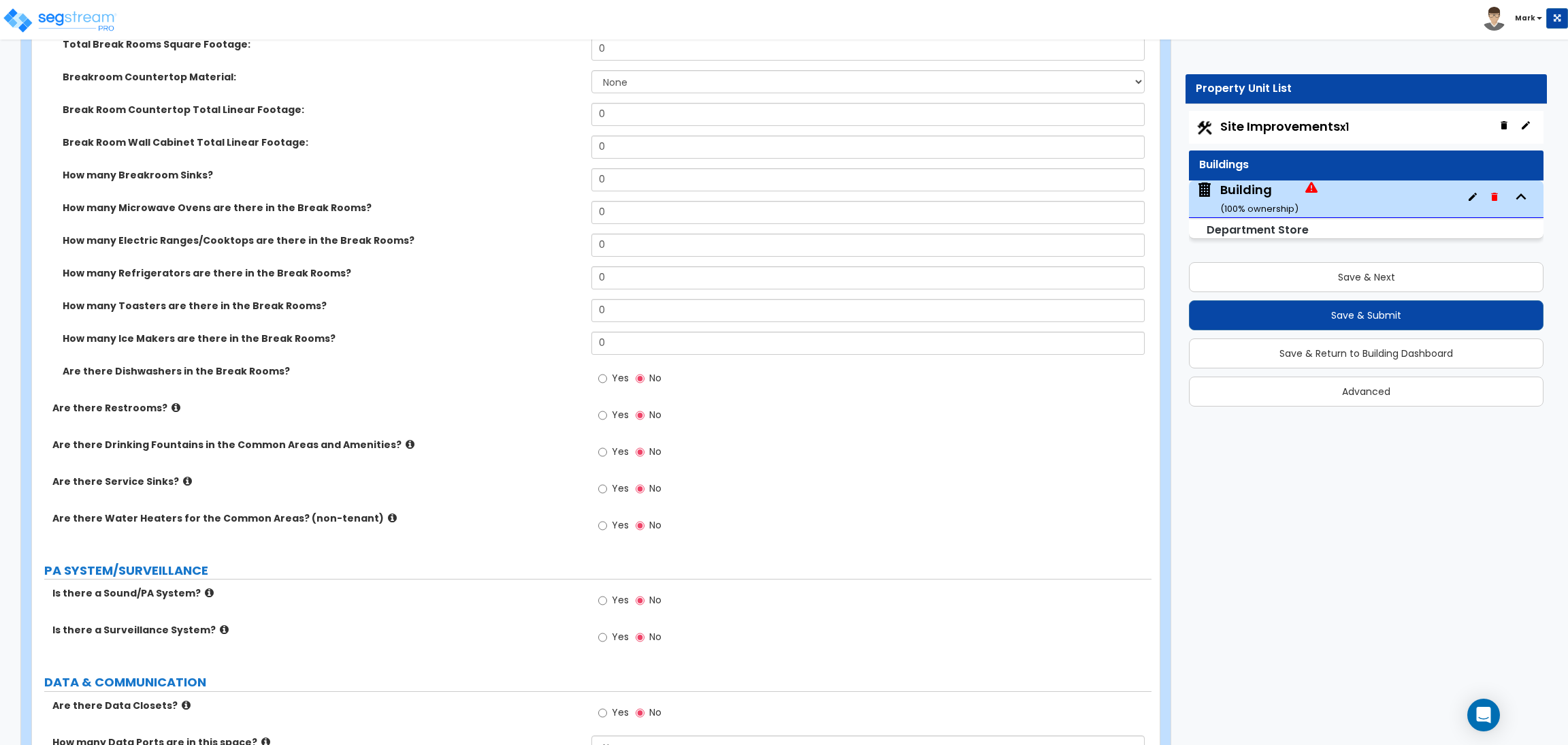
scroll to position [3267, 0]
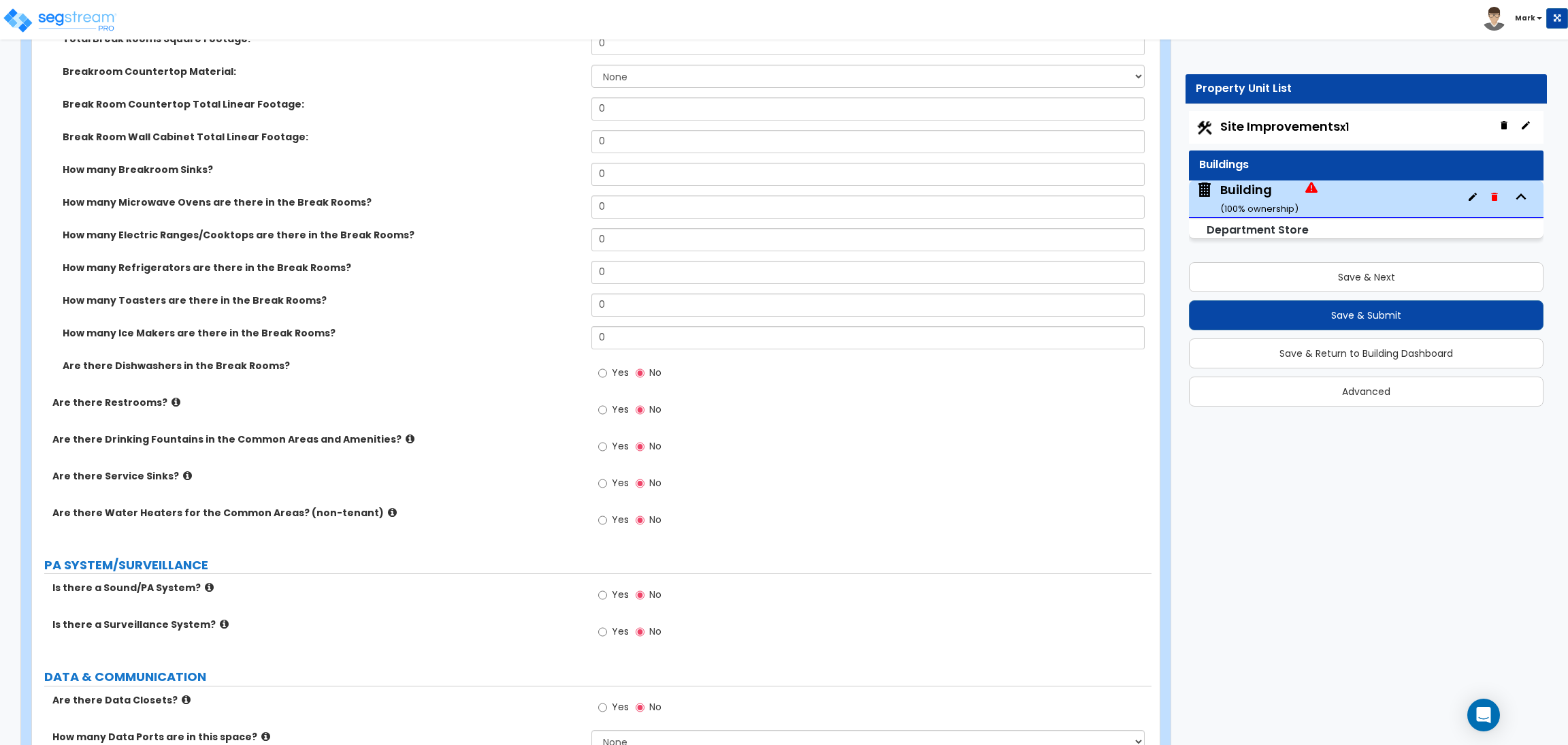
click at [388, 510] on icon at bounding box center [392, 512] width 8 height 10
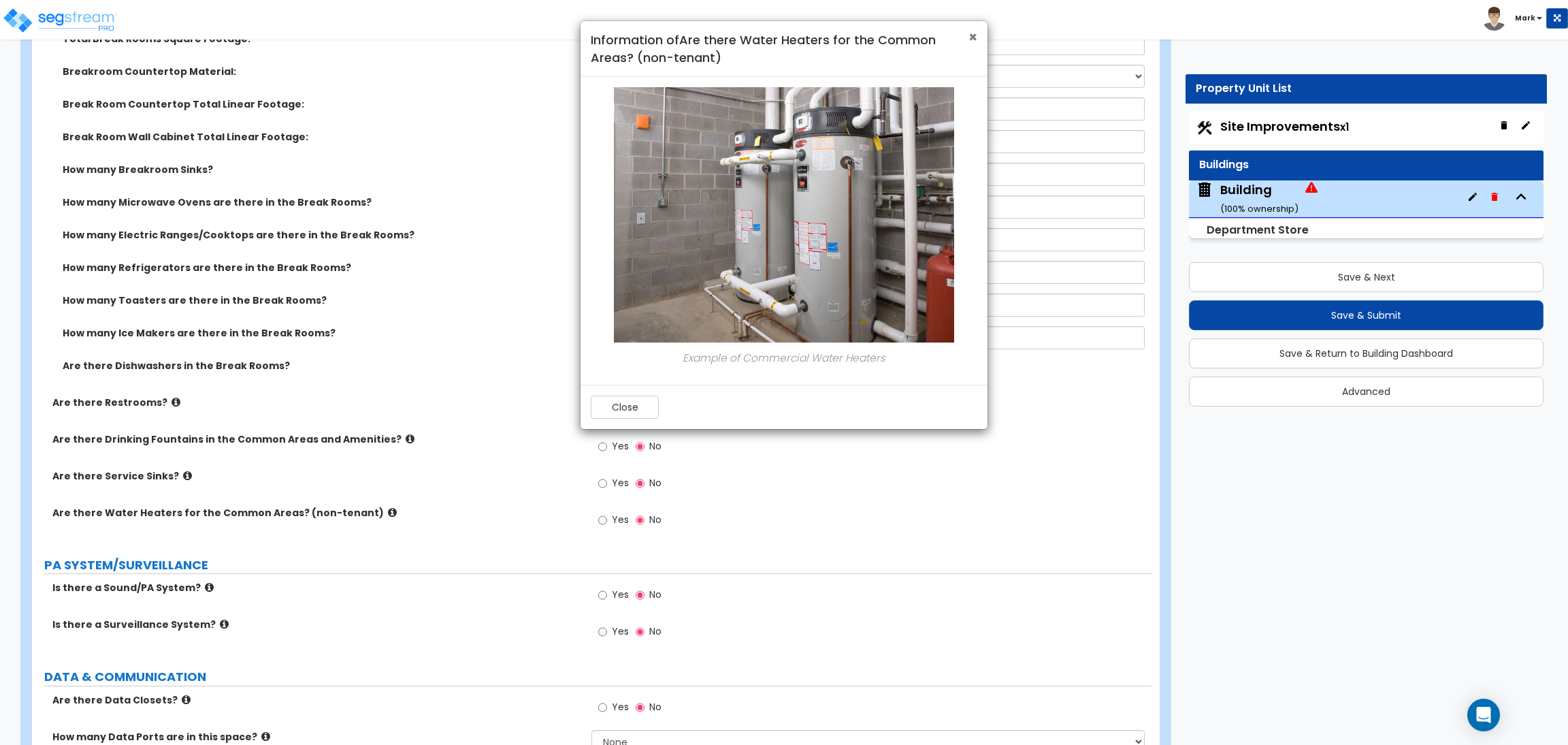
click at [977, 34] on span "×" at bounding box center [972, 37] width 8 height 20
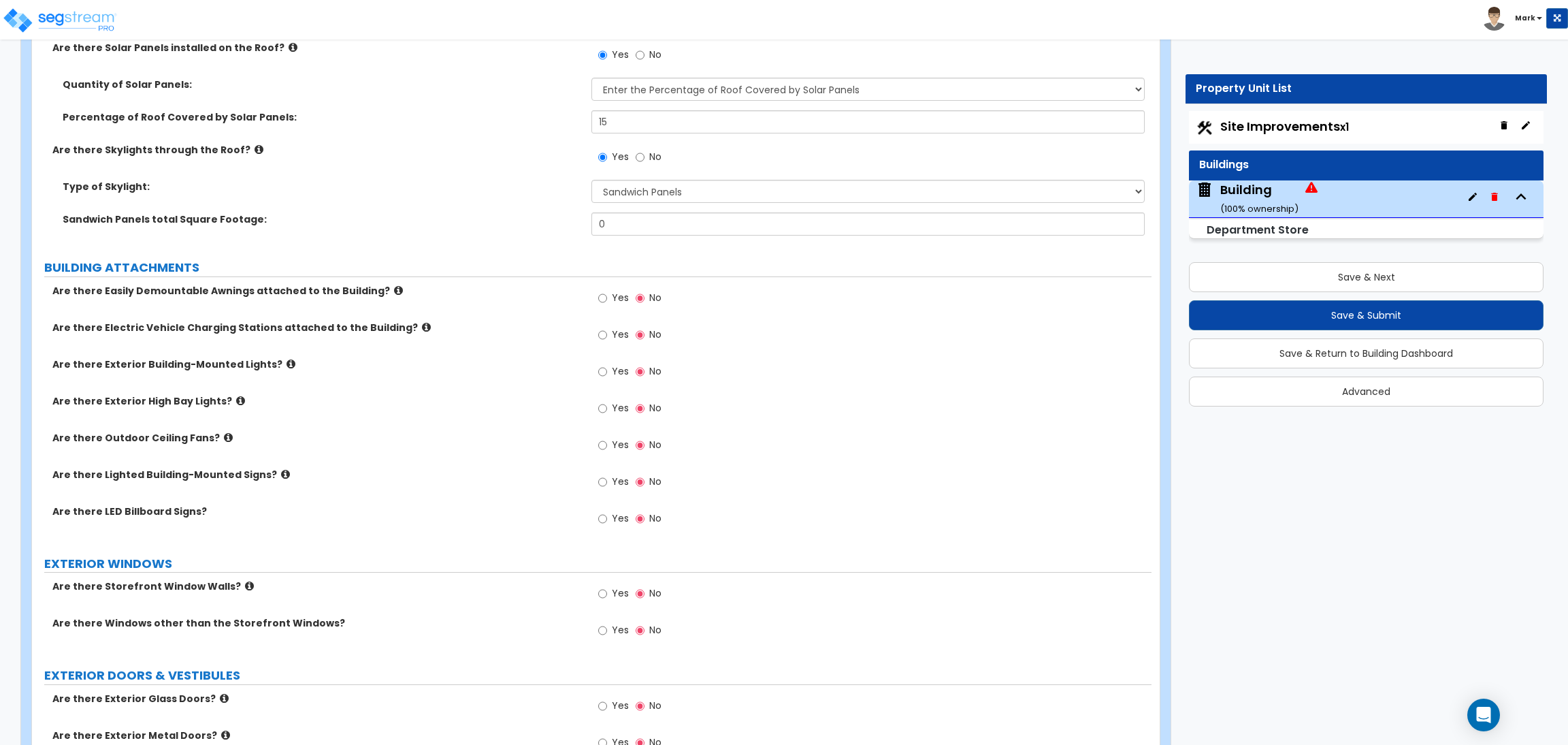
scroll to position [1736, 0]
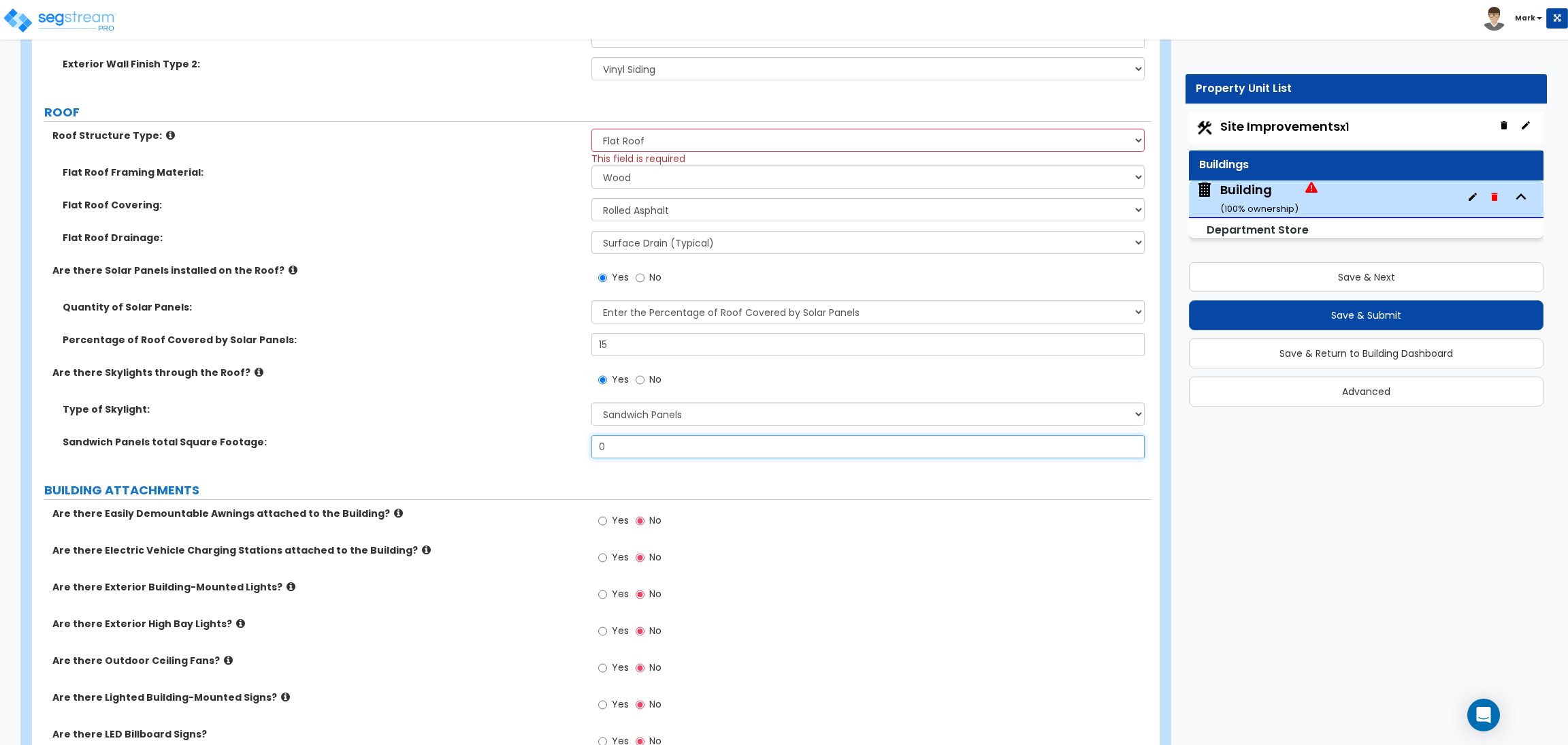
drag, startPoint x: 620, startPoint y: 451, endPoint x: 532, endPoint y: 459, distance: 88.4
click at [545, 459] on div "Sandwich Panels total Square Footage: 0" at bounding box center [591, 451] width 1119 height 33
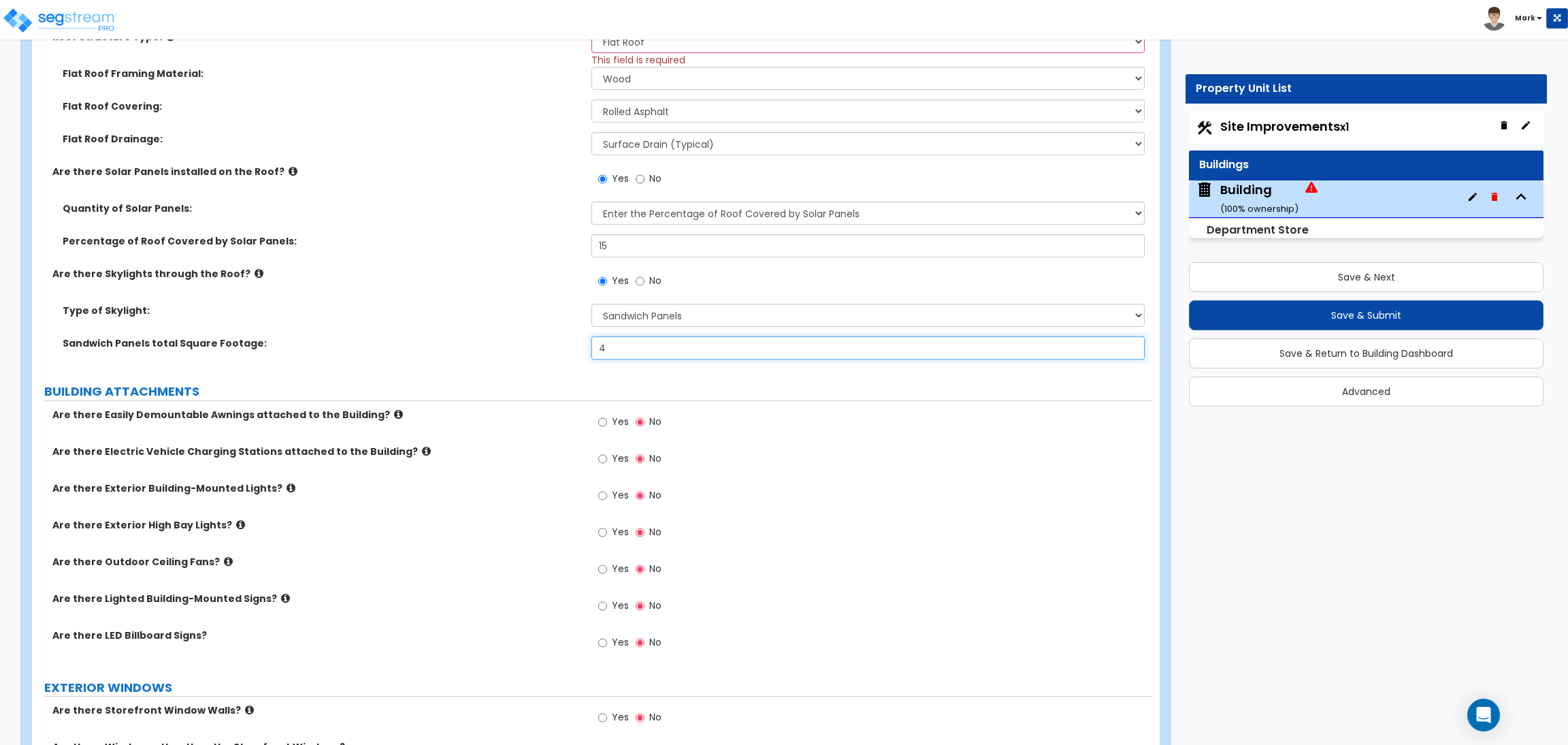
scroll to position [1837, 0]
drag, startPoint x: 626, startPoint y: 351, endPoint x: 541, endPoint y: 360, distance: 85.5
click at [541, 360] on div "Sandwich Panels total Square Footage: 4" at bounding box center [591, 349] width 1119 height 33
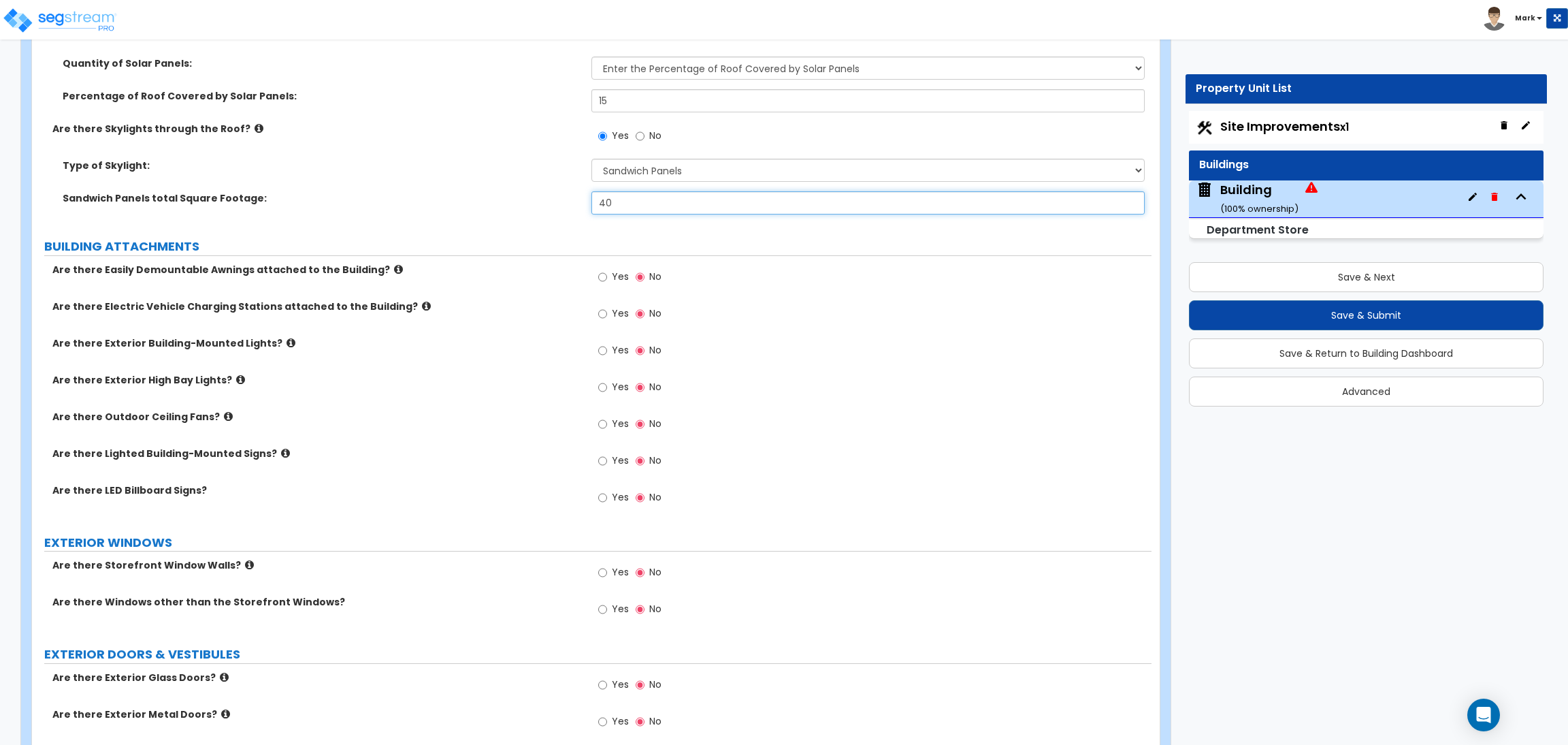
scroll to position [2041, 0]
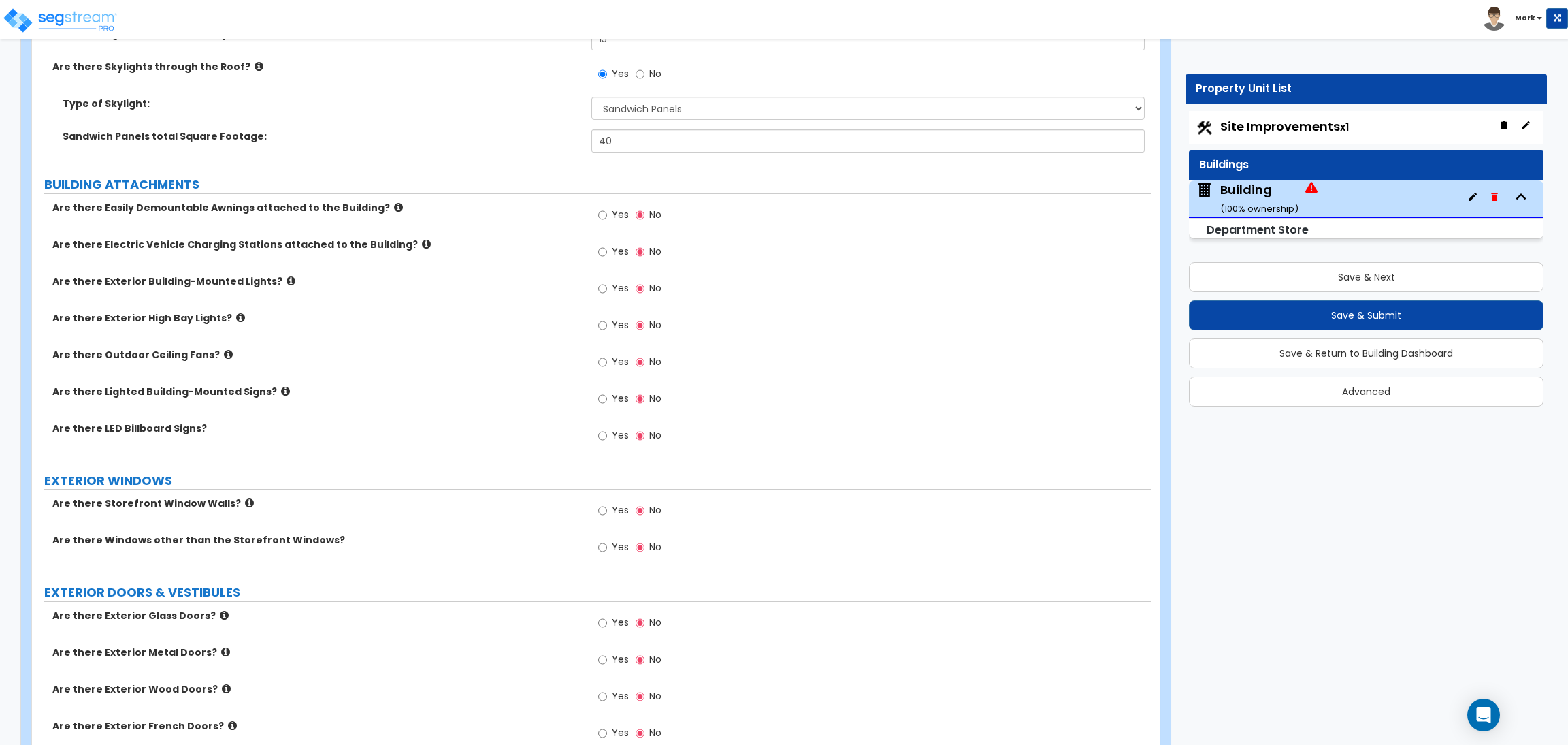
click at [607, 220] on label "Yes" at bounding box center [613, 216] width 31 height 23
click at [607, 220] on input "Yes" at bounding box center [602, 215] width 8 height 15
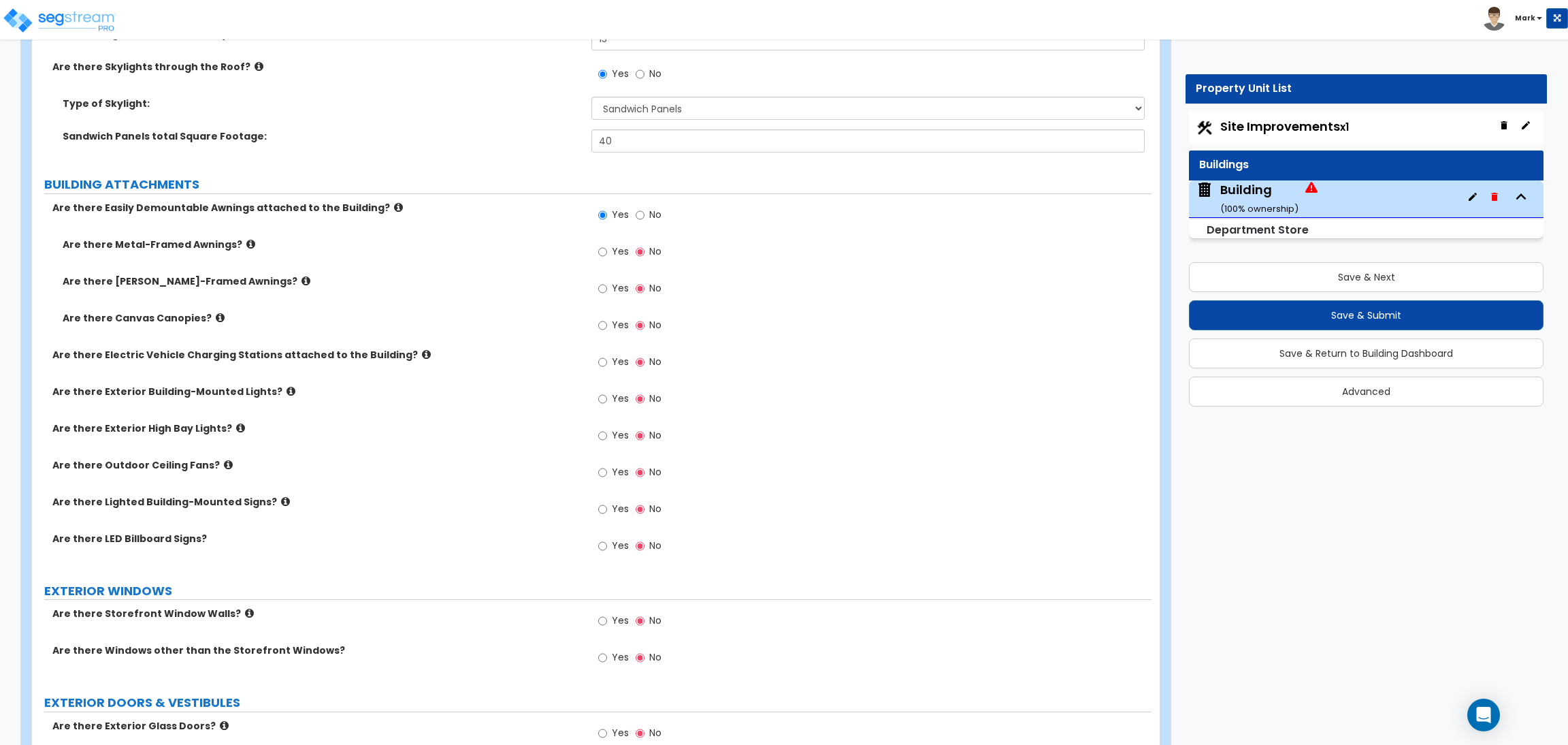
click at [621, 255] on span "Yes" at bounding box center [620, 251] width 17 height 14
click at [607, 255] on input "Yes" at bounding box center [602, 252] width 8 height 15
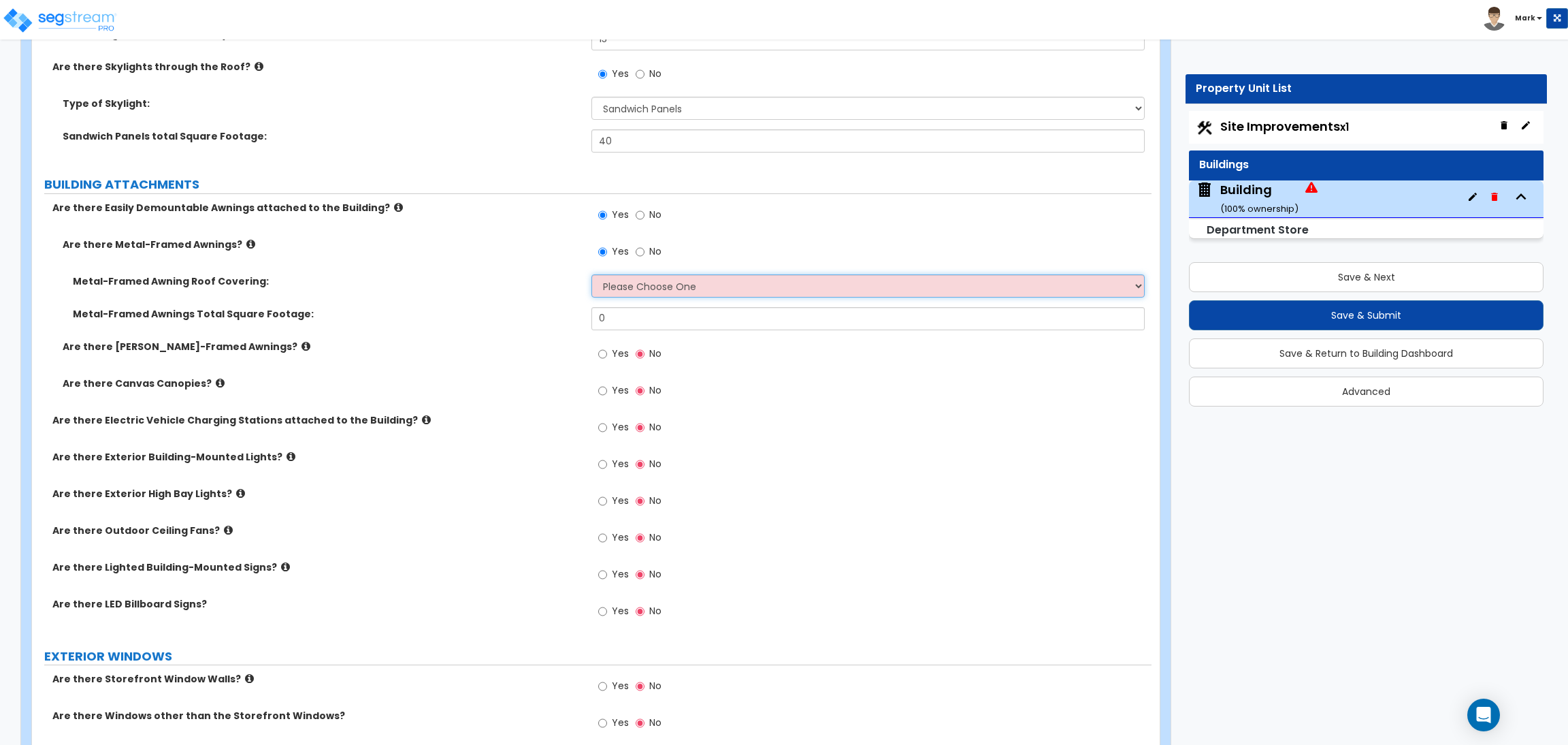
click at [670, 282] on select "Please Choose One Plastic Metal Glass" at bounding box center [867, 285] width 553 height 23
click at [591, 274] on select "Please Choose One Plastic Metal Glass" at bounding box center [867, 285] width 553 height 23
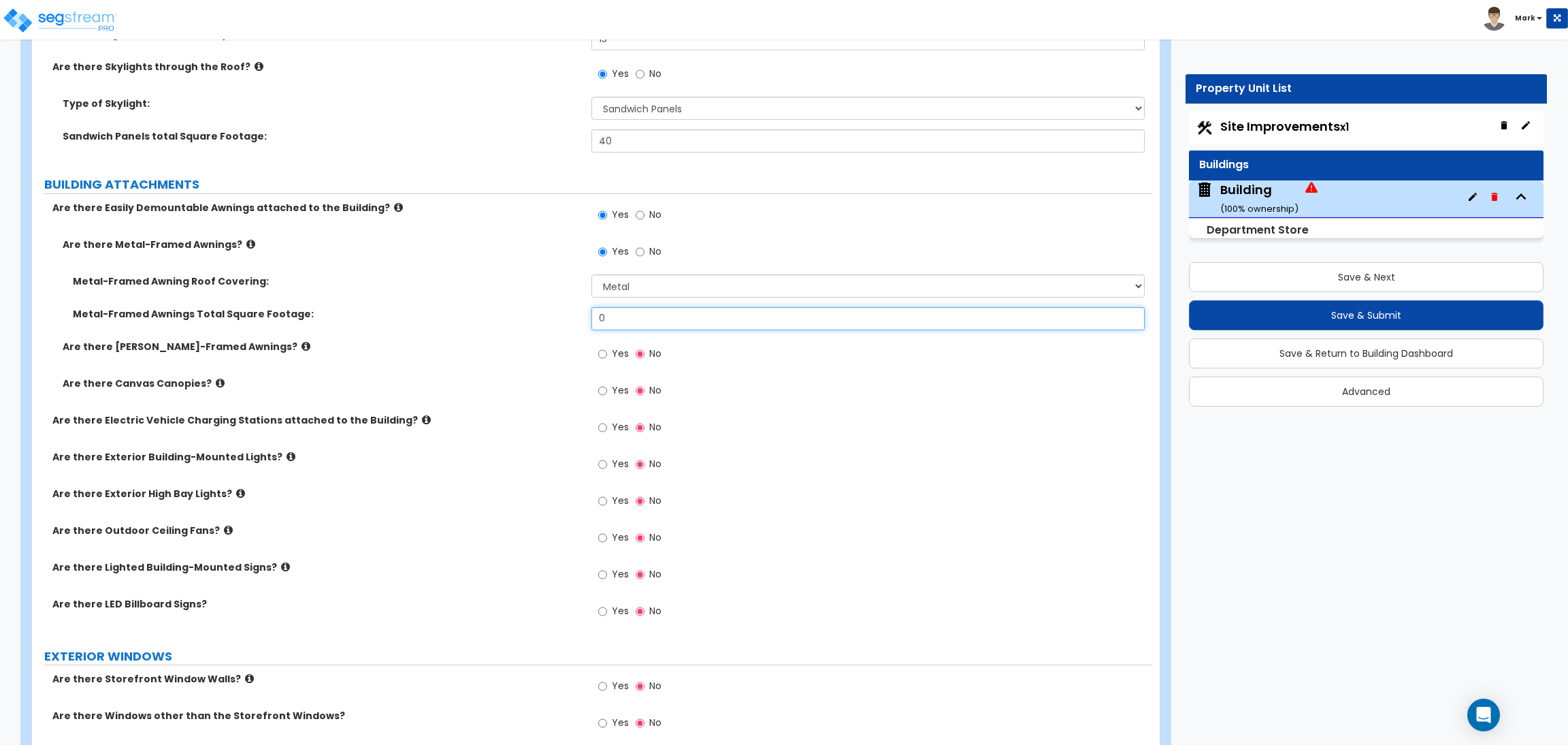
drag, startPoint x: 613, startPoint y: 314, endPoint x: 528, endPoint y: 322, distance: 85.4
click at [528, 322] on div "Metal-Framed Awnings Total Square Footage: 0" at bounding box center [591, 323] width 1119 height 33
click at [605, 357] on input "Yes" at bounding box center [602, 354] width 8 height 15
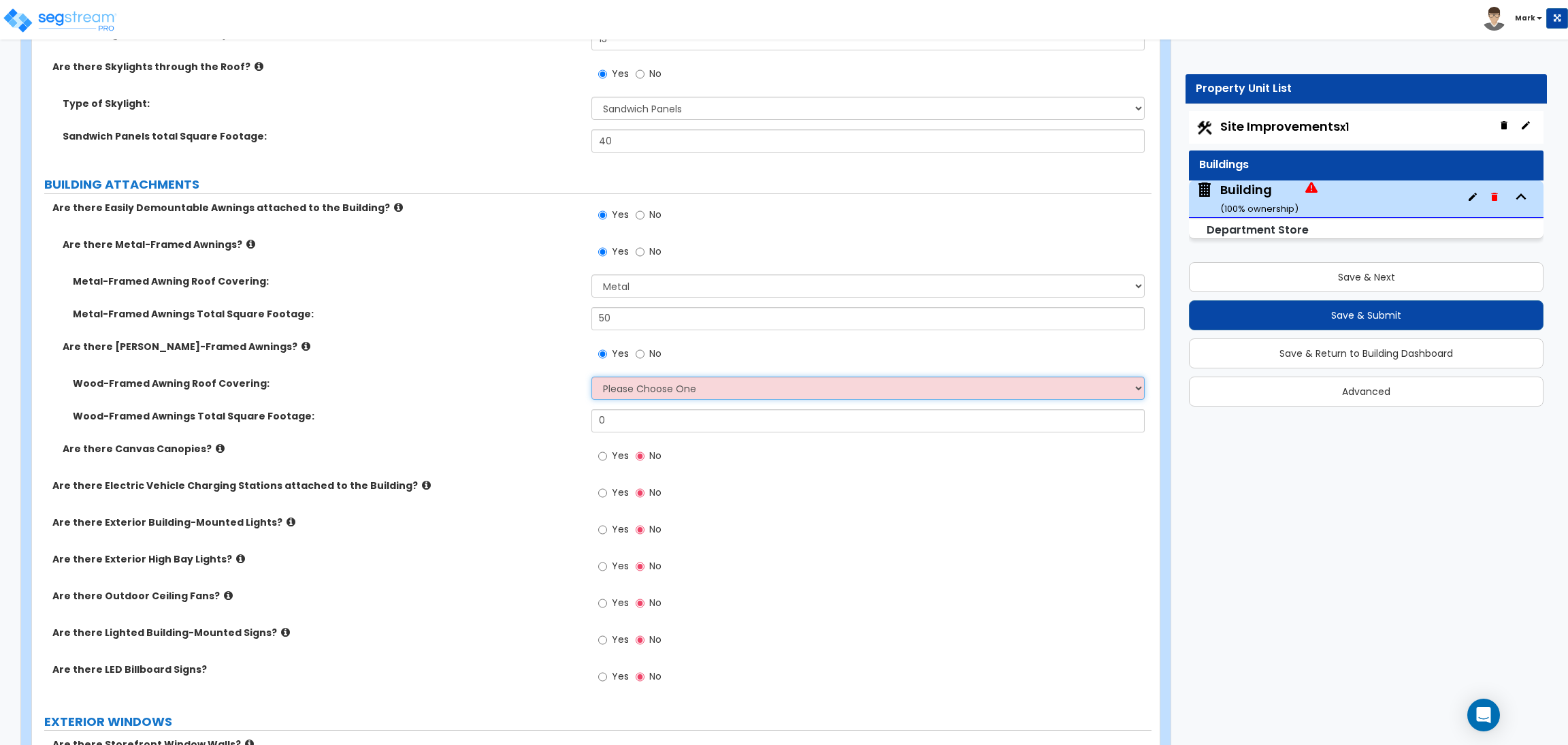
click at [642, 397] on select "Please Choose One Asphalt Shingle Clay Tile Wood Shingle Metal Shingle Standing…" at bounding box center [867, 387] width 553 height 23
click at [591, 376] on select "Please Choose One Asphalt Shingle Clay Tile Wood Shingle Metal Shingle Standing…" at bounding box center [867, 387] width 553 height 23
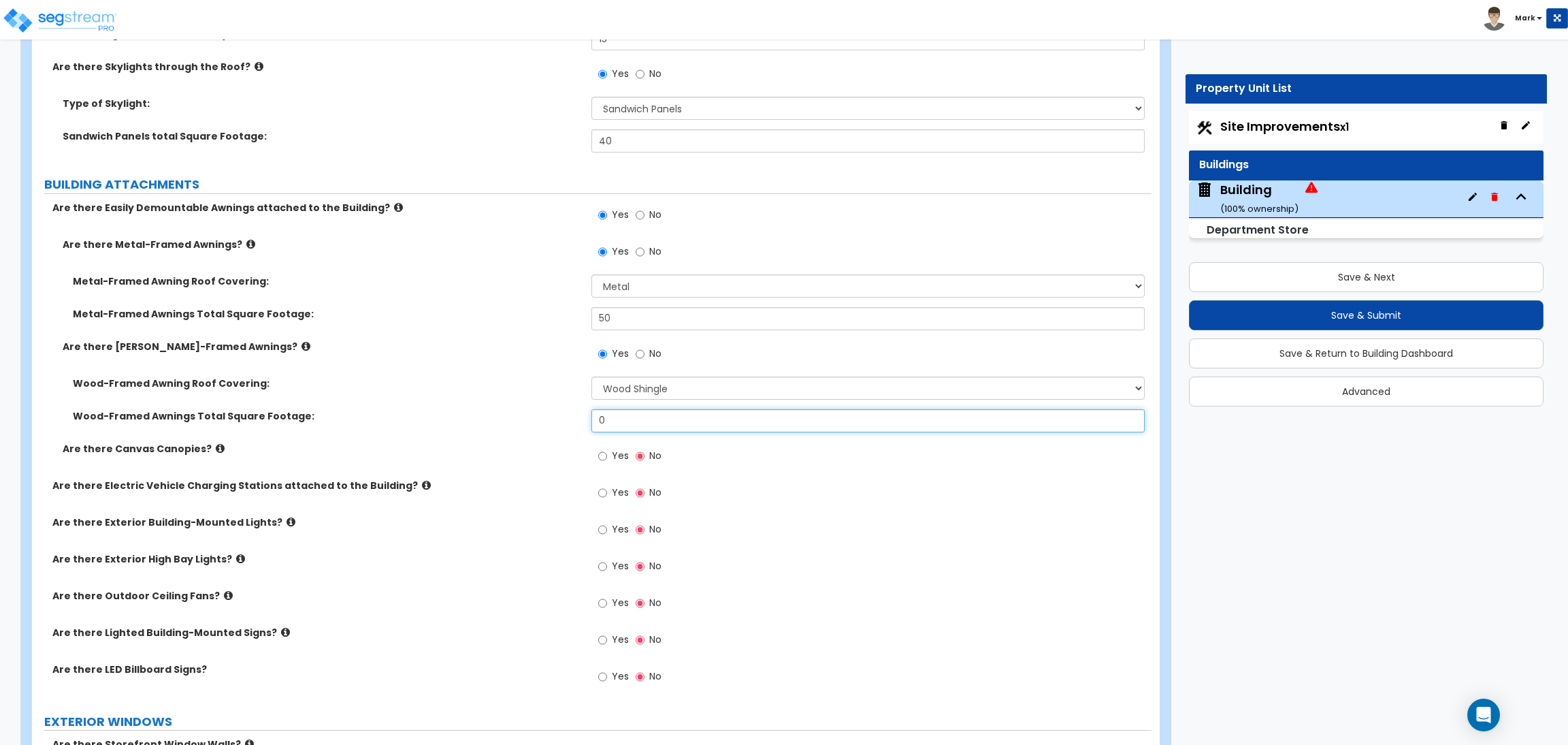
drag, startPoint x: 618, startPoint y: 420, endPoint x: 583, endPoint y: 427, distance: 35.7
click at [583, 427] on div "Wood-Framed Awnings Total Square Footage: 0" at bounding box center [591, 425] width 1119 height 33
click at [301, 341] on icon at bounding box center [305, 345] width 8 height 10
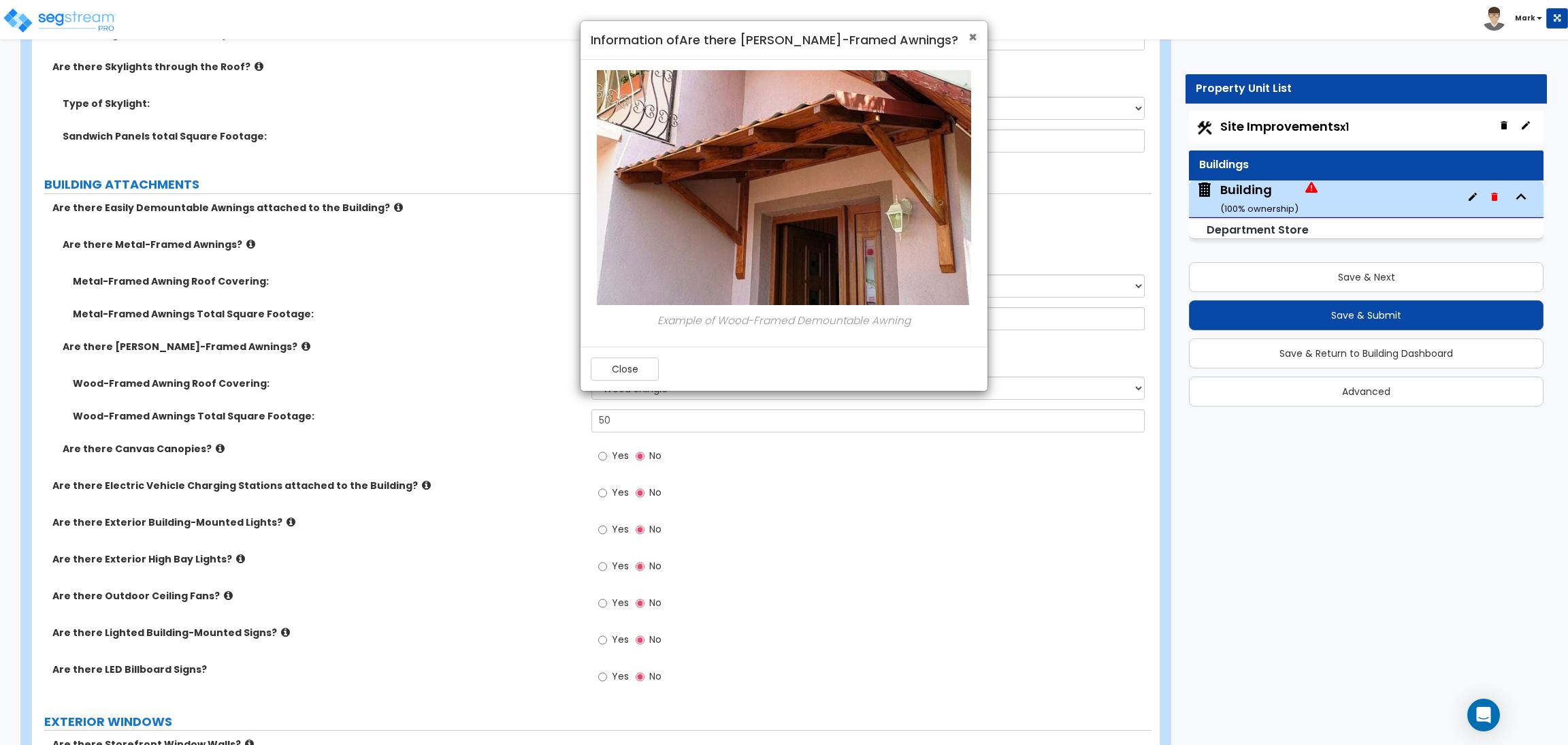
click at [974, 35] on span "×" at bounding box center [972, 37] width 8 height 20
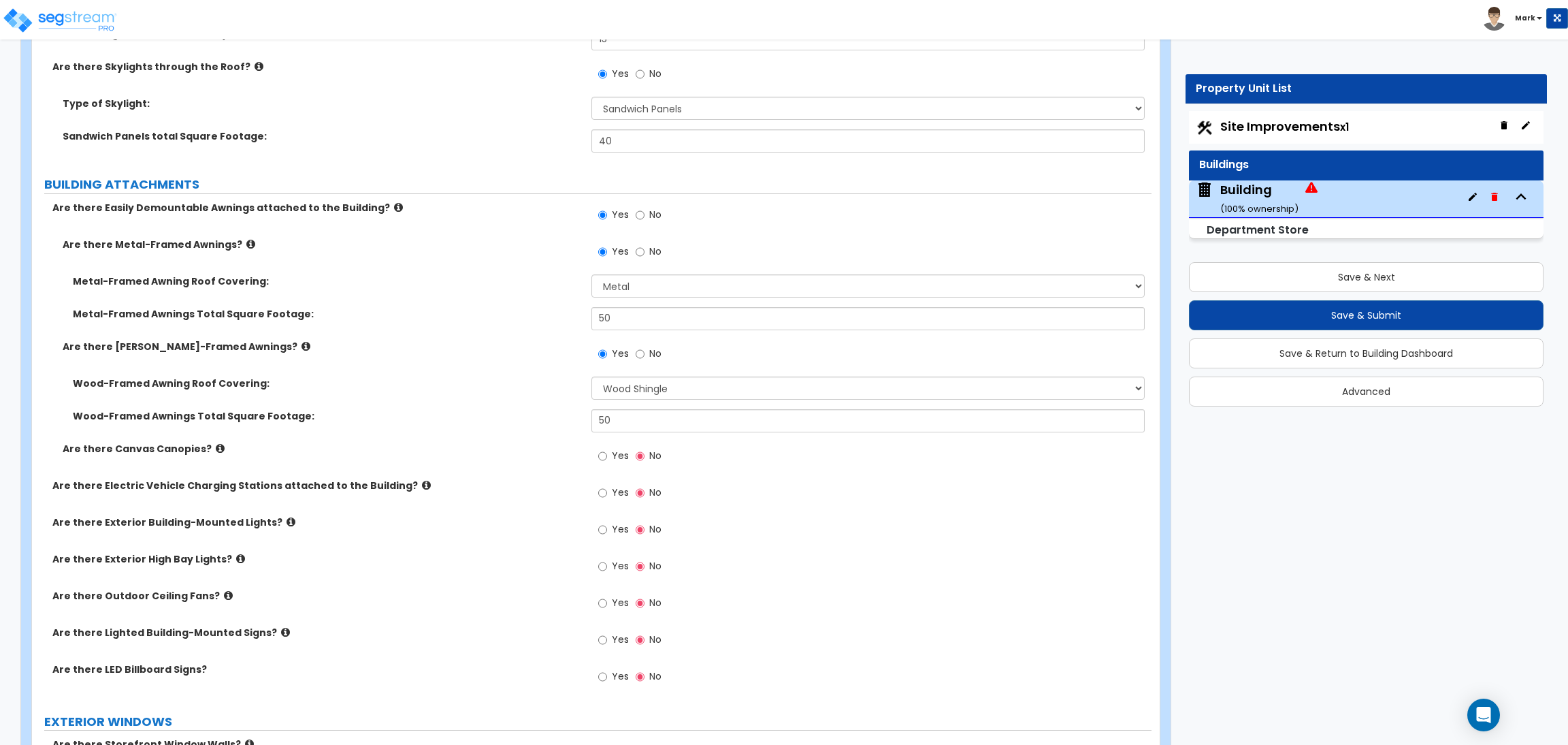
click at [394, 205] on icon at bounding box center [398, 207] width 8 height 10
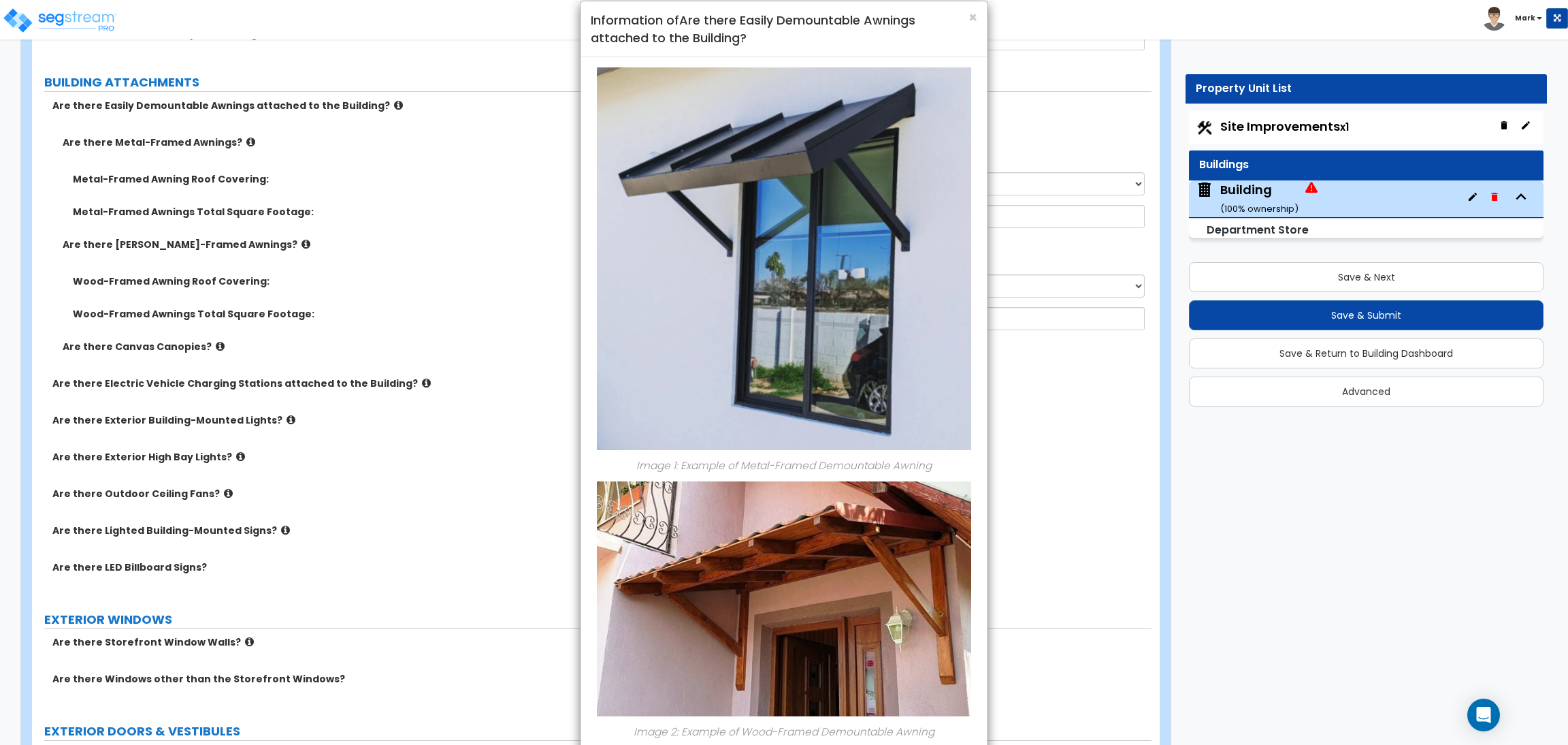
scroll to position [0, 0]
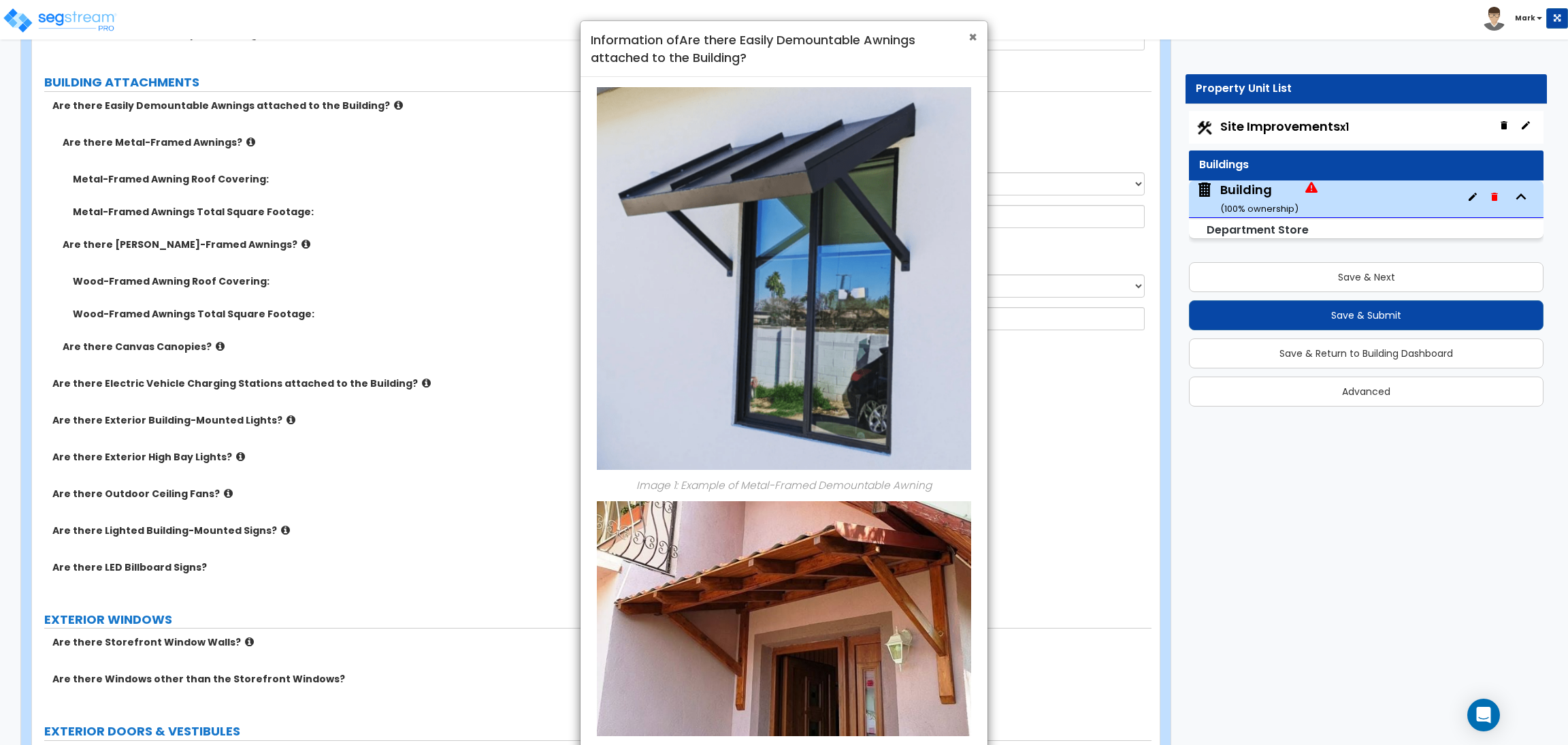
click at [968, 34] on span "×" at bounding box center [972, 37] width 8 height 20
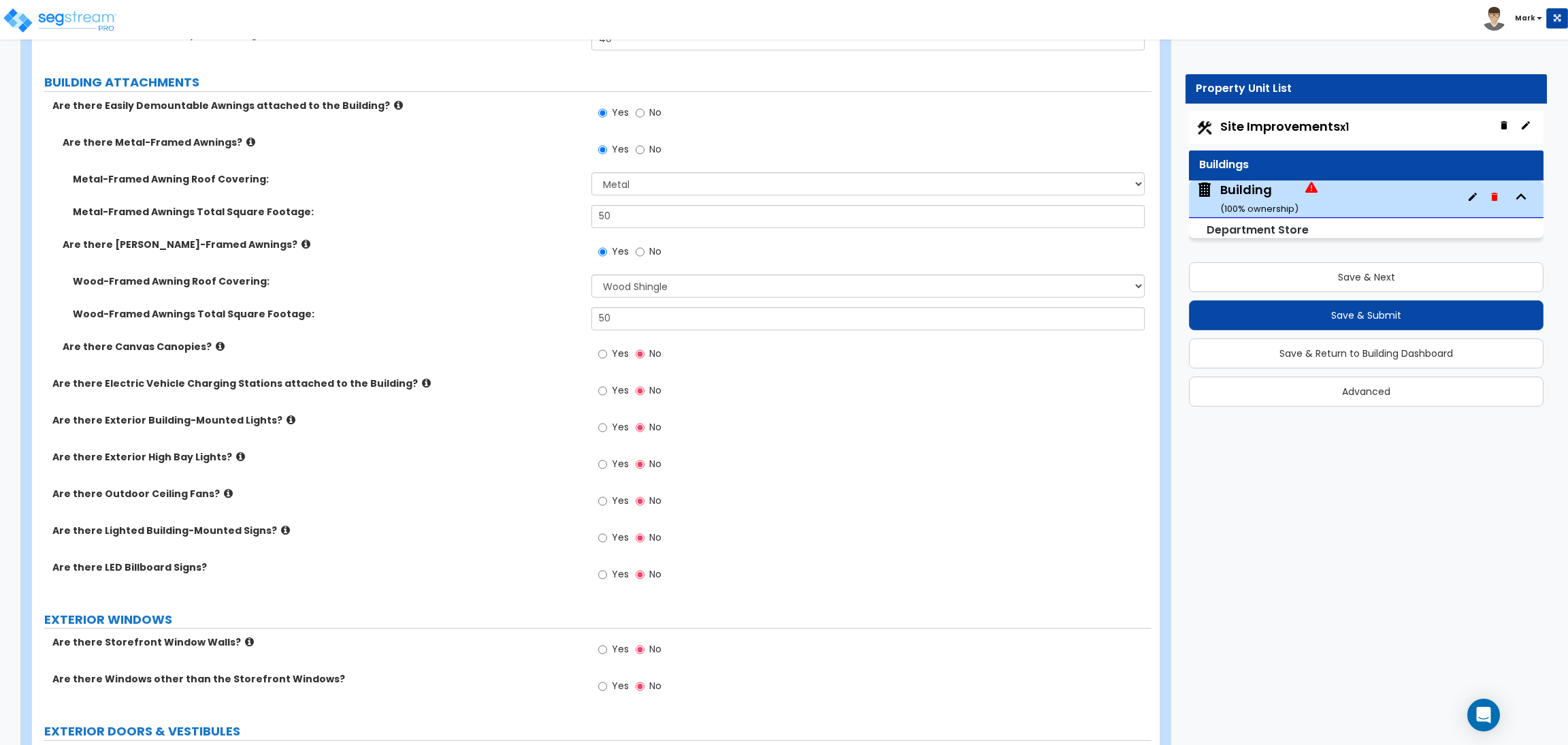
click at [613, 358] on span "Yes" at bounding box center [620, 353] width 17 height 14
click at [607, 358] on input "Yes" at bounding box center [602, 354] width 8 height 15
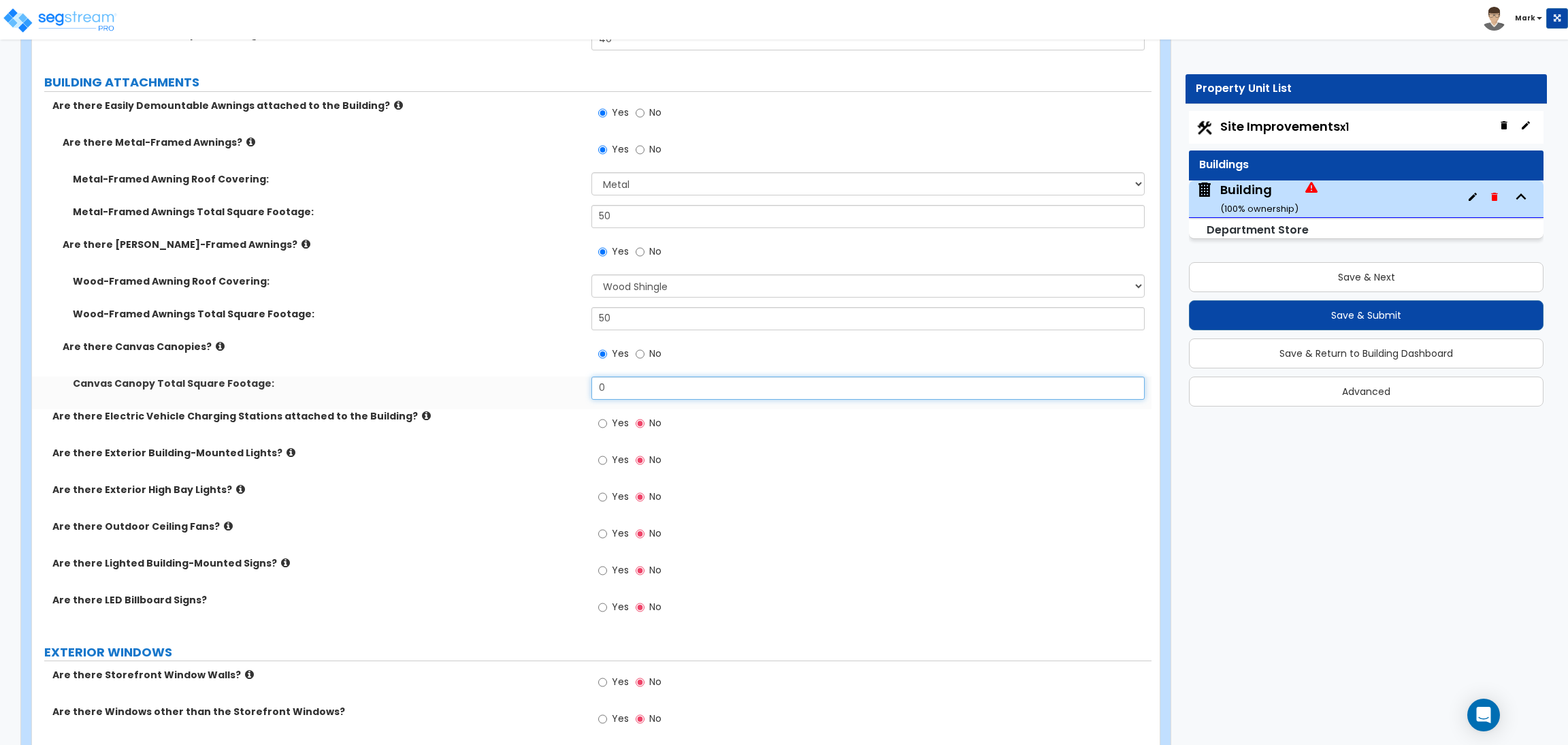
drag, startPoint x: 631, startPoint y: 382, endPoint x: 558, endPoint y: 404, distance: 76.2
click at [558, 403] on div "Canvas Canopy Total Square Footage: 0" at bounding box center [591, 392] width 1119 height 33
click at [216, 351] on icon at bounding box center [220, 345] width 8 height 10
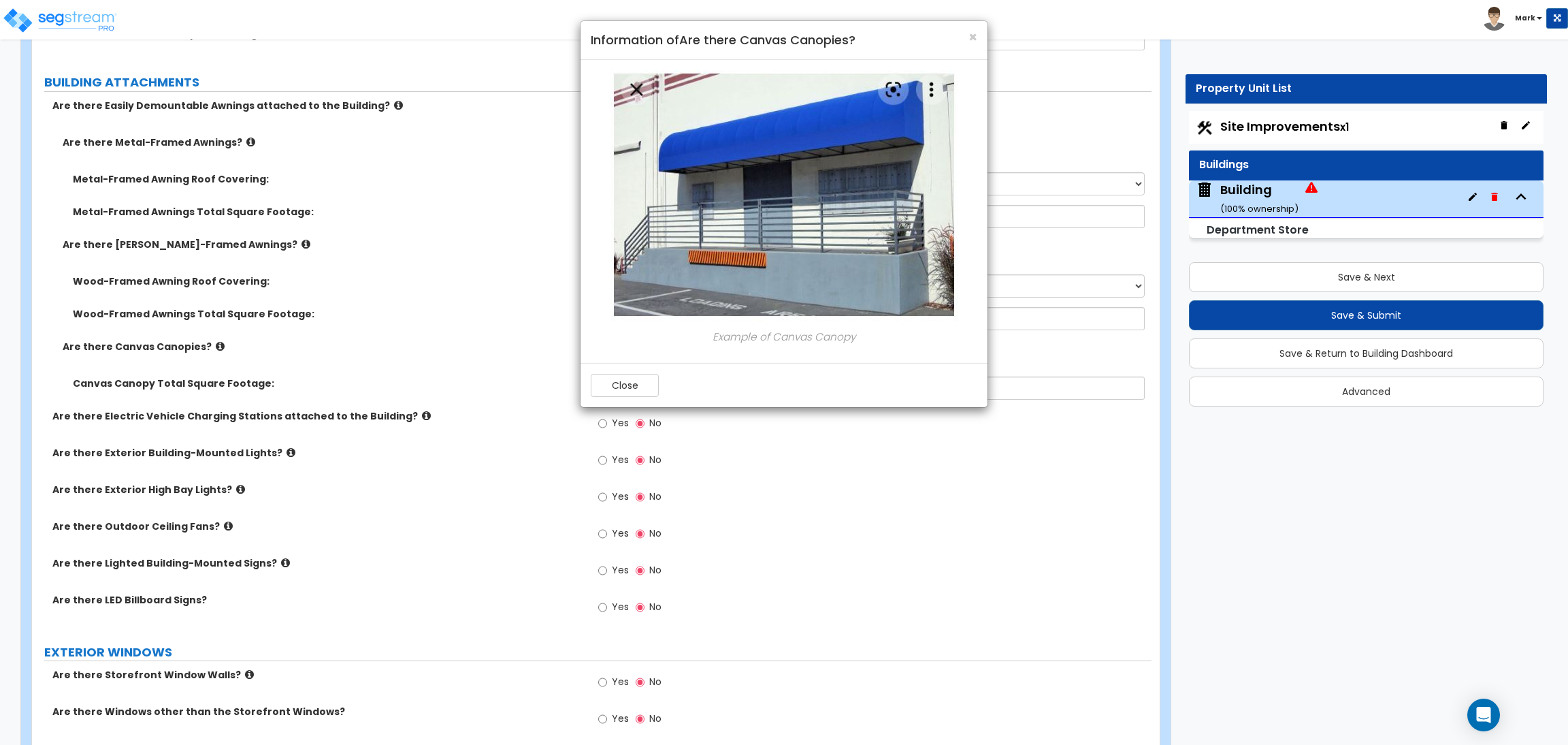
click at [980, 37] on div "× Information of Are there Canvas Canopies?" at bounding box center [783, 40] width 407 height 38
click at [977, 37] on span "×" at bounding box center [972, 37] width 8 height 20
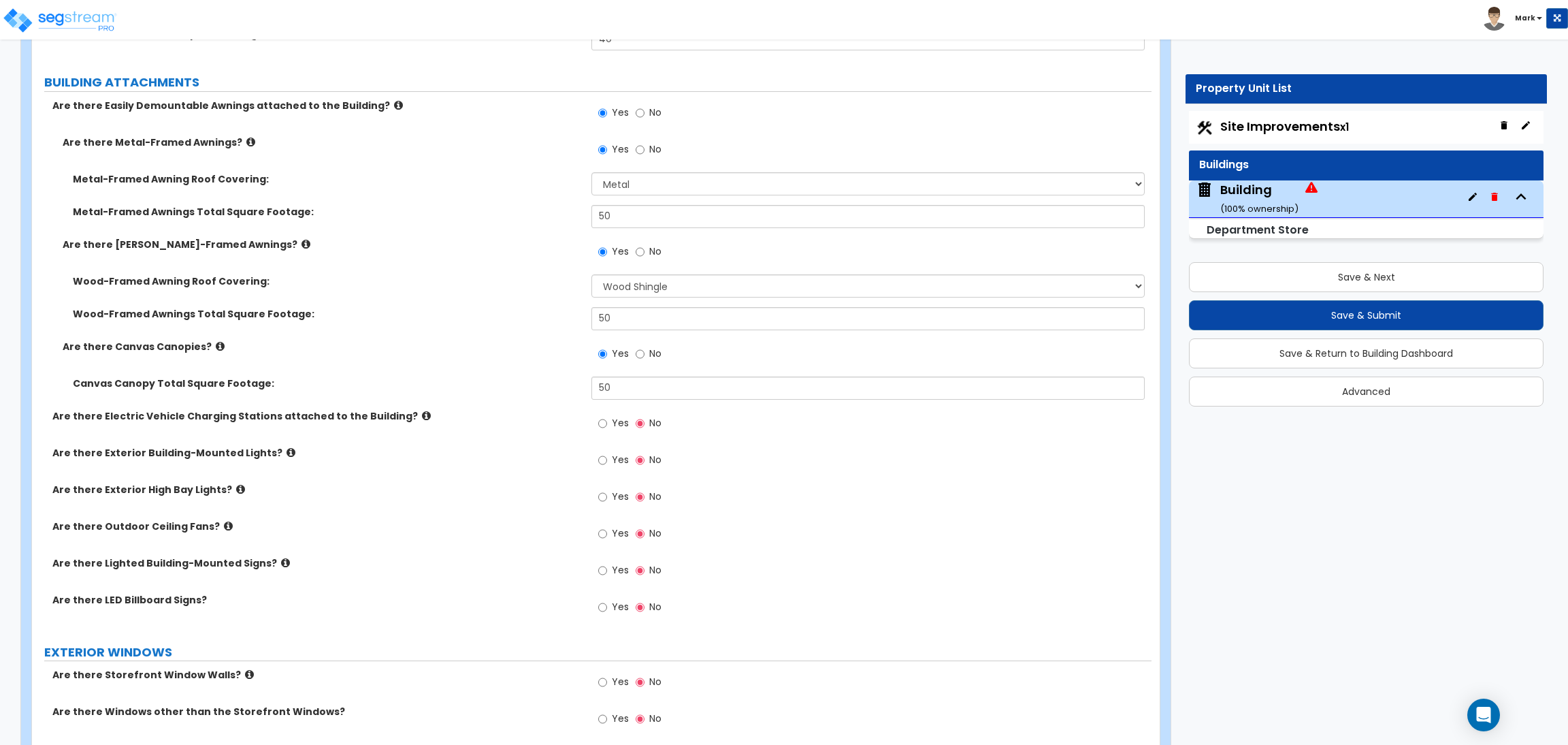
click at [246, 137] on icon at bounding box center [250, 141] width 8 height 10
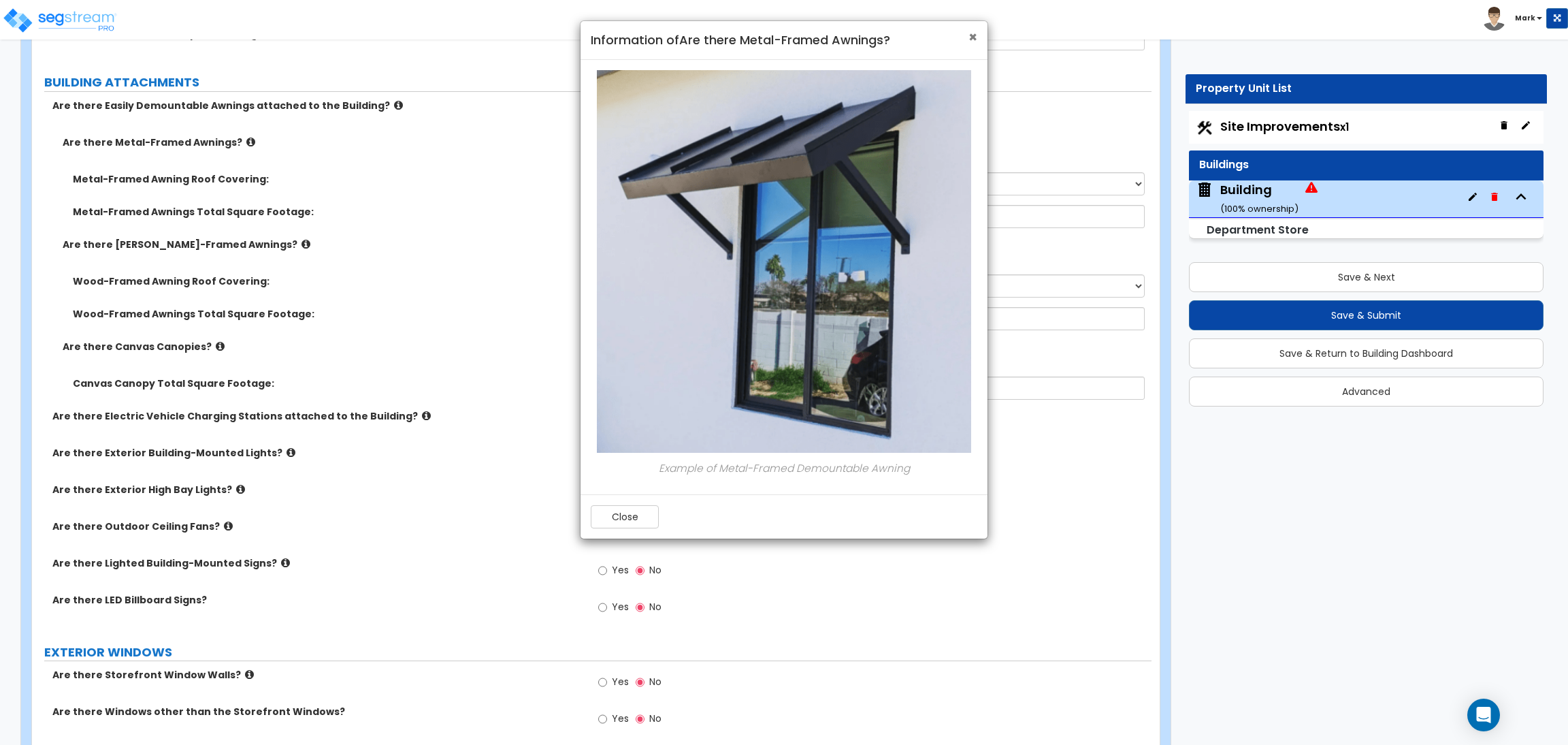
click at [970, 33] on span "×" at bounding box center [972, 37] width 8 height 20
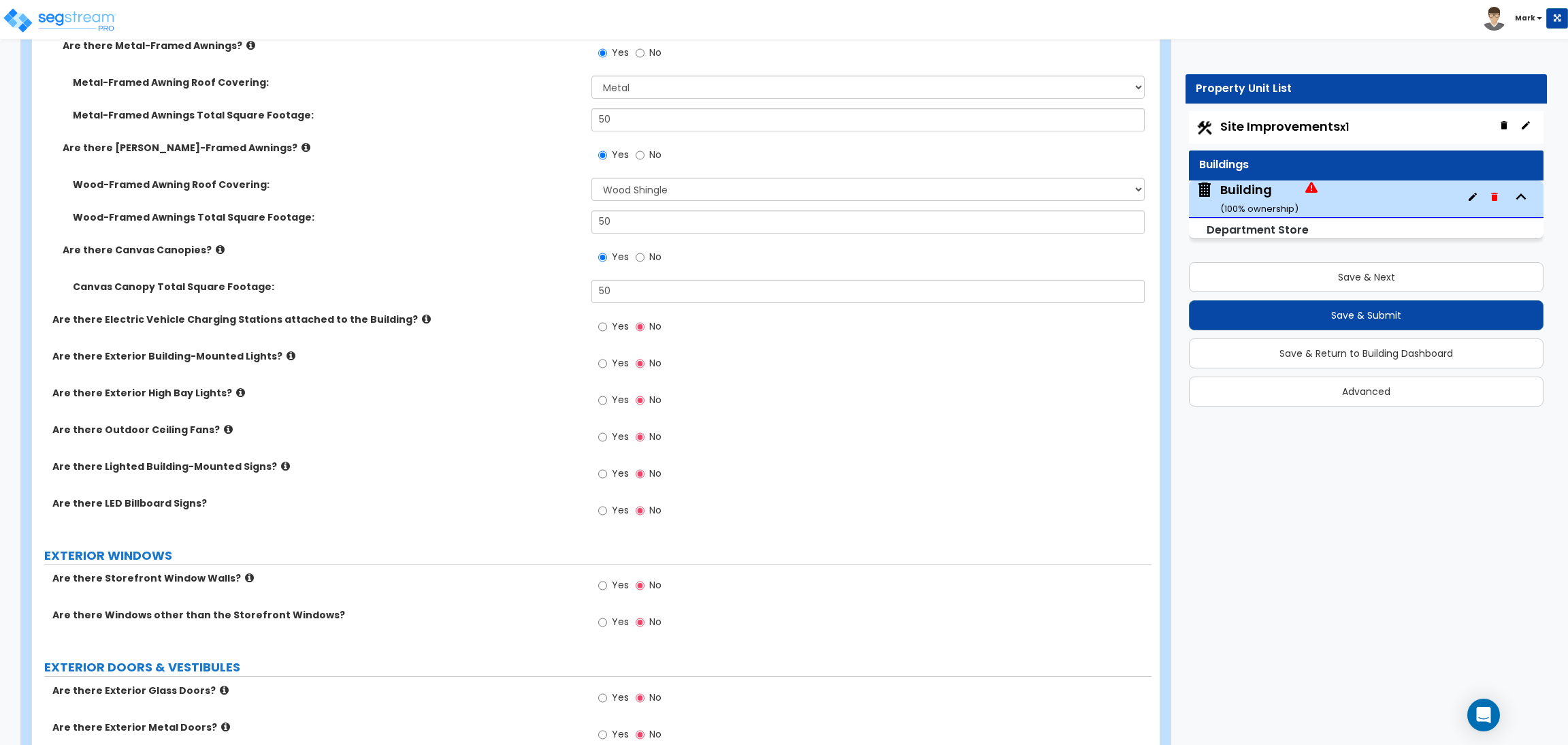
scroll to position [2246, 0]
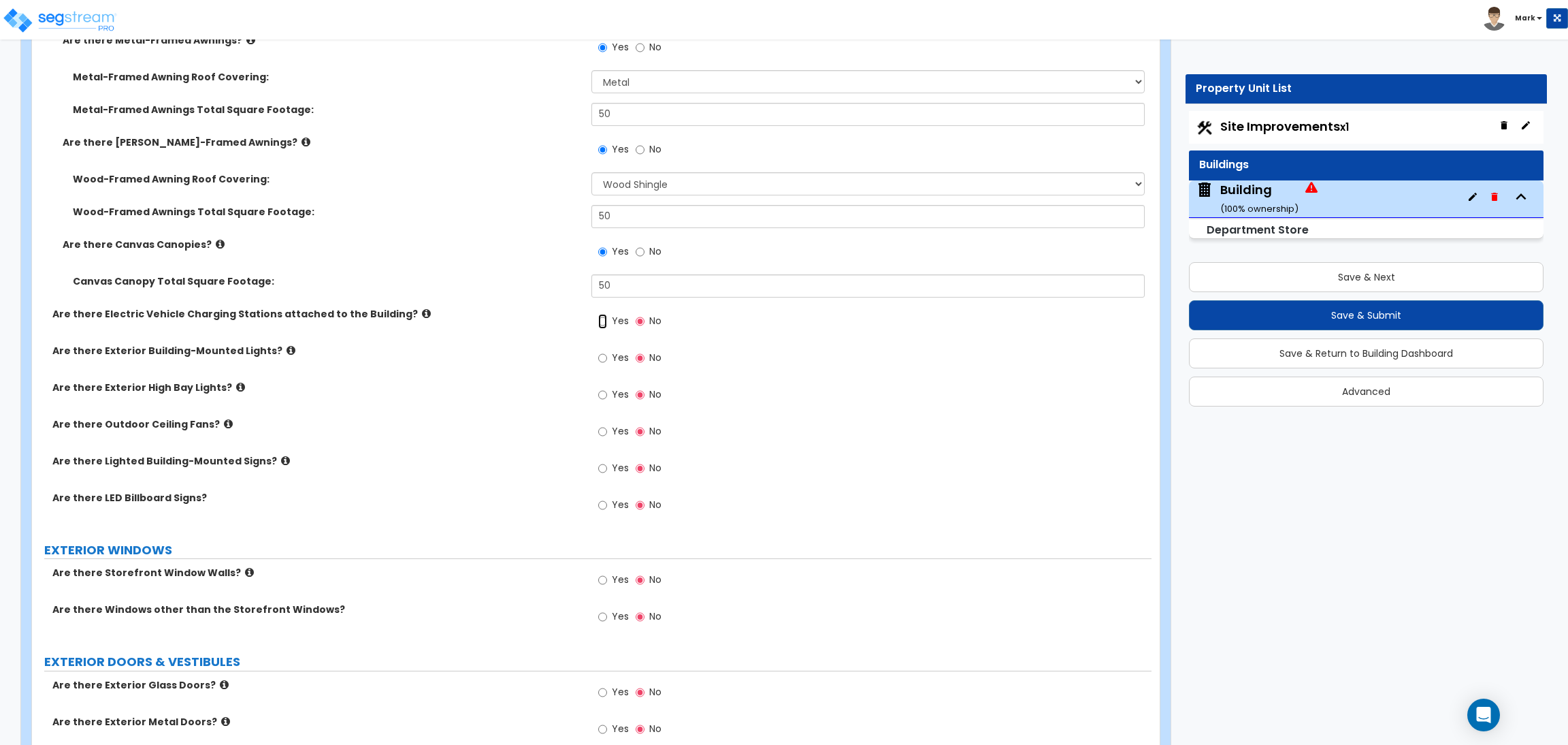
click at [598, 323] on input "Yes" at bounding box center [602, 321] width 8 height 15
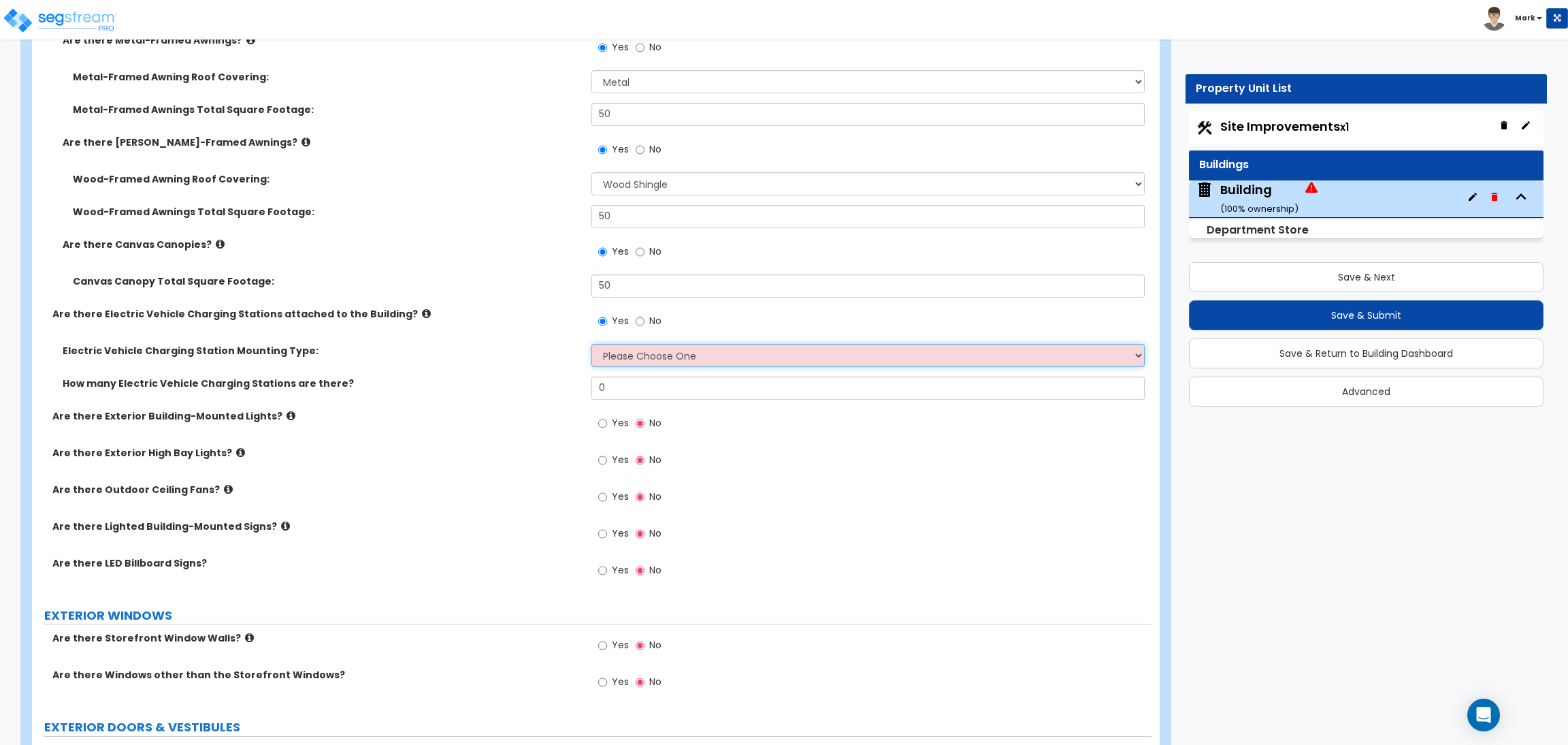
click at [611, 356] on select "Please Choose One Freestanding Wall-mounted" at bounding box center [867, 355] width 553 height 23
click at [591, 343] on select "Please Choose One Freestanding Wall-mounted" at bounding box center [867, 355] width 553 height 23
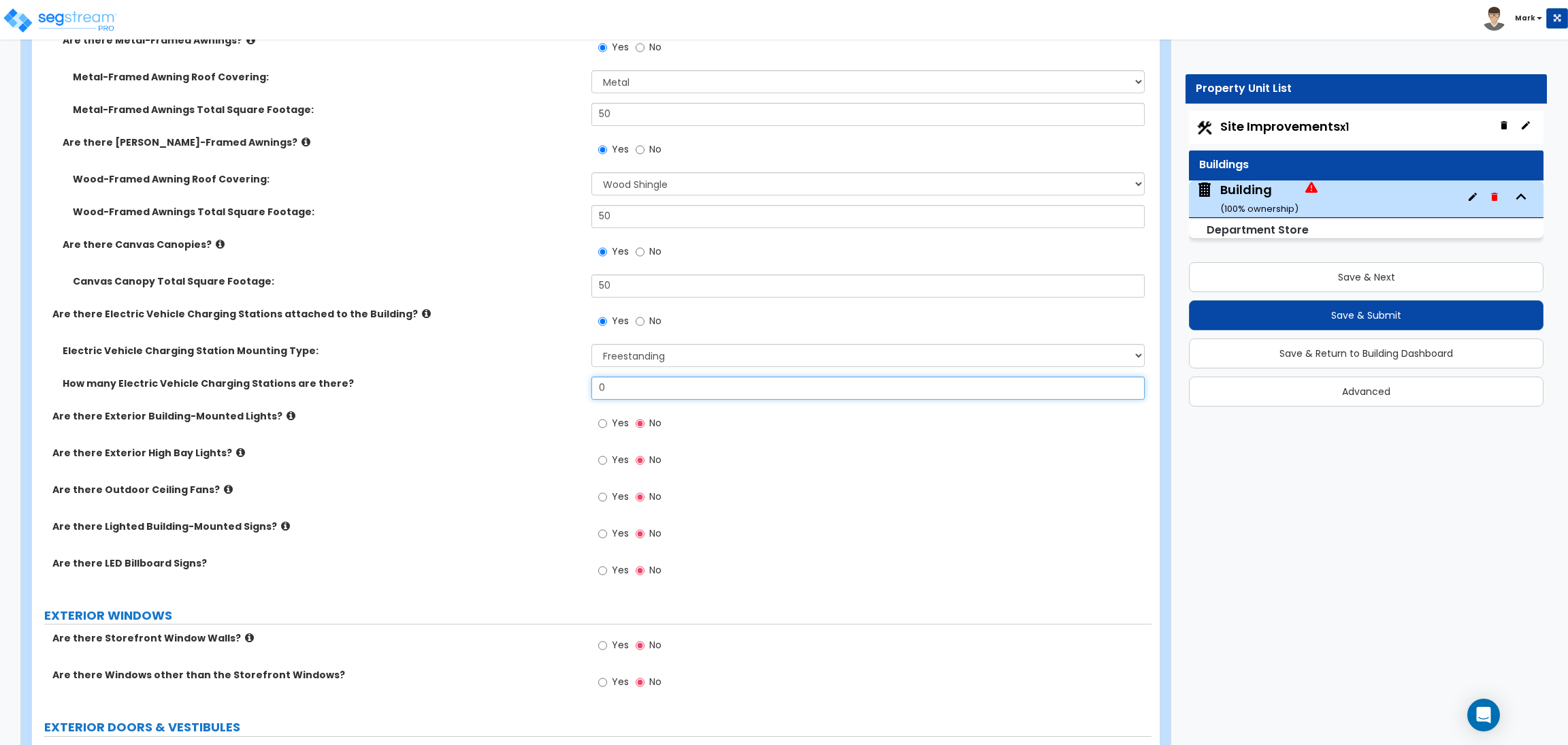
drag, startPoint x: 626, startPoint y: 390, endPoint x: 519, endPoint y: 373, distance: 108.3
click at [561, 393] on div "How many Electric Vehicle Charging Stations are there? 0" at bounding box center [591, 392] width 1119 height 33
click at [603, 421] on input "Yes" at bounding box center [602, 423] width 8 height 15
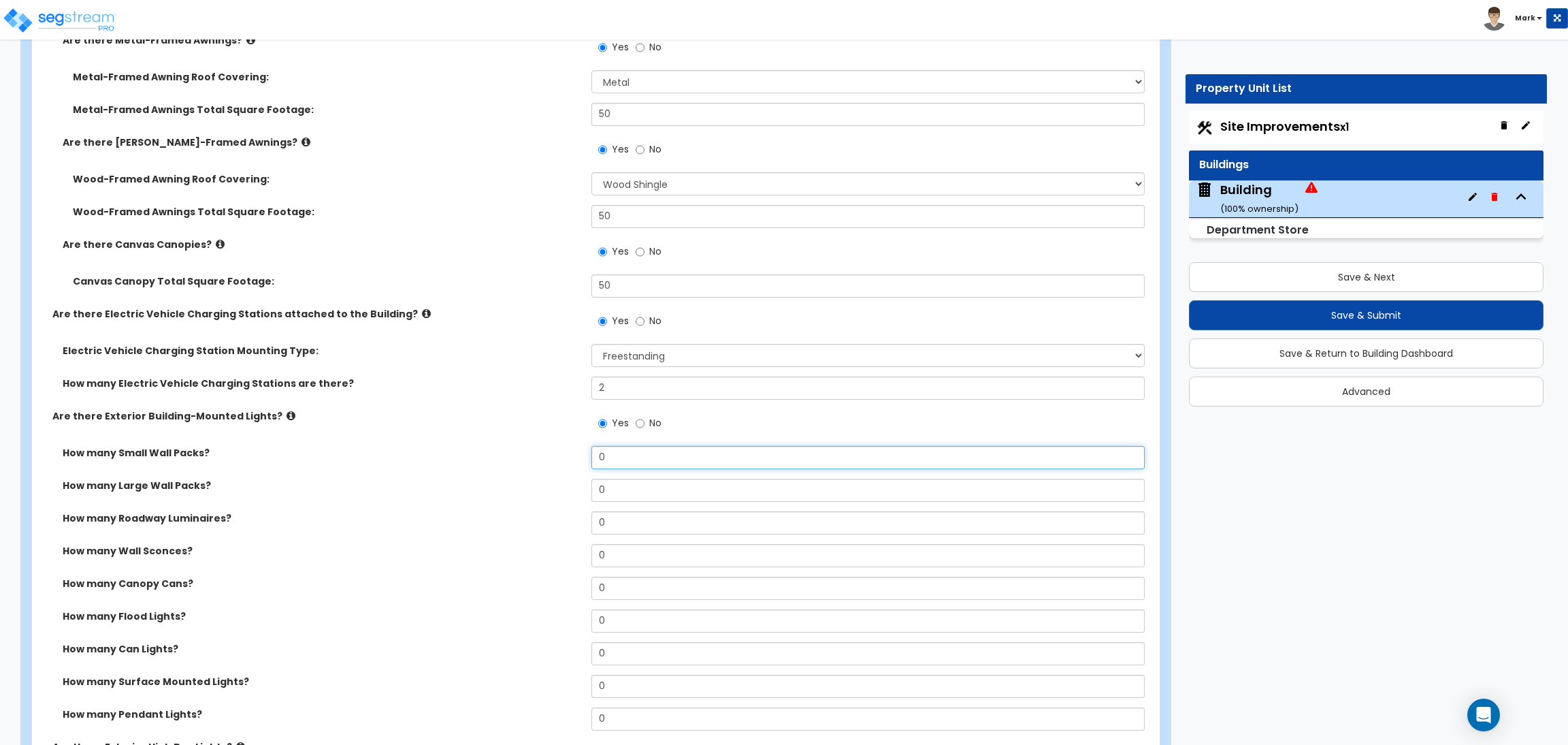
drag, startPoint x: 617, startPoint y: 459, endPoint x: 568, endPoint y: 459, distance: 49.0
click at [569, 459] on div "How many Small Wall Packs? 0" at bounding box center [591, 461] width 1119 height 33
drag, startPoint x: 605, startPoint y: 499, endPoint x: 573, endPoint y: 501, distance: 32.1
click at [573, 501] on div "How many Large Wall Packs? 0" at bounding box center [591, 494] width 1119 height 33
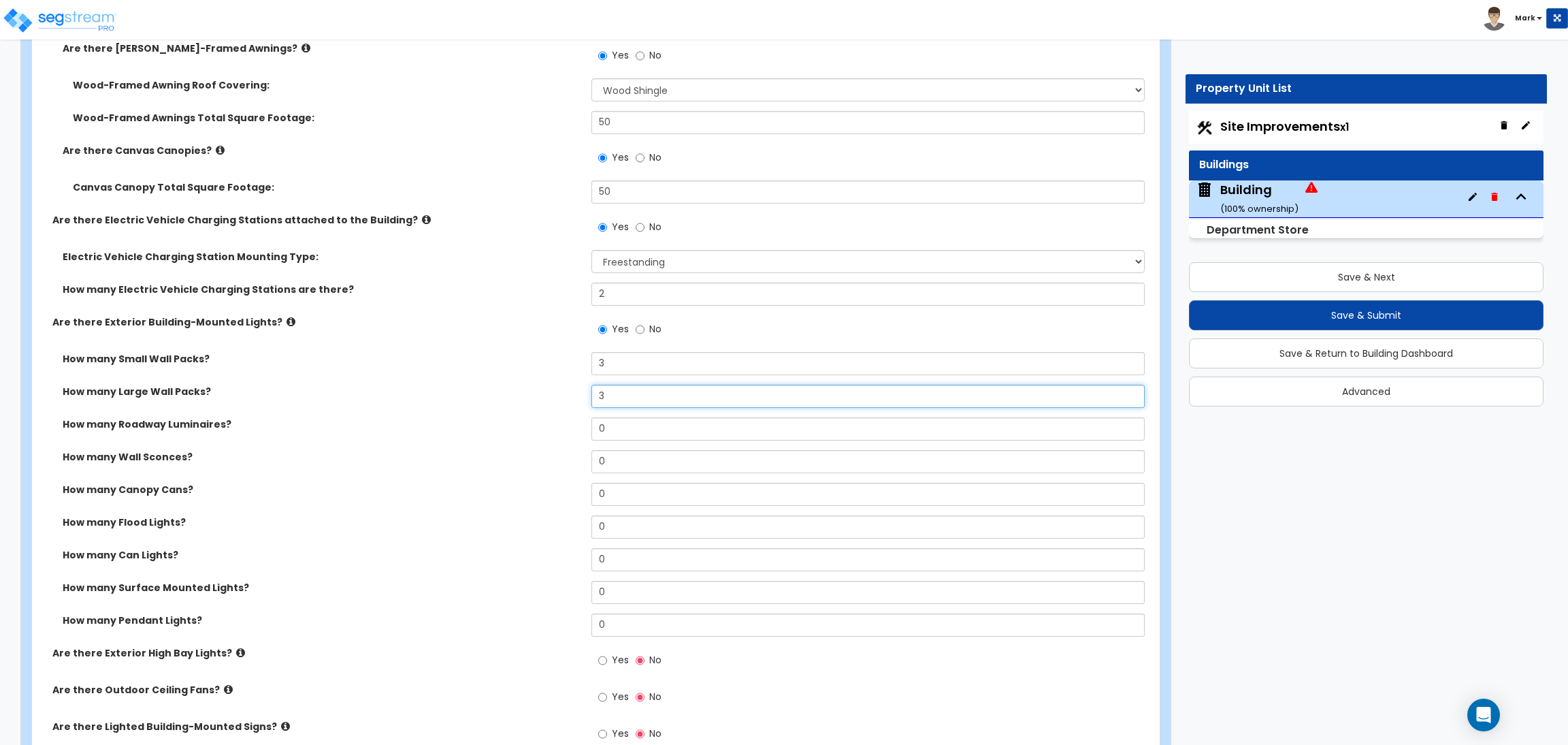
scroll to position [2348, 0]
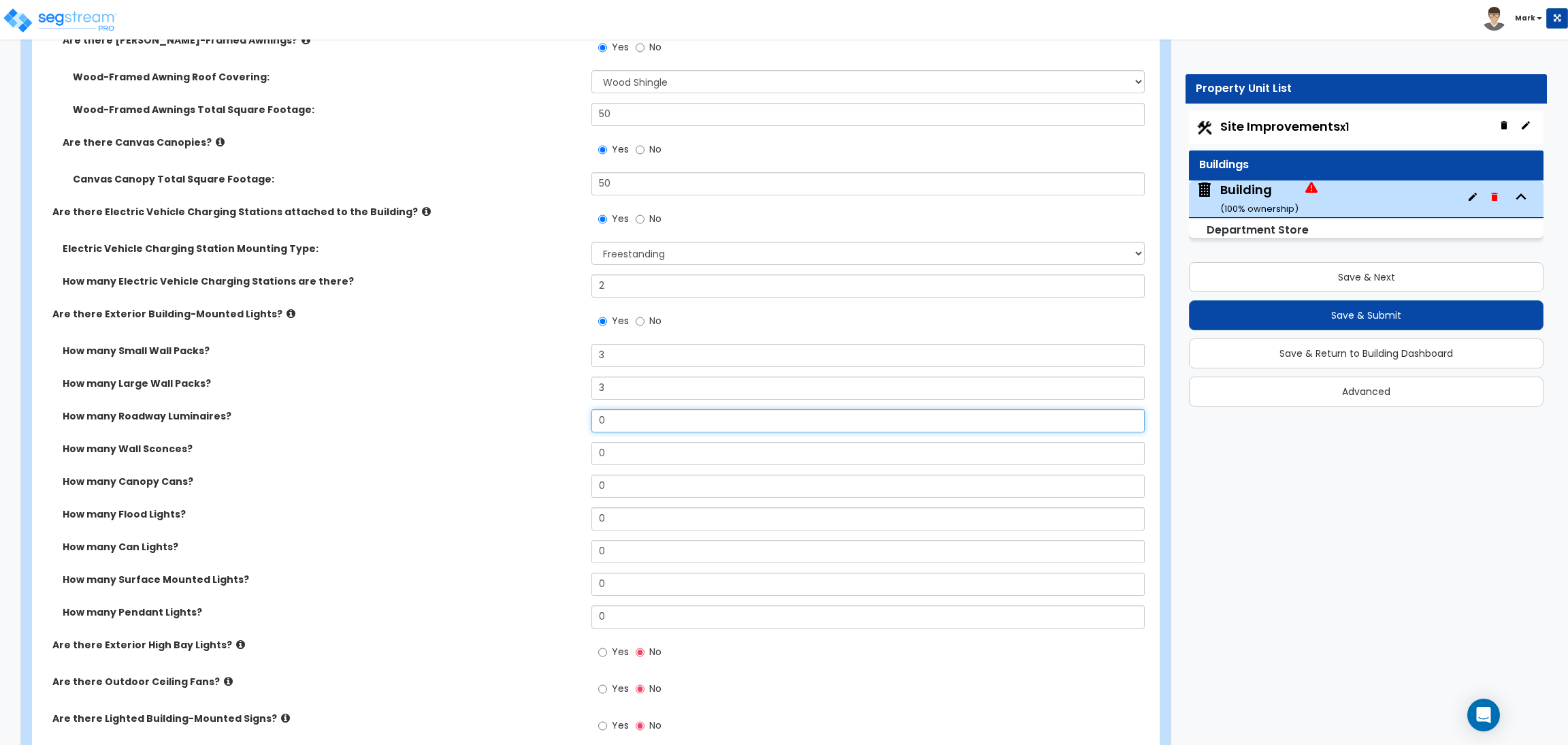
drag, startPoint x: 605, startPoint y: 418, endPoint x: 585, endPoint y: 426, distance: 21.5
click at [585, 425] on div "How many Roadway Luminaires? 0" at bounding box center [591, 425] width 1119 height 33
drag, startPoint x: 617, startPoint y: 456, endPoint x: 606, endPoint y: 474, distance: 21.1
click at [591, 460] on input "0" at bounding box center [867, 453] width 553 height 23
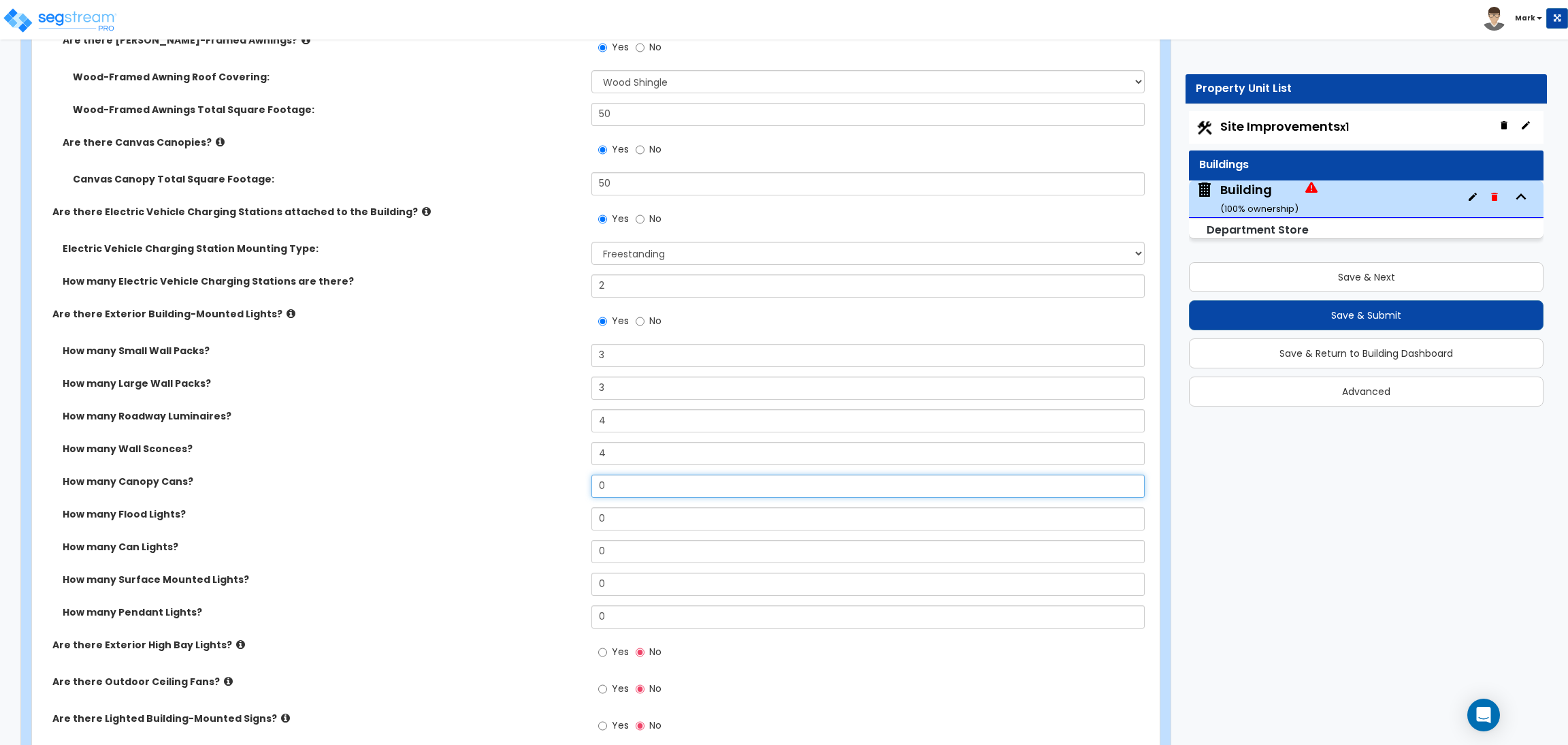
drag, startPoint x: 619, startPoint y: 486, endPoint x: 591, endPoint y: 506, distance: 34.4
click at [582, 489] on div "How many Canopy Cans? 0" at bounding box center [591, 490] width 1119 height 33
drag, startPoint x: 613, startPoint y: 513, endPoint x: 587, endPoint y: 519, distance: 26.7
click at [587, 519] on div "How many Flood Lights? 0" at bounding box center [591, 523] width 1119 height 33
drag, startPoint x: 618, startPoint y: 548, endPoint x: 588, endPoint y: 551, distance: 30.1
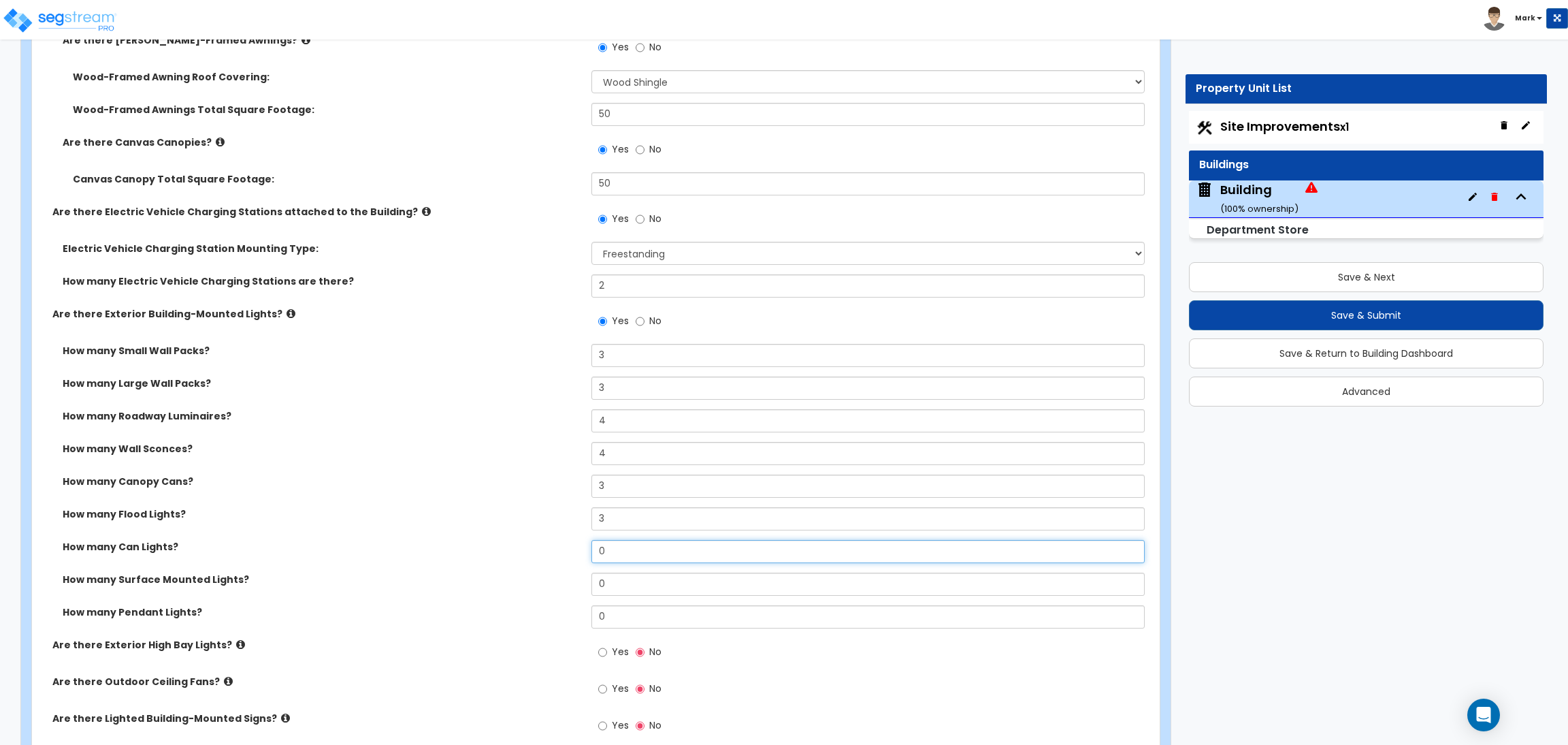
click at [589, 551] on div "How many Can Lights? 0" at bounding box center [591, 556] width 1119 height 33
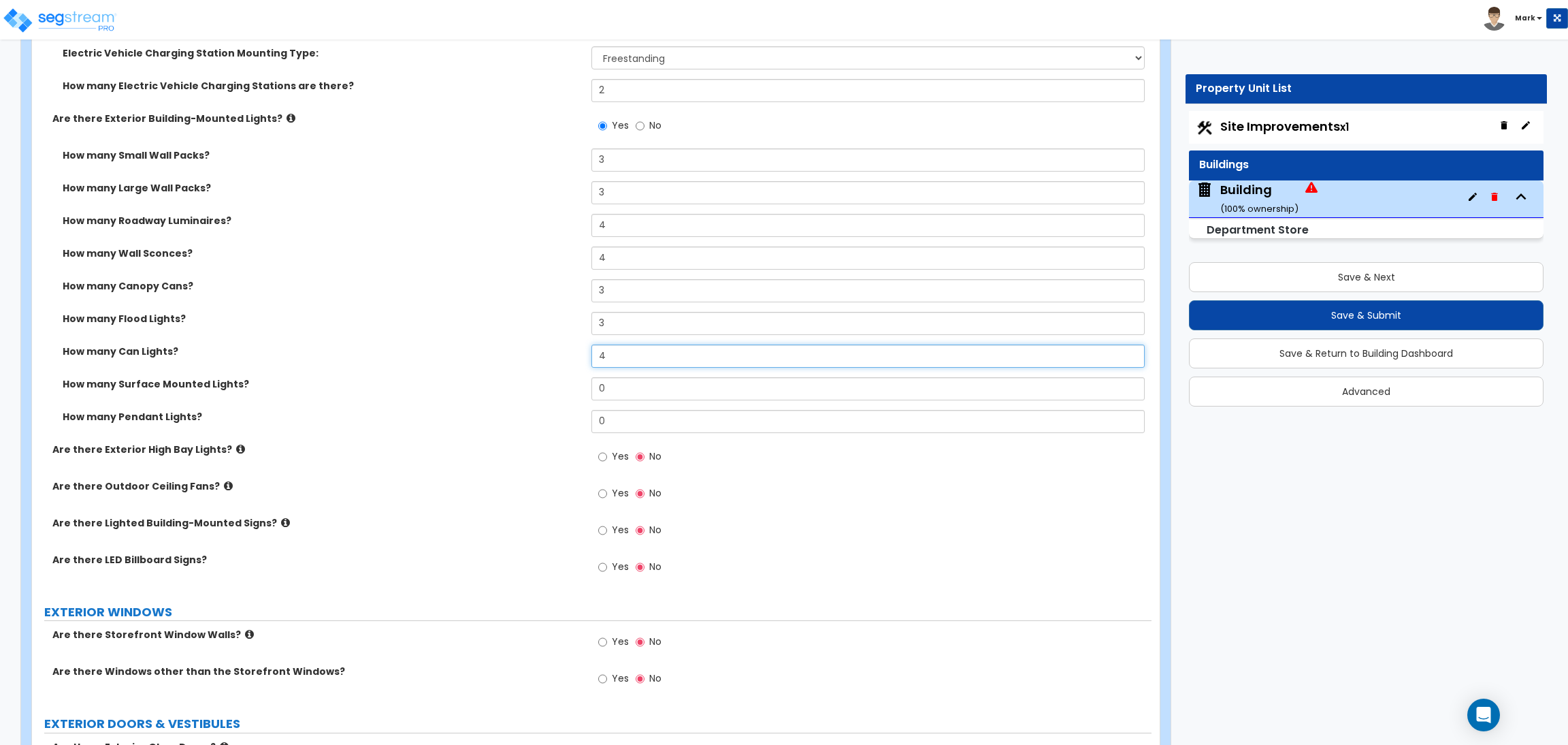
scroll to position [2552, 0]
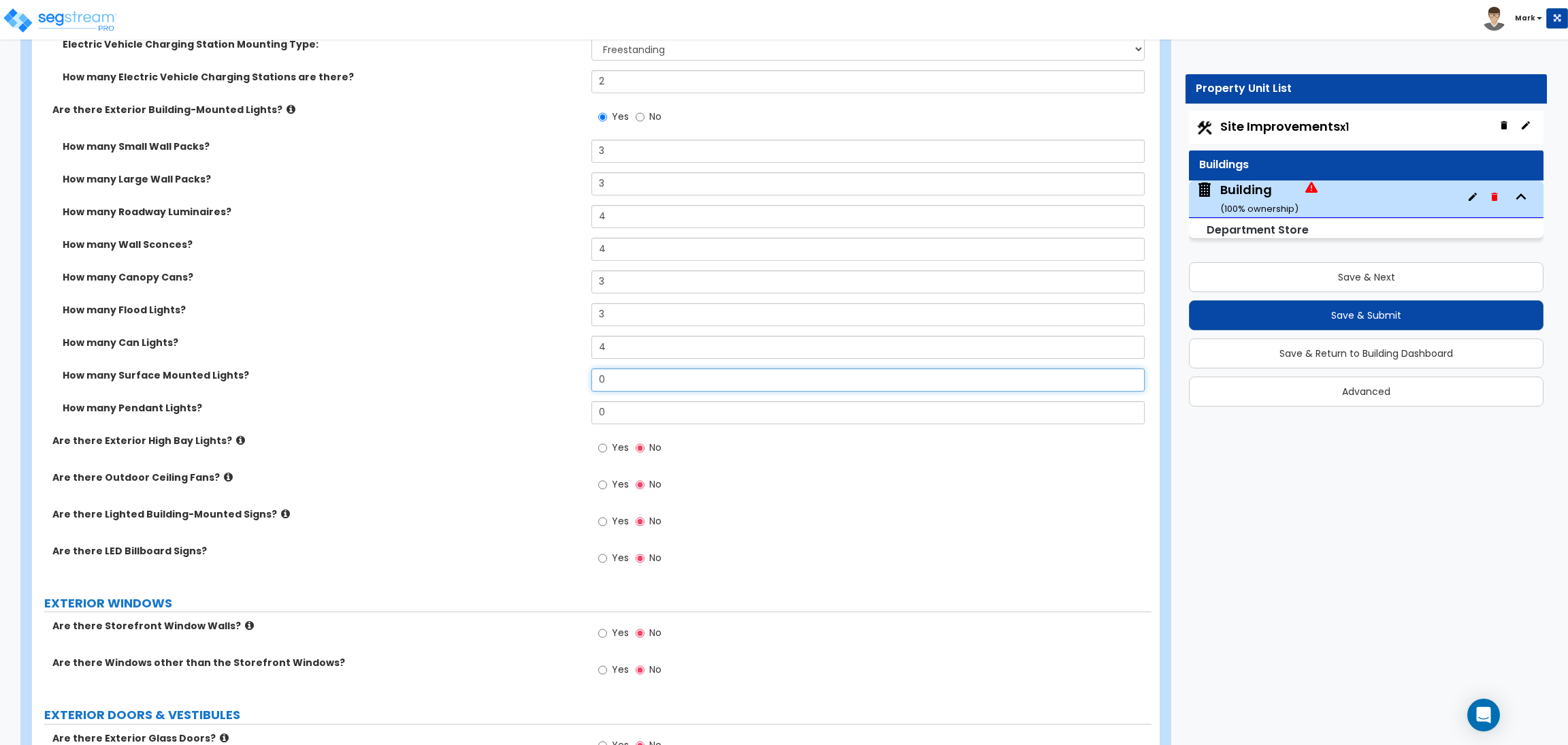
drag, startPoint x: 623, startPoint y: 376, endPoint x: 571, endPoint y: 386, distance: 53.0
click at [571, 386] on div "How many Surface Mounted Lights? 0" at bounding box center [591, 384] width 1119 height 33
drag, startPoint x: 625, startPoint y: 411, endPoint x: 587, endPoint y: 413, distance: 38.1
click at [587, 413] on div "How many Pendant Lights? 0" at bounding box center [591, 416] width 1119 height 33
click at [609, 453] on label "Yes" at bounding box center [613, 449] width 31 height 23
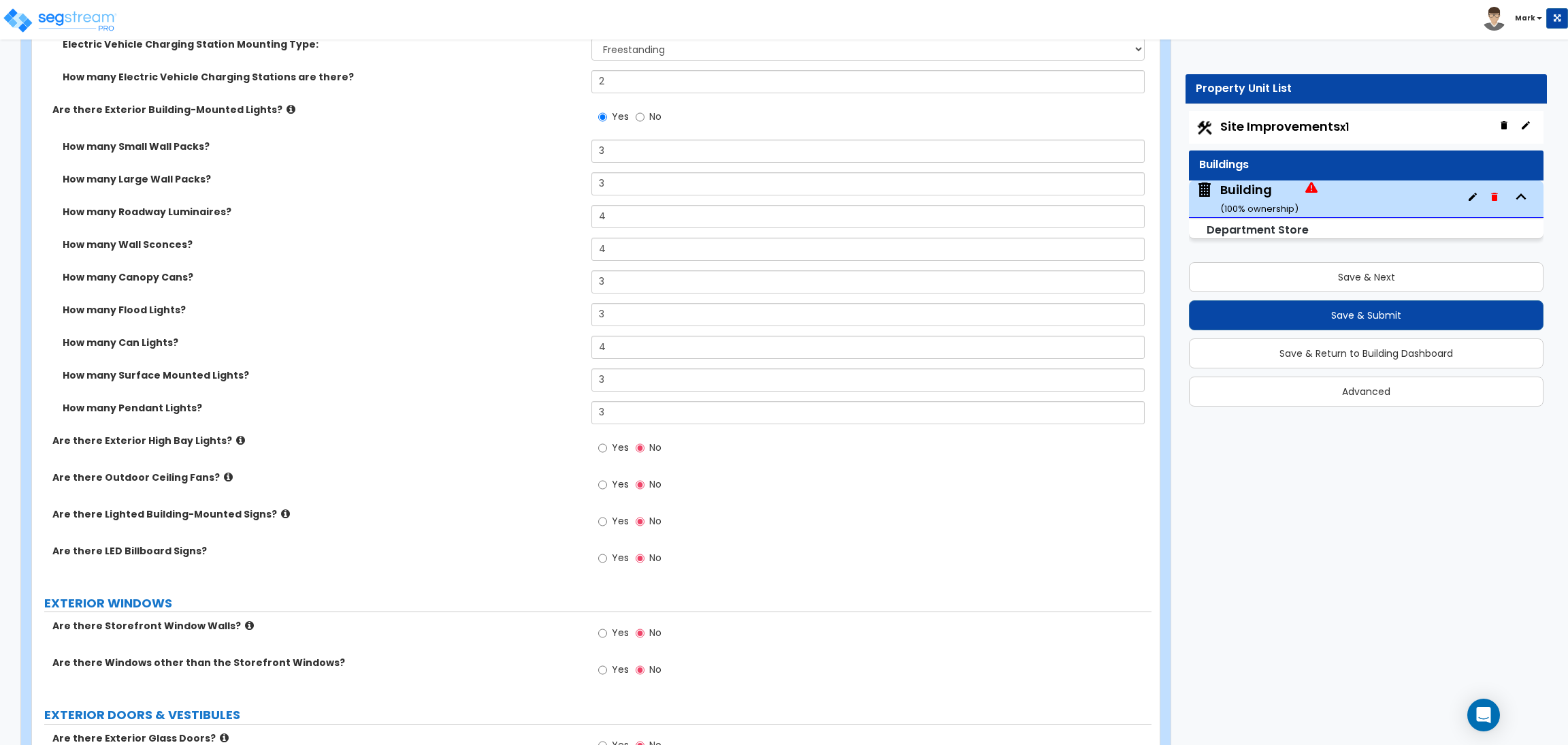
click at [607, 453] on input "Yes" at bounding box center [602, 448] width 8 height 15
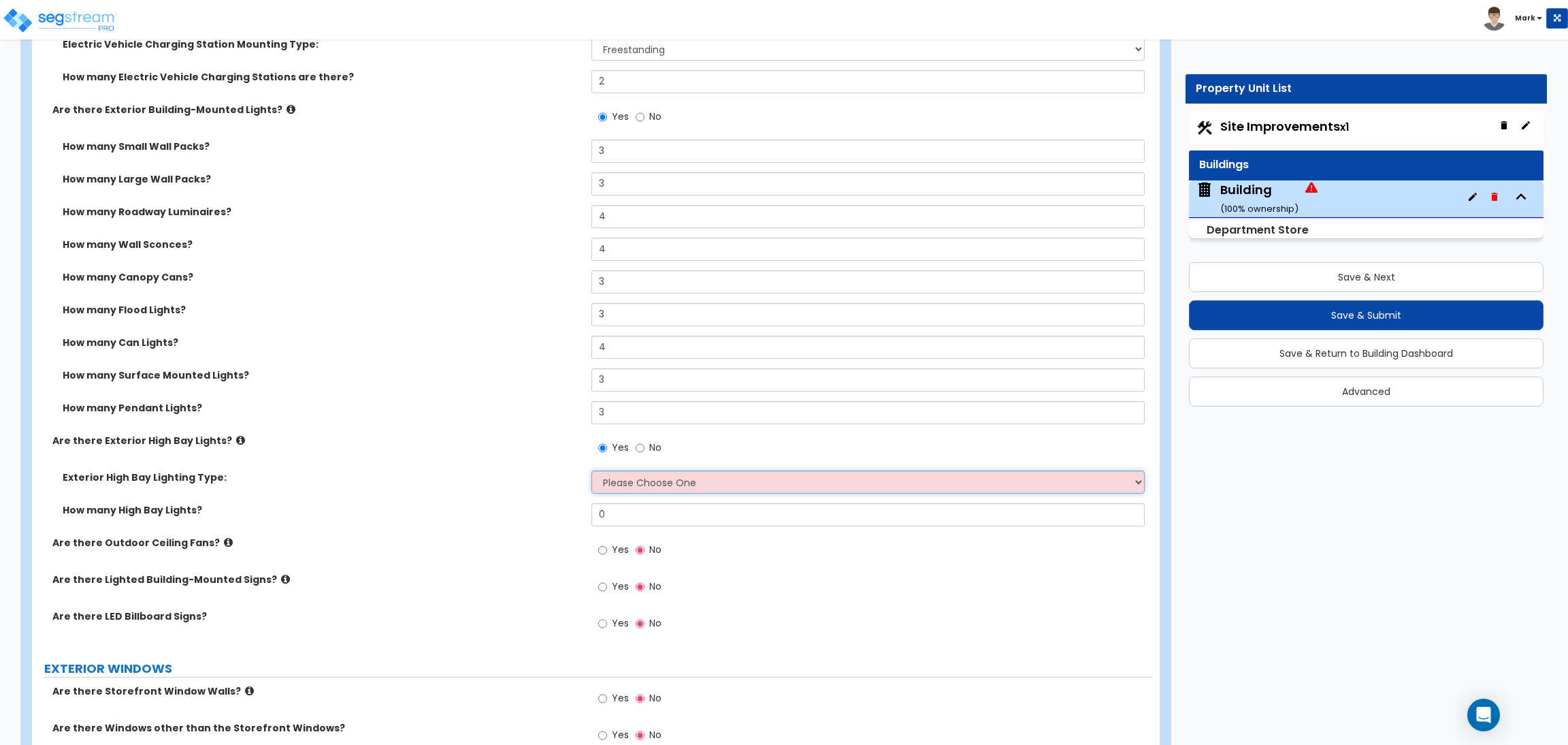
click at [607, 487] on select "Please Choose One High Intensity Discharge (HID) Lighting High Bay LED High Bay…" at bounding box center [867, 482] width 553 height 23
click at [591, 471] on select "Please Choose One High Intensity Discharge (HID) Lighting High Bay LED High Bay…" at bounding box center [867, 482] width 553 height 23
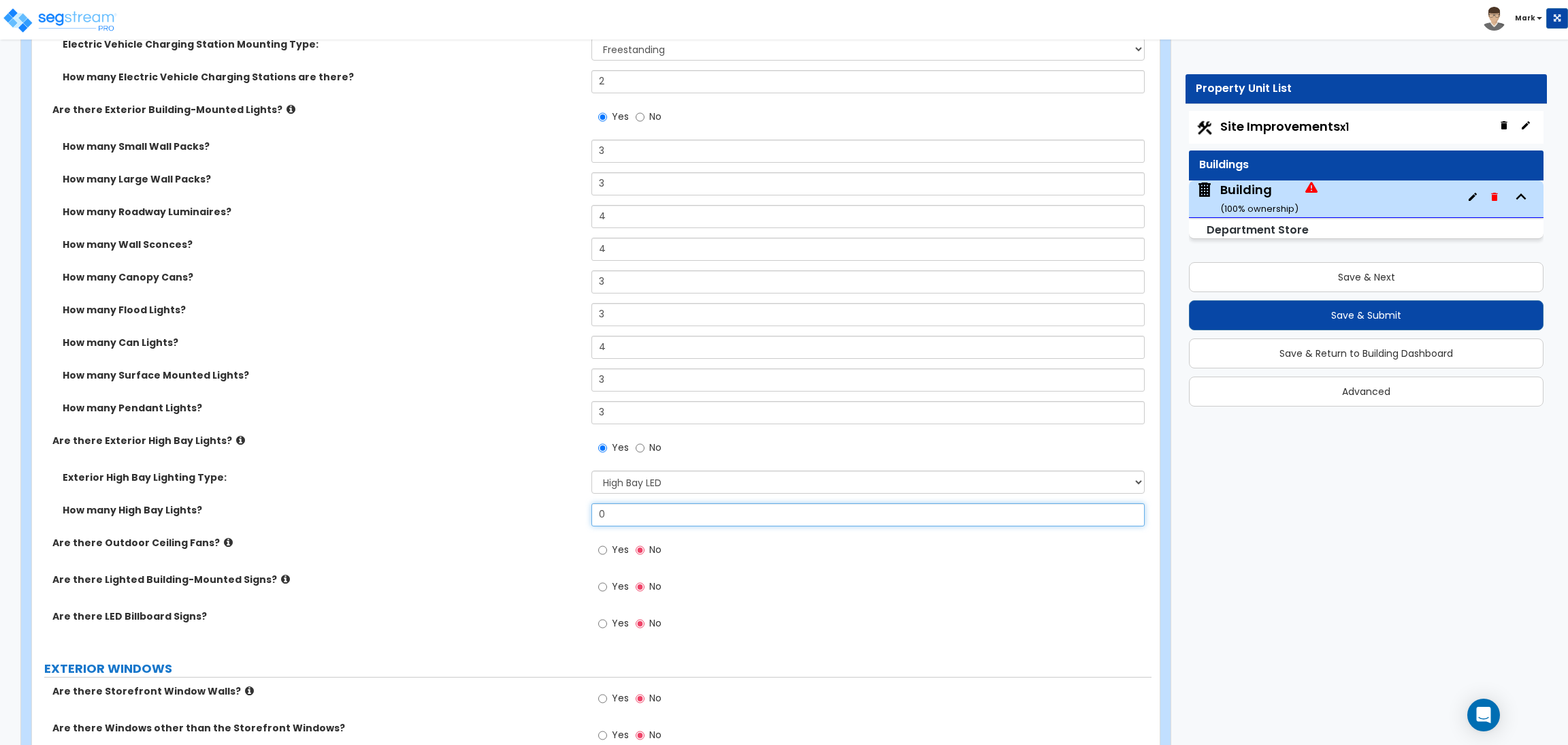
drag, startPoint x: 617, startPoint y: 513, endPoint x: 542, endPoint y: 508, distance: 75.2
click at [542, 510] on div "How many High Bay Lights? 0" at bounding box center [591, 519] width 1119 height 33
click at [619, 548] on span "Yes" at bounding box center [620, 549] width 17 height 14
click at [607, 548] on input "Yes" at bounding box center [602, 550] width 8 height 15
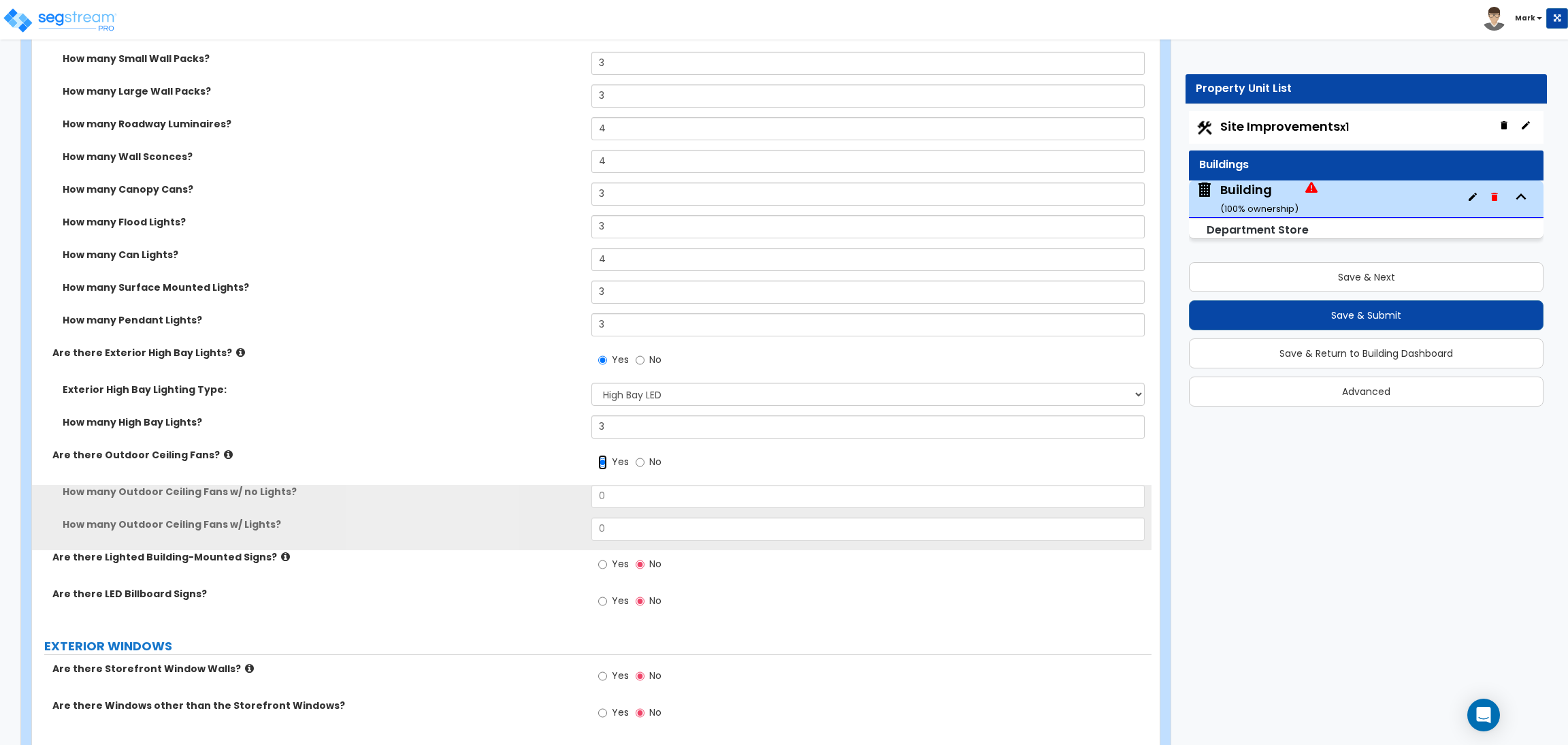
scroll to position [2654, 0]
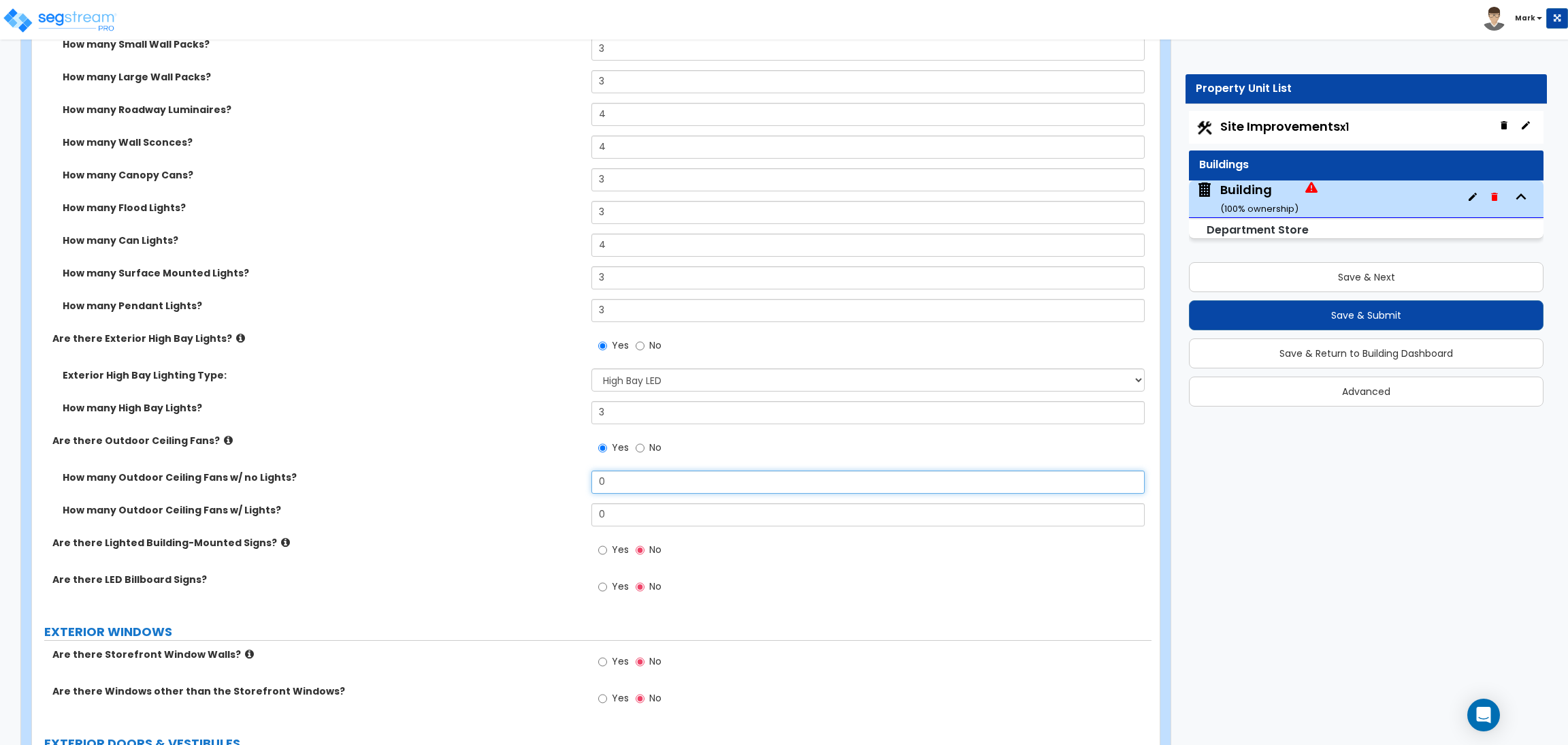
drag, startPoint x: 630, startPoint y: 486, endPoint x: 583, endPoint y: 483, distance: 47.1
click at [583, 483] on div "How many Outdoor Ceiling Fans w/ no Lights? 0" at bounding box center [591, 487] width 1119 height 33
drag, startPoint x: 603, startPoint y: 523, endPoint x: 588, endPoint y: 520, distance: 15.3
click at [588, 520] on div "How many Outdoor Ceiling Fans w/ Lights? 0" at bounding box center [591, 519] width 1119 height 33
click at [616, 556] on label "Yes" at bounding box center [613, 551] width 31 height 23
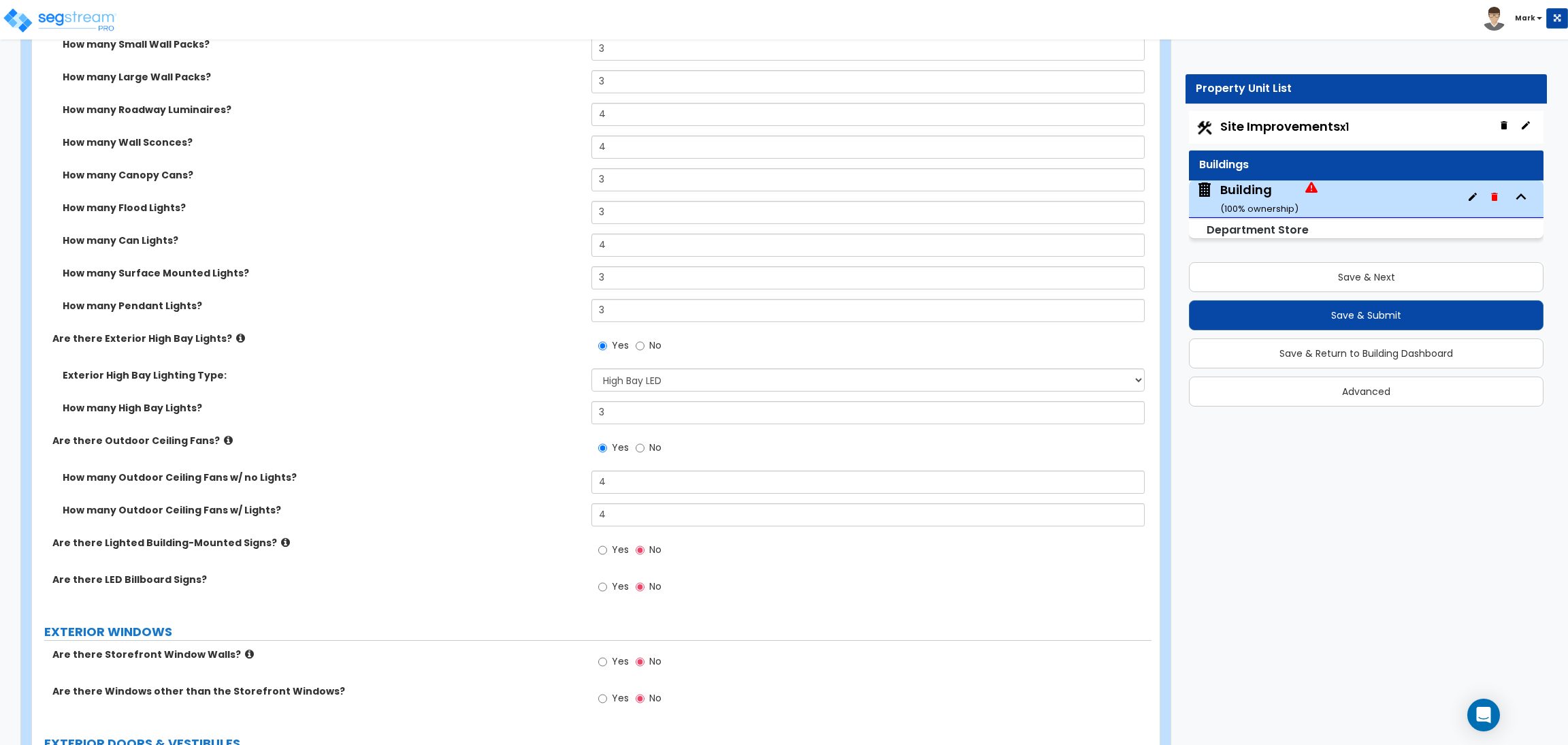
click at [607, 556] on input "Yes" at bounding box center [602, 550] width 8 height 15
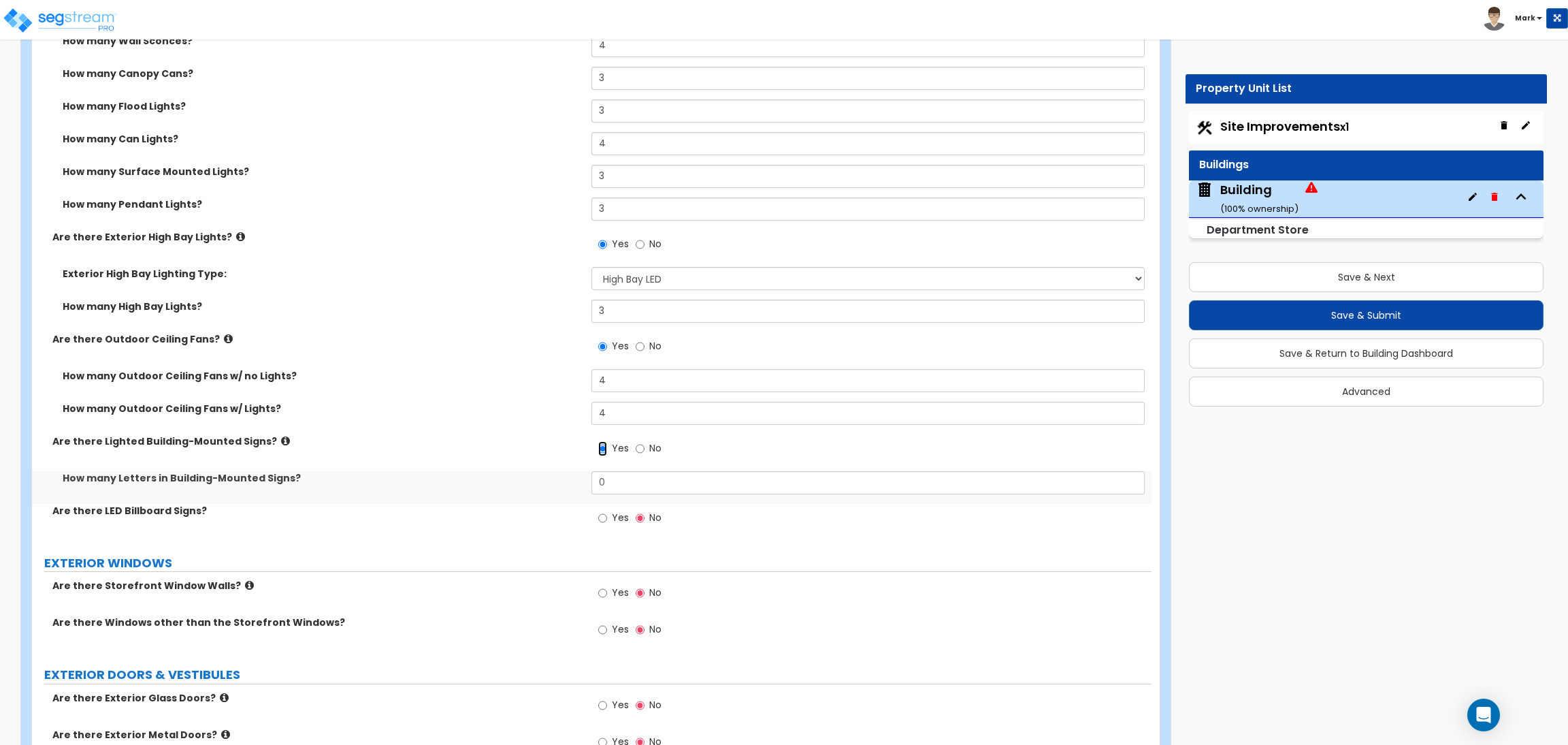
scroll to position [2756, 0]
drag, startPoint x: 619, startPoint y: 489, endPoint x: 496, endPoint y: 463, distance: 125.7
click at [530, 475] on div "How many Letters in Building-Mounted Signs? 0" at bounding box center [591, 487] width 1119 height 33
click at [481, 460] on div "Are there Lighted Building-Mounted Signs? Yes No" at bounding box center [591, 451] width 1119 height 37
drag, startPoint x: 632, startPoint y: 486, endPoint x: 550, endPoint y: 493, distance: 82.3
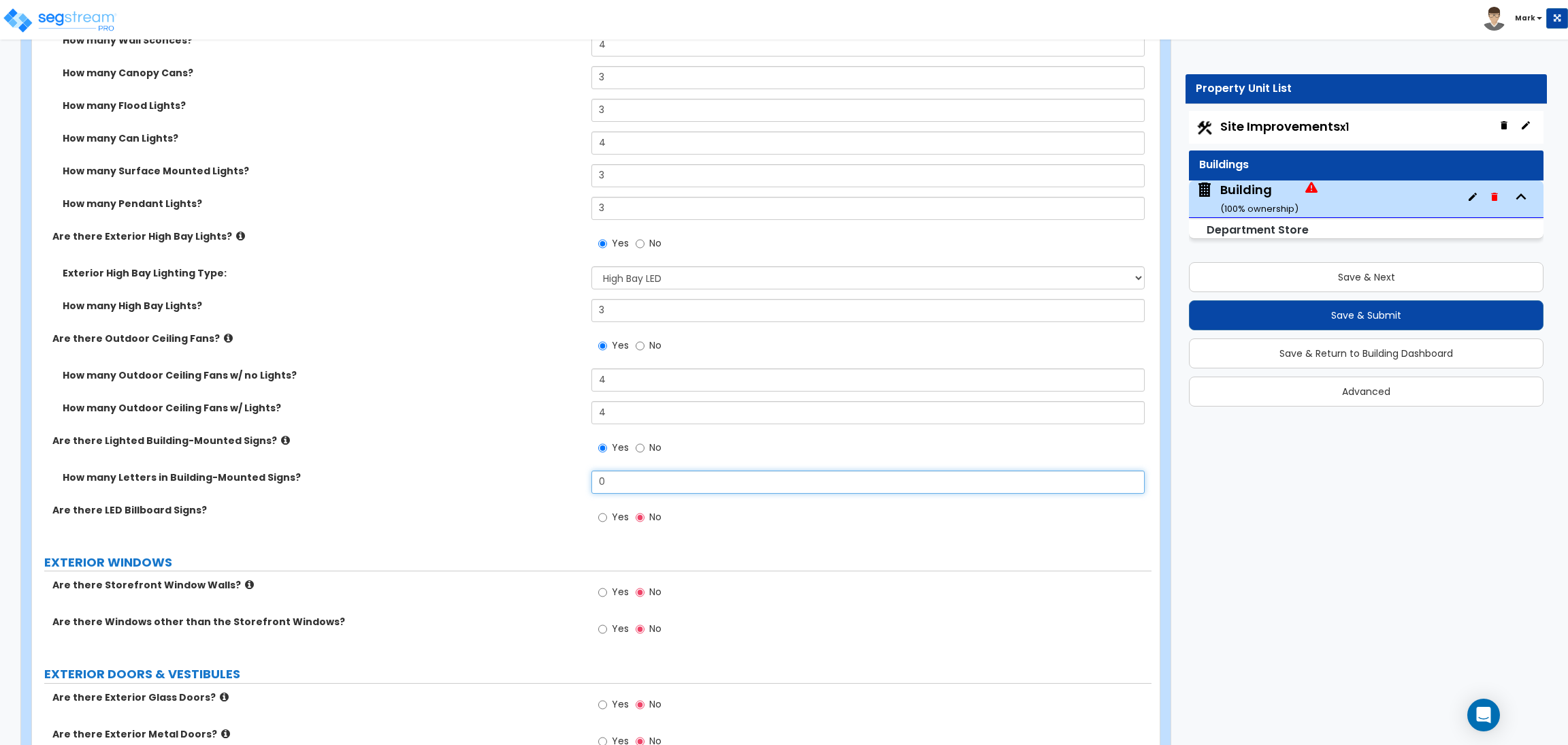
click at [550, 493] on div "How many Letters in Building-Mounted Signs? 0" at bounding box center [591, 487] width 1119 height 33
click at [612, 517] on span "Yes" at bounding box center [620, 517] width 17 height 14
click at [607, 517] on input "Yes" at bounding box center [602, 518] width 8 height 15
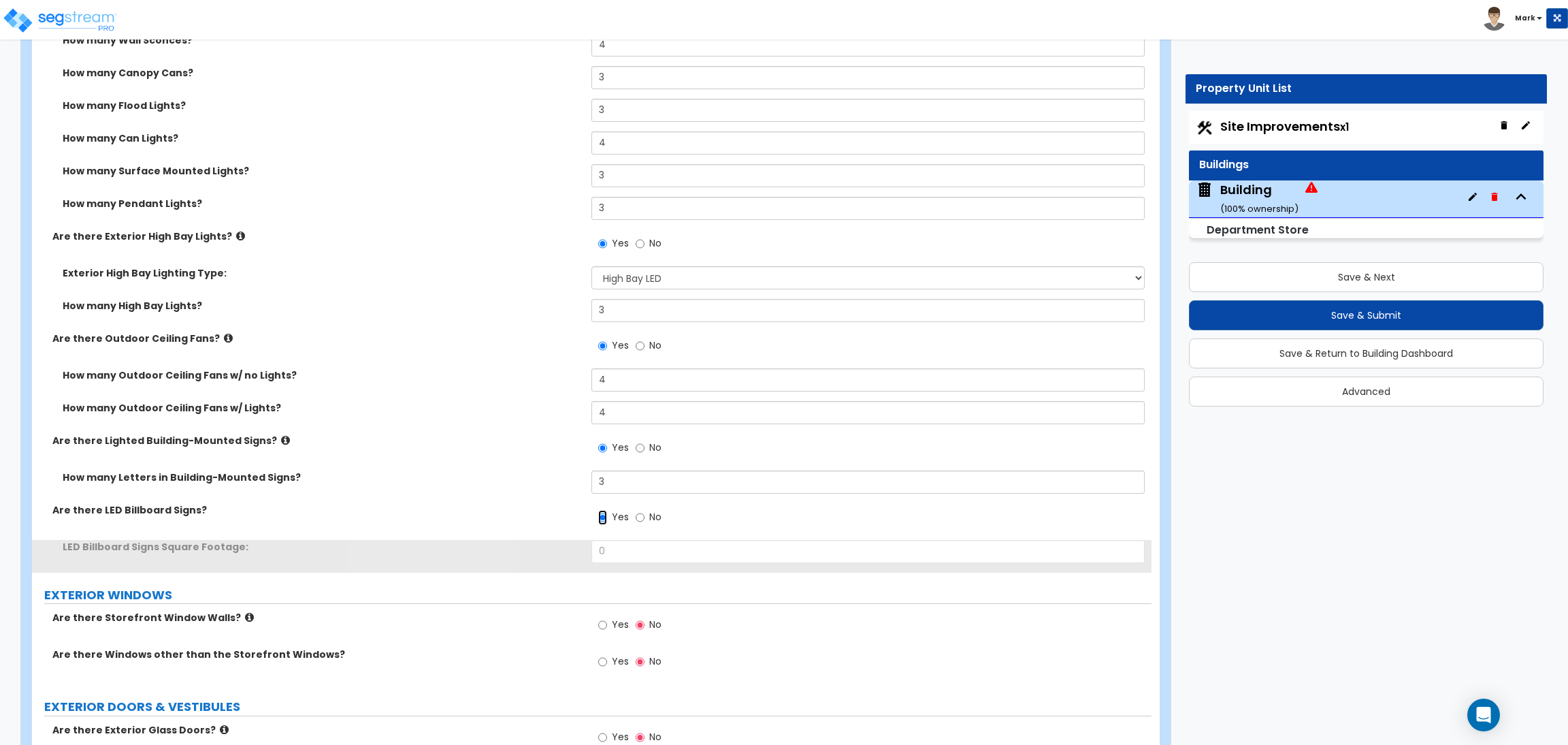
scroll to position [2859, 0]
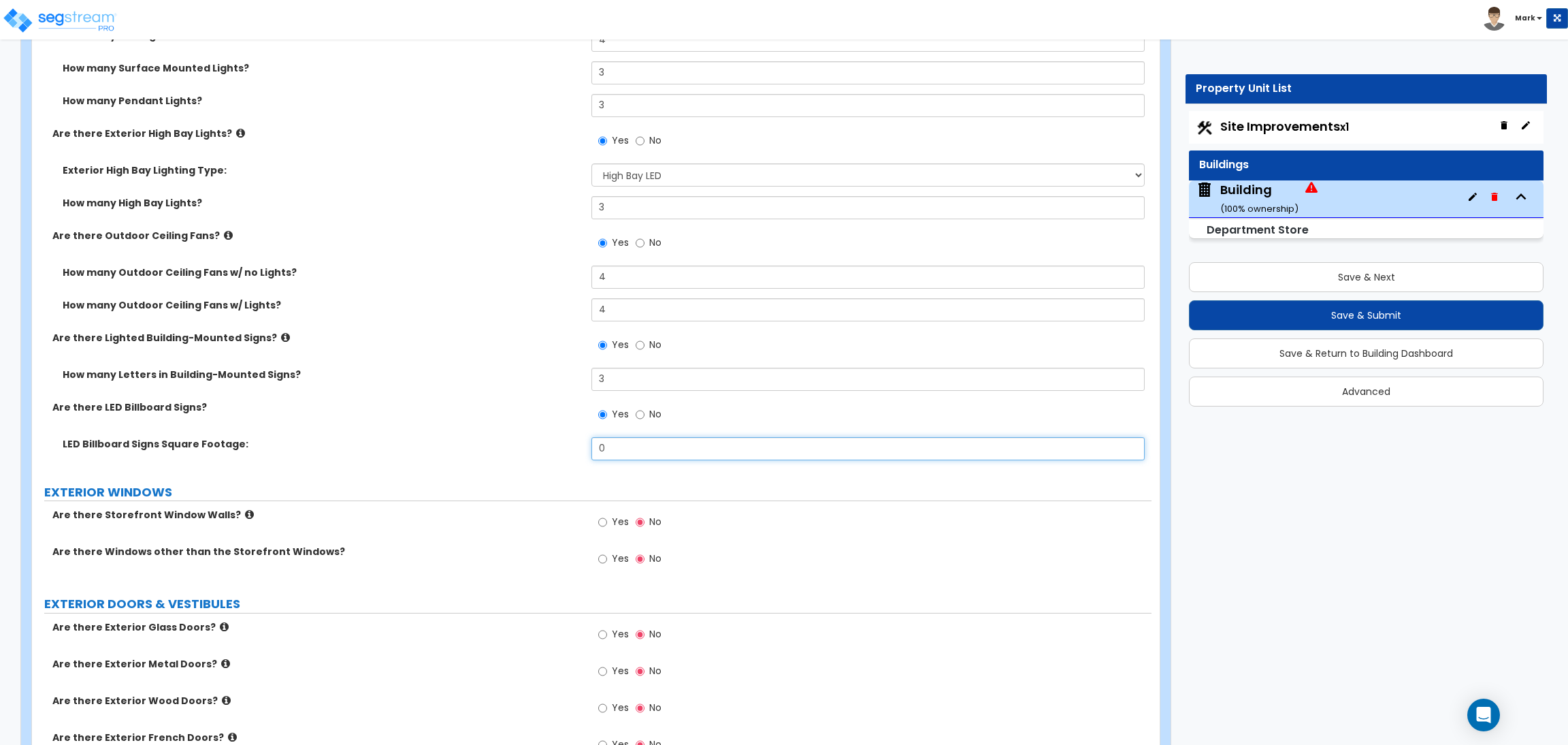
drag, startPoint x: 632, startPoint y: 444, endPoint x: 561, endPoint y: 456, distance: 72.0
click at [562, 455] on div "LED Billboard Signs Square Footage: 0" at bounding box center [591, 453] width 1119 height 33
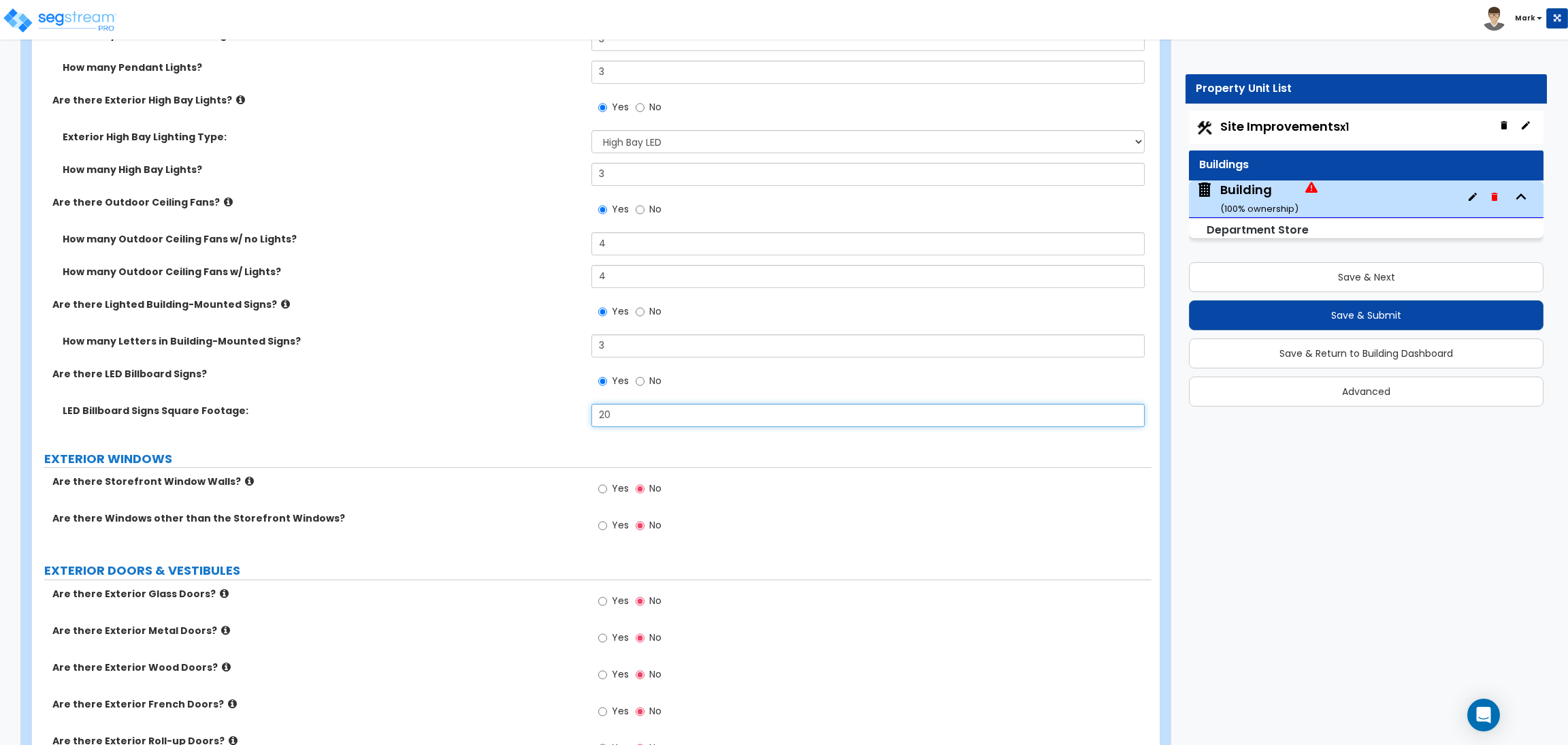
scroll to position [2961, 0]
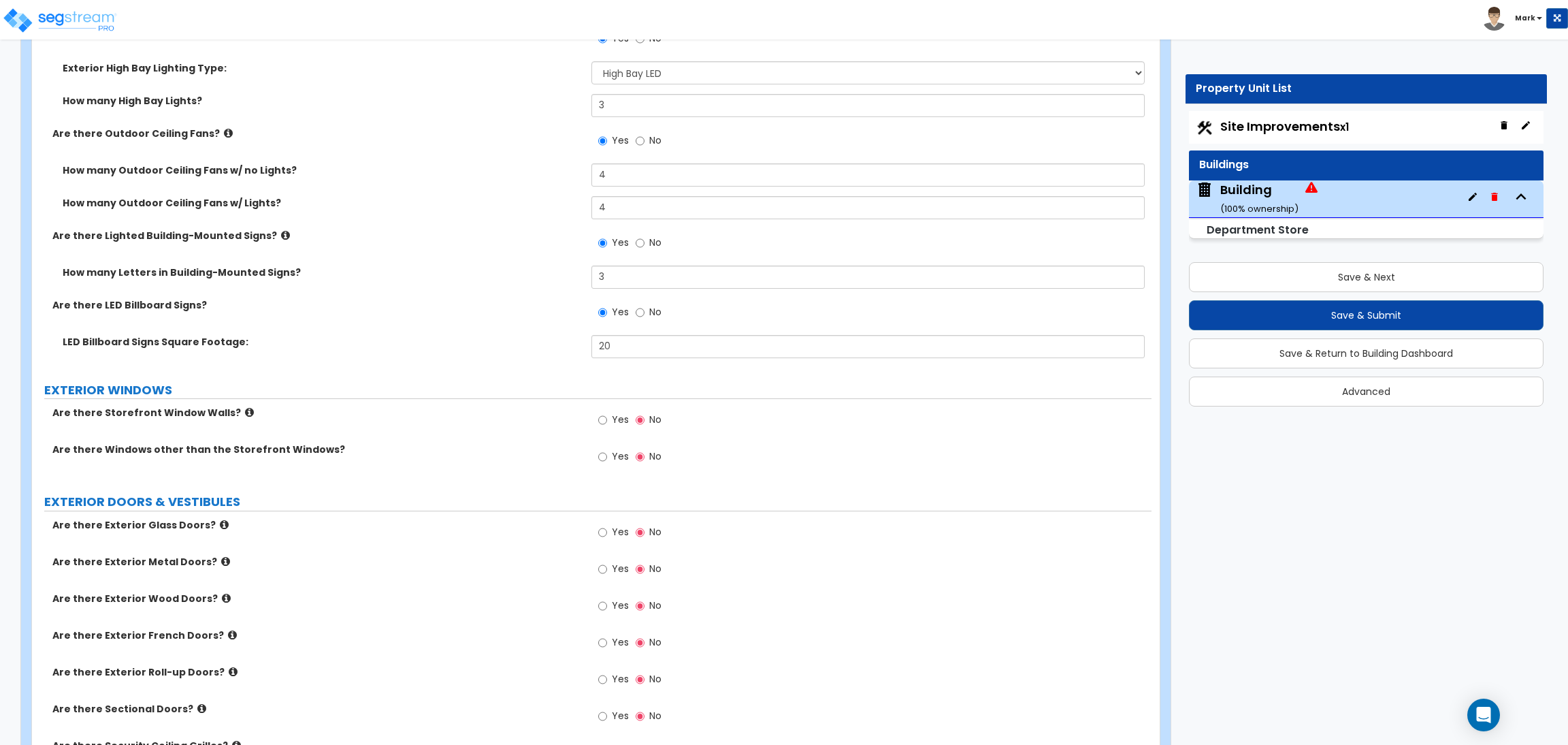
click at [614, 426] on span "Yes" at bounding box center [620, 419] width 17 height 14
click at [607, 426] on input "Yes" at bounding box center [602, 420] width 8 height 15
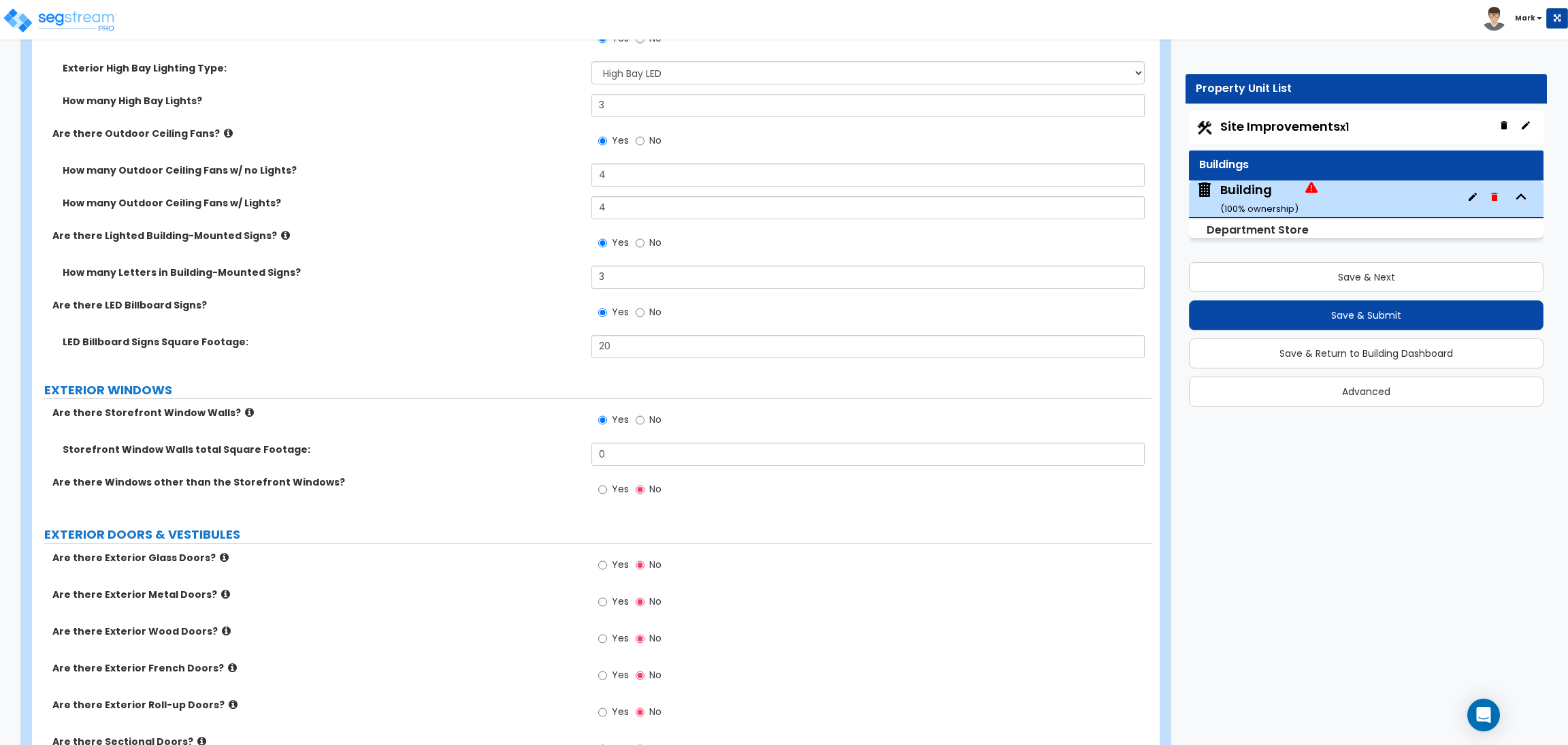
click at [618, 483] on span "Yes" at bounding box center [620, 489] width 17 height 14
click at [607, 483] on input "Yes" at bounding box center [602, 489] width 8 height 15
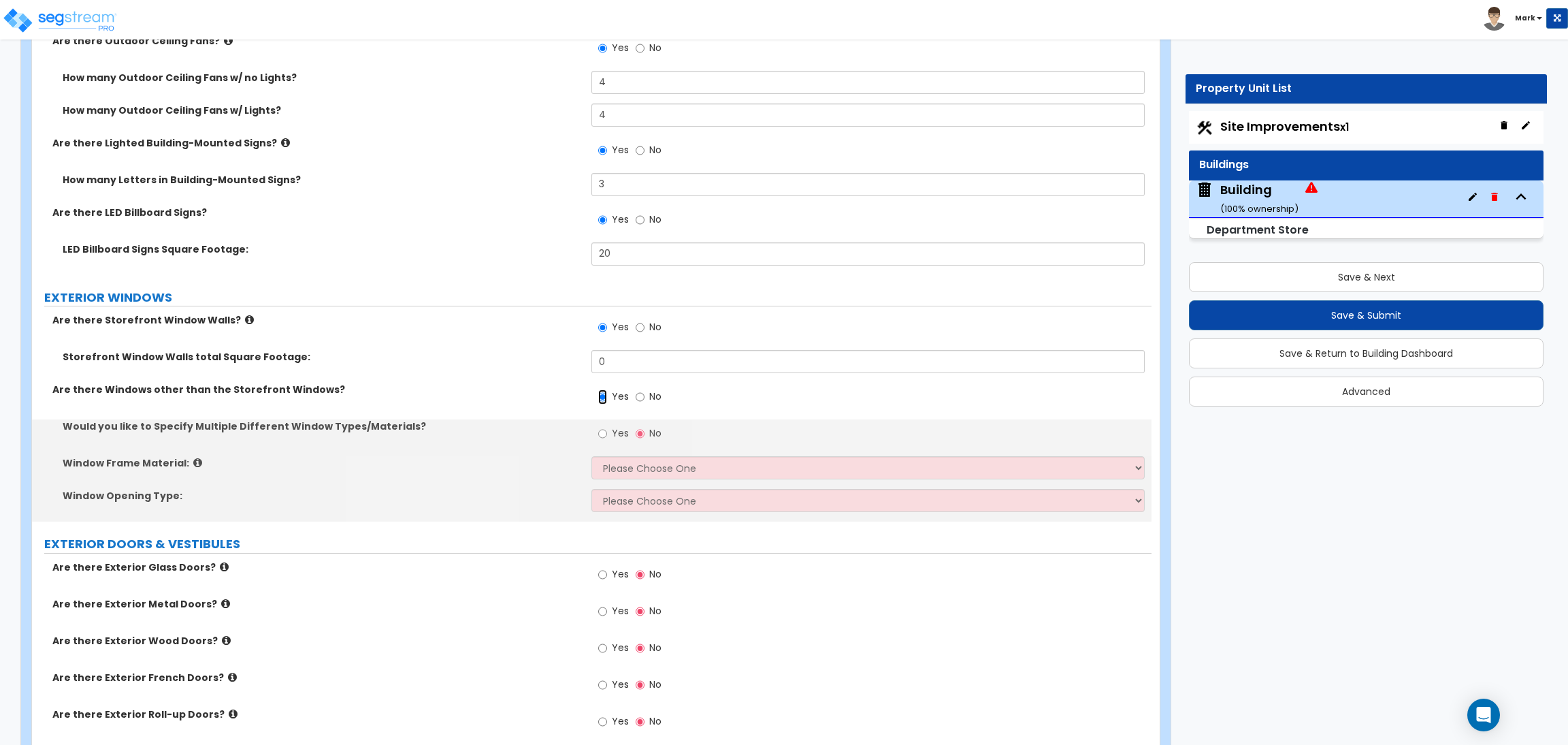
scroll to position [3063, 0]
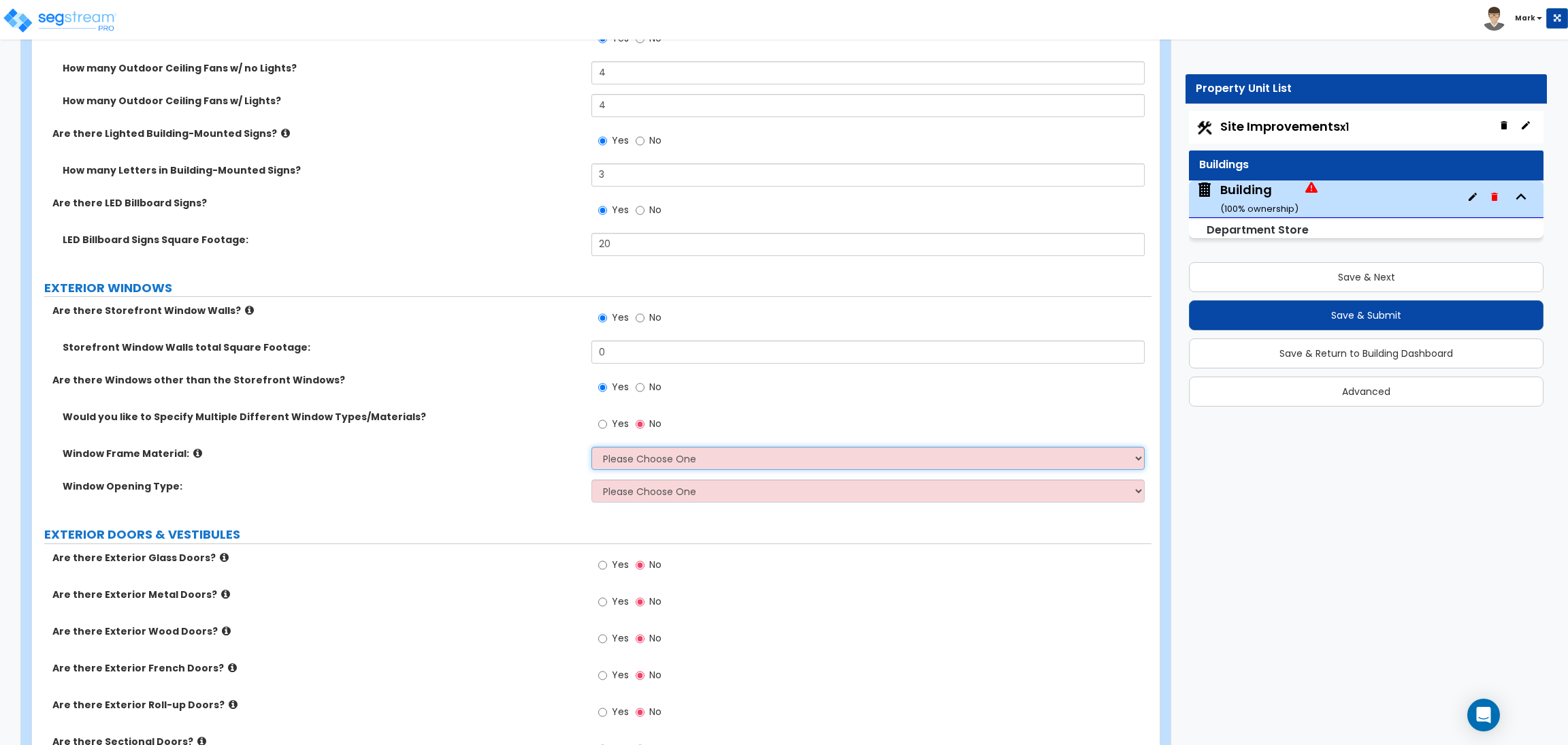
click at [631, 453] on select "Please Choose One Vinyl Aluminum Wood" at bounding box center [867, 458] width 553 height 23
click at [591, 448] on select "Please Choose One Vinyl Aluminum Wood" at bounding box center [867, 458] width 553 height 23
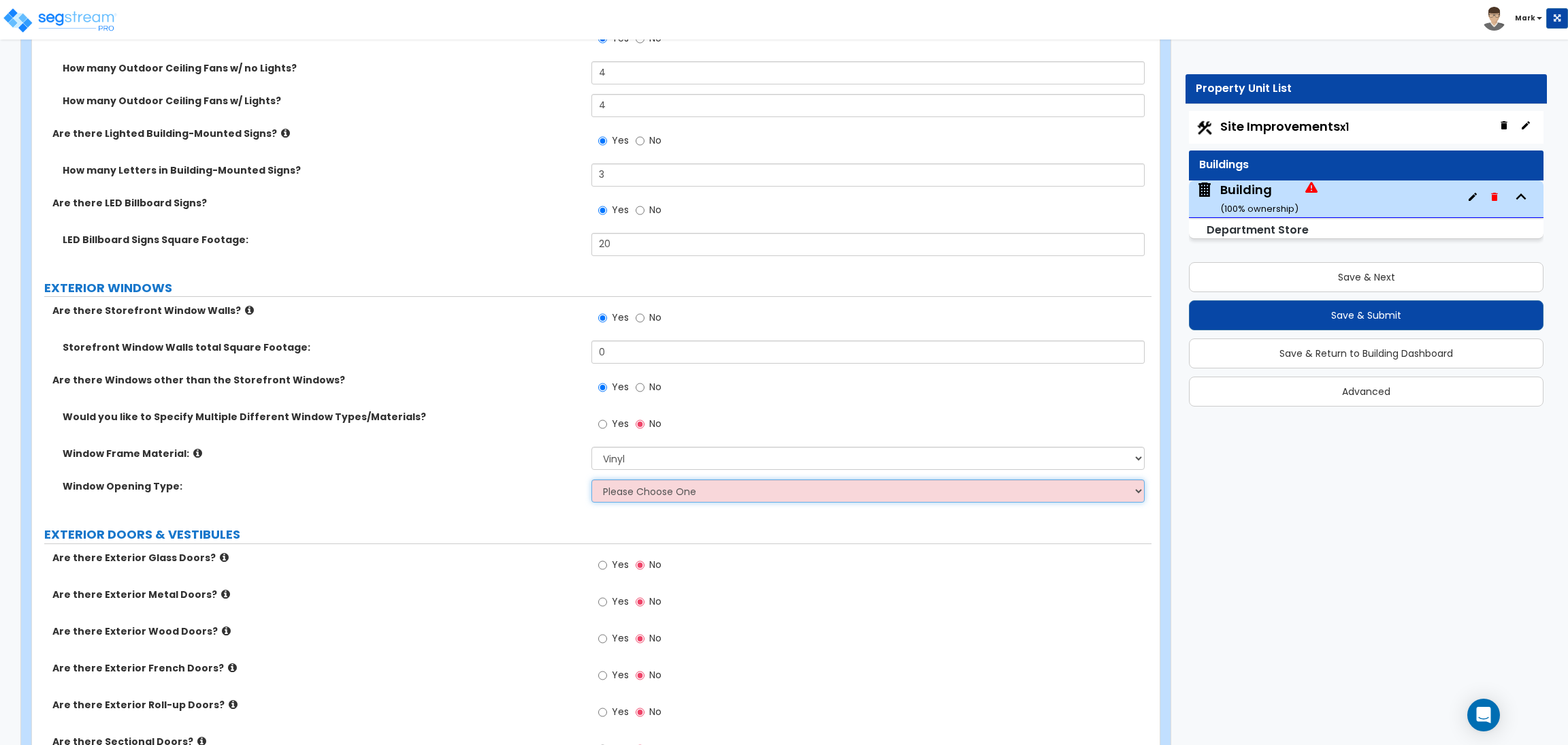
click at [630, 489] on select "Please Choose One Sliding Window Fixed/Picture Window Double Hung Window Awning…" at bounding box center [867, 490] width 553 height 23
click at [591, 481] on select "Please Choose One Sliding Window Fixed/Picture Window Double Hung Window Awning…" at bounding box center [867, 490] width 553 height 23
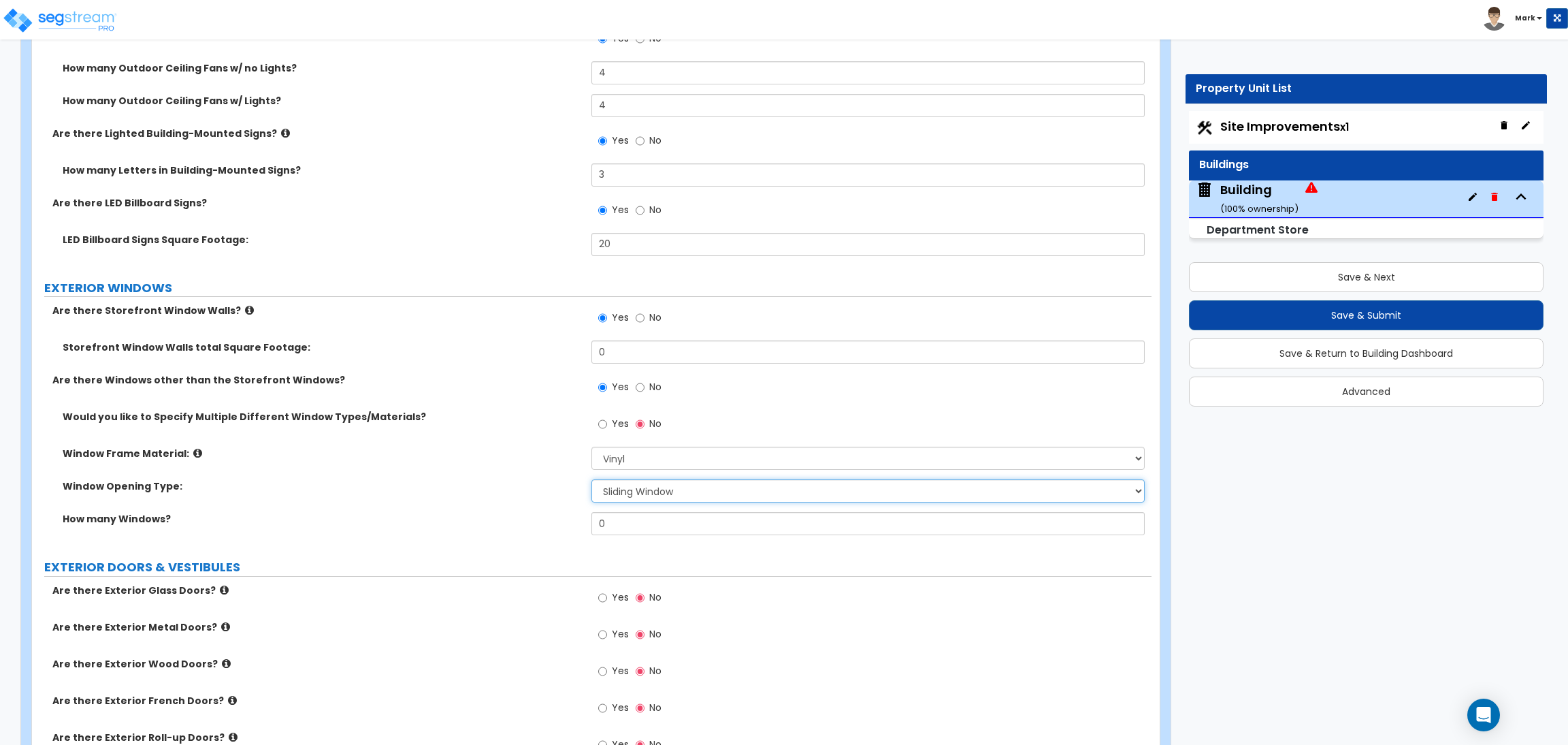
click at [636, 493] on select "Please Choose One Sliding Window Fixed/Picture Window Double Hung Window Awning…" at bounding box center [867, 490] width 553 height 23
click at [591, 481] on select "Please Choose One Sliding Window Fixed/Picture Window Double Hung Window Awning…" at bounding box center [867, 490] width 553 height 23
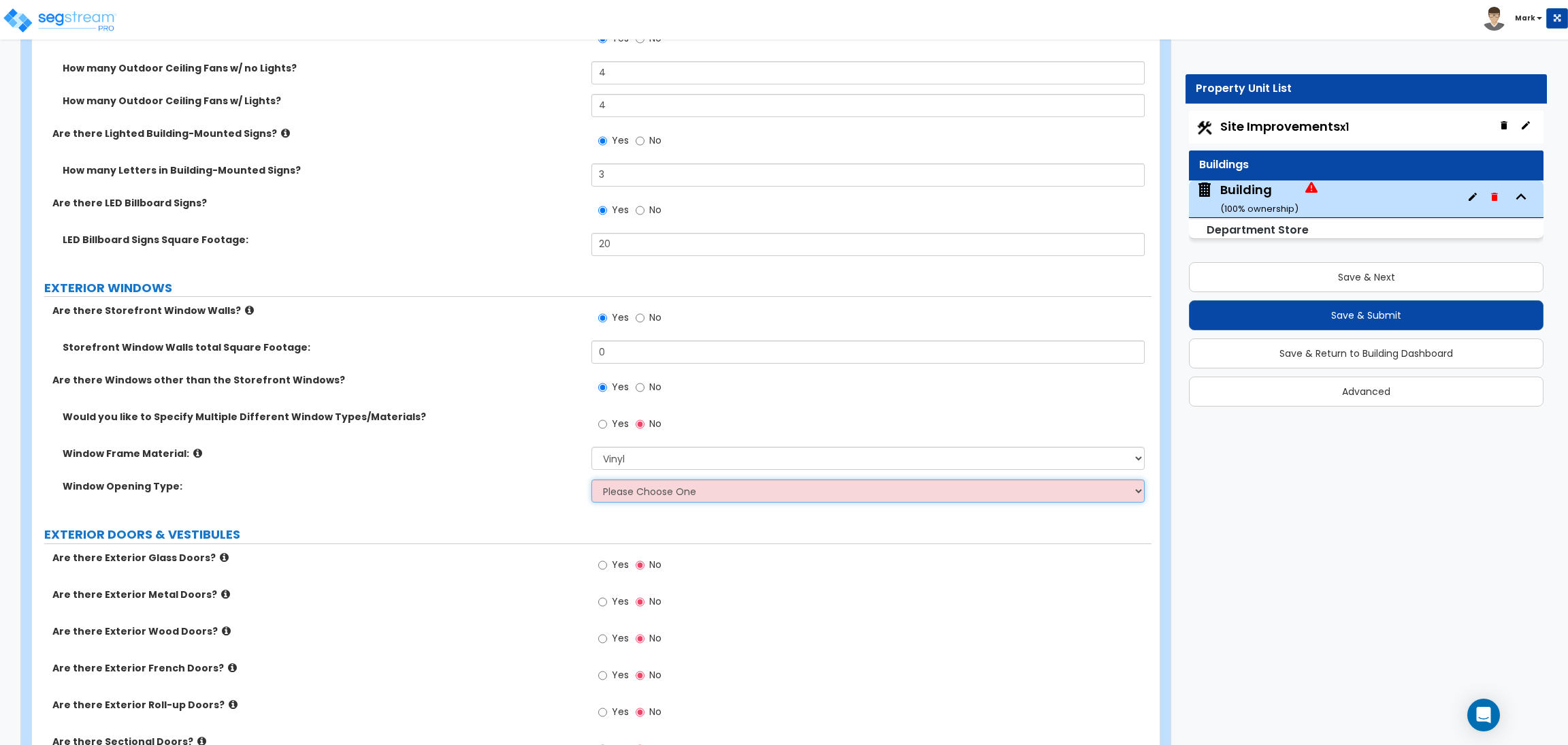
click at [638, 486] on select "Please Choose One Sliding Window Fixed/Picture Window Double Hung Window Awning…" at bounding box center [867, 490] width 553 height 23
click at [591, 481] on select "Please Choose One Sliding Window Fixed/Picture Window Double Hung Window Awning…" at bounding box center [867, 490] width 553 height 23
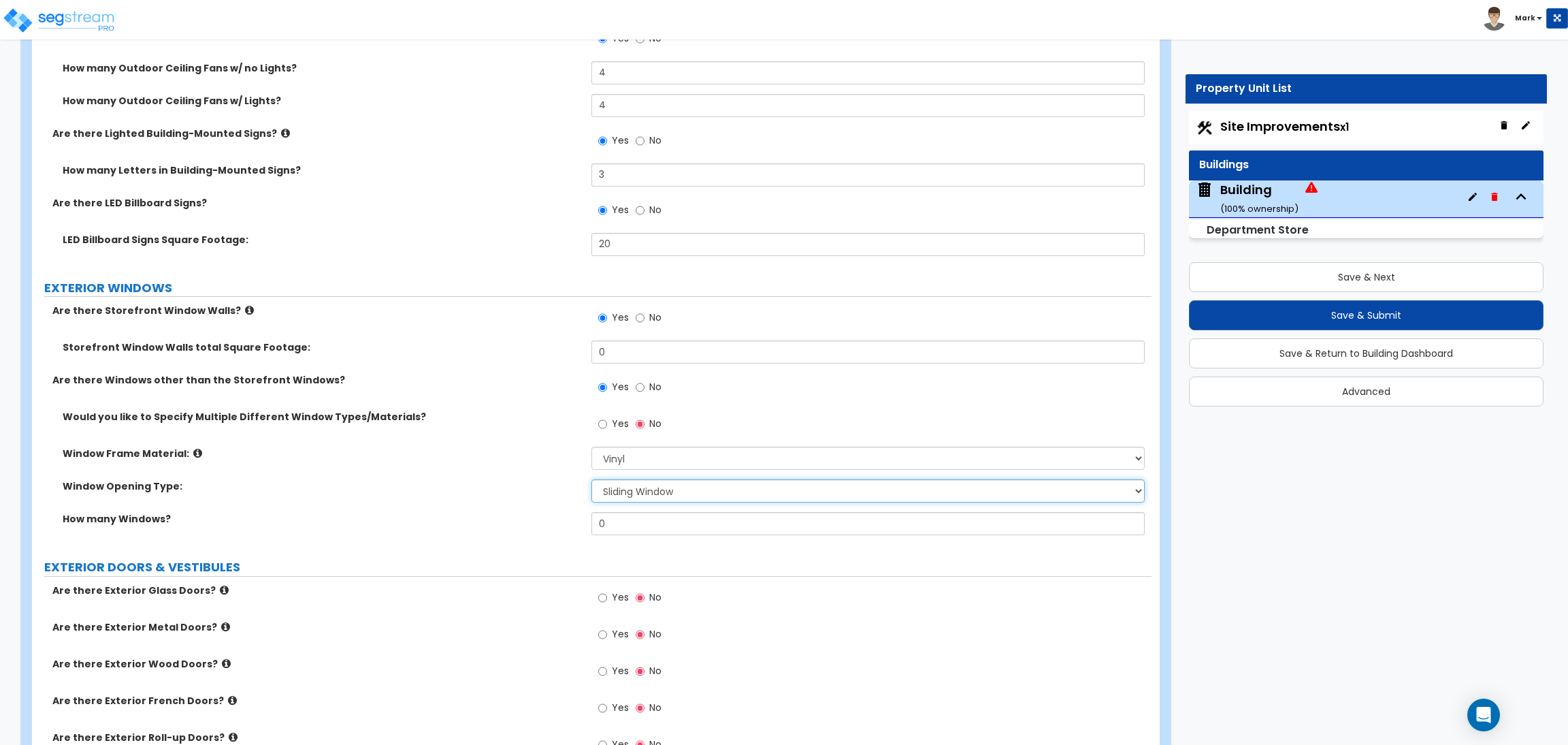
click at [623, 496] on select "Please Choose One Sliding Window Fixed/Picture Window Double Hung Window Awning…" at bounding box center [867, 490] width 553 height 23
click at [445, 471] on div "Window Frame Material: Please Choose One Vinyl Aluminum Wood" at bounding box center [591, 462] width 1119 height 33
click at [619, 427] on span "Yes" at bounding box center [620, 423] width 17 height 14
click at [607, 427] on input "Yes" at bounding box center [602, 424] width 8 height 15
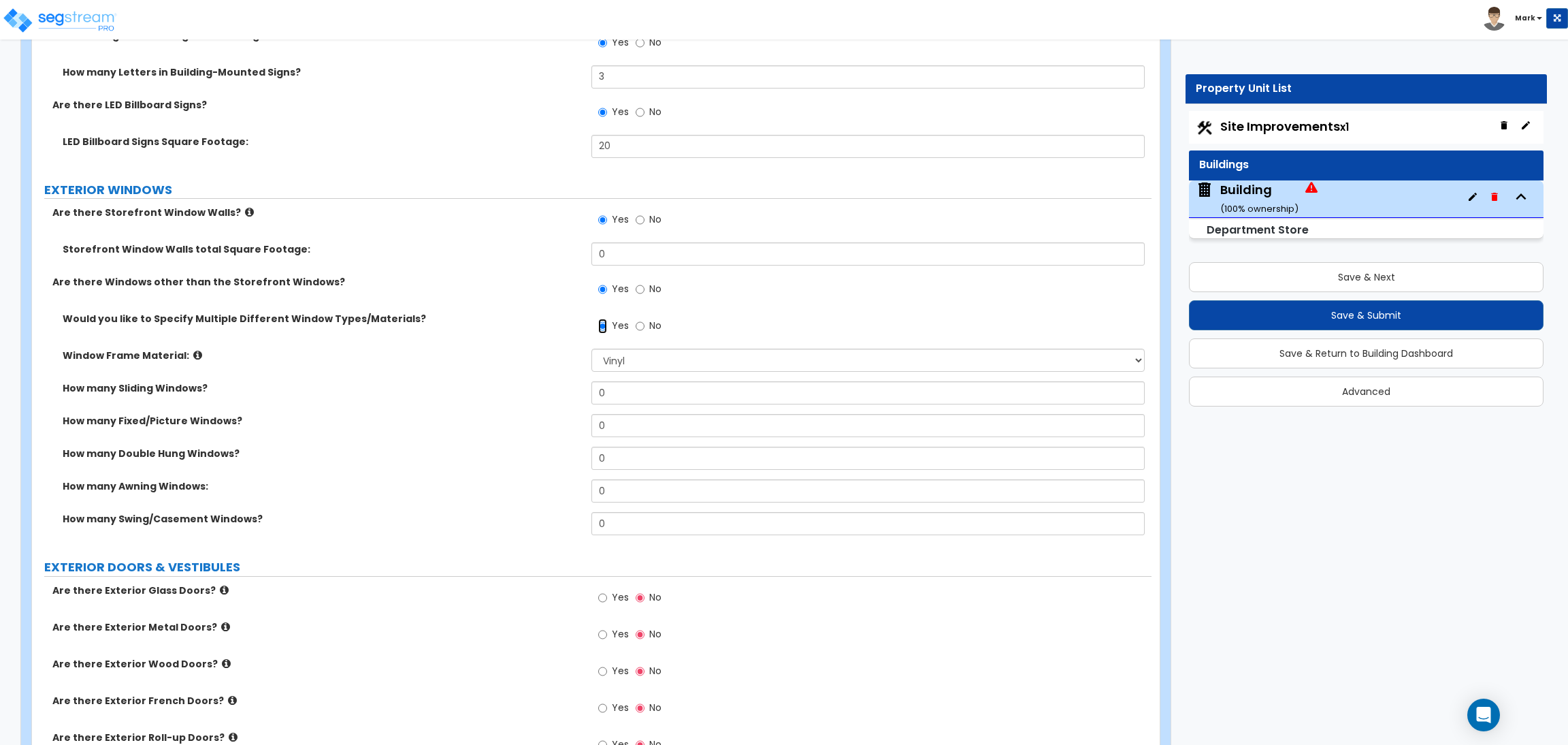
scroll to position [3165, 0]
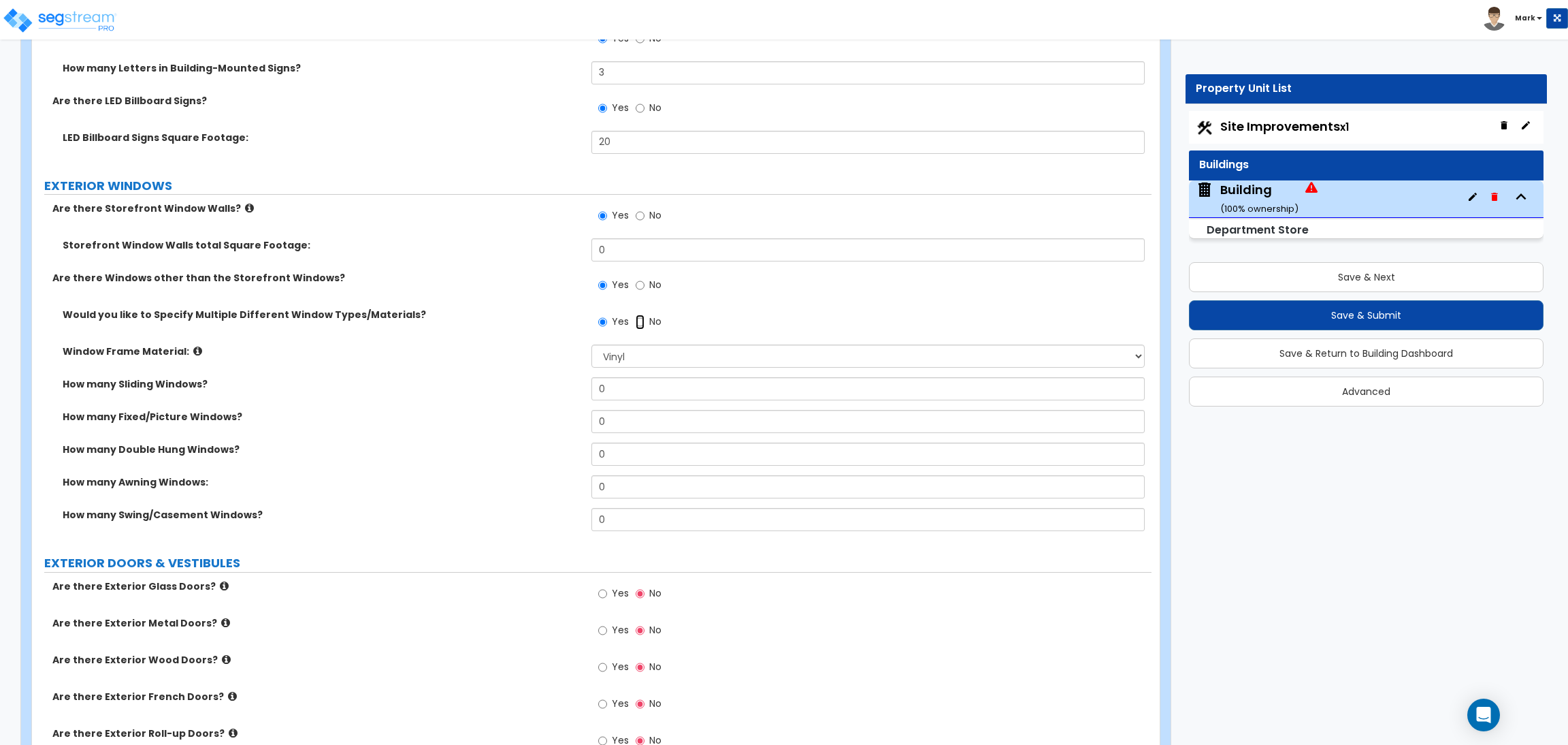
click at [642, 322] on input "No" at bounding box center [639, 322] width 8 height 15
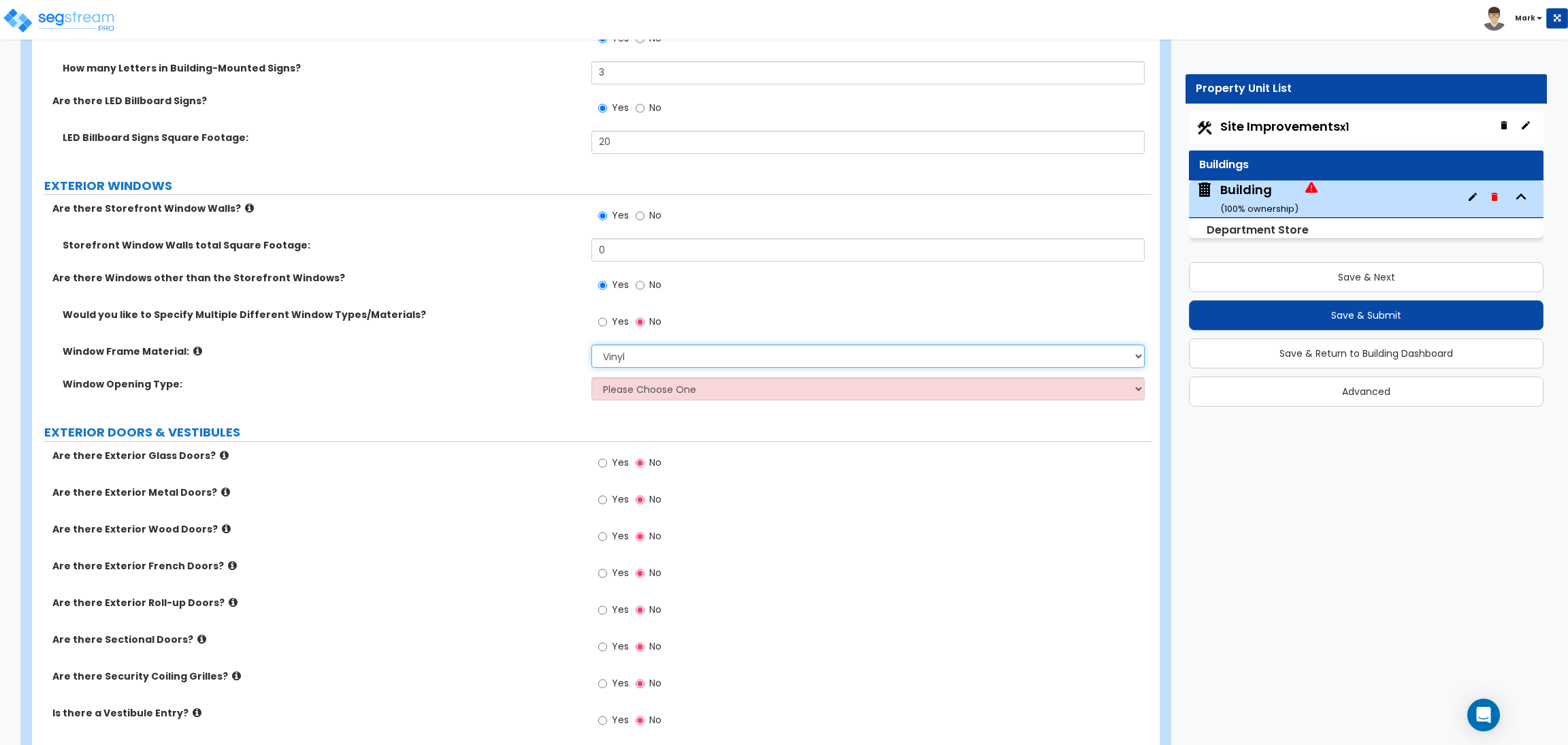
click at [648, 358] on select "Please Choose One Vinyl Aluminum Wood" at bounding box center [867, 356] width 553 height 23
click at [591, 345] on select "Please Choose One Vinyl Aluminum Wood" at bounding box center [867, 356] width 553 height 23
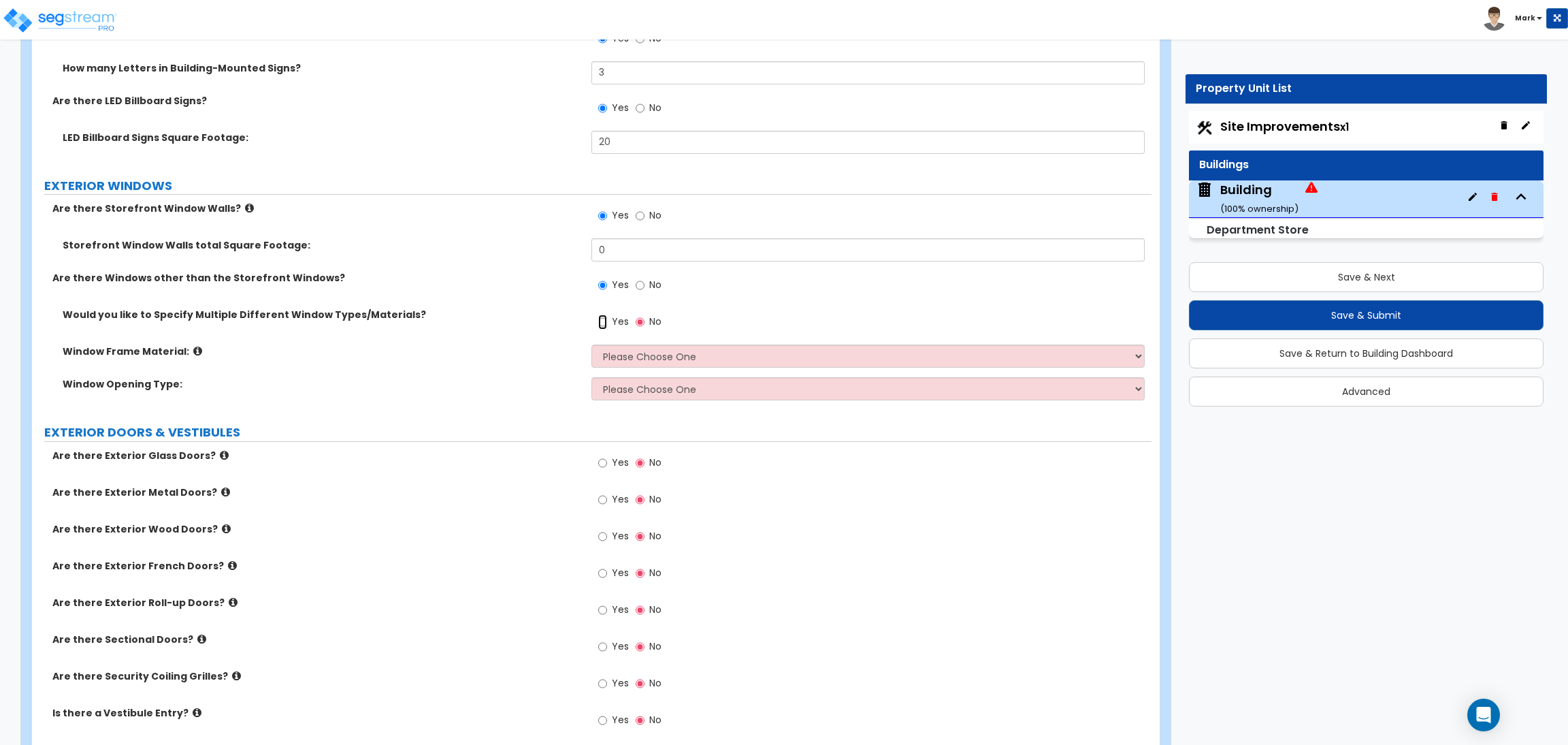
click at [603, 320] on input "Yes" at bounding box center [602, 322] width 8 height 15
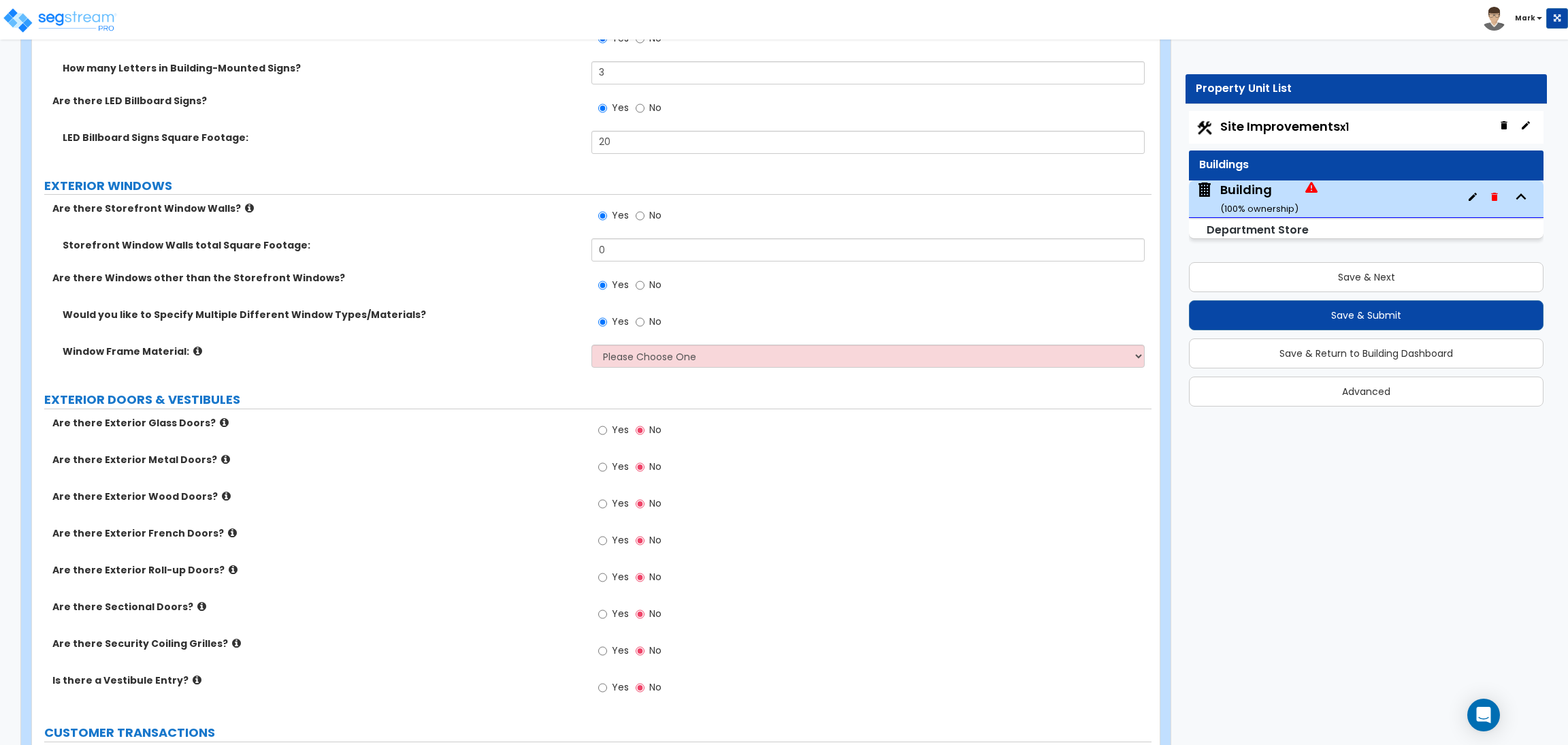
click at [714, 315] on div "Yes No" at bounding box center [871, 326] width 559 height 37
click at [638, 325] on input "No" at bounding box center [639, 322] width 8 height 15
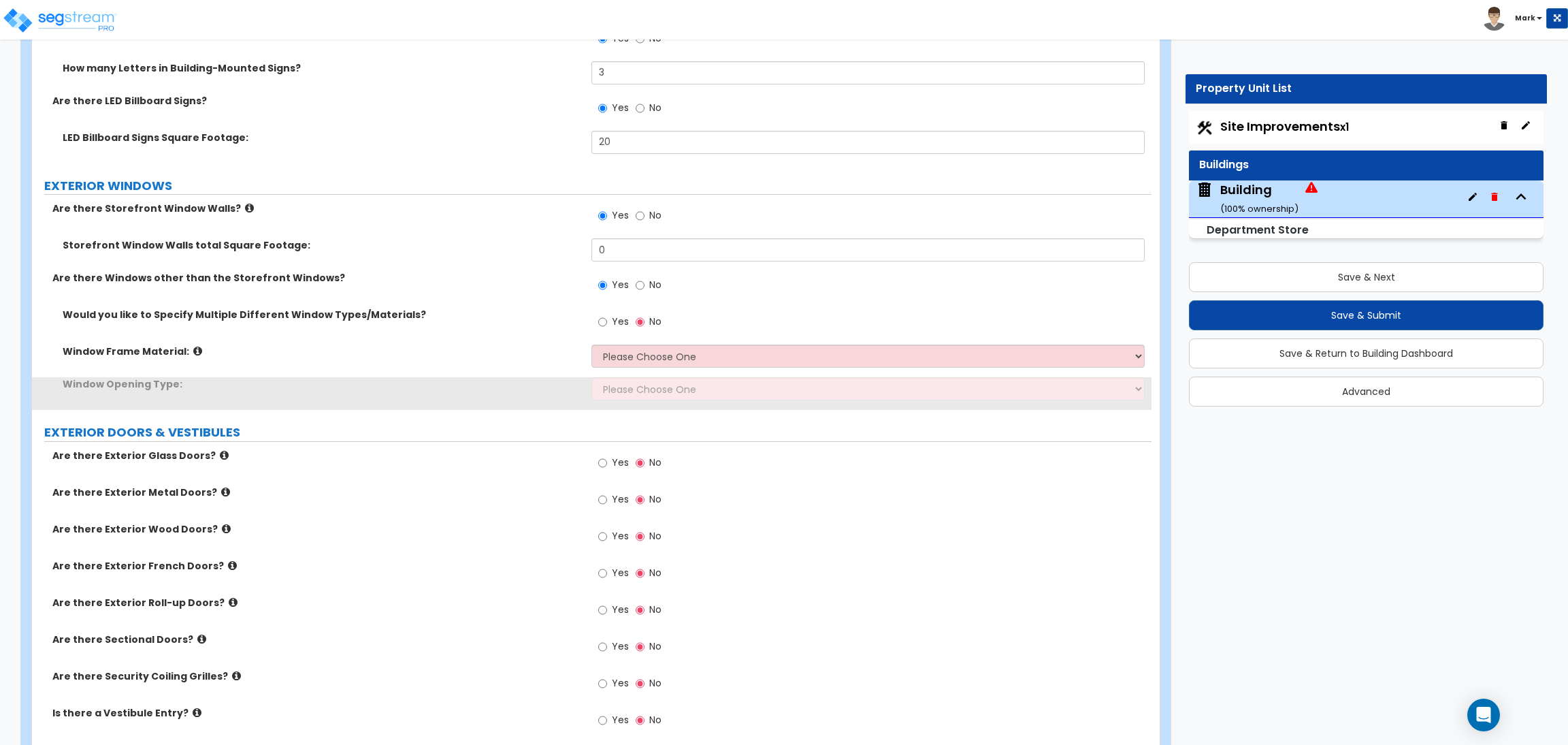
click at [613, 324] on span "Yes" at bounding box center [620, 321] width 17 height 14
click at [607, 324] on input "Yes" at bounding box center [602, 322] width 8 height 15
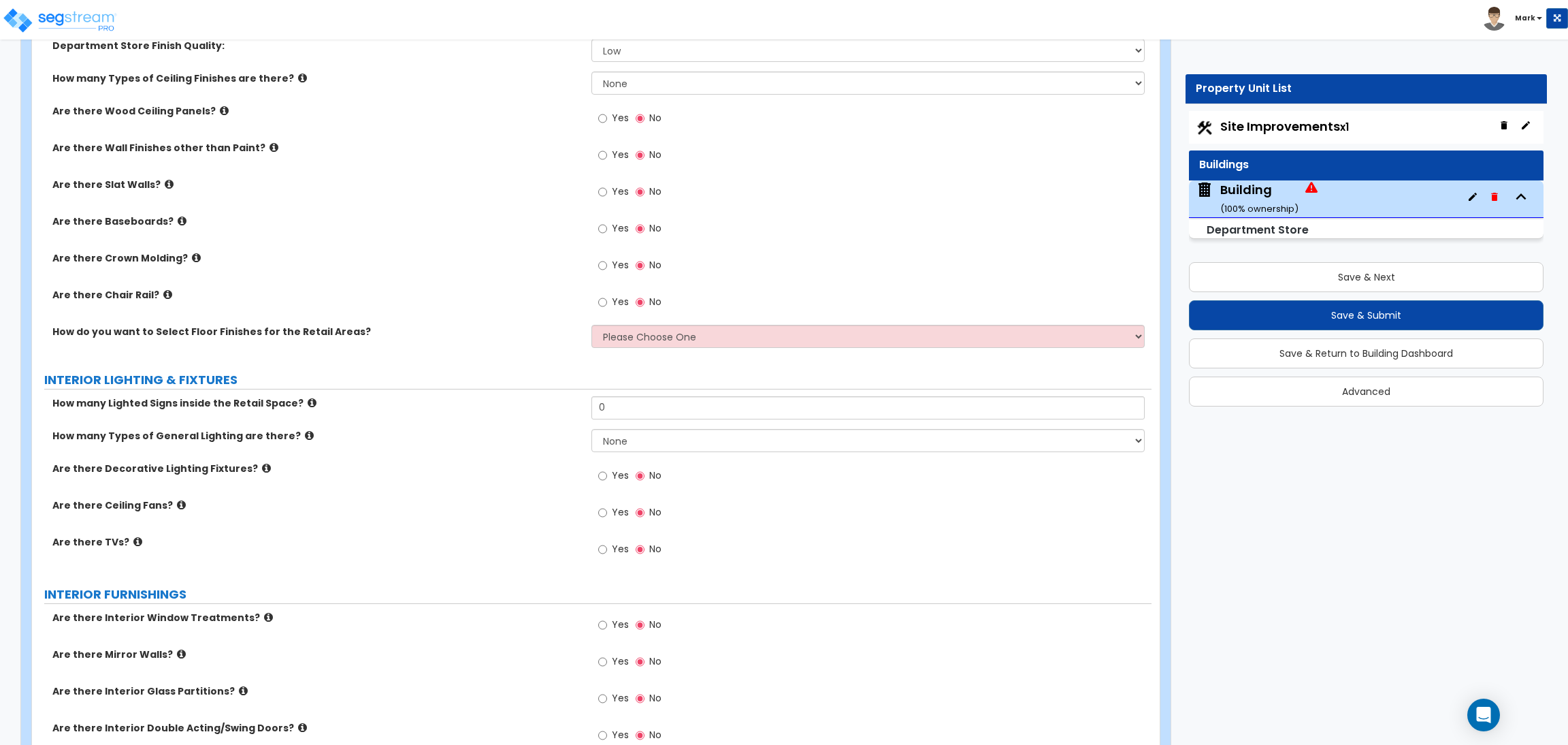
scroll to position [5412, 0]
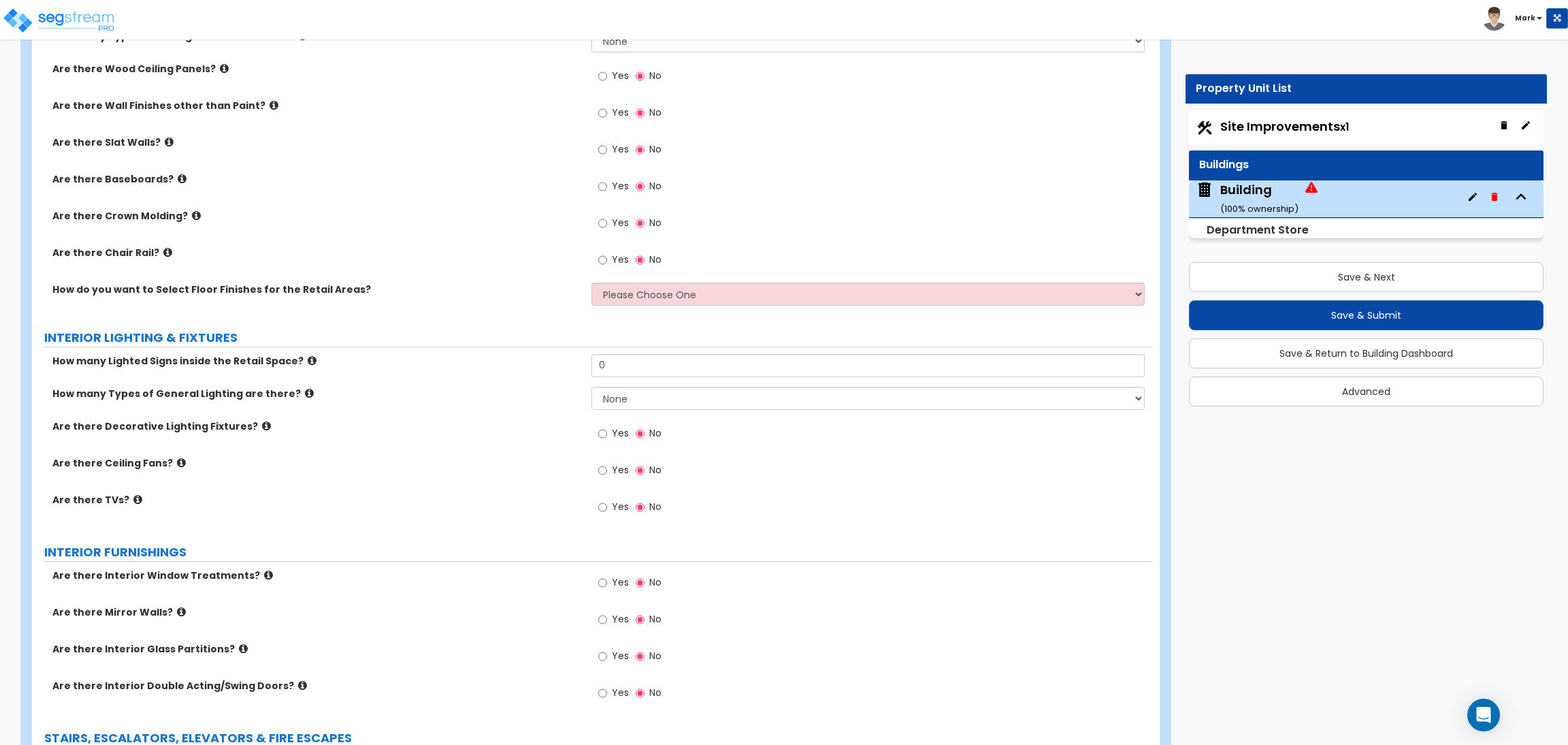
click at [344, 204] on div "Are there Baseboards? Yes No" at bounding box center [591, 190] width 1119 height 37
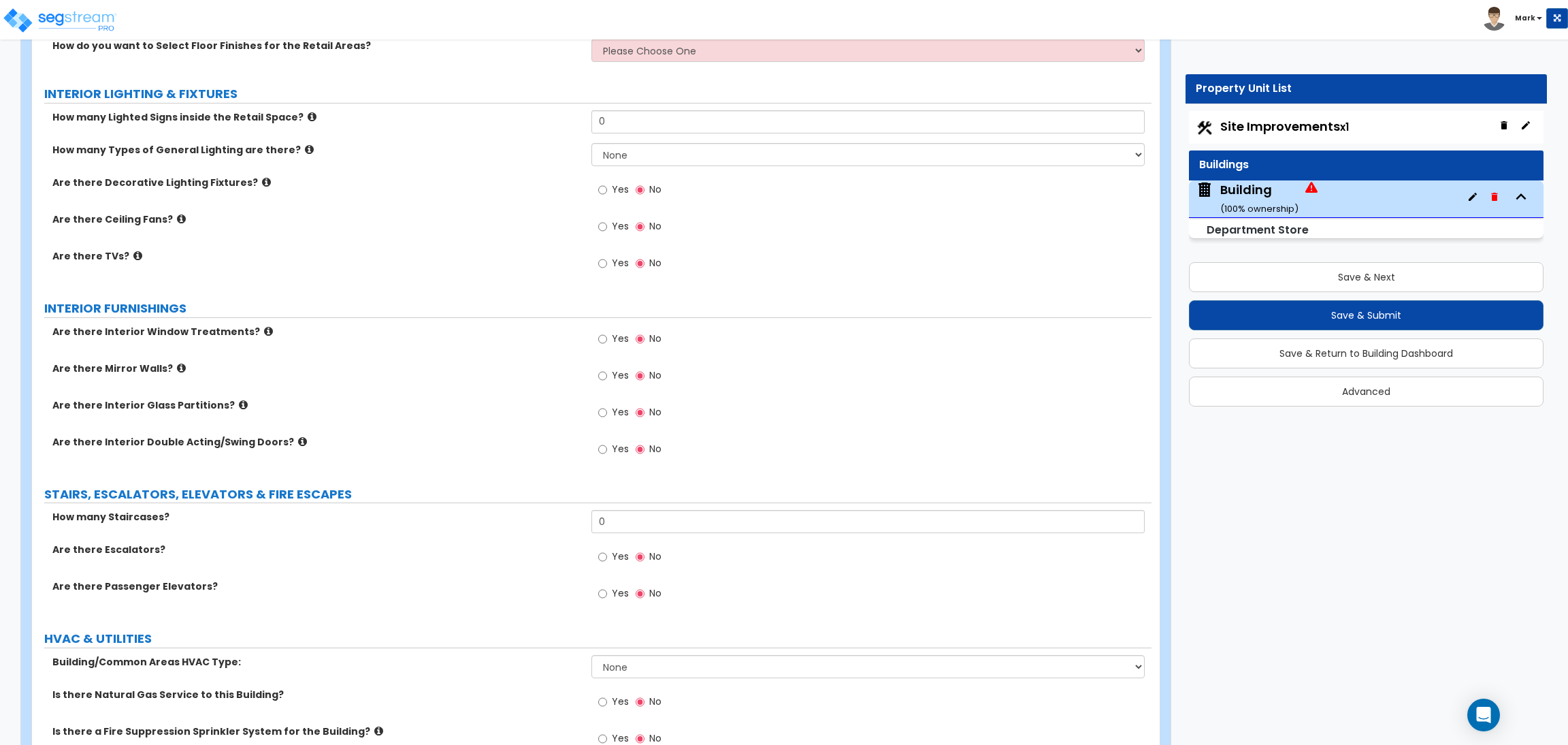
scroll to position [5719, 0]
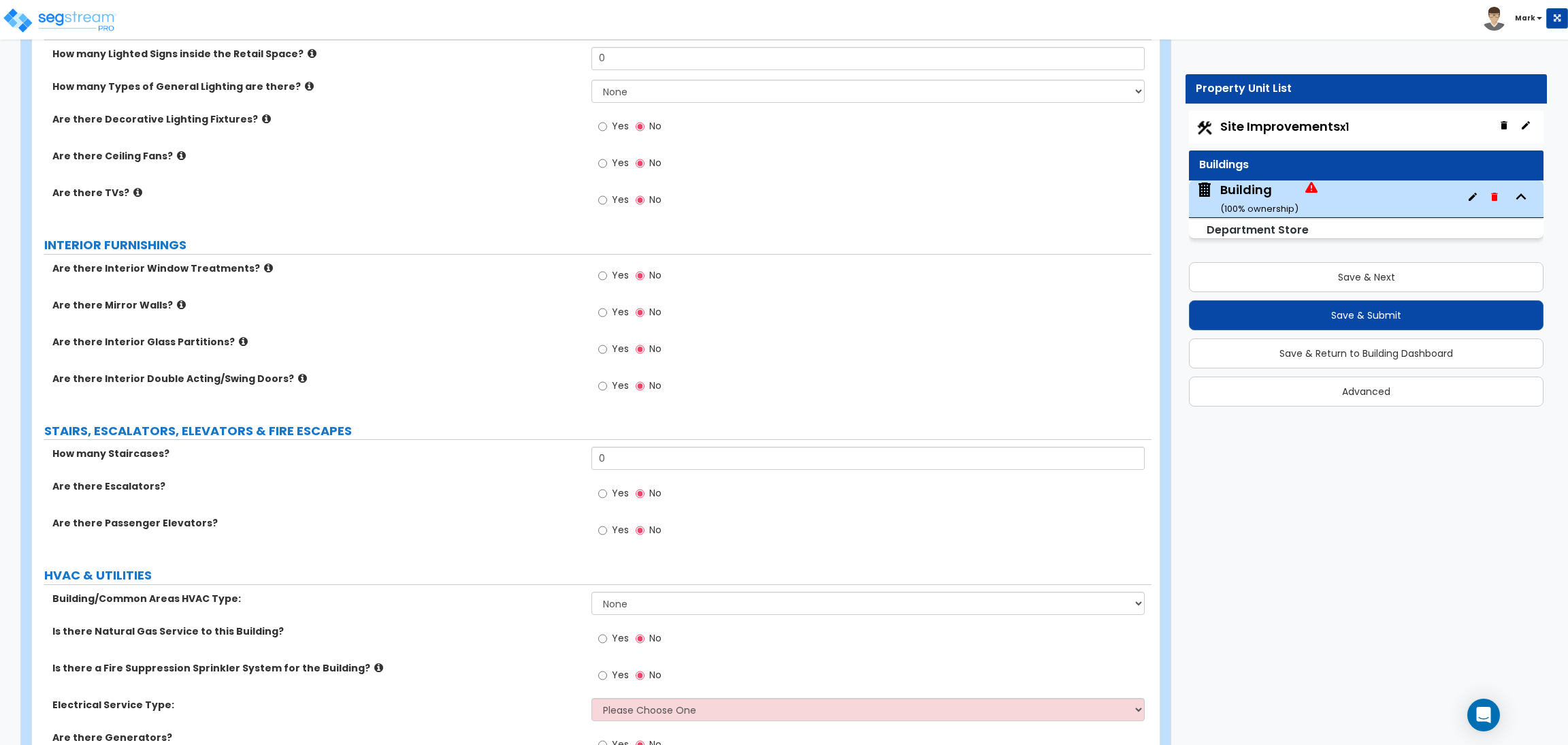
click at [607, 520] on div "Yes No" at bounding box center [630, 531] width 77 height 31
click at [606, 531] on input "Yes" at bounding box center [602, 531] width 8 height 15
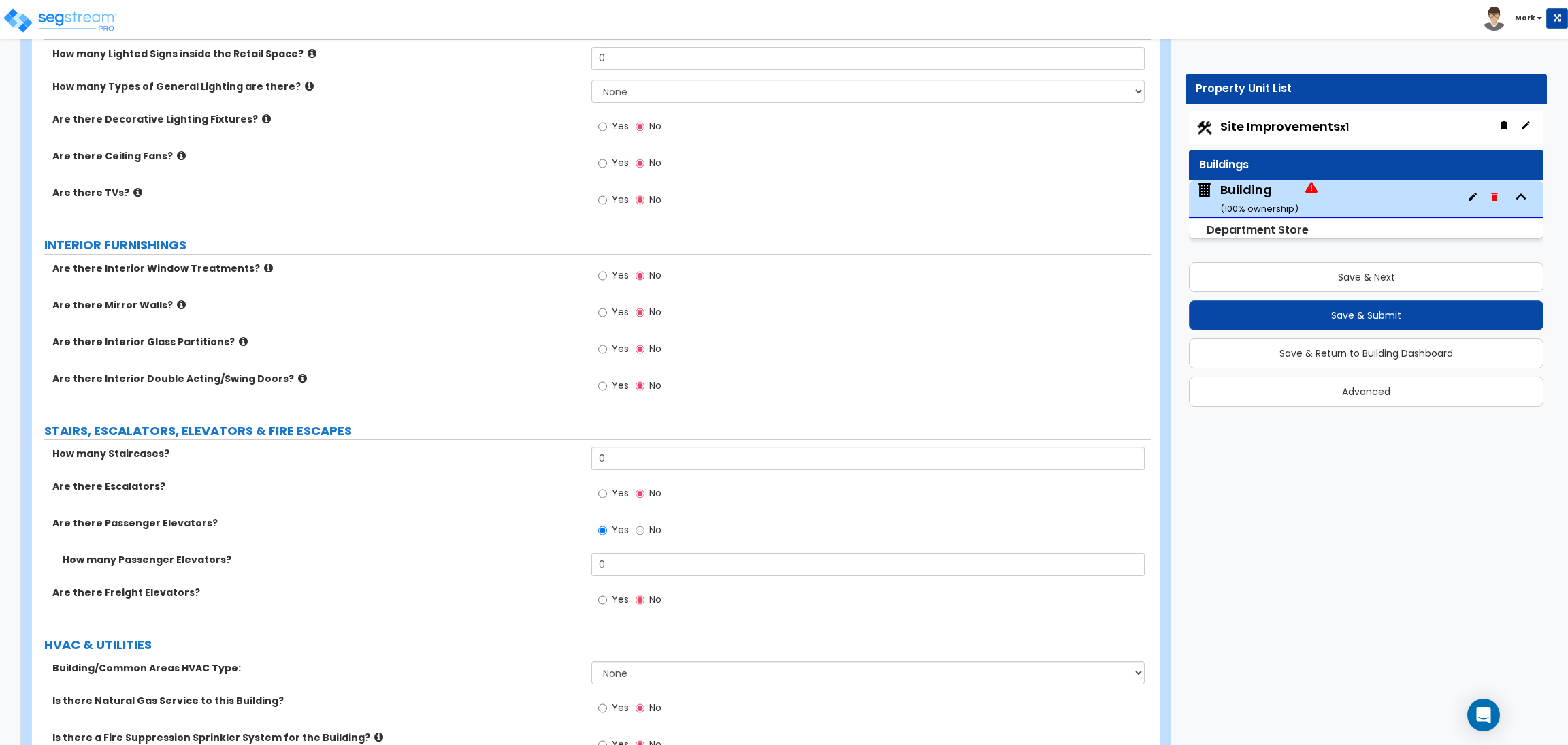
click at [647, 524] on label "No" at bounding box center [648, 532] width 26 height 23
click at [645, 524] on input "No" at bounding box center [639, 531] width 8 height 15
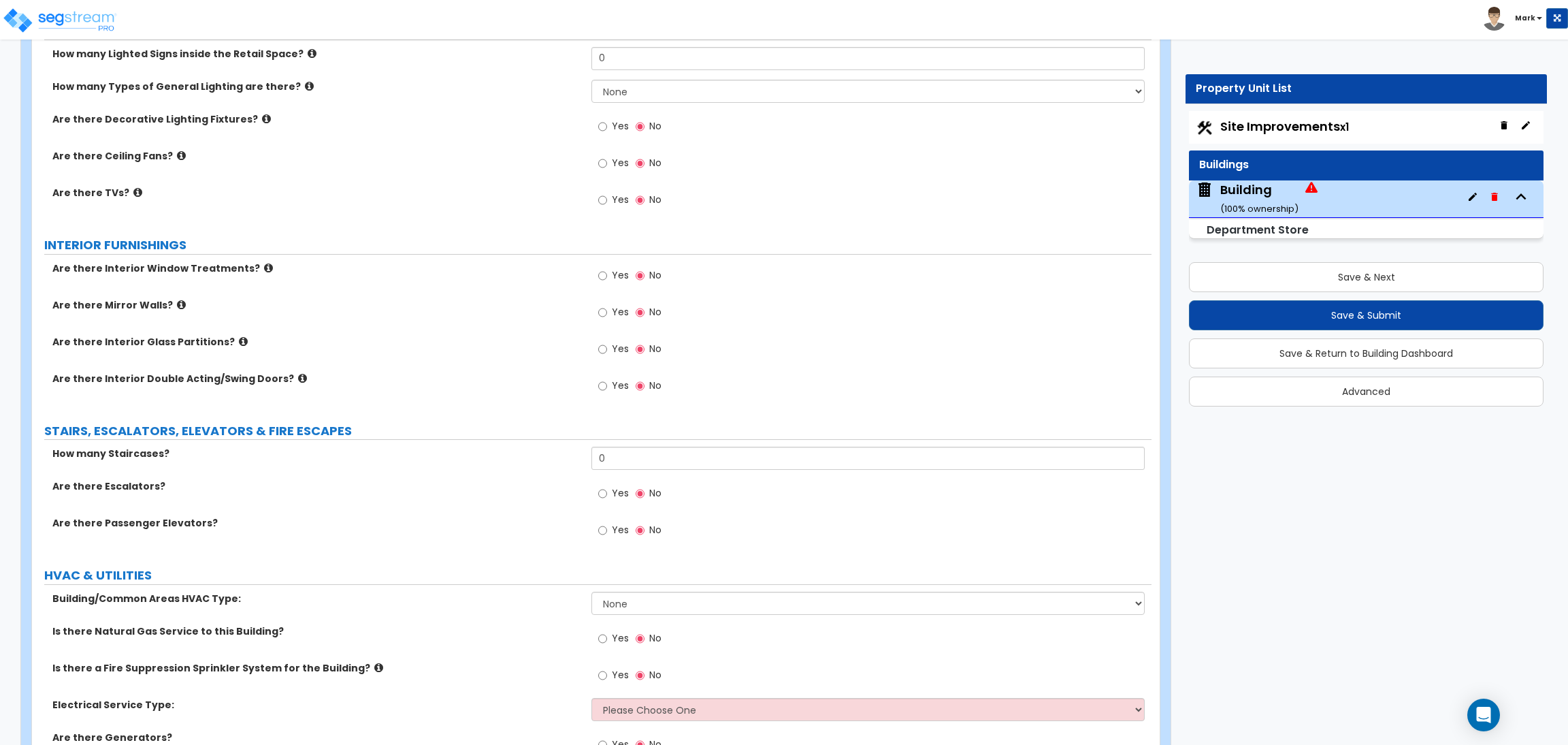
click at [614, 531] on span "Yes" at bounding box center [620, 530] width 17 height 14
click at [607, 531] on input "Yes" at bounding box center [602, 531] width 8 height 15
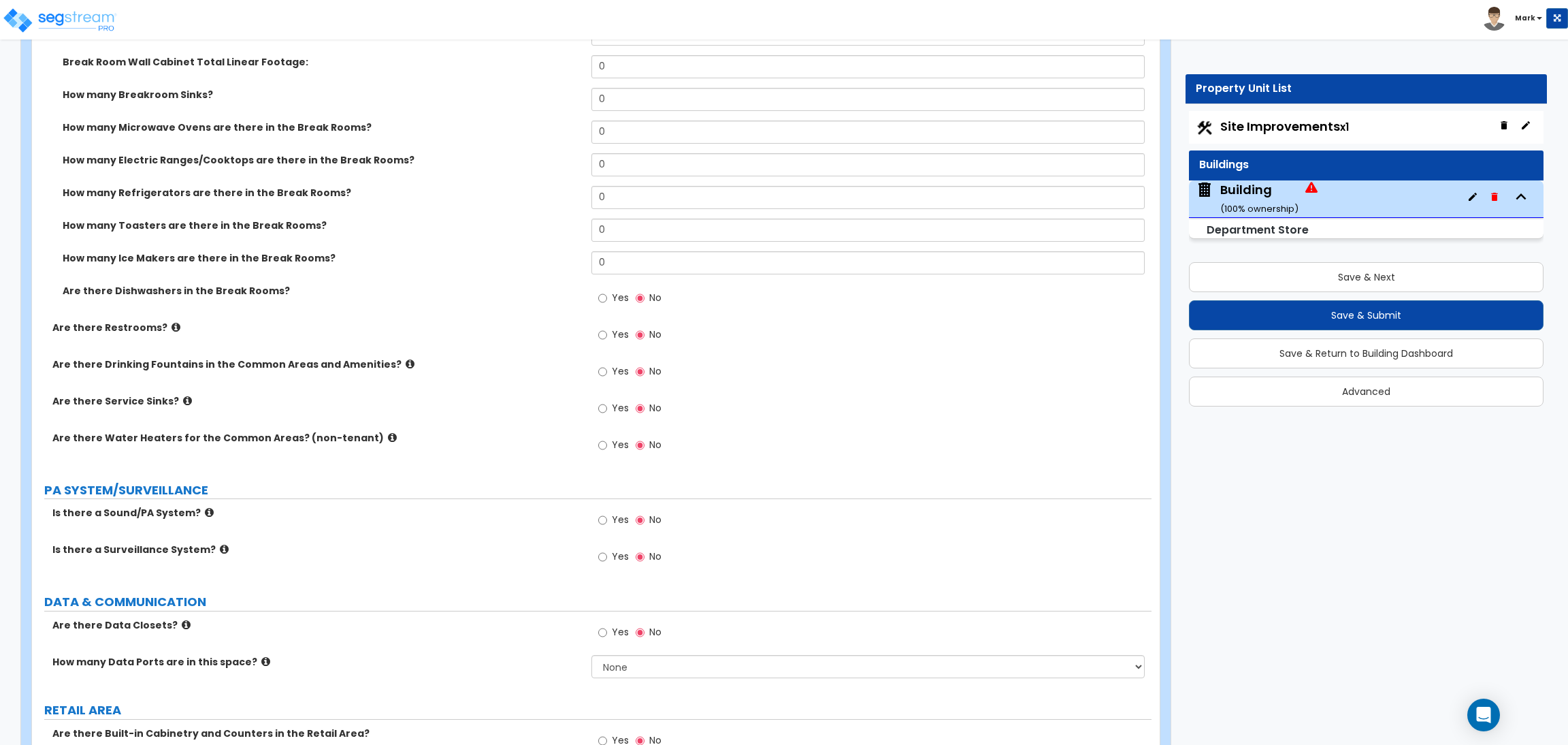
scroll to position [4241, 0]
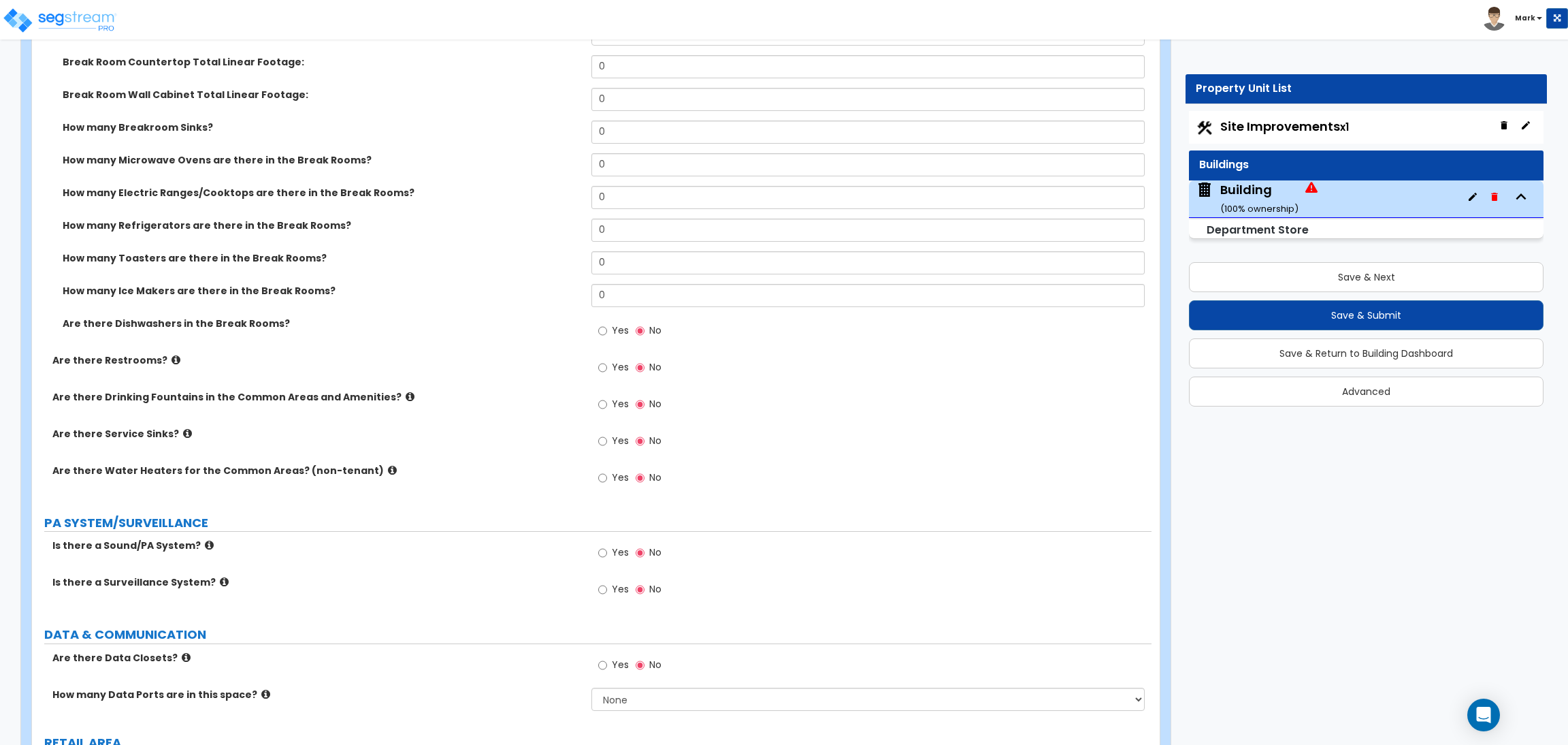
click at [612, 361] on span "Yes" at bounding box center [620, 367] width 17 height 14
click at [607, 361] on input "Yes" at bounding box center [602, 368] width 8 height 15
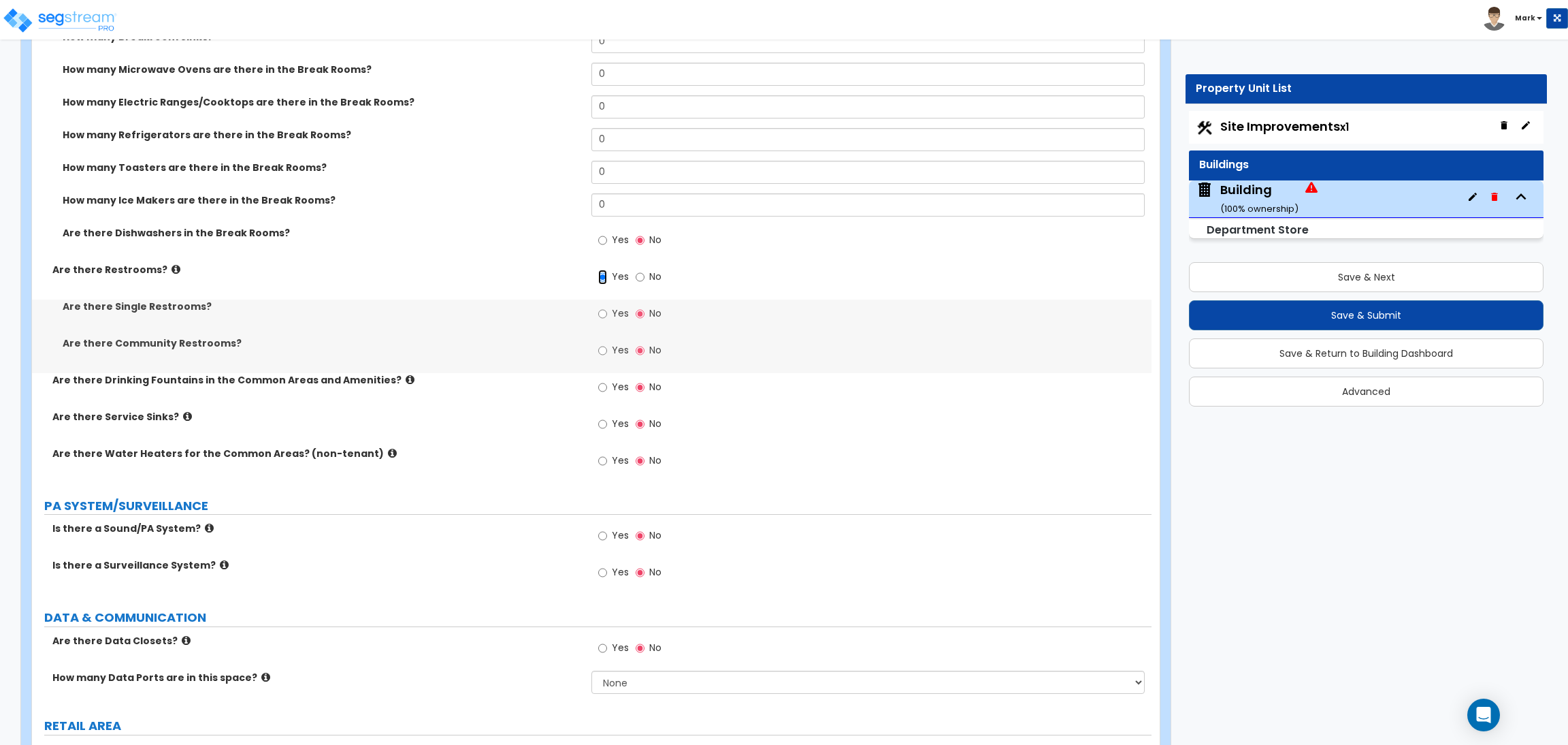
scroll to position [4343, 0]
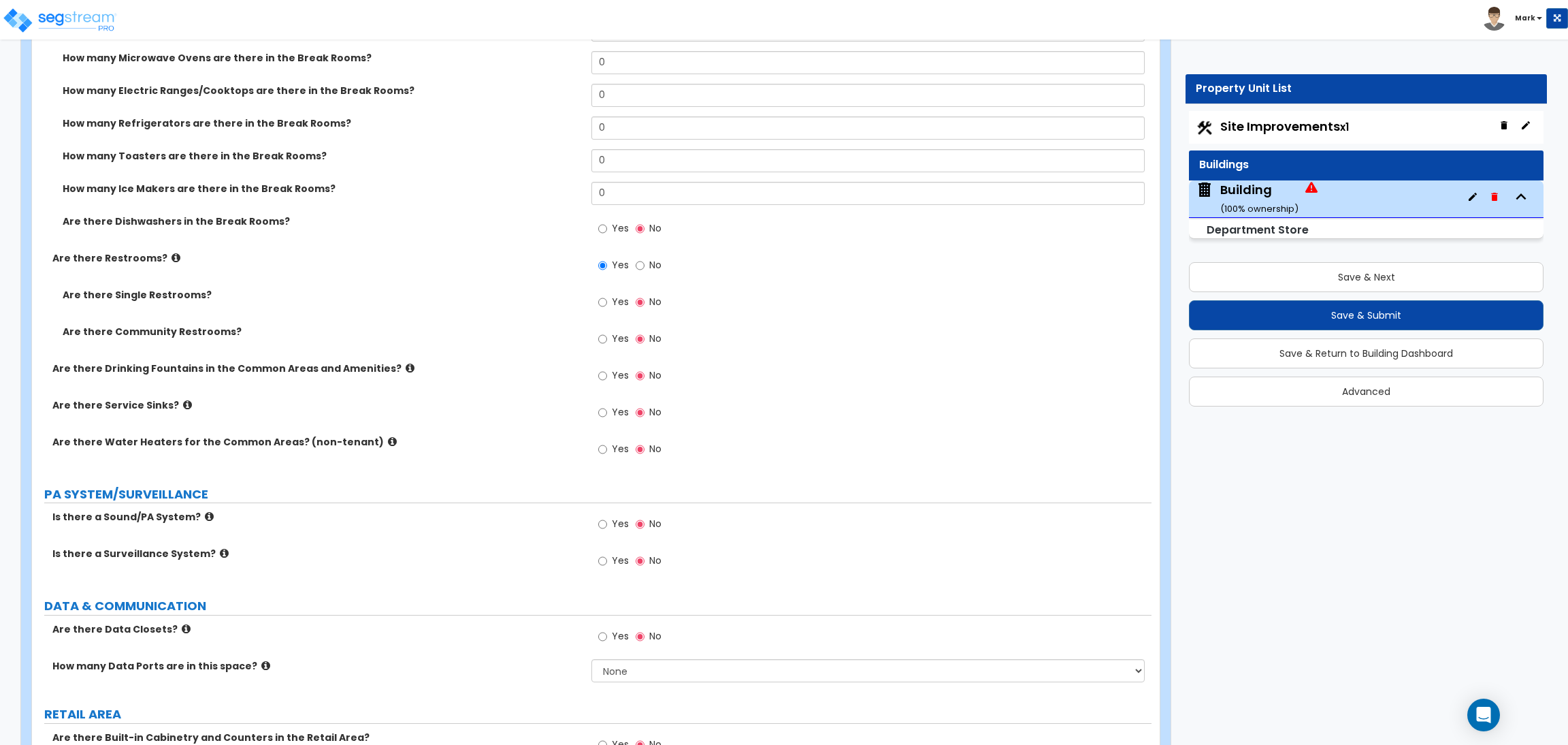
click at [611, 296] on label "Yes" at bounding box center [613, 303] width 31 height 23
click at [607, 296] on input "Yes" at bounding box center [602, 302] width 8 height 15
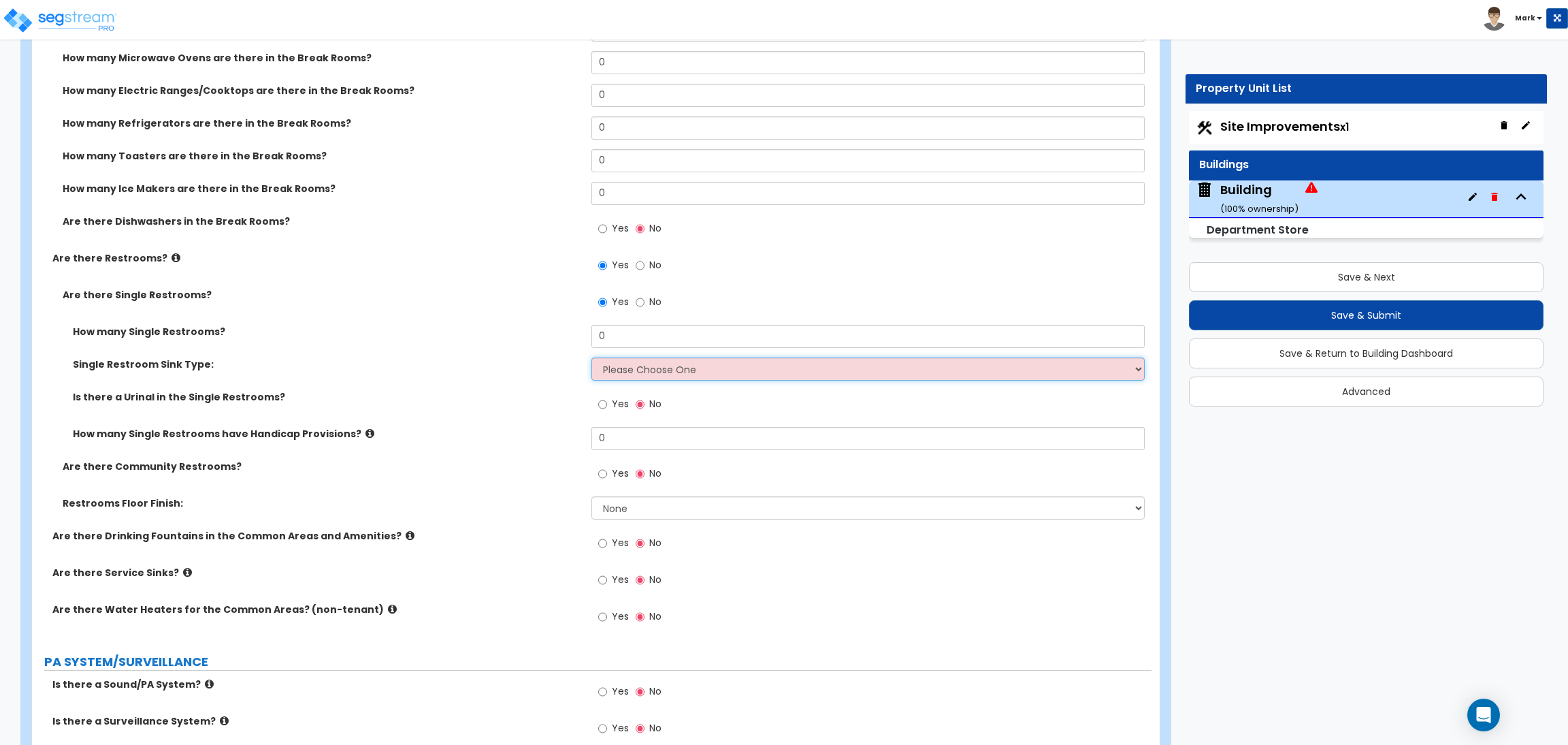
click at [657, 364] on select "Please Choose One Wall-mounted Vanity-mounted" at bounding box center [867, 369] width 553 height 23
drag, startPoint x: 615, startPoint y: 339, endPoint x: 583, endPoint y: 343, distance: 32.2
click at [583, 343] on div "How many Single Restrooms? 0" at bounding box center [591, 341] width 1119 height 33
click at [634, 368] on select "Please Choose One Wall-mounted Vanity-mounted" at bounding box center [867, 369] width 553 height 23
click at [591, 358] on select "Please Choose One Wall-mounted Vanity-mounted" at bounding box center [867, 369] width 553 height 23
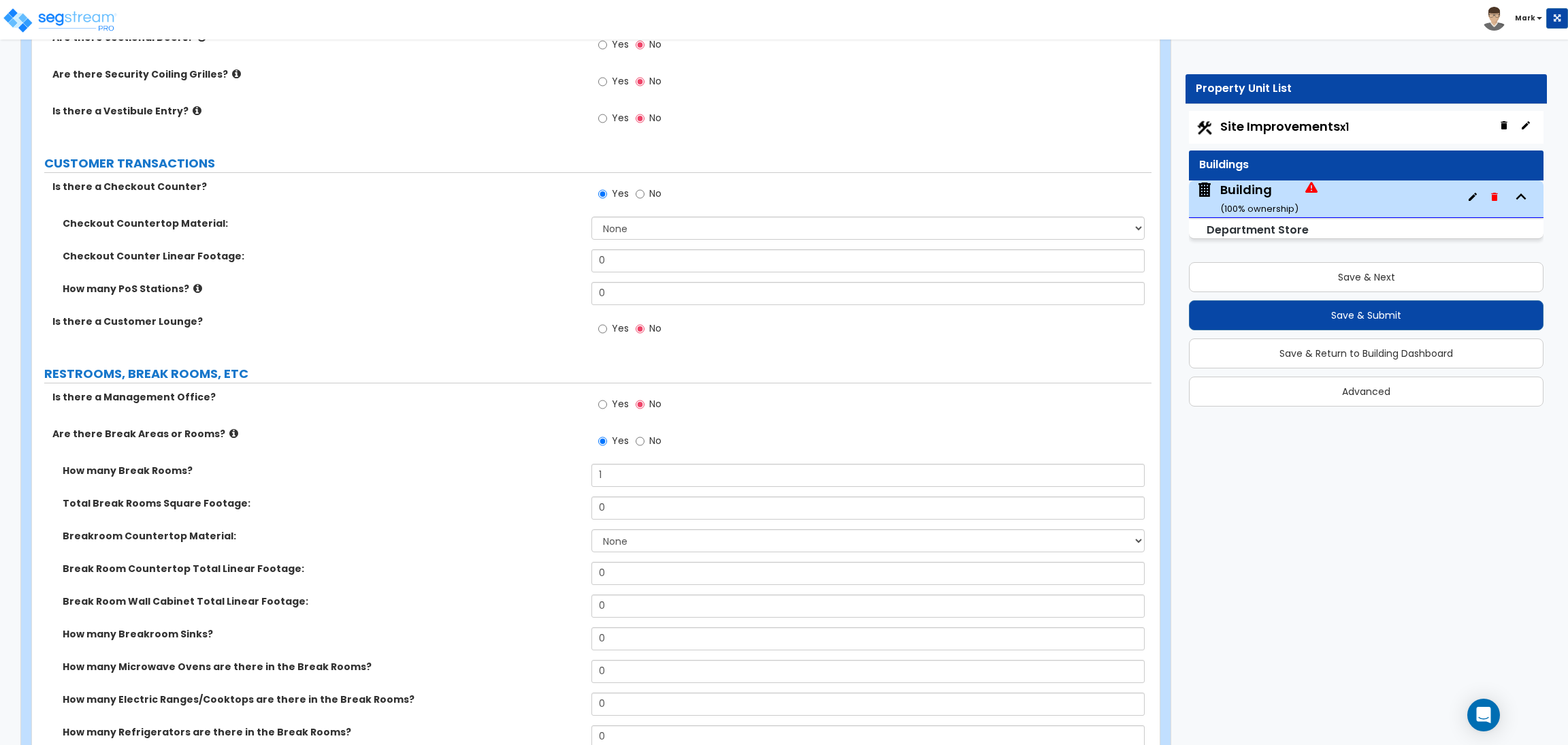
scroll to position [3777, 0]
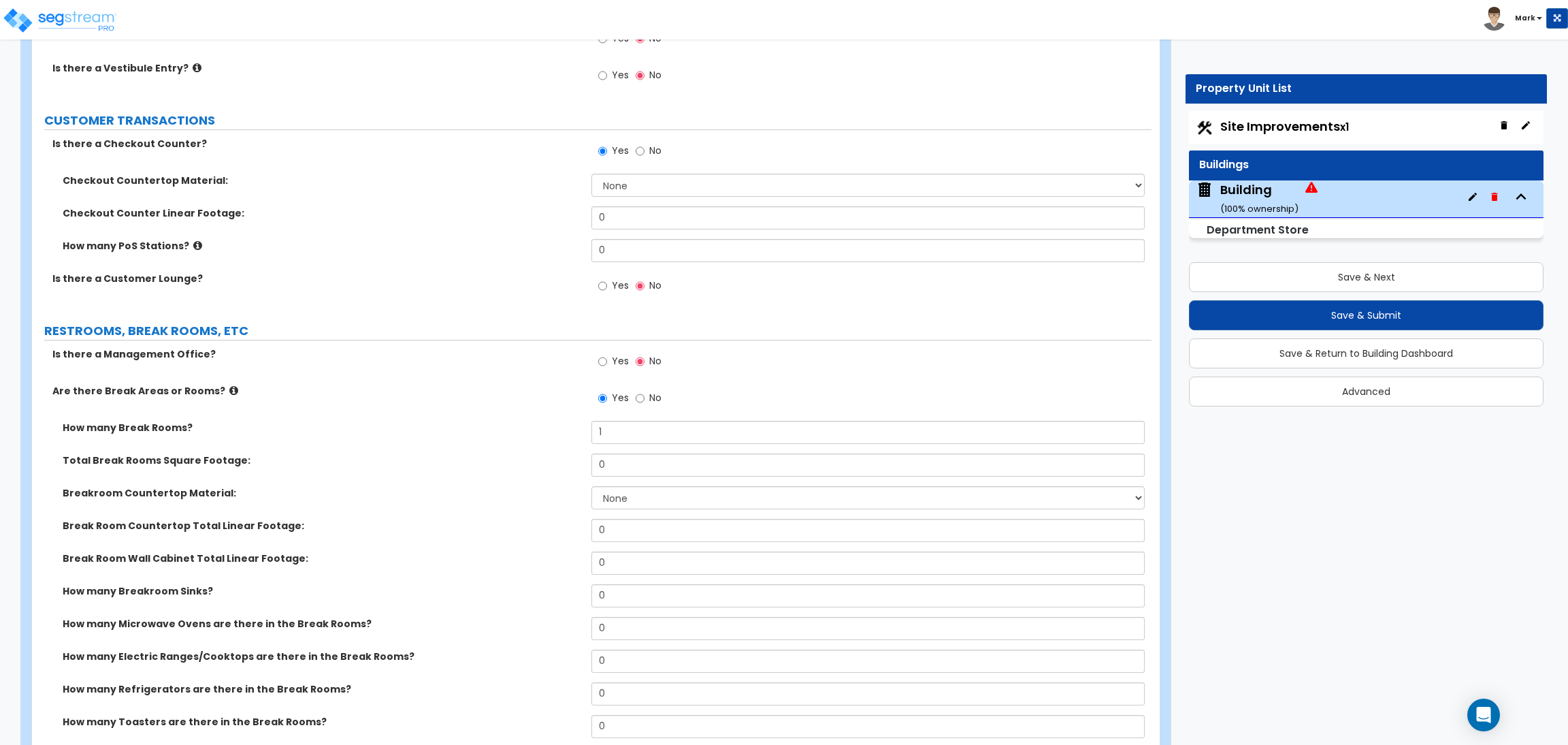
click at [610, 285] on label "Yes" at bounding box center [613, 287] width 31 height 23
click at [607, 285] on input "Yes" at bounding box center [602, 285] width 8 height 15
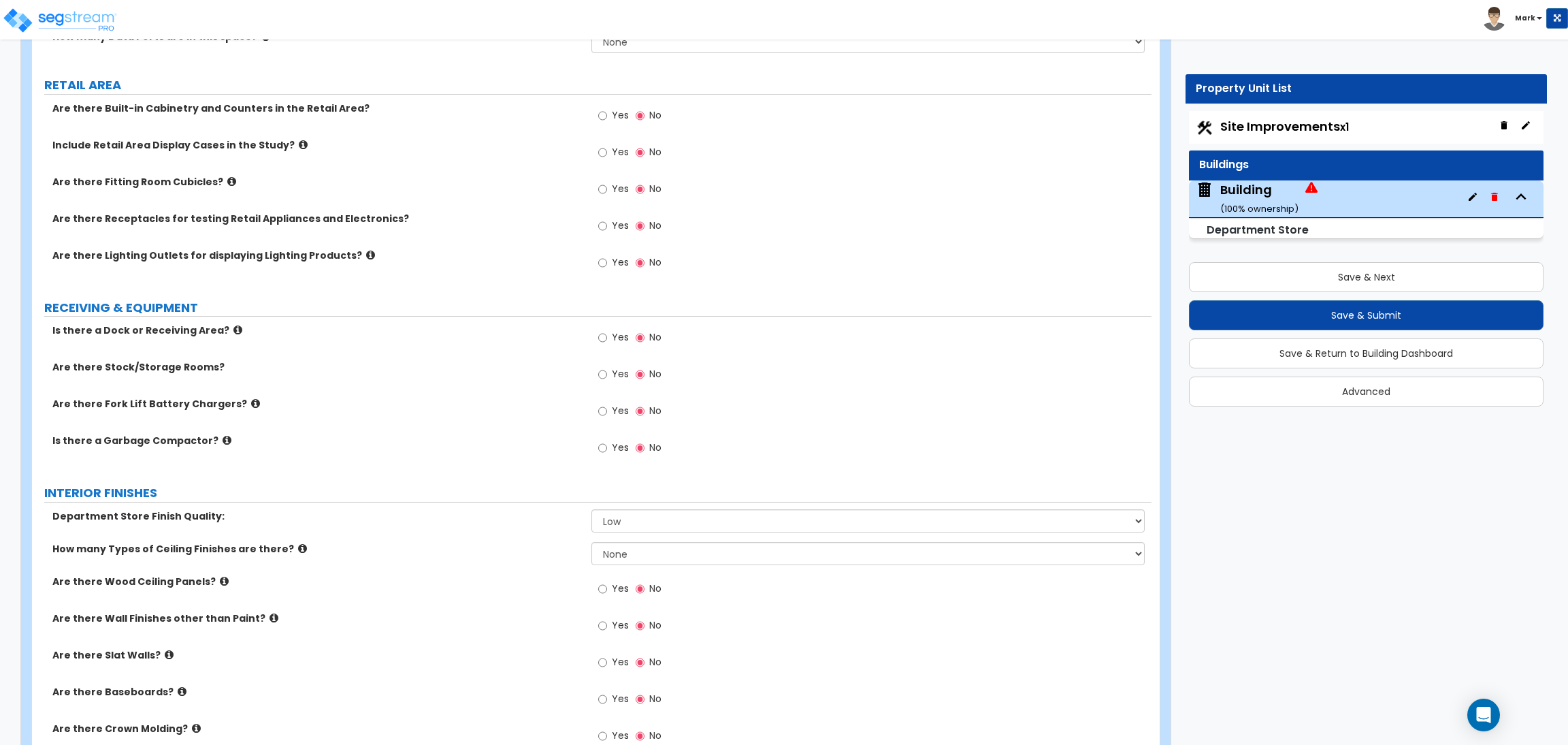
scroll to position [5412, 0]
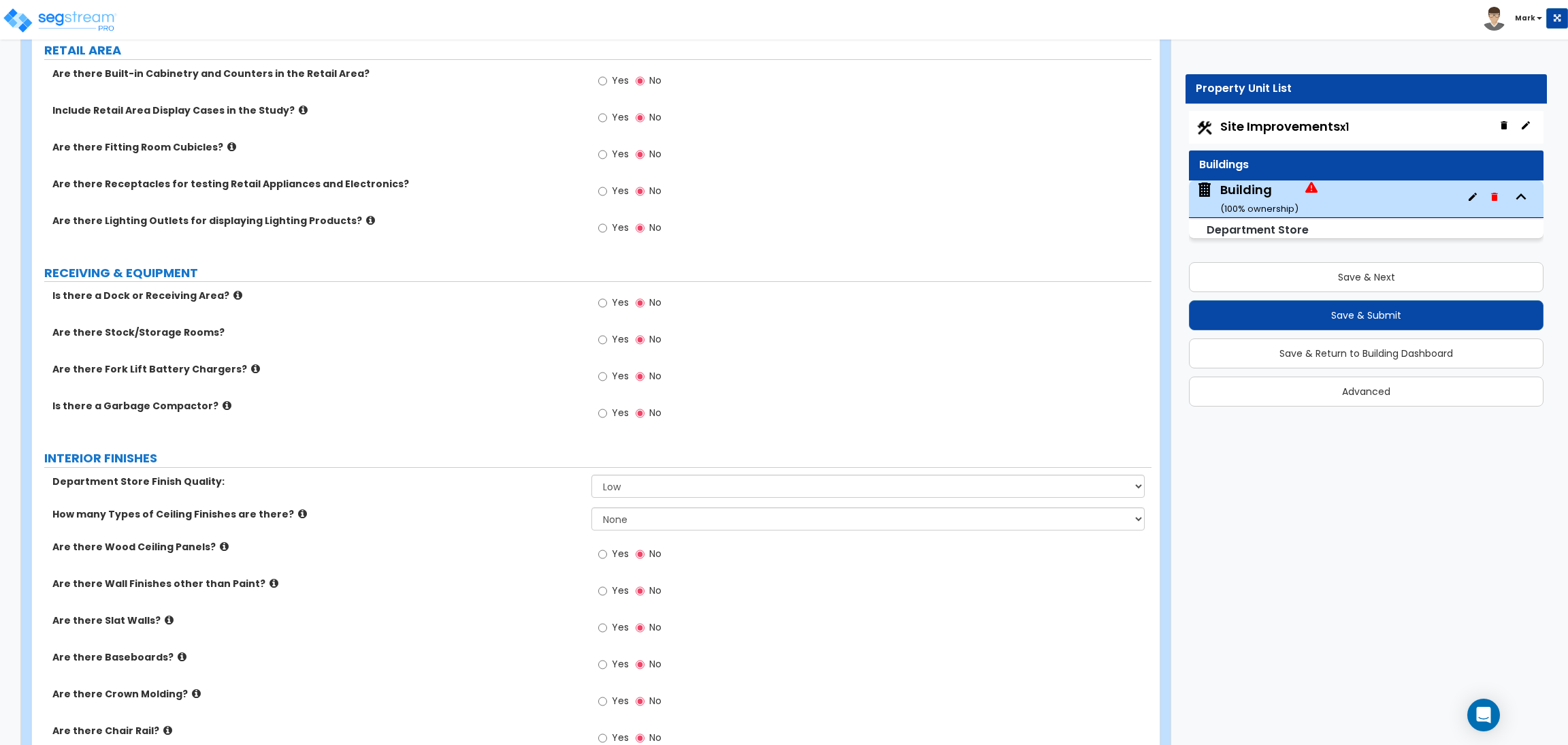
click at [614, 413] on span "Yes" at bounding box center [620, 412] width 17 height 14
click at [607, 413] on input "Yes" at bounding box center [602, 413] width 8 height 15
click at [645, 416] on label "No" at bounding box center [648, 415] width 26 height 23
click at [645, 416] on input "No" at bounding box center [639, 413] width 8 height 15
click at [608, 411] on label "Yes" at bounding box center [613, 415] width 31 height 23
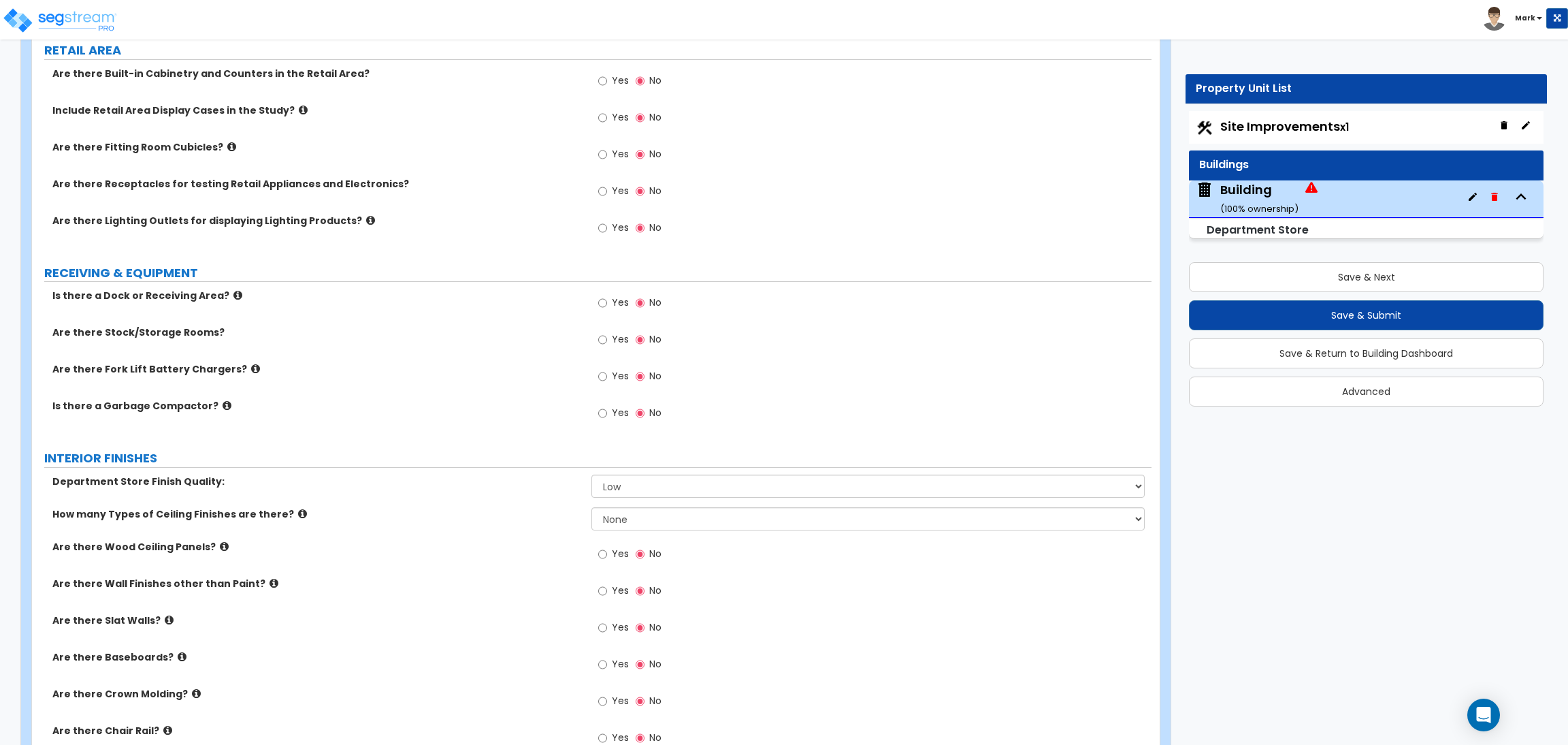
click at [607, 411] on input "Yes" at bounding box center [602, 413] width 8 height 15
